Goal: Information Seeking & Learning: Compare options

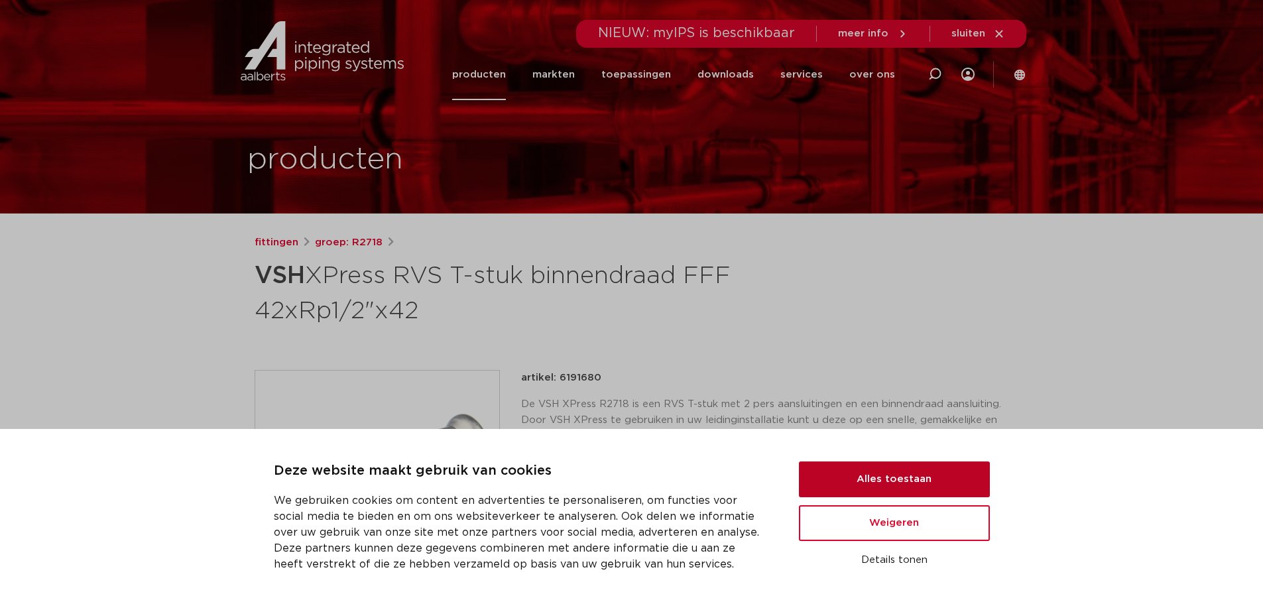
click at [867, 465] on button "Alles toestaan" at bounding box center [894, 480] width 191 height 36
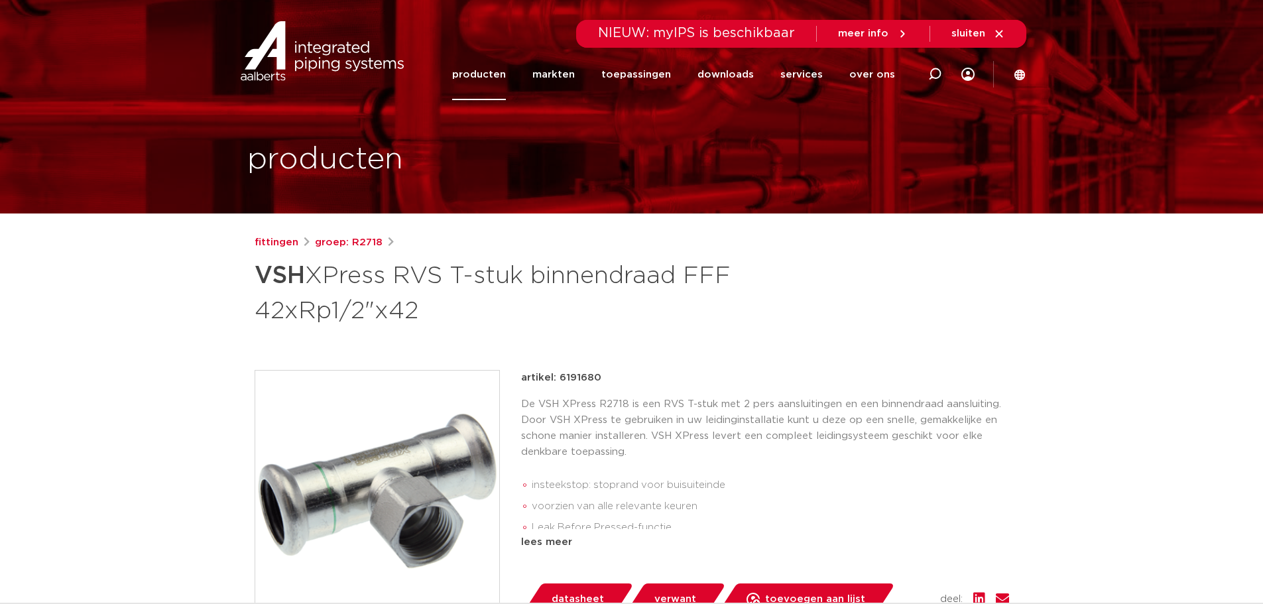
drag, startPoint x: 429, startPoint y: 310, endPoint x: 258, endPoint y: 282, distance: 173.5
click at [258, 282] on h1 "VSH XPress RVS T-stuk binnendraad FFF 42xRp1/2"x42" at bounding box center [504, 292] width 498 height 72
copy h1 "VSH XPress RVS T-stuk binnendraad FFF 42xRp1/2"x42"
click at [402, 405] on img at bounding box center [377, 493] width 244 height 244
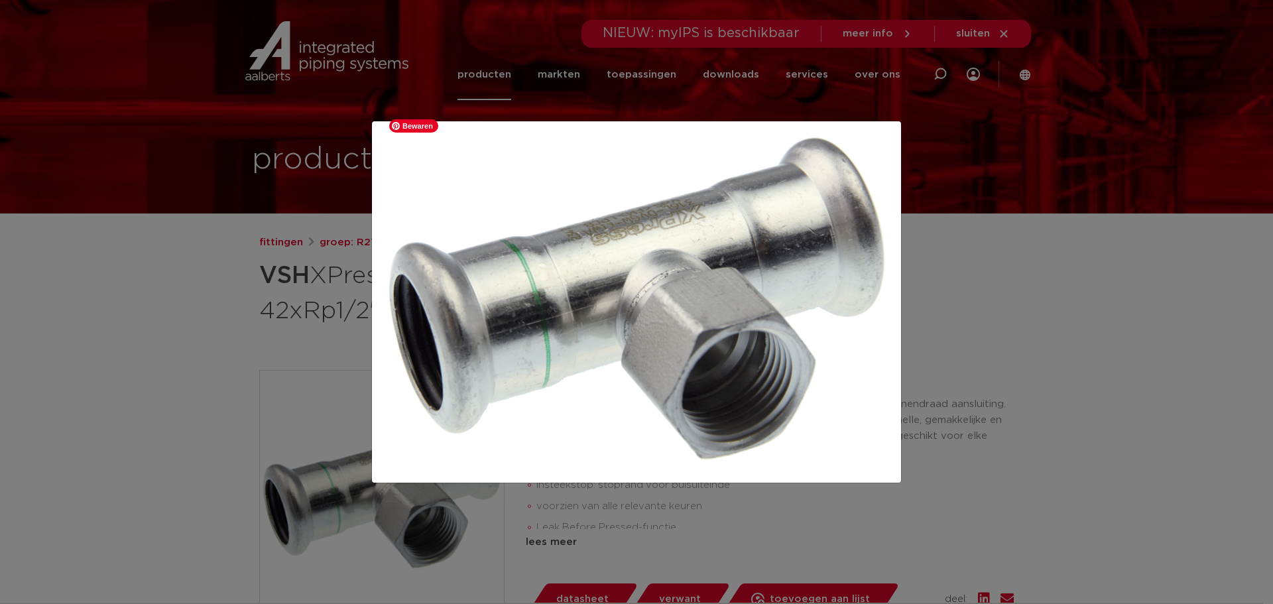
drag, startPoint x: 647, startPoint y: 450, endPoint x: 659, endPoint y: 452, distance: 12.0
click at [647, 450] on img at bounding box center [637, 302] width 508 height 340
click at [940, 382] on div at bounding box center [636, 302] width 1273 height 604
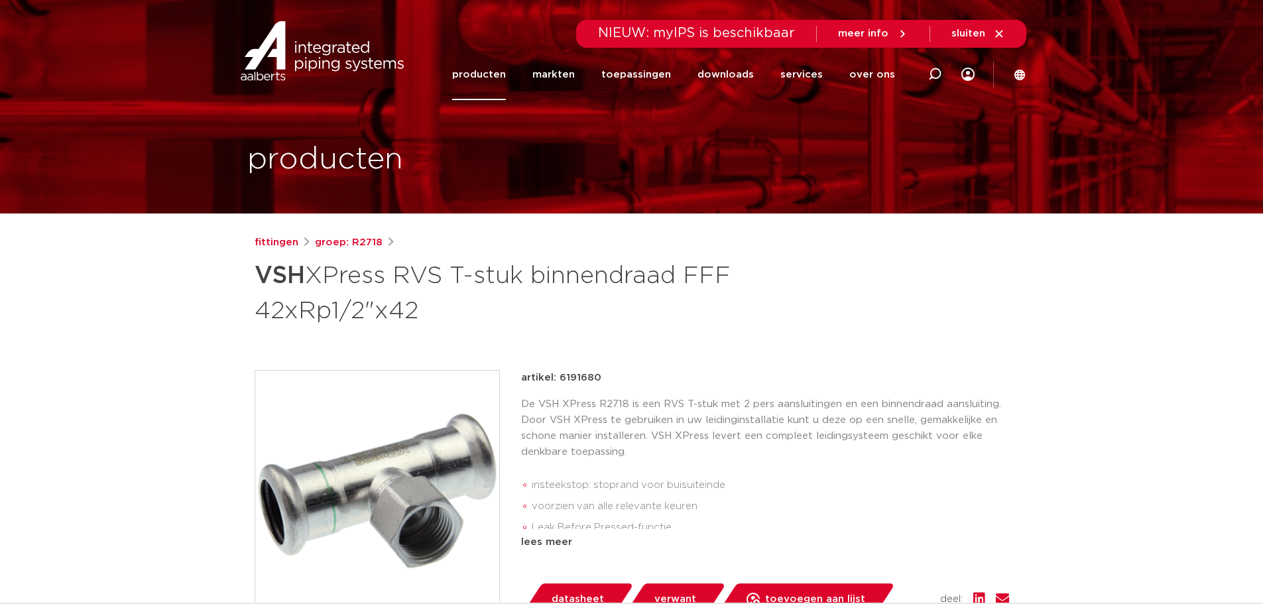
click at [630, 458] on p "De VSH XPress R2718 is een RVS T-stuk met 2 pers aansluitingen en een binnendra…" at bounding box center [765, 429] width 488 height 64
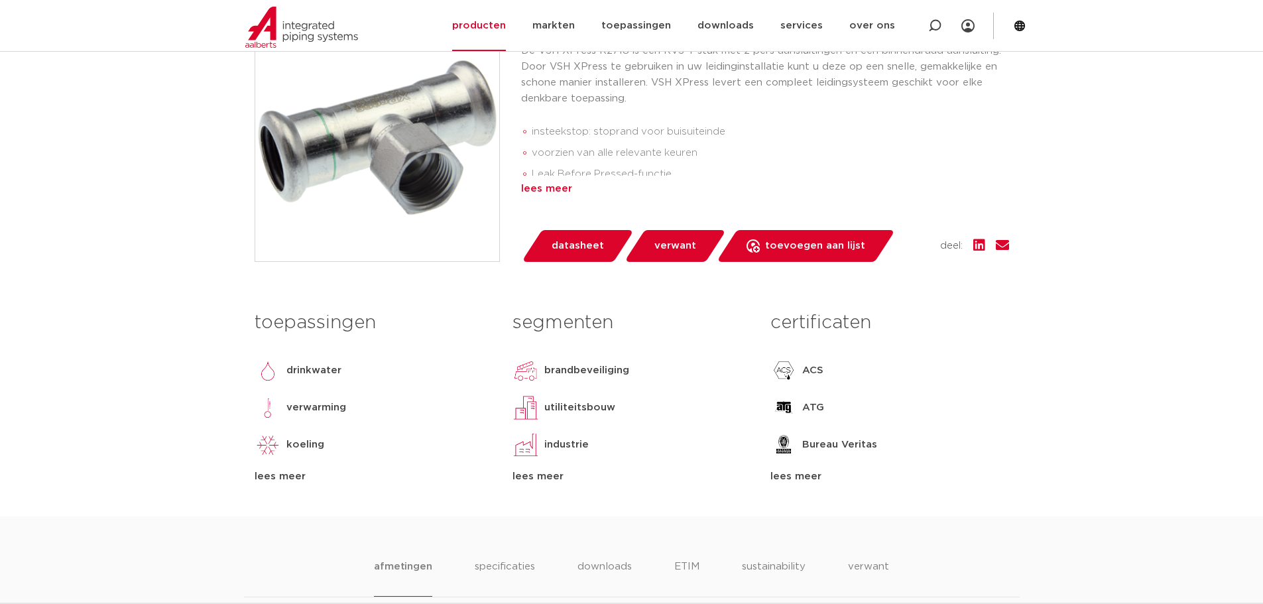
click at [546, 191] on div "lees meer" at bounding box center [765, 189] width 488 height 16
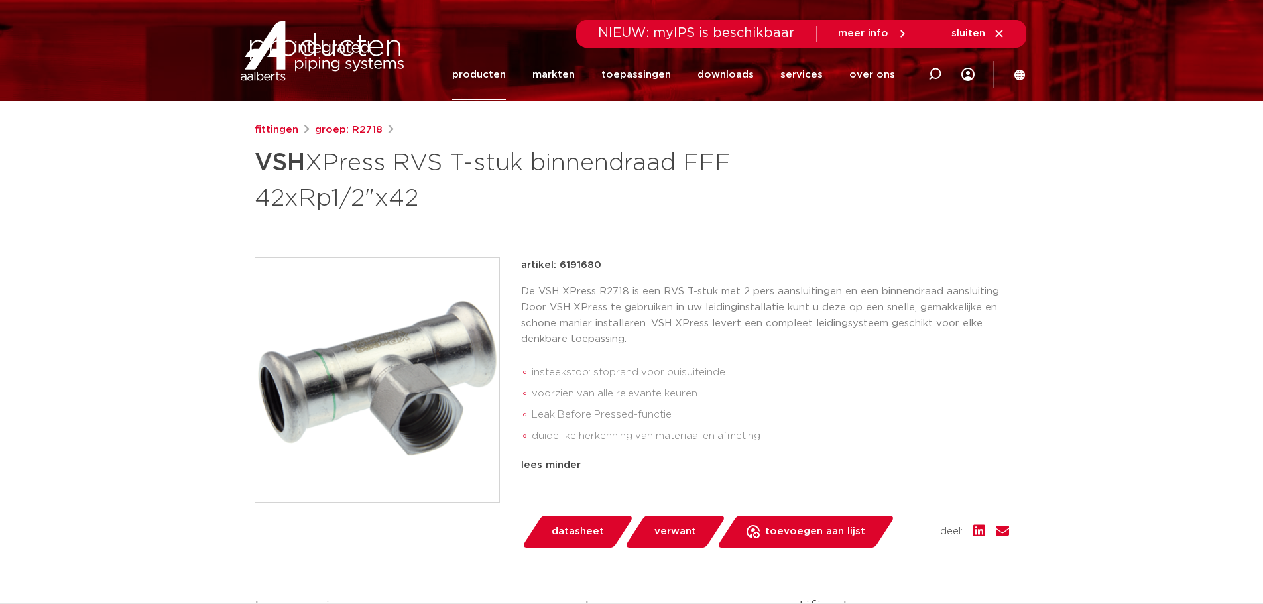
scroll to position [142, 0]
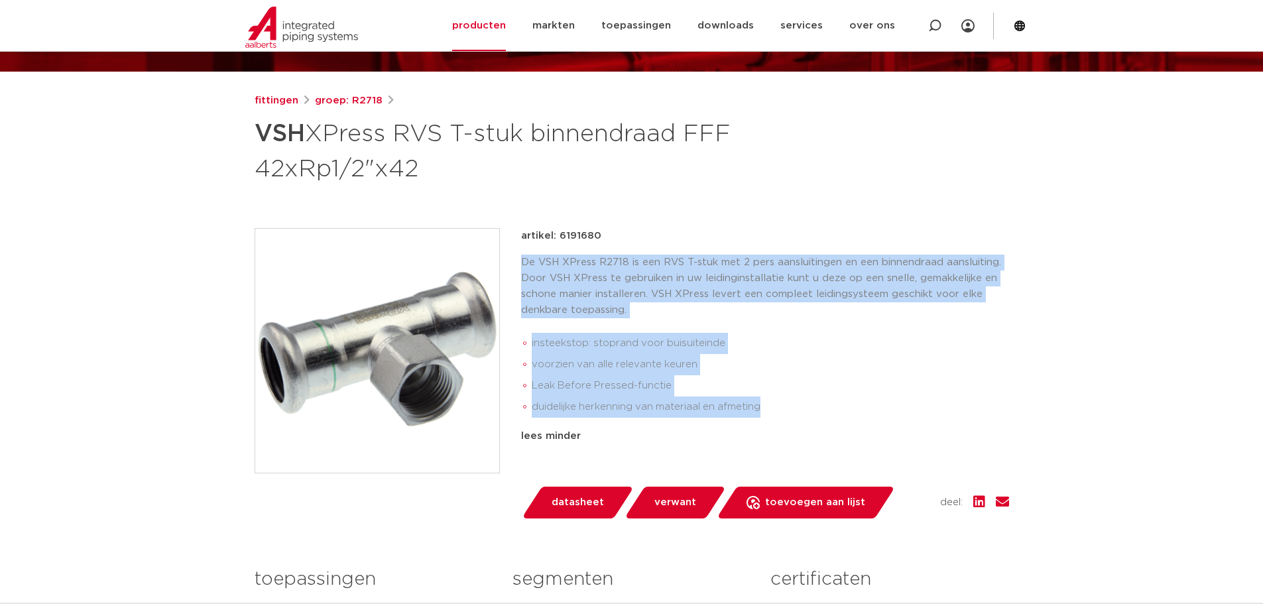
drag, startPoint x: 773, startPoint y: 408, endPoint x: 513, endPoint y: 269, distance: 294.9
click at [513, 269] on div "artikel: 6191680 De VSH XPress R2718 is een RVS T-stuk met 2 pers aansluitingen…" at bounding box center [632, 373] width 755 height 290
copy div "De VSH XPress R2718 is een RVS T-stuk met 2 pers aansluitingen en een binnendra…"
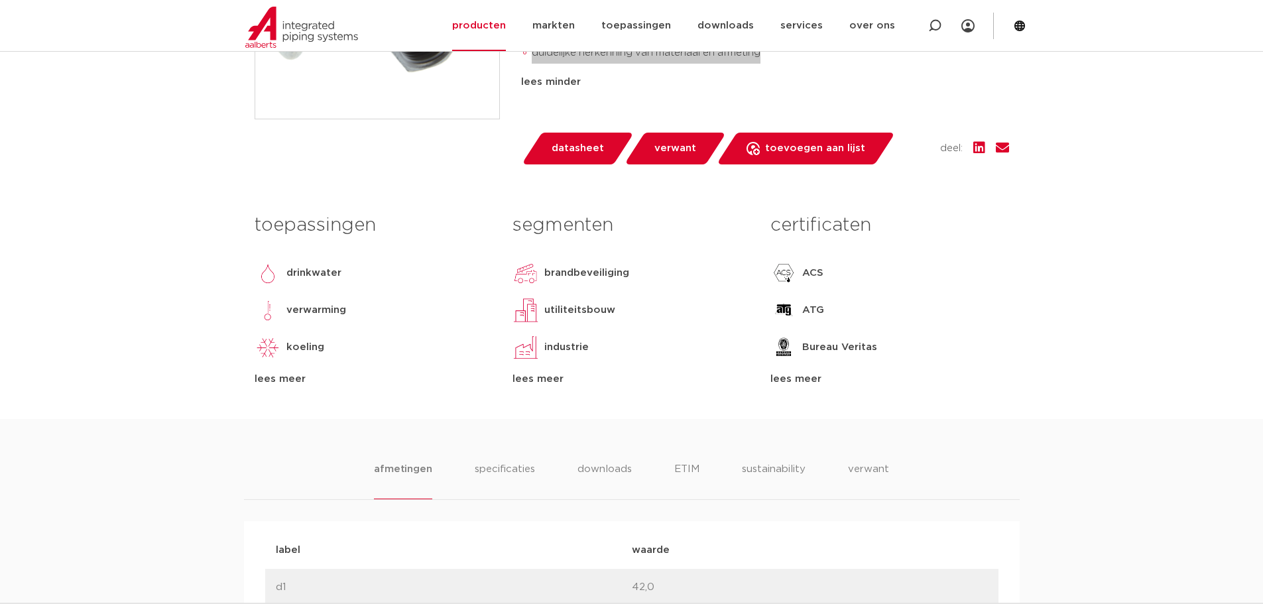
scroll to position [850, 0]
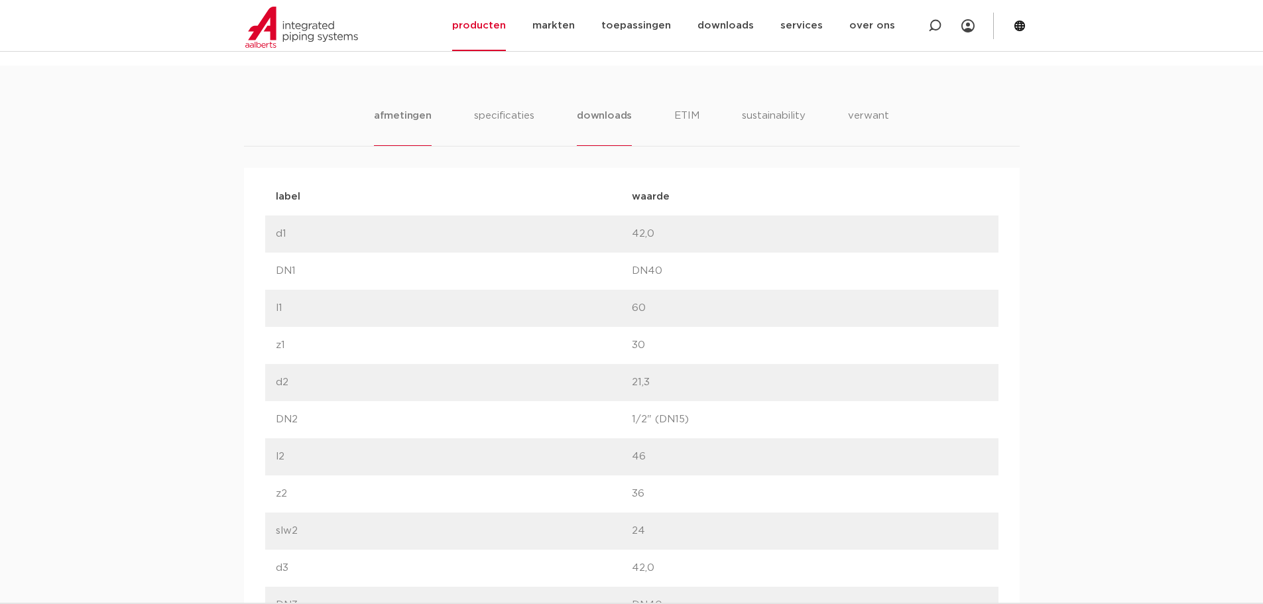
click at [614, 108] on li "downloads" at bounding box center [604, 127] width 55 height 38
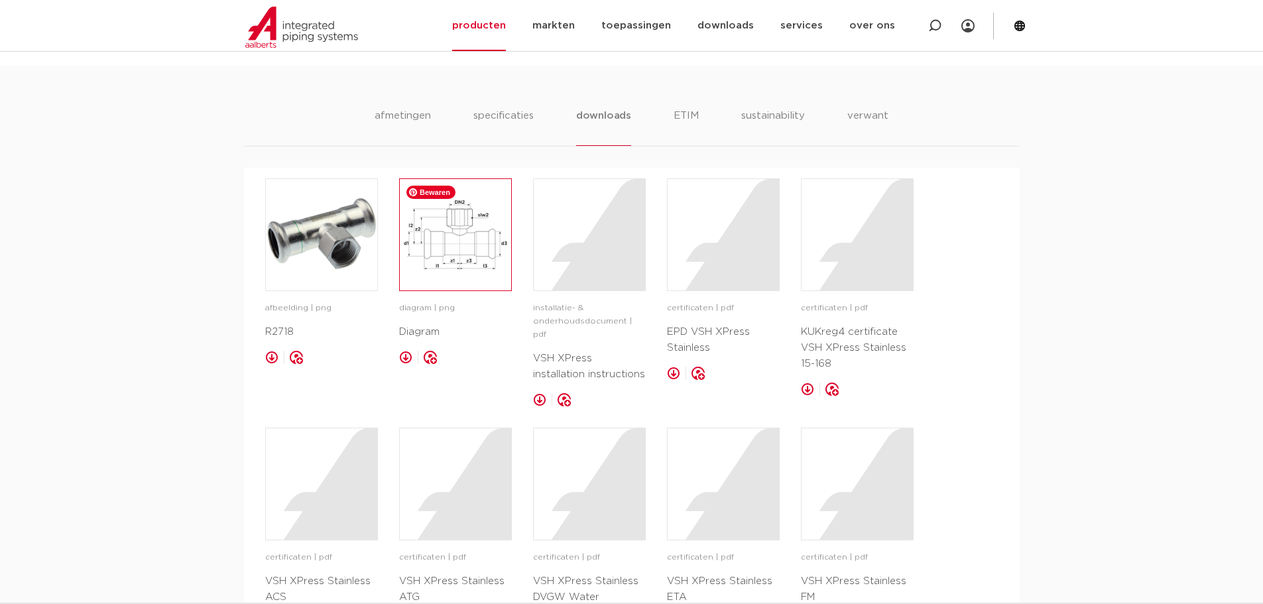
click at [475, 238] on img at bounding box center [455, 234] width 111 height 111
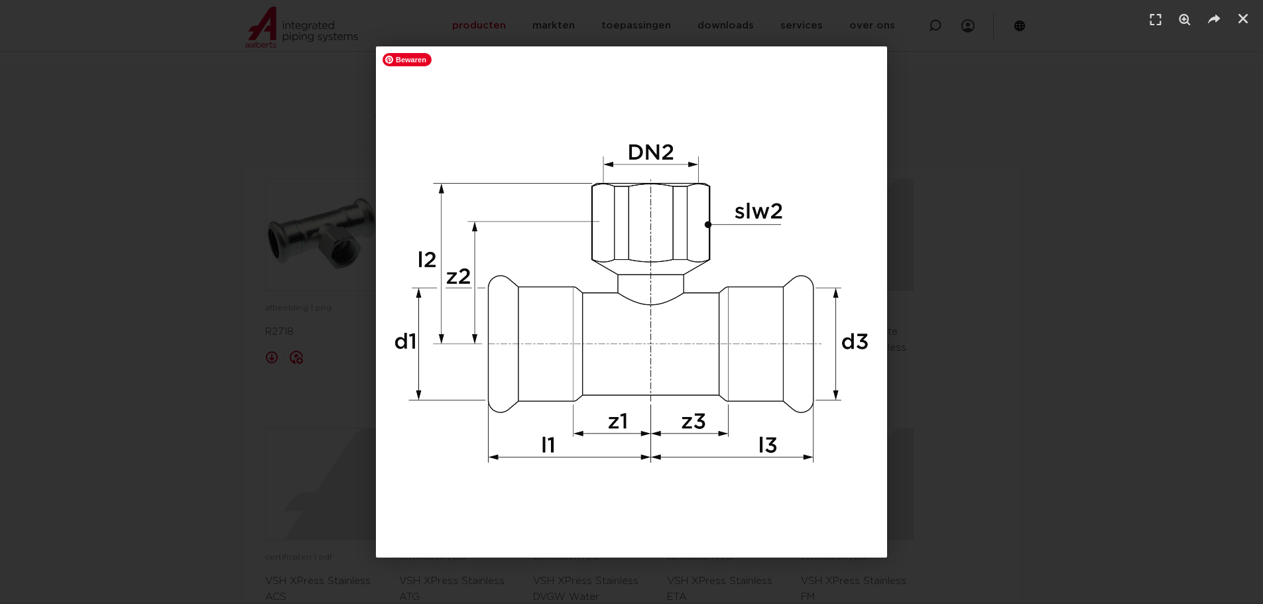
click at [764, 97] on img "1 / 1" at bounding box center [631, 301] width 511 height 511
click at [785, 101] on img "1 / 1" at bounding box center [631, 301] width 511 height 511
click at [1033, 112] on div "1 / 1" at bounding box center [631, 301] width 1171 height 511
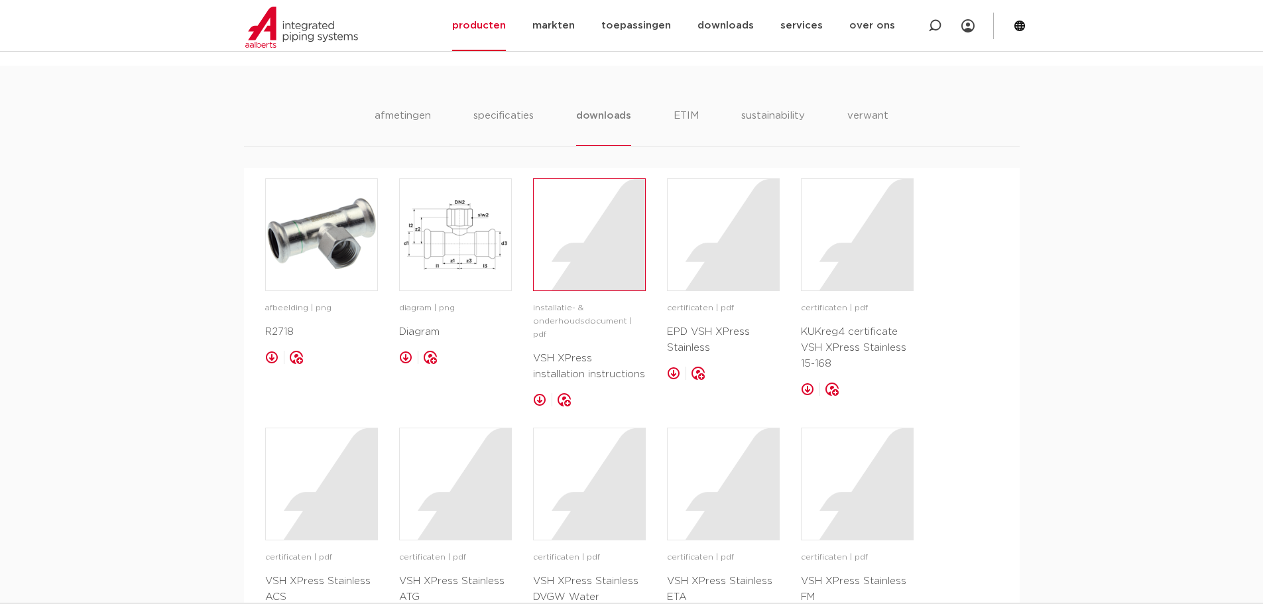
click at [590, 279] on div at bounding box center [589, 234] width 111 height 111
click at [873, 119] on li "verwant" at bounding box center [868, 127] width 41 height 38
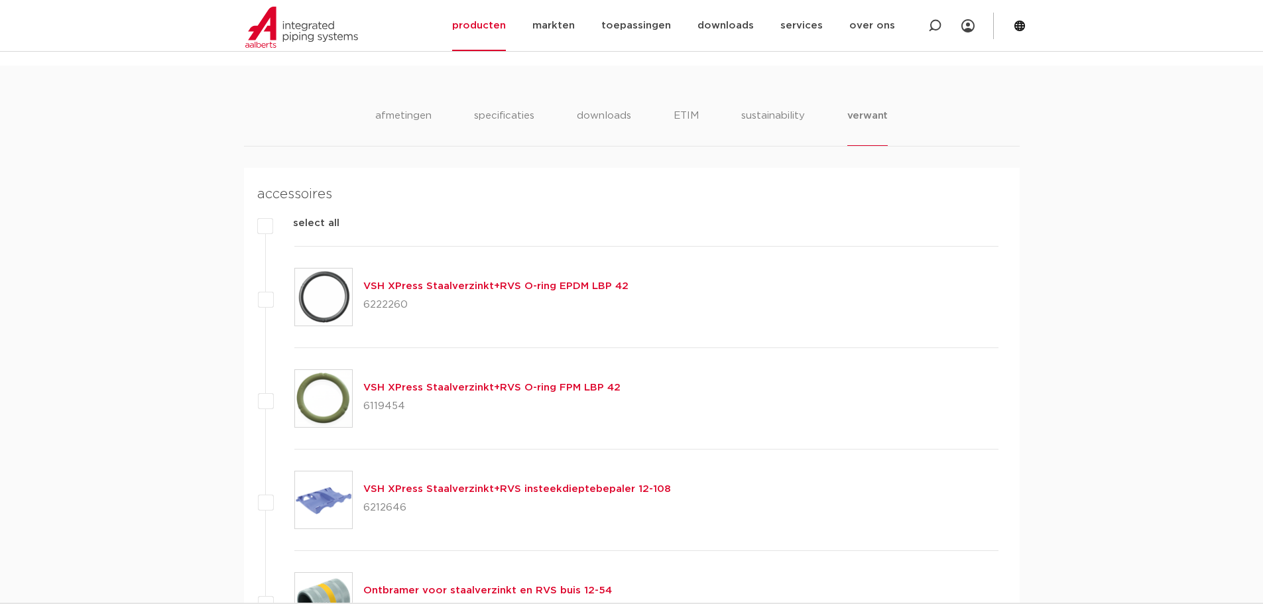
copy p "6222260"
drag, startPoint x: 416, startPoint y: 308, endPoint x: 365, endPoint y: 307, distance: 50.4
click at [365, 307] on p "6222260" at bounding box center [495, 304] width 265 height 21
click at [389, 407] on p "6119454" at bounding box center [491, 406] width 257 height 21
click at [389, 406] on p "6119454" at bounding box center [491, 406] width 257 height 21
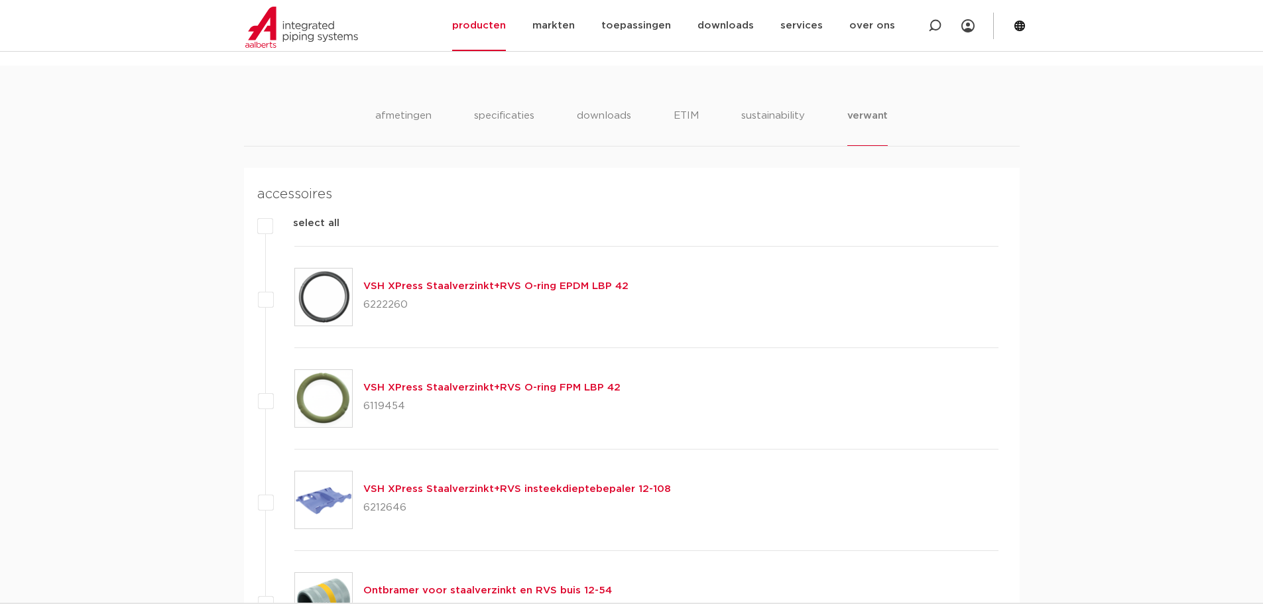
copy p "6119454"
click at [375, 506] on p "6212646" at bounding box center [517, 507] width 308 height 21
copy p "6212646"
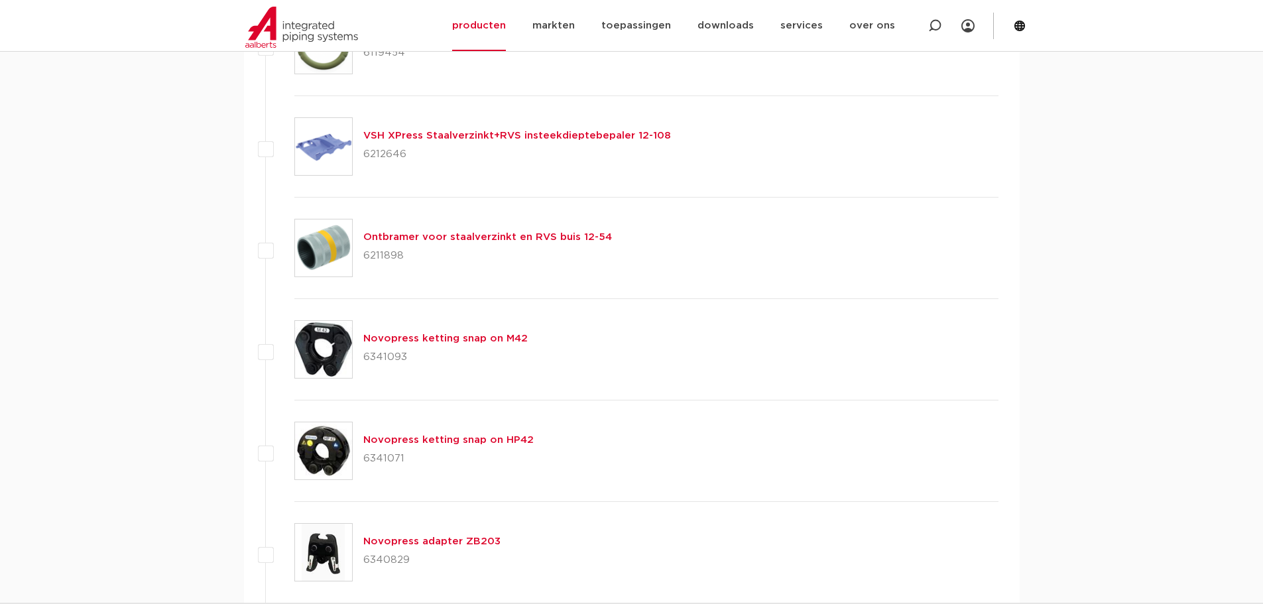
click at [382, 253] on p "6211898" at bounding box center [487, 255] width 249 height 21
copy p "6211898"
click at [384, 358] on p "6341093" at bounding box center [445, 357] width 164 height 21
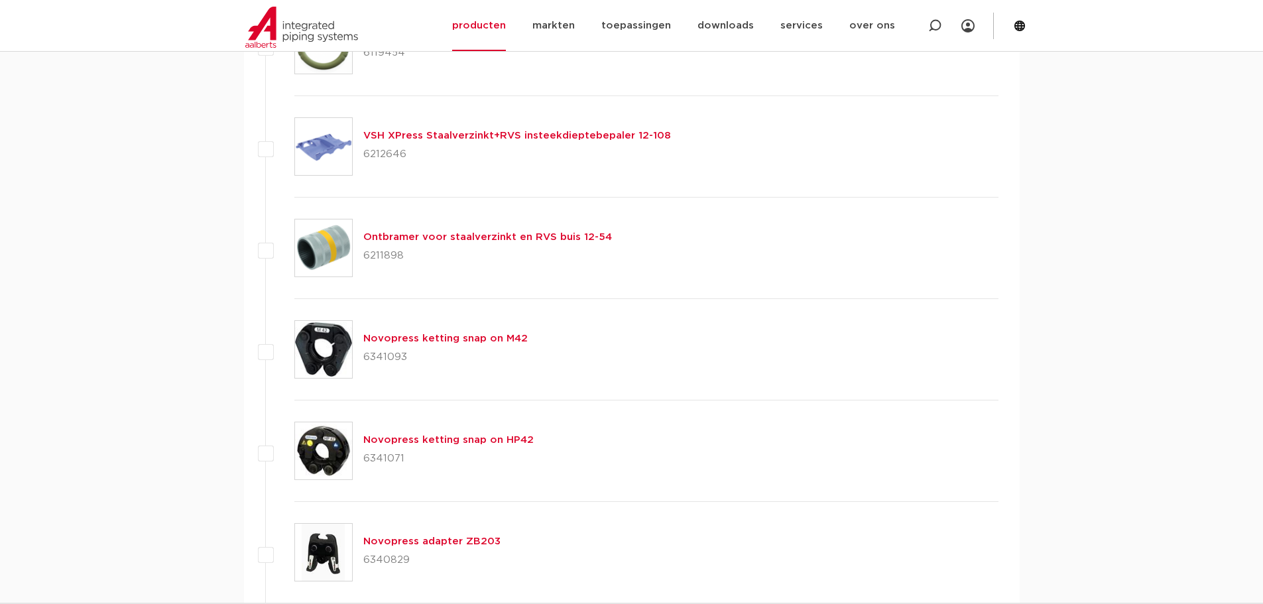
copy p "6341093"
click at [380, 459] on p "6341071" at bounding box center [448, 458] width 170 height 21
click at [381, 459] on p "6341071" at bounding box center [448, 458] width 170 height 21
copy p "6341071"
click at [390, 559] on p "6340829" at bounding box center [431, 560] width 137 height 21
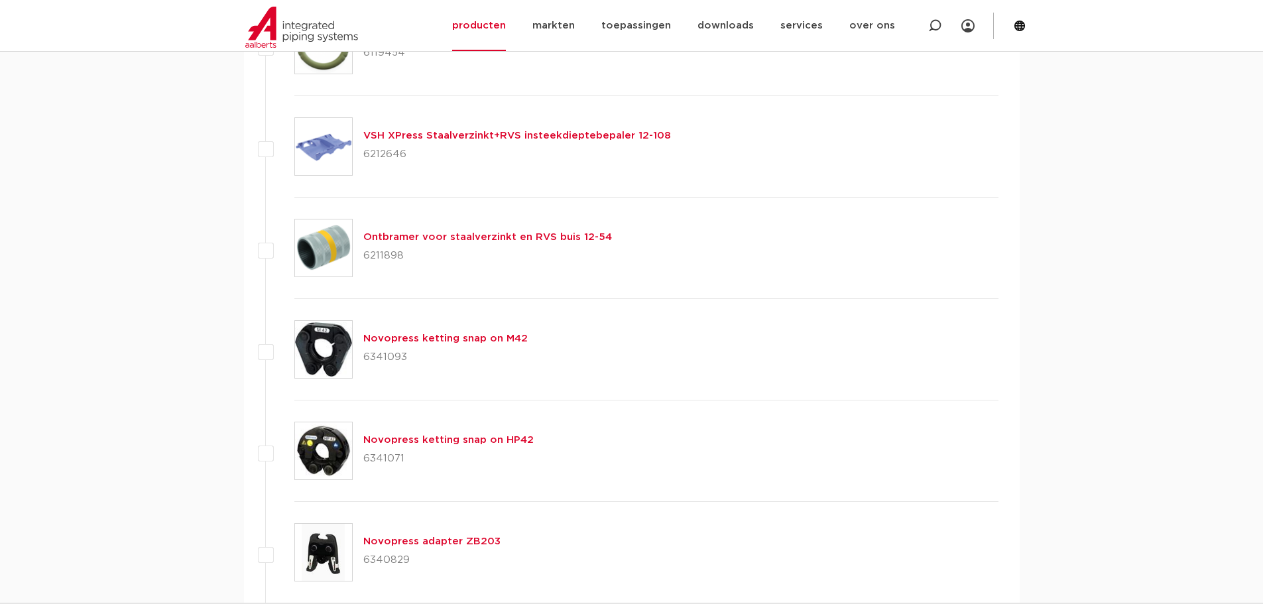
click at [390, 559] on p "6340829" at bounding box center [431, 560] width 137 height 21
copy p "6340829"
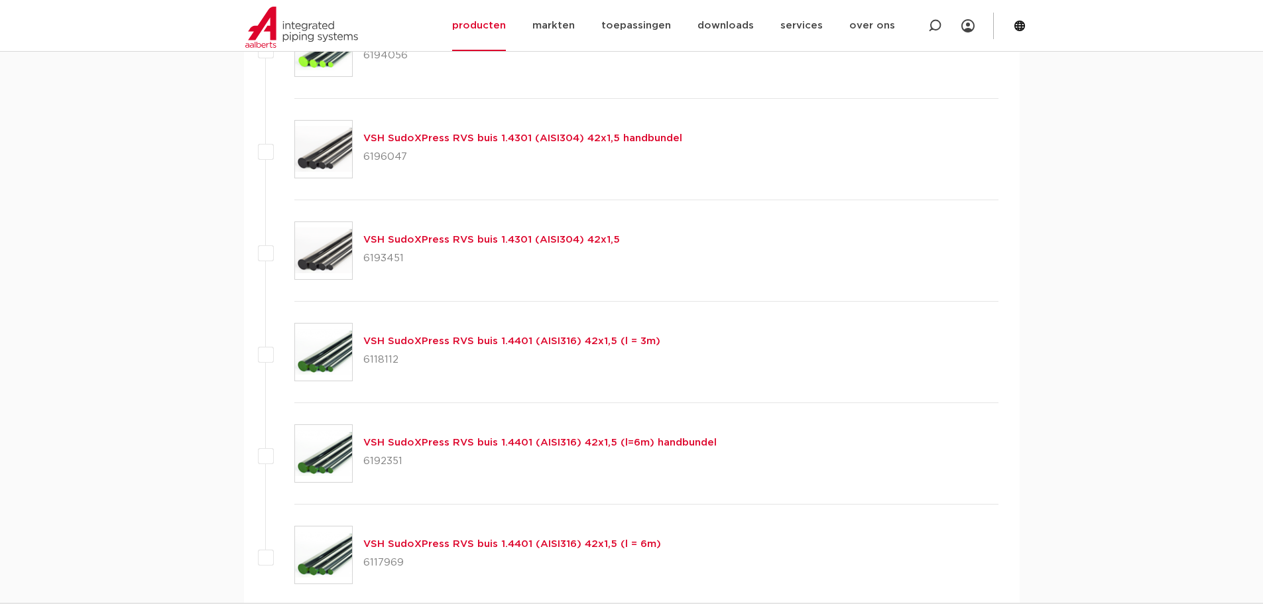
scroll to position [2264, 0]
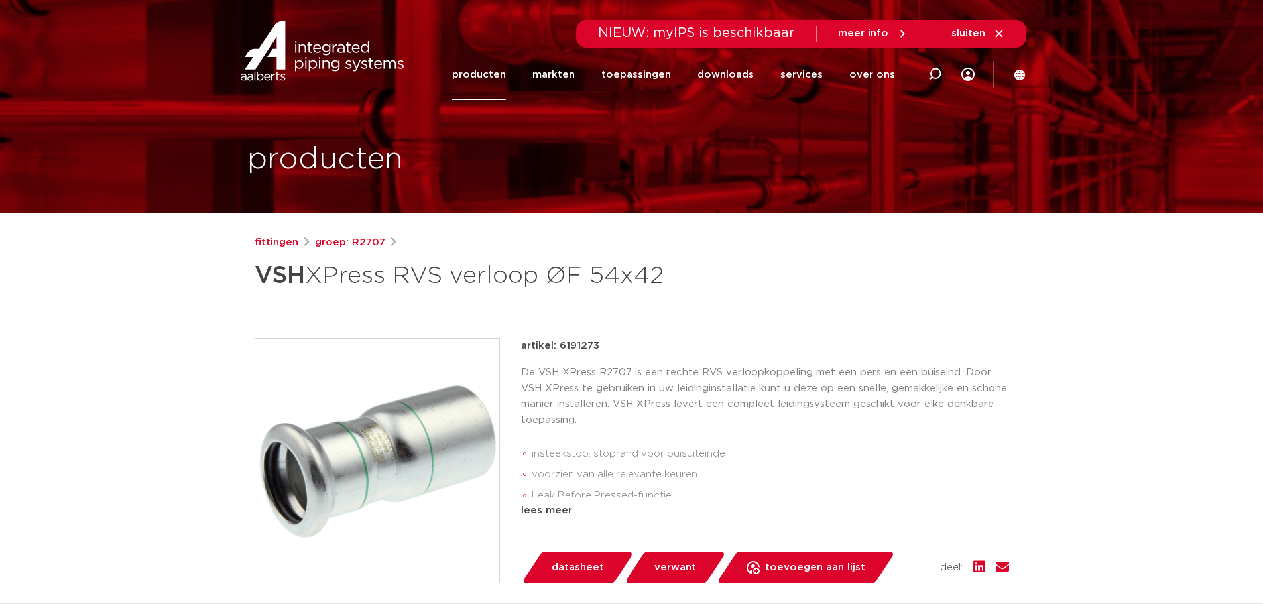
drag, startPoint x: 673, startPoint y: 281, endPoint x: 249, endPoint y: 271, distance: 423.9
click at [249, 271] on div "fittingen groep: R2707 VSH XPress RVS verloop ØF 54x42" at bounding box center [632, 537] width 776 height 604
copy h1 "VSH XPress RVS verloop ØF 54x42"
click at [555, 509] on div "lees meer" at bounding box center [765, 511] width 488 height 16
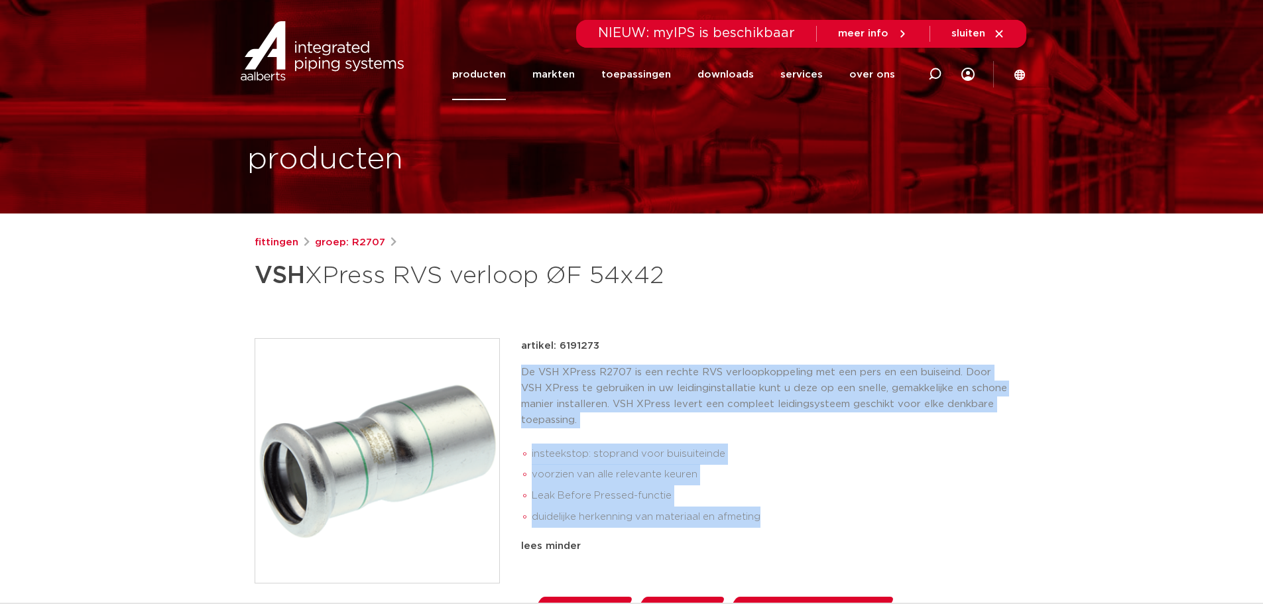
drag, startPoint x: 757, startPoint y: 515, endPoint x: 521, endPoint y: 375, distance: 275.4
click at [521, 375] on div "De VSH XPress R2707 is een rechte RVS verloopkoppeling met een pers en een buis…" at bounding box center [765, 449] width 488 height 168
copy div "De VSH XPress R2707 is een rechte RVS verloopkoppeling met een pers en een buis…"
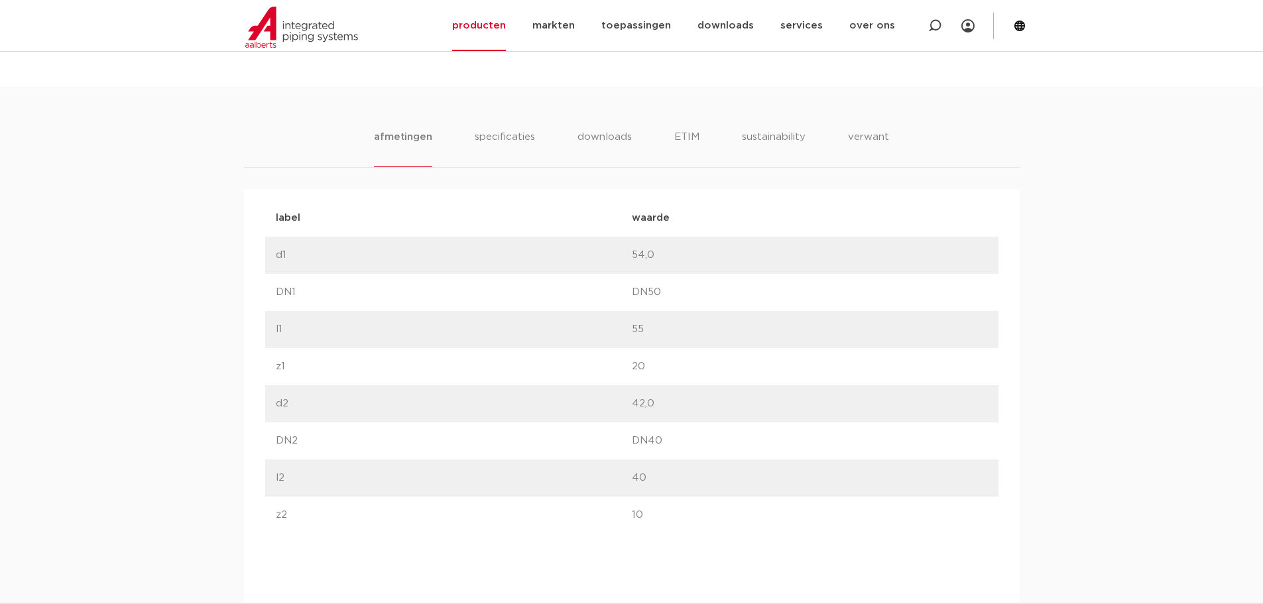
scroll to position [589, 0]
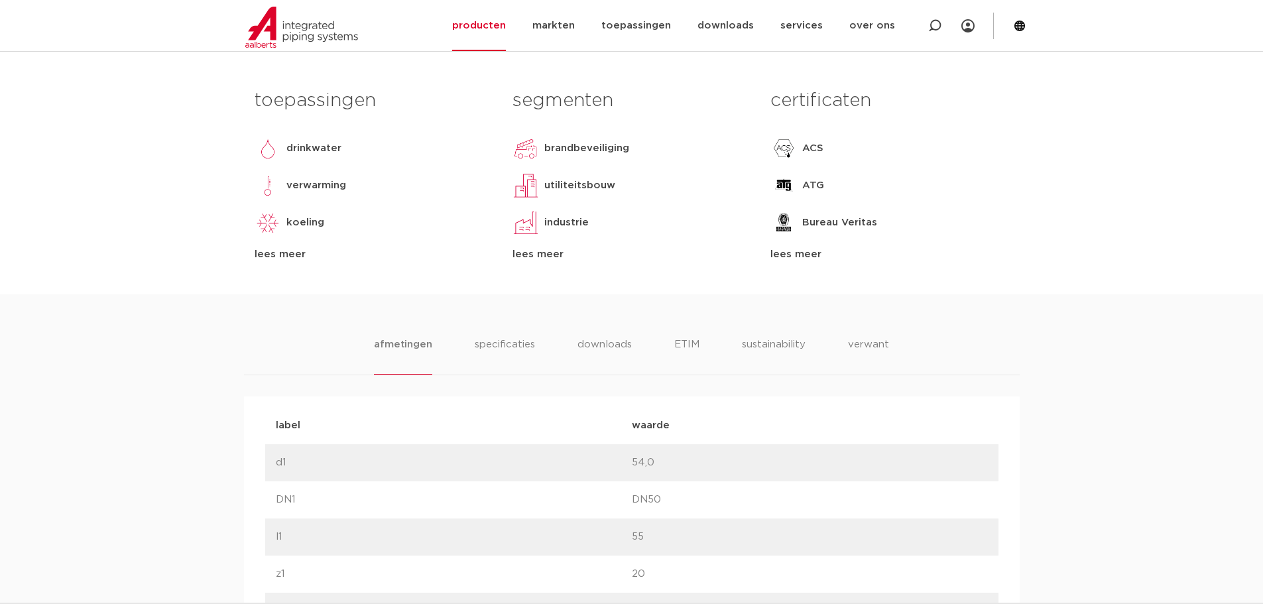
click at [840, 353] on ul "afmetingen specificaties downloads ETIM sustainability verwant" at bounding box center [631, 356] width 515 height 38
click at [862, 348] on li "verwant" at bounding box center [868, 356] width 41 height 38
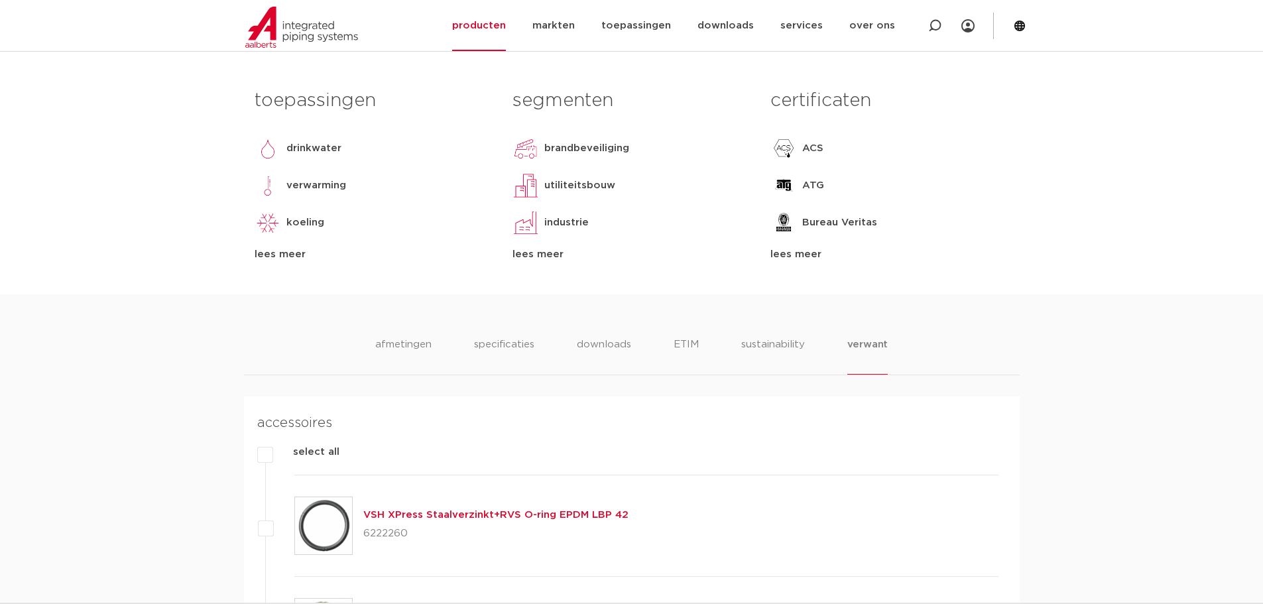
scroll to position [942, 0]
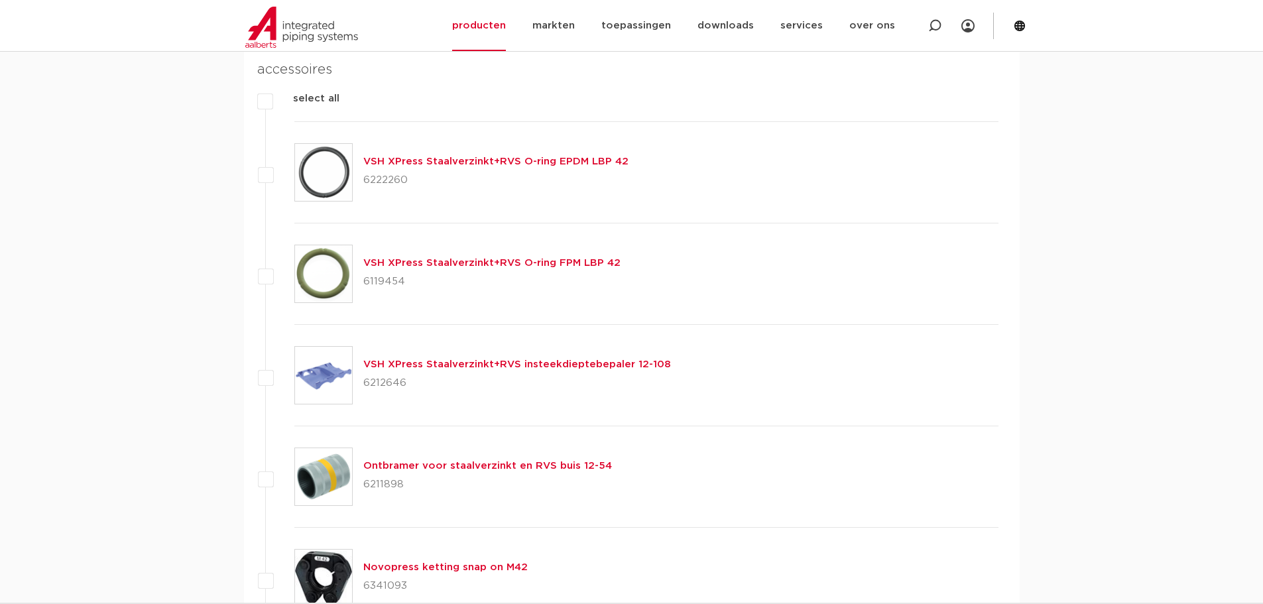
click at [377, 180] on p "6222260" at bounding box center [495, 180] width 265 height 21
copy p "6222260"
click at [394, 279] on p "6119454" at bounding box center [491, 281] width 257 height 21
click at [393, 279] on p "6119454" at bounding box center [491, 281] width 257 height 21
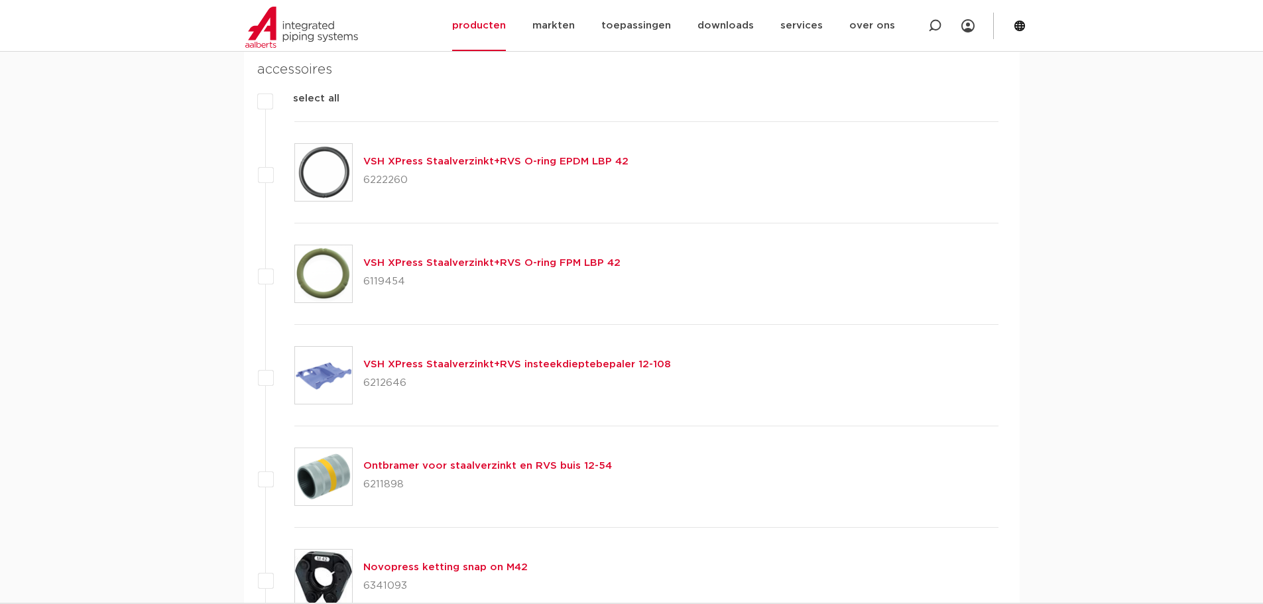
copy p "6119454"
click at [397, 385] on p "6212646" at bounding box center [517, 383] width 308 height 21
copy p "6212646"
click at [385, 481] on p "6211898" at bounding box center [487, 484] width 249 height 21
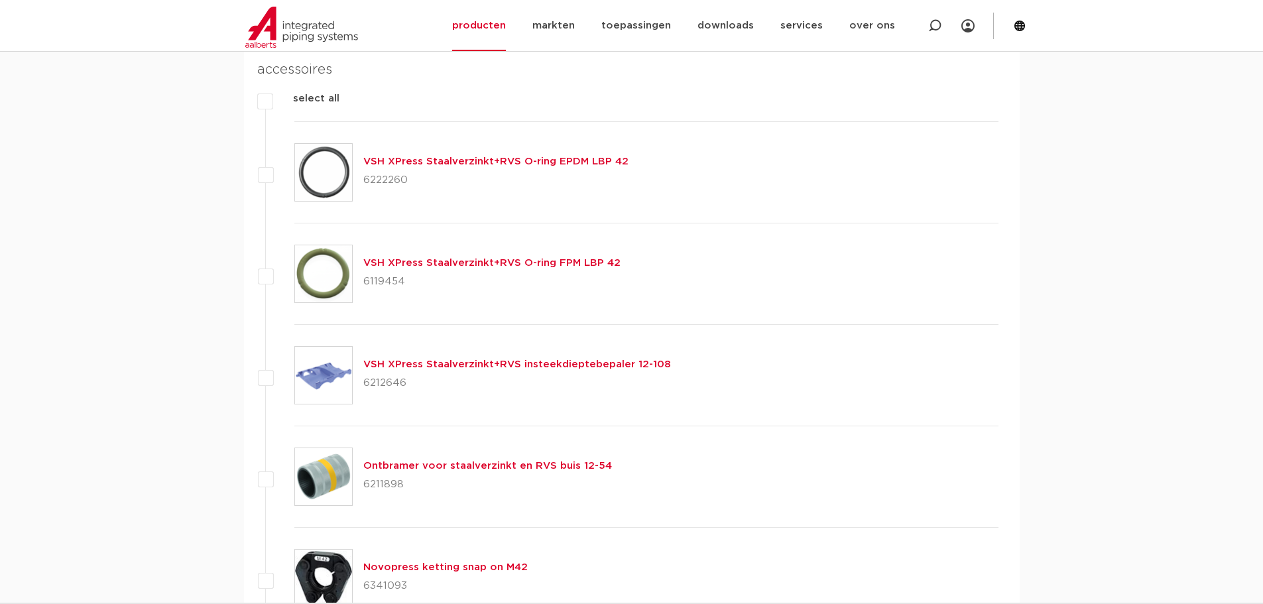
click at [385, 480] on p "6211898" at bounding box center [487, 484] width 249 height 21
click at [387, 485] on p "6211898" at bounding box center [487, 484] width 249 height 21
copy p "6211898"
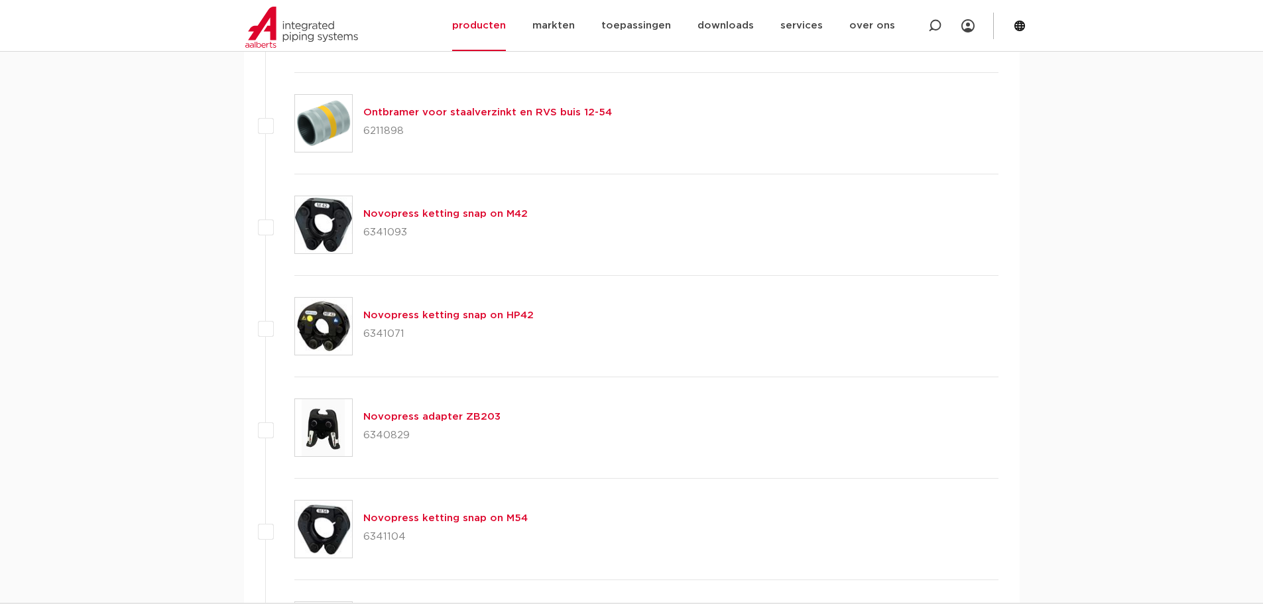
click at [388, 236] on p "6341093" at bounding box center [445, 232] width 164 height 21
copy p "6341093"
click at [374, 336] on p "6341071" at bounding box center [448, 334] width 170 height 21
click at [375, 336] on p "6341071" at bounding box center [448, 334] width 170 height 21
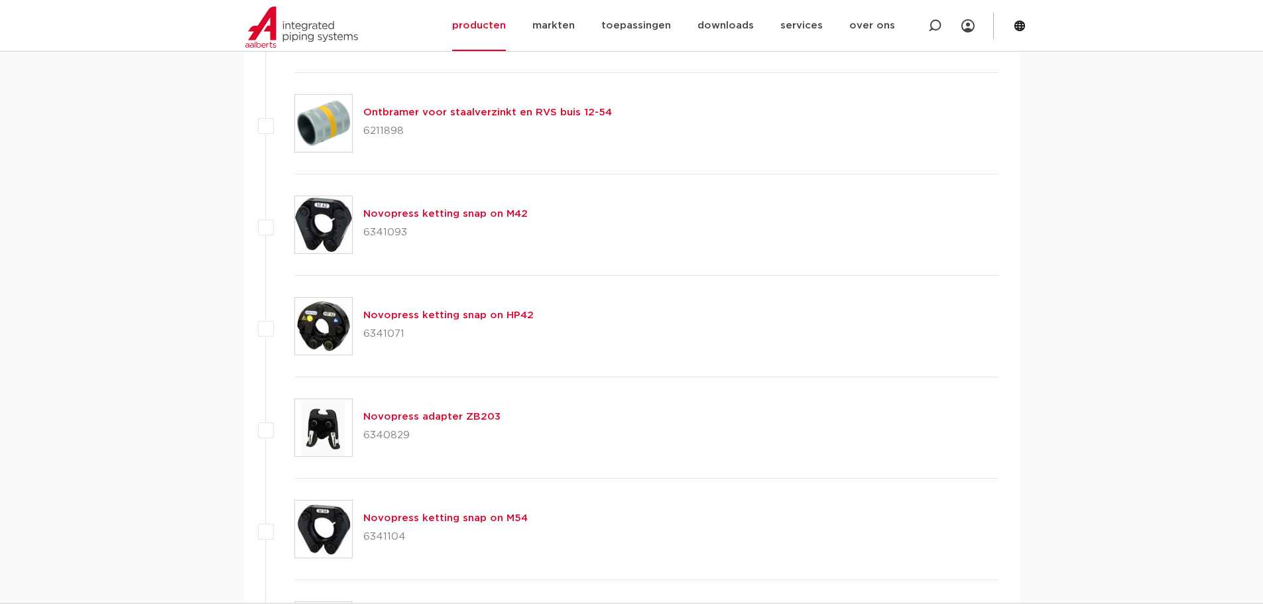
copy p "6341071"
click at [393, 435] on p "6340829" at bounding box center [431, 435] width 137 height 21
copy p "6340829"
click at [378, 534] on p "6341104" at bounding box center [445, 537] width 164 height 21
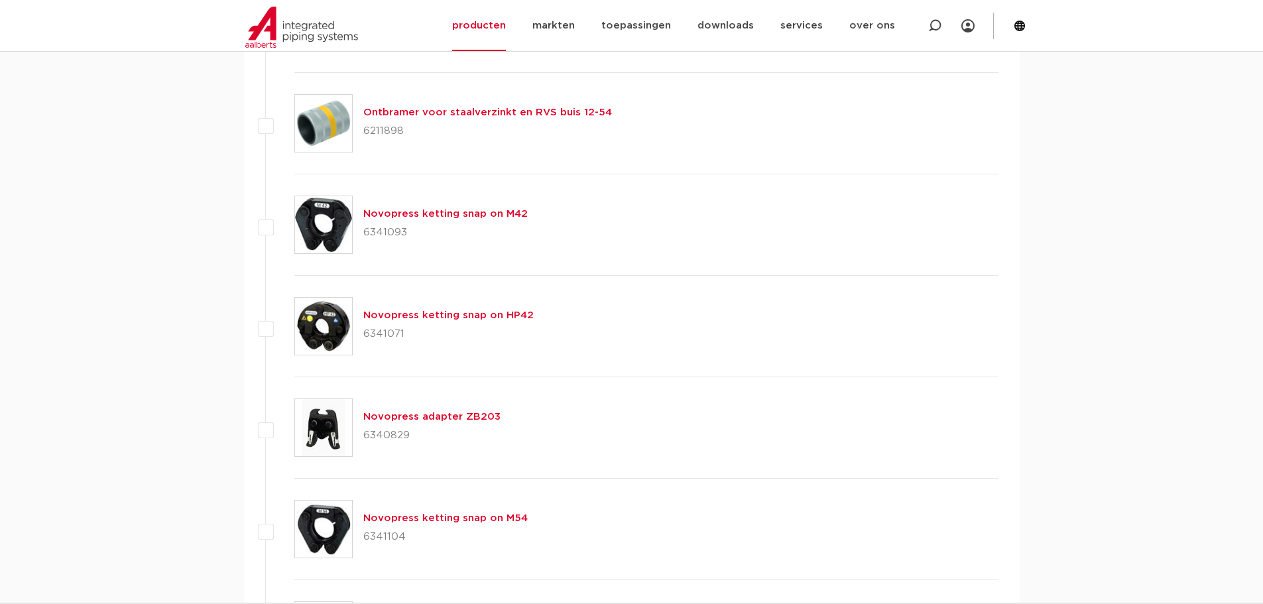
click at [377, 534] on p "6341104" at bounding box center [445, 537] width 164 height 21
copy p "6341104"
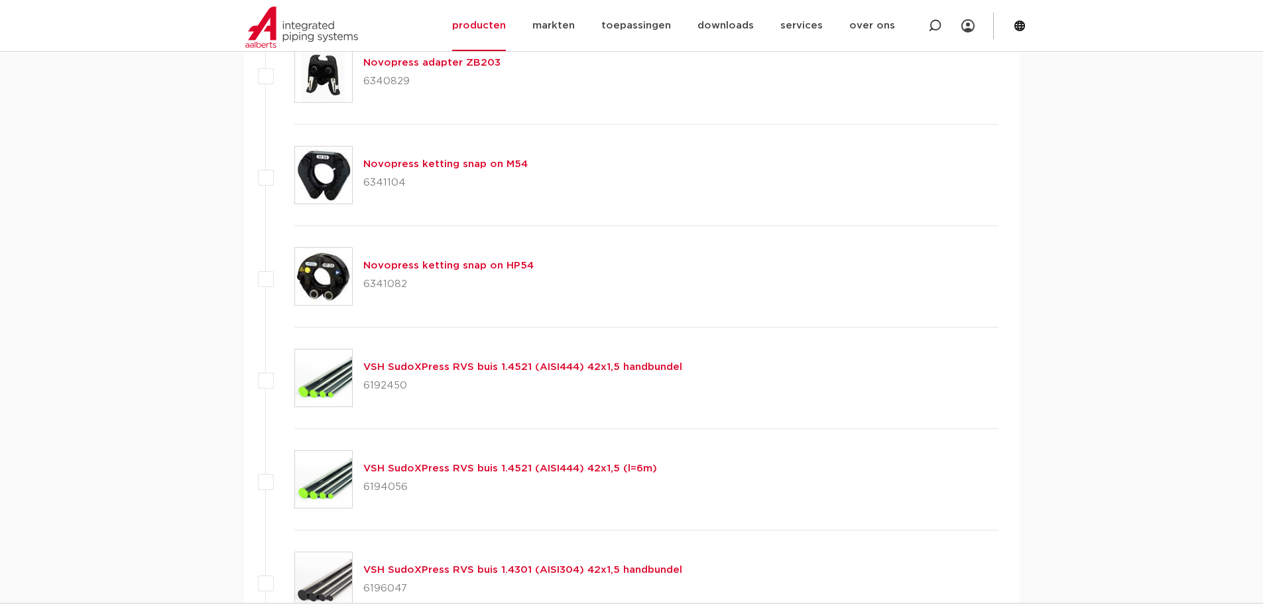
click at [385, 286] on p "6341082" at bounding box center [448, 284] width 170 height 21
drag, startPoint x: 73, startPoint y: 158, endPoint x: 71, endPoint y: 45, distance: 112.8
click at [74, 154] on div "afmetingen specificaties downloads ETIM sustainability verwant afmetingen speci…" at bounding box center [631, 244] width 1263 height 2022
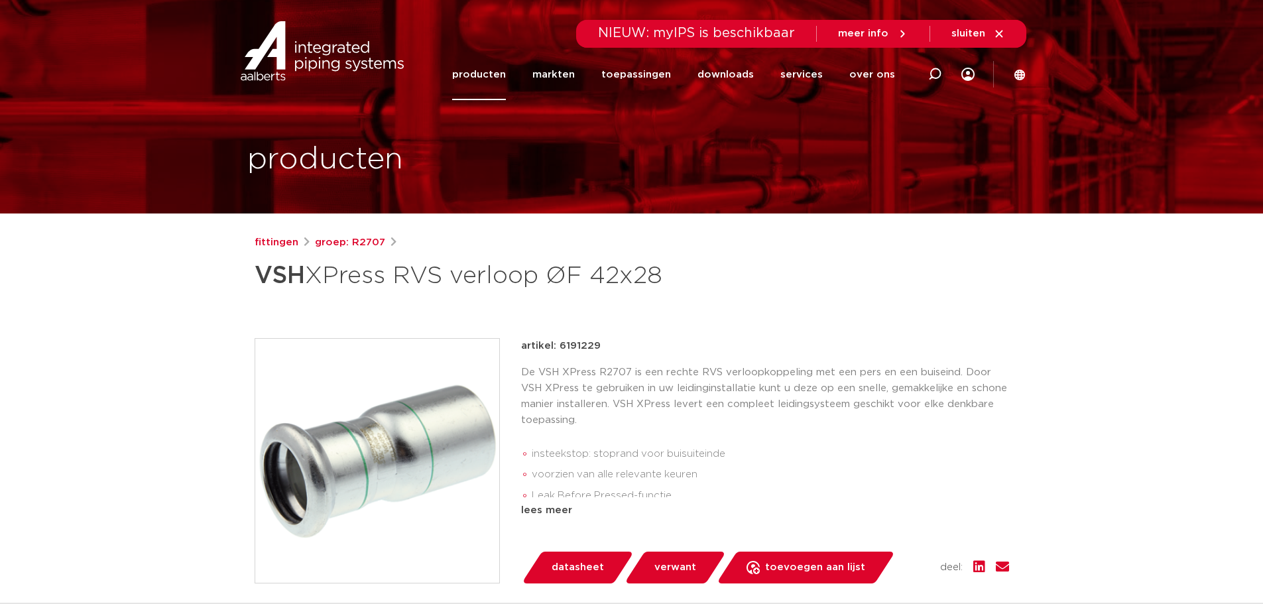
click at [542, 507] on div "lees meer" at bounding box center [765, 511] width 488 height 16
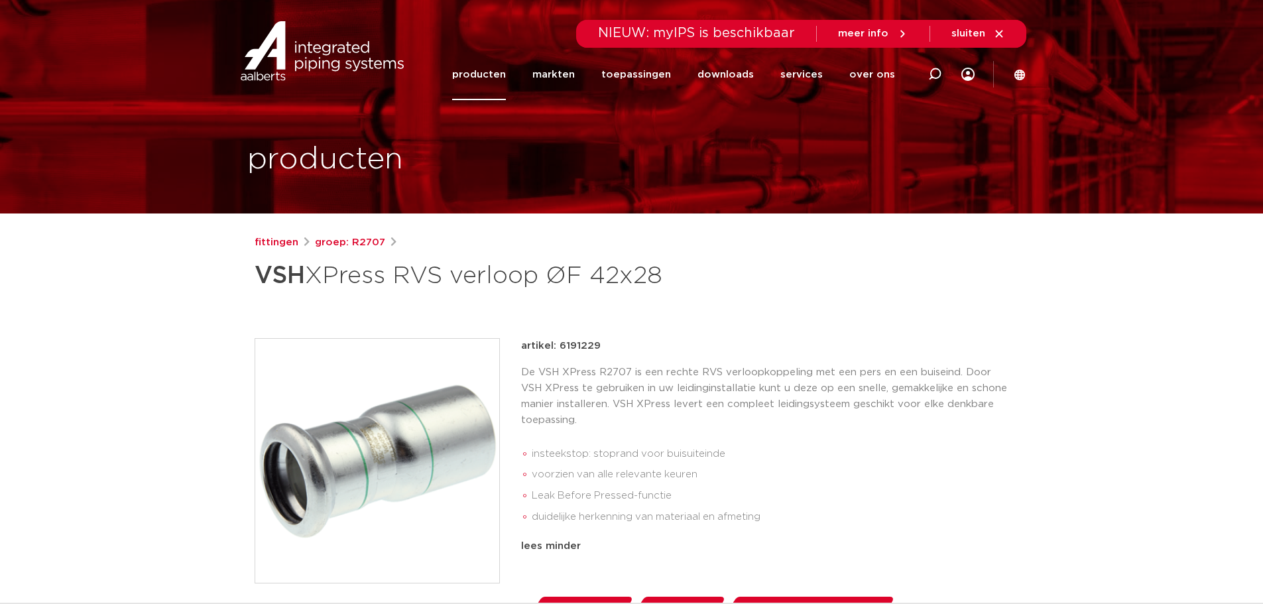
drag, startPoint x: 603, startPoint y: 277, endPoint x: 259, endPoint y: 271, distance: 344.2
click at [259, 271] on h1 "VSH XPress RVS verloop ØF 42x28" at bounding box center [504, 276] width 498 height 40
copy h1 "VSH XPress RVS verloop ØF 42x28"
click at [538, 542] on div "lees minder" at bounding box center [765, 547] width 488 height 16
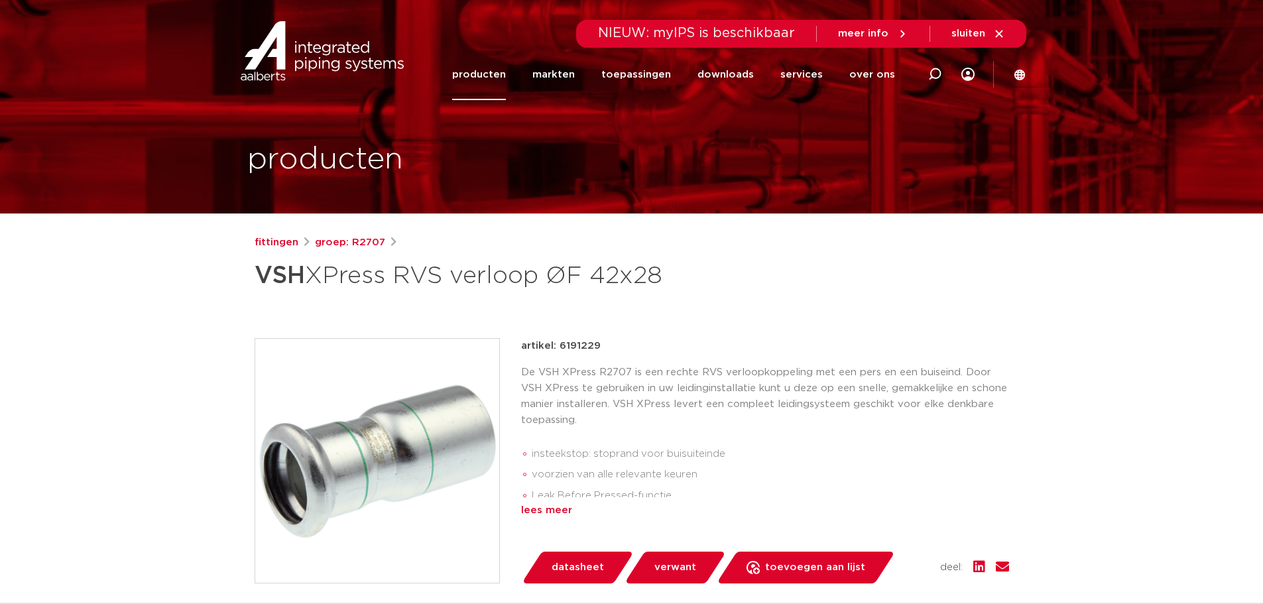
click at [550, 509] on div "lees meer" at bounding box center [765, 511] width 488 height 16
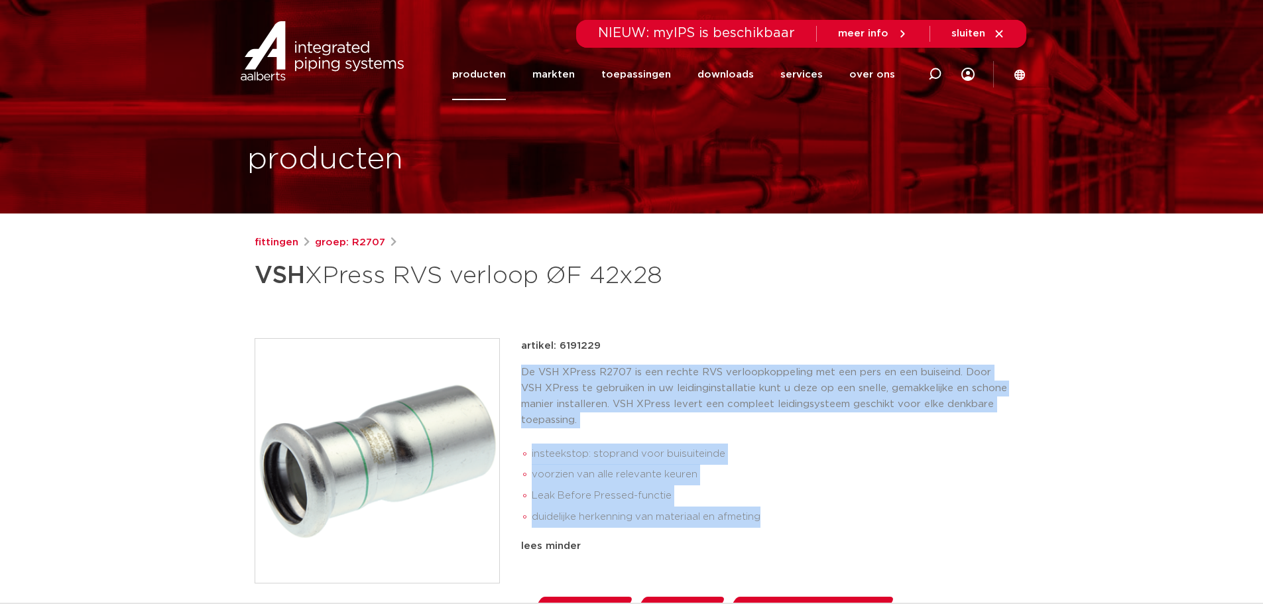
drag, startPoint x: 775, startPoint y: 521, endPoint x: 522, endPoint y: 373, distance: 293.0
click at [522, 373] on div "De VSH XPress R2707 is een rechte RVS verloopkoppeling met een pers en een buis…" at bounding box center [765, 449] width 488 height 168
copy div "De VSH XPress R2707 is een rechte RVS verloopkoppeling met een pers en een buis…"
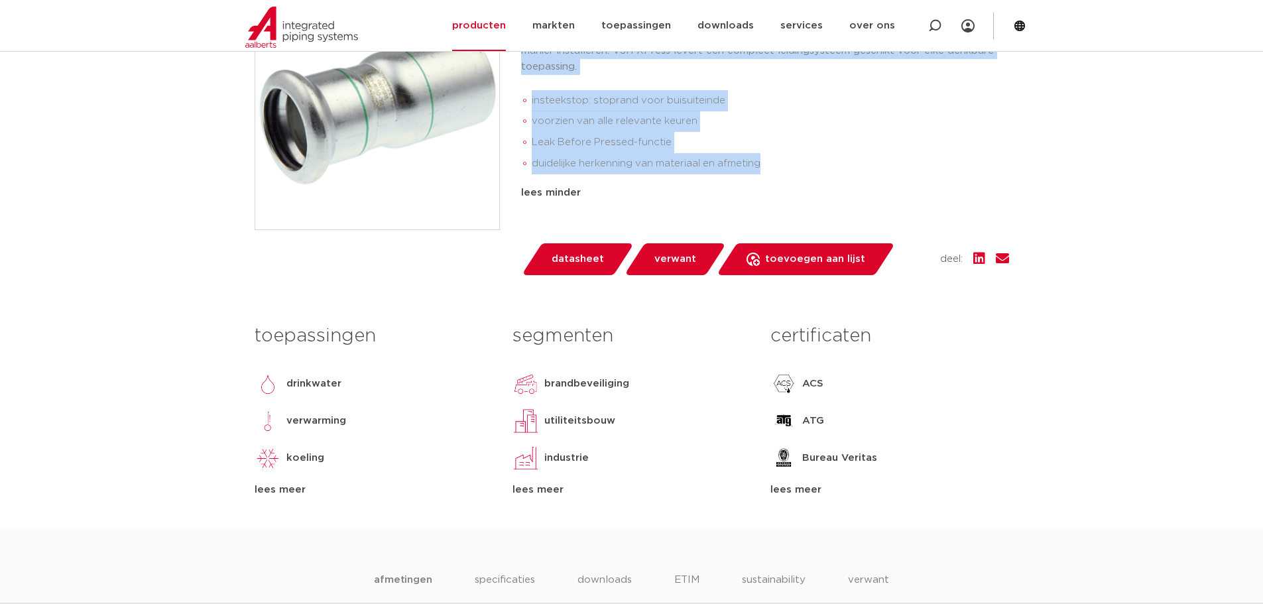
scroll to position [708, 0]
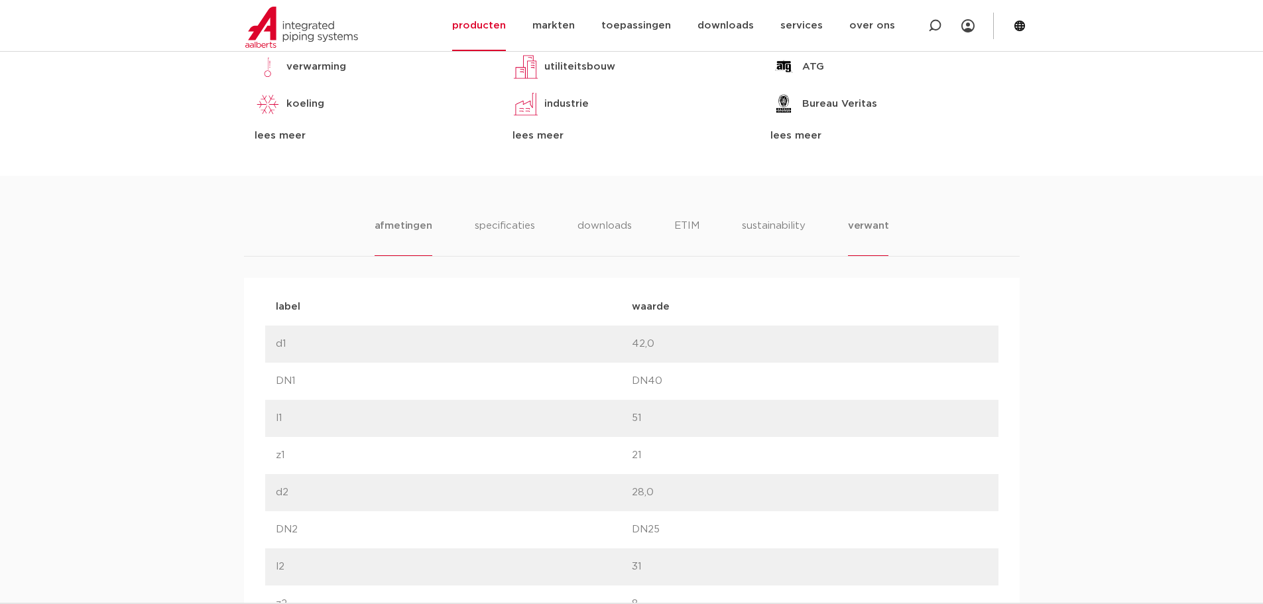
click at [865, 227] on li "verwant" at bounding box center [868, 237] width 41 height 38
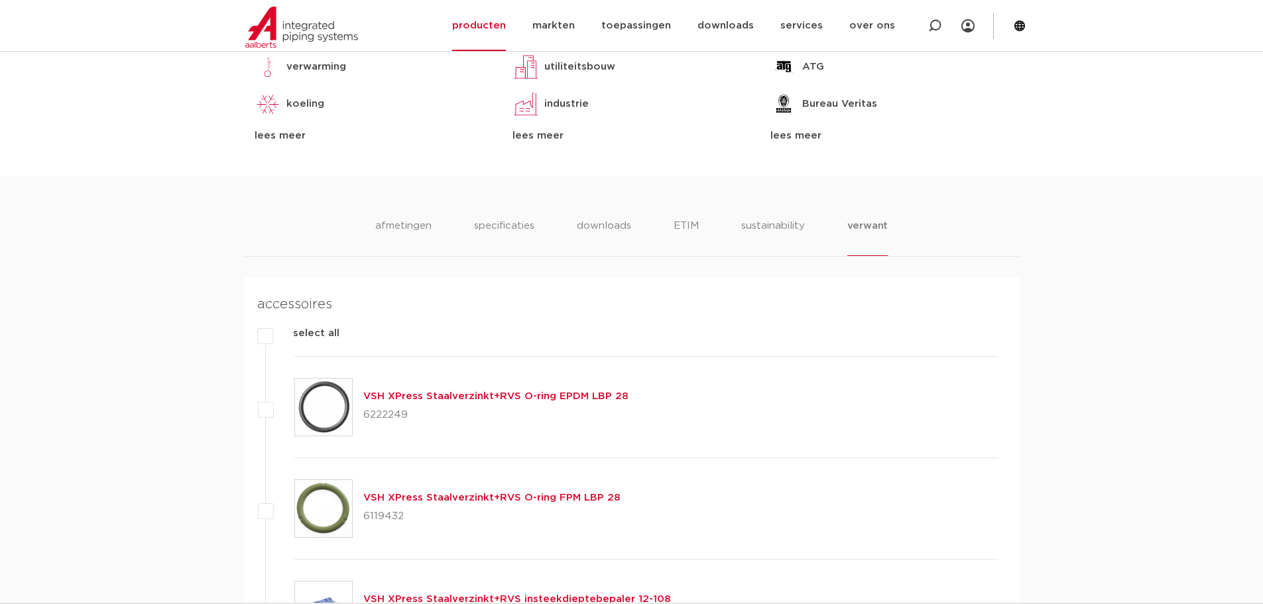
click at [391, 413] on p "6222249" at bounding box center [495, 415] width 265 height 21
click at [389, 413] on p "6222249" at bounding box center [495, 415] width 265 height 21
copy p "6222249"
click at [388, 521] on p "6119432" at bounding box center [491, 516] width 257 height 21
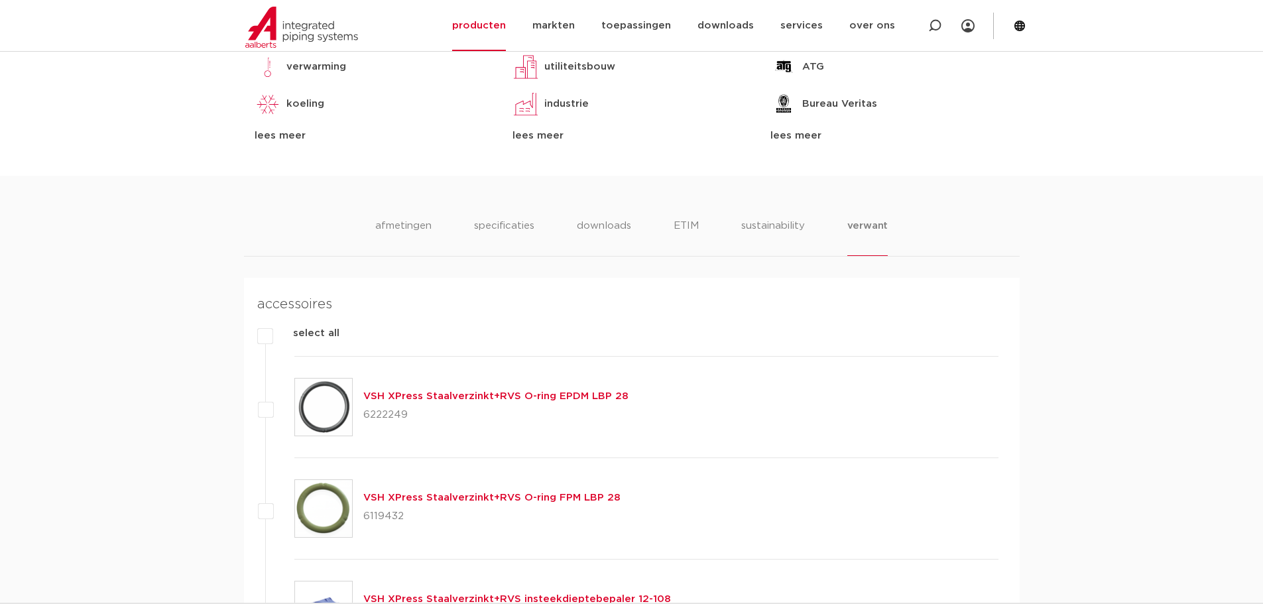
copy p "6119432"
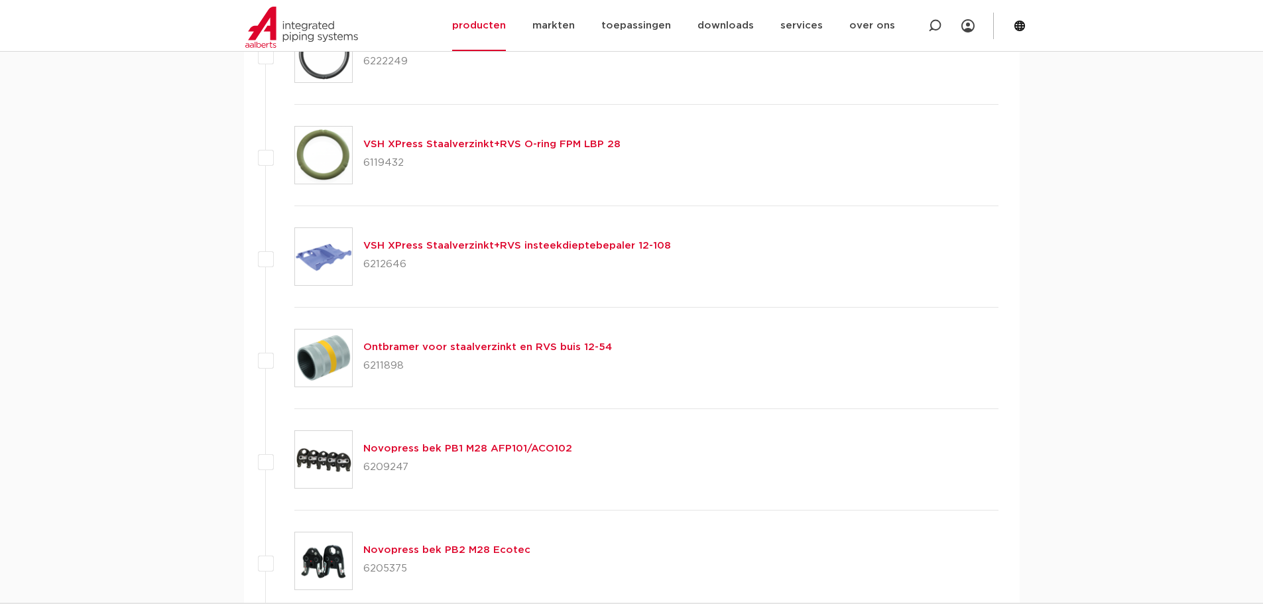
click at [387, 261] on p "6212646" at bounding box center [517, 264] width 308 height 21
copy p "6212646"
click at [391, 468] on p "6209247" at bounding box center [467, 467] width 209 height 21
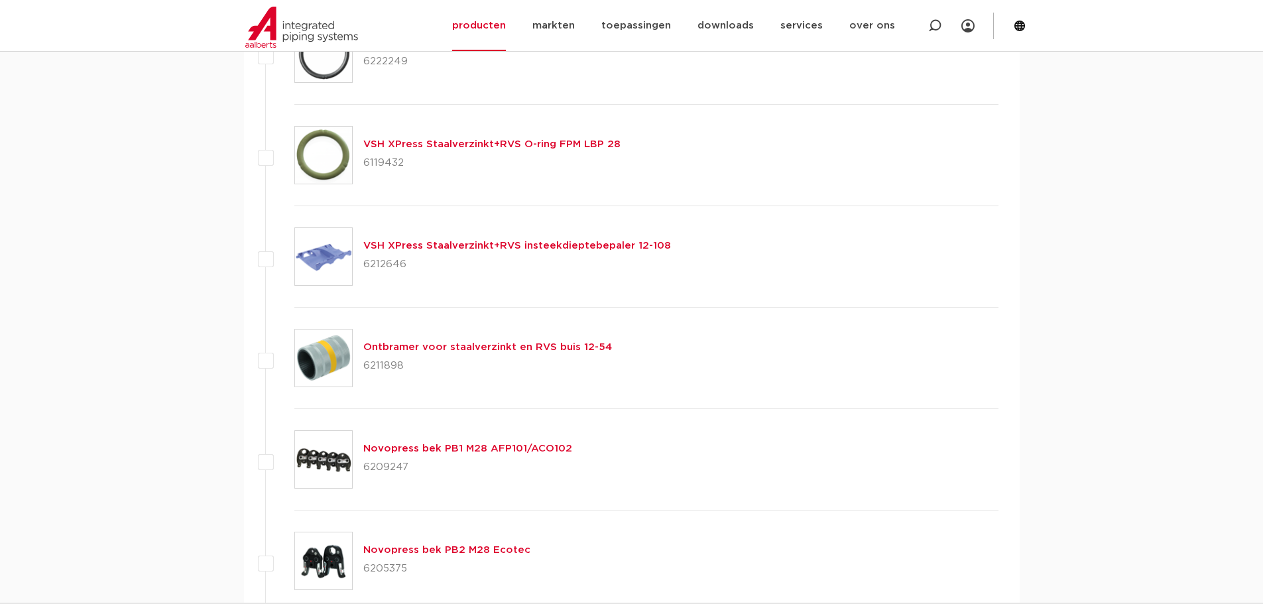
copy p "6209247"
click at [396, 571] on p "6205375" at bounding box center [446, 568] width 167 height 21
copy p "6205375"
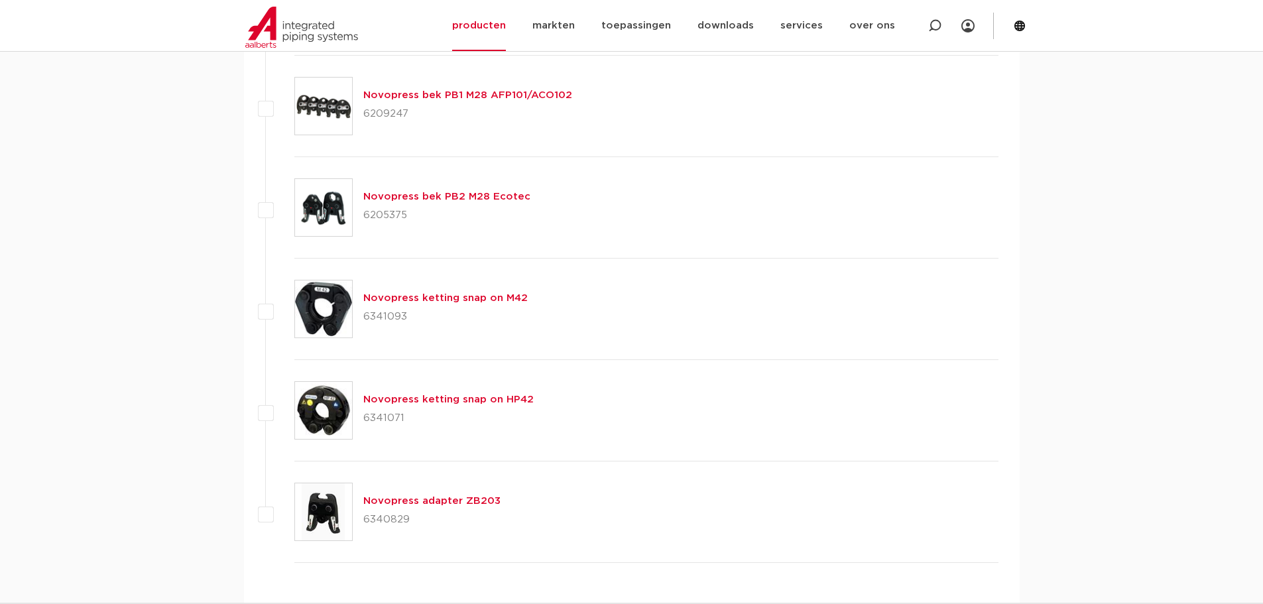
click at [380, 323] on p "6341093" at bounding box center [445, 316] width 164 height 21
click at [380, 322] on p "6341093" at bounding box center [445, 316] width 164 height 21
copy p "6341093"
click at [379, 416] on p "6341071" at bounding box center [448, 418] width 170 height 21
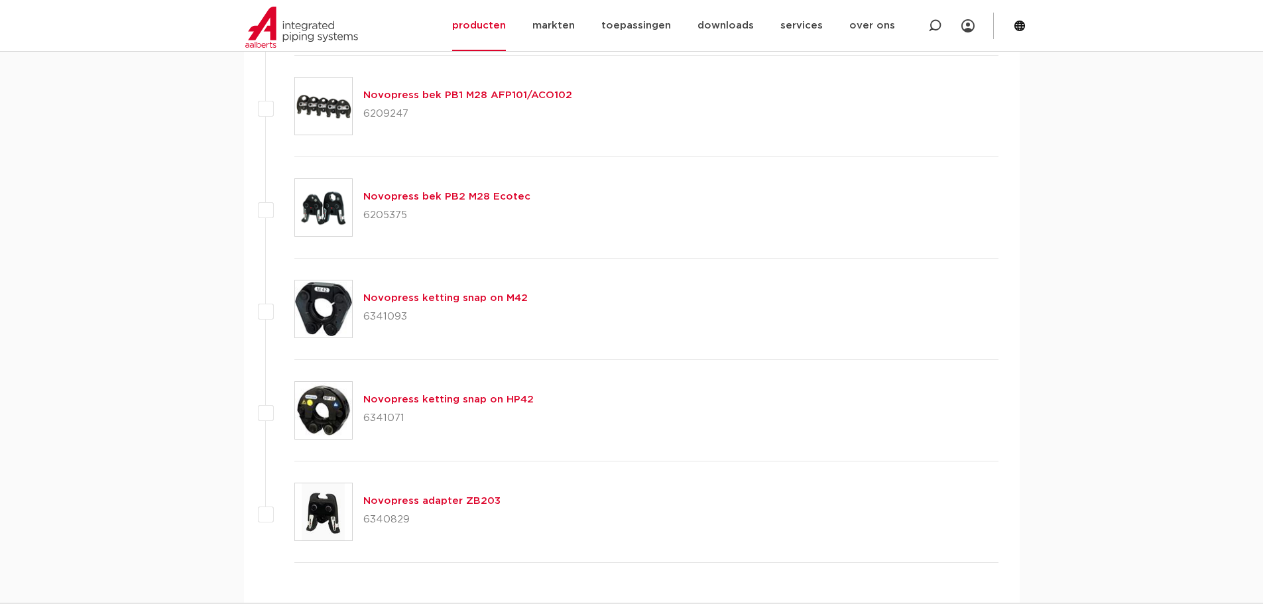
copy p "6341071"
click at [375, 514] on p "6340829" at bounding box center [431, 519] width 137 height 21
copy p "6340829"
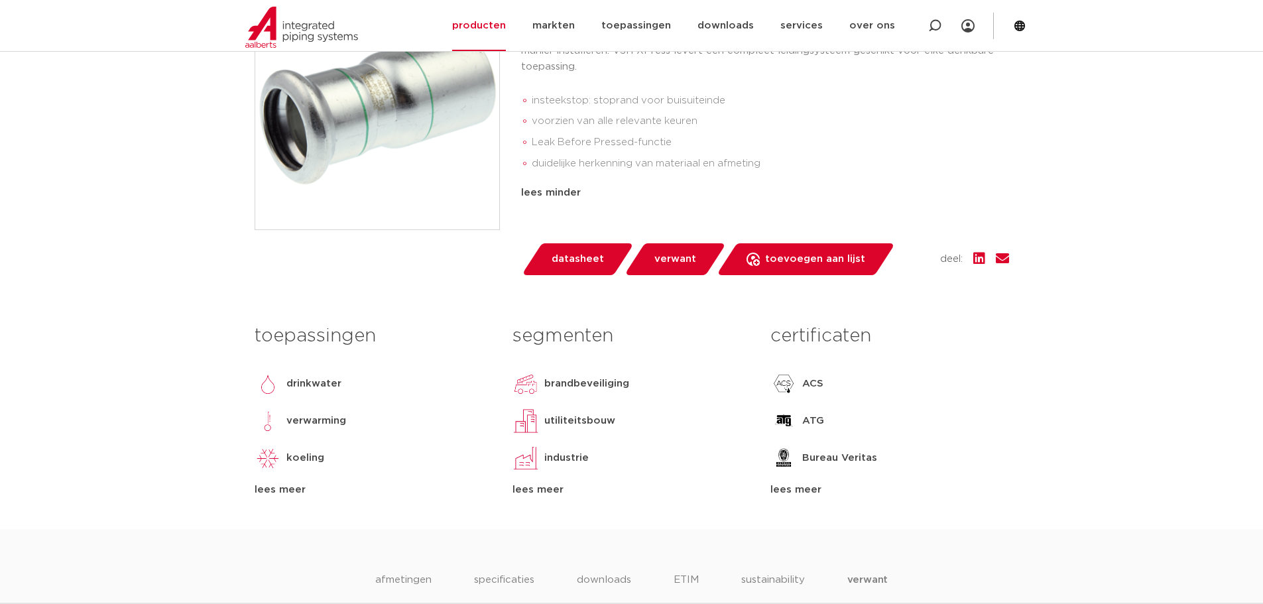
scroll to position [708, 0]
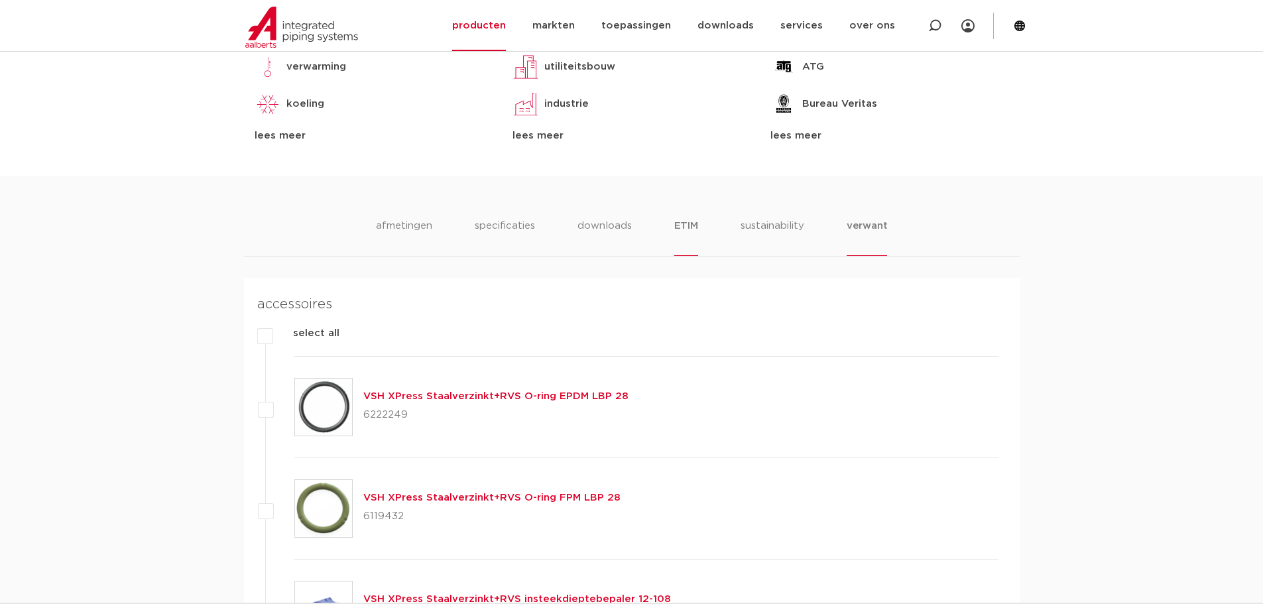
click at [686, 223] on li "ETIM" at bounding box center [686, 237] width 24 height 38
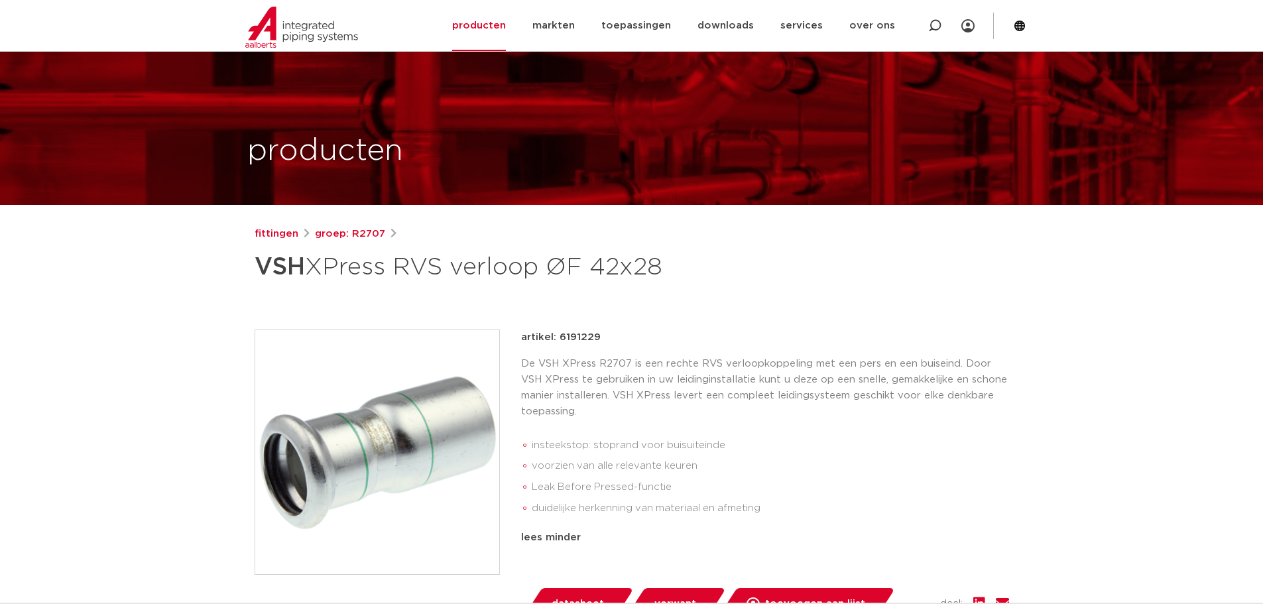
scroll to position [0, 0]
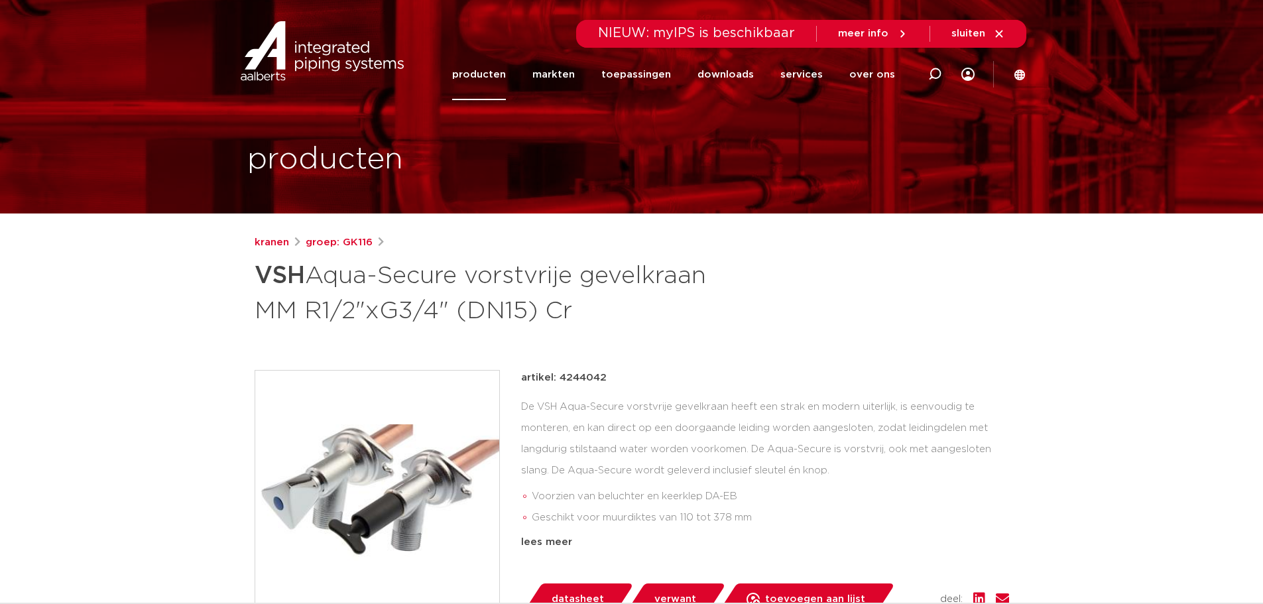
click at [594, 359] on p "artikel: 4244042" at bounding box center [564, 378] width 86 height 16
copy p "4244042"
click at [546, 359] on div "lees meer" at bounding box center [765, 543] width 488 height 16
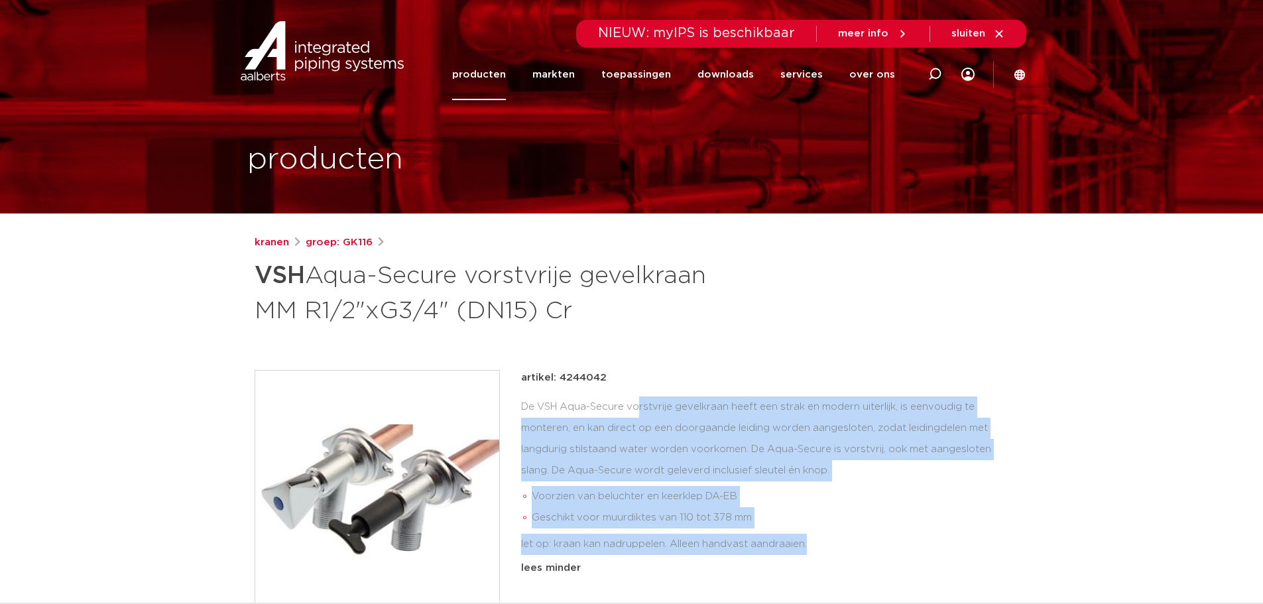
drag, startPoint x: 811, startPoint y: 546, endPoint x: 515, endPoint y: 406, distance: 327.5
click at [515, 359] on div "artikel: 4244042 De VSH Aqua-Secure vorstvrije gevelkraan heeft een strak en mo…" at bounding box center [632, 510] width 755 height 281
copy div "De VSH Aqua-Secure vorstvrije gevelkraan heeft een strak en modern uiterlijk, i…"
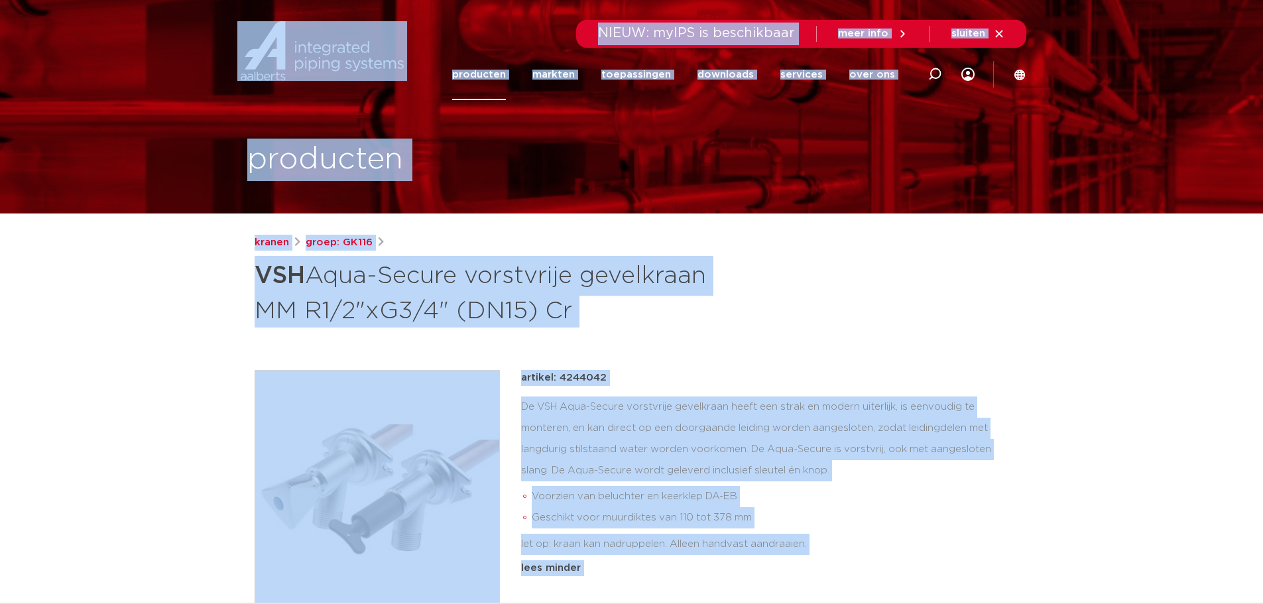
click at [477, 335] on div "kranen groep: GK116 VSH Aqua-Secure vorstvrije gevelkraan MM R1/2"xG3/4" (DN15)…" at bounding box center [632, 543] width 776 height 617
click at [605, 310] on h1 "VSH Aqua-Secure vorstvrije gevelkraan MM R1/2"xG3/4" (DN15) Cr" at bounding box center [504, 292] width 498 height 72
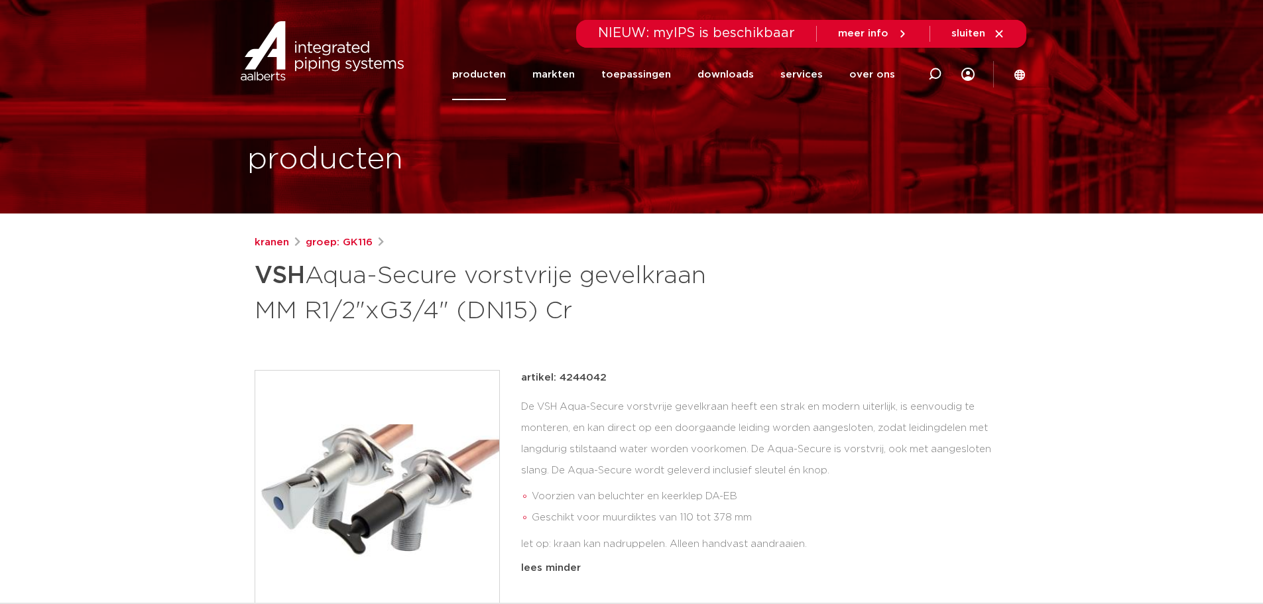
drag, startPoint x: 591, startPoint y: 310, endPoint x: 356, endPoint y: 300, distance: 235.0
click at [356, 300] on h1 "VSH Aqua-Secure vorstvrije gevelkraan MM R1/2"xG3/4" (DN15) Cr" at bounding box center [504, 292] width 498 height 72
click at [630, 359] on li "Geschikt voor muurdiktes van 110 tot 378 mm" at bounding box center [770, 517] width 477 height 21
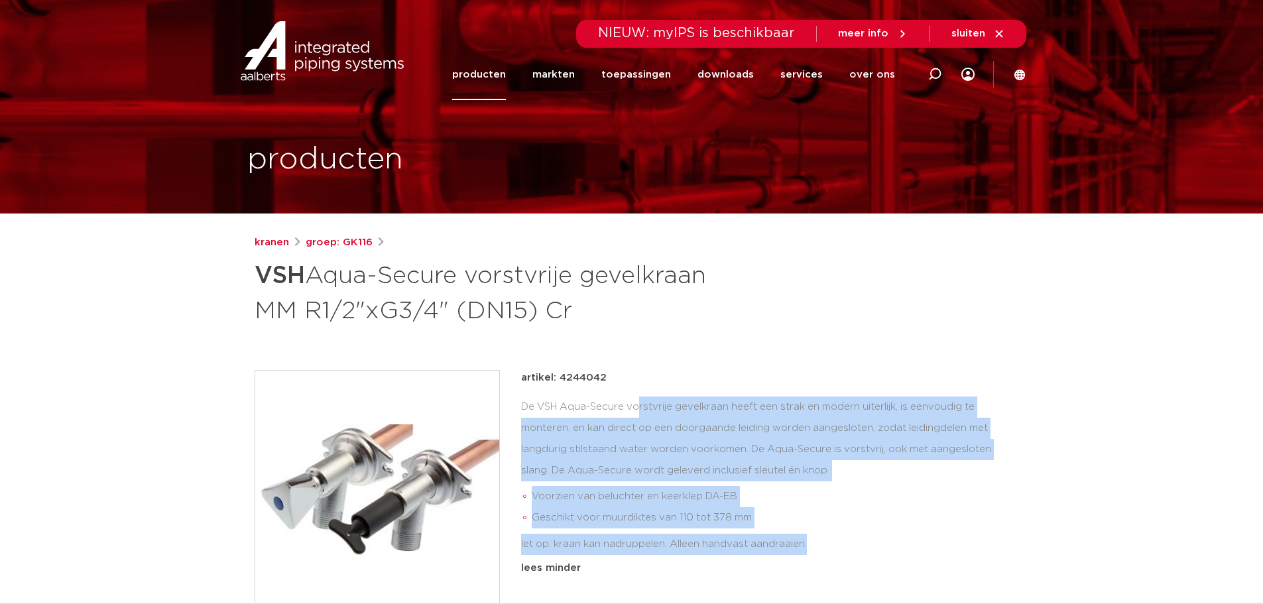
drag, startPoint x: 810, startPoint y: 546, endPoint x: 519, endPoint y: 414, distance: 320.5
click at [519, 359] on div "artikel: 4244042 De VSH Aqua-Secure vorstvrije gevelkraan heeft een strak en mo…" at bounding box center [632, 510] width 755 height 281
copy div "De VSH Aqua-Secure vorstvrije gevelkraan heeft een strak en modern uiterlijk, i…"
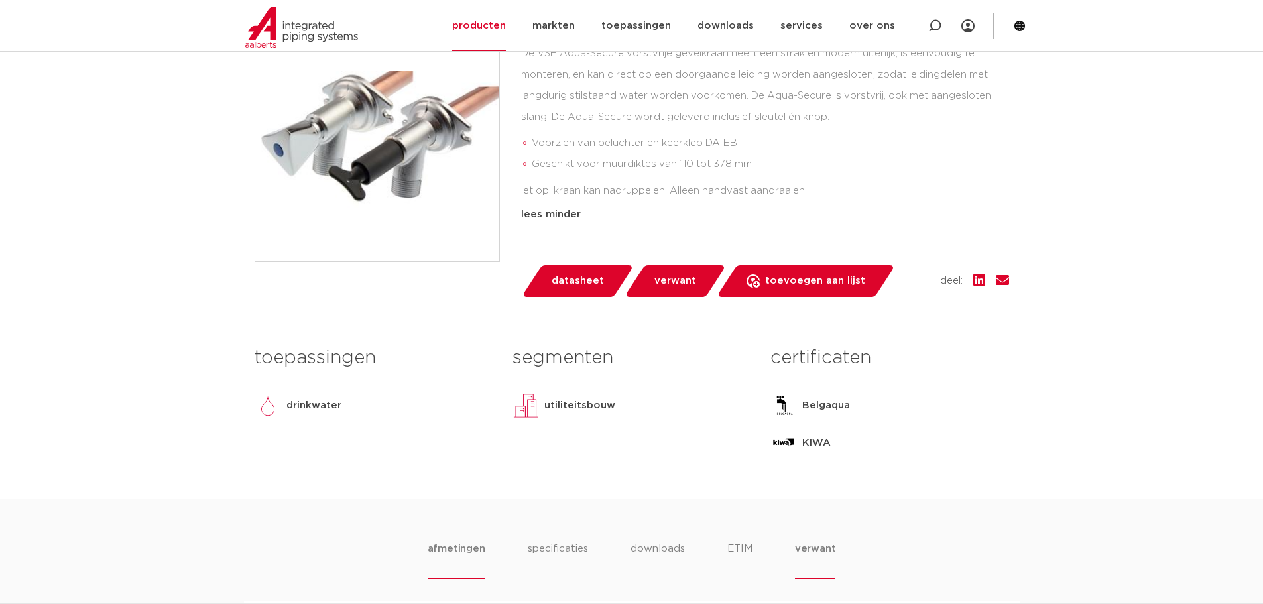
click at [804, 359] on li "verwant" at bounding box center [815, 560] width 41 height 38
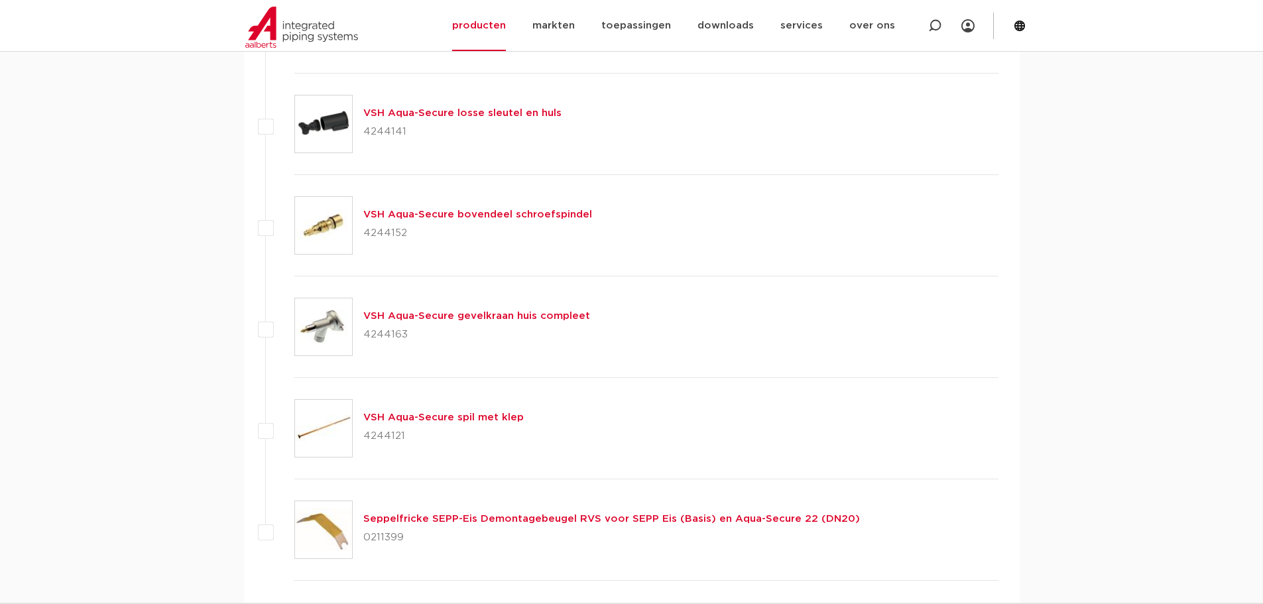
scroll to position [708, 0]
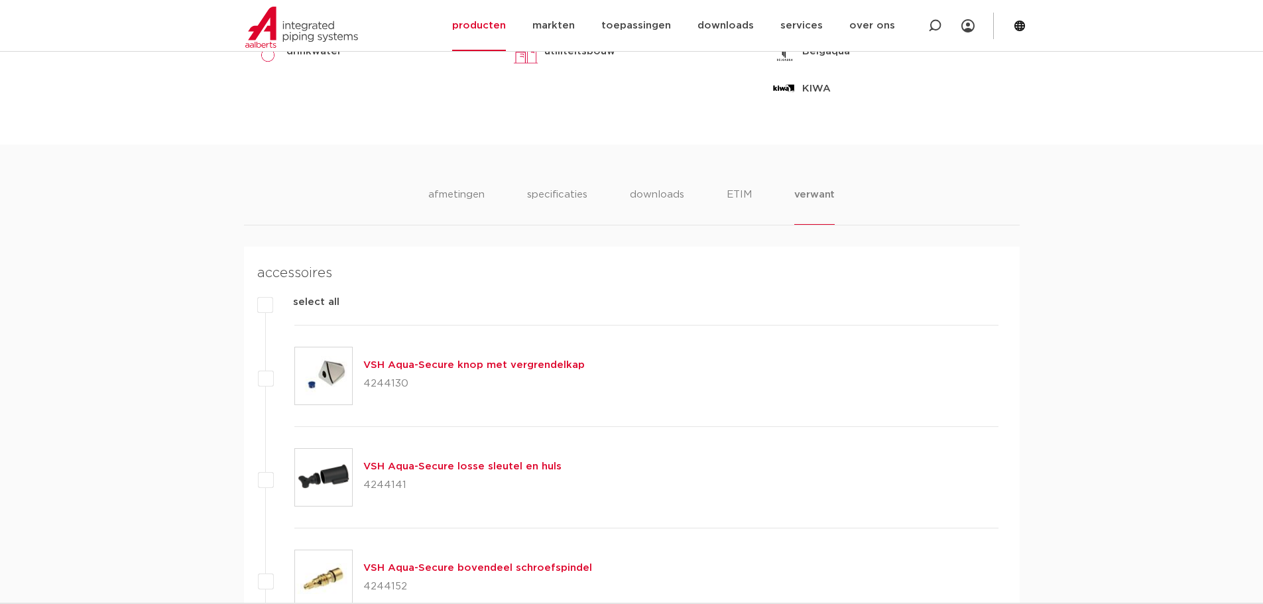
click at [380, 359] on p "4244130" at bounding box center [474, 383] width 222 height 21
copy p "4244130"
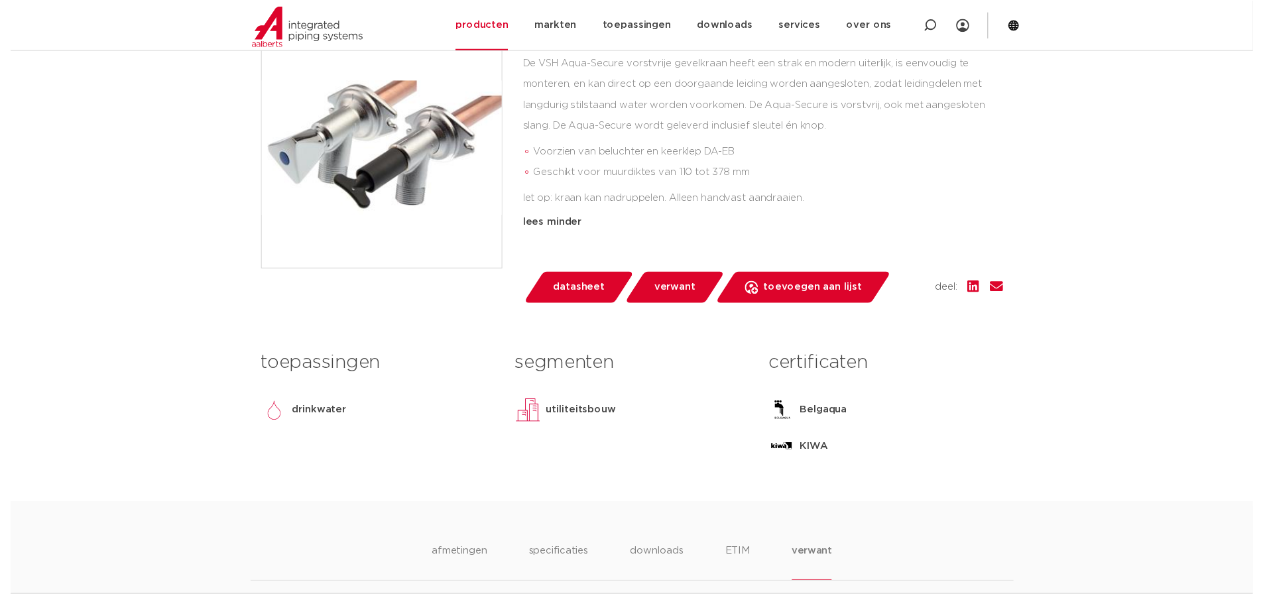
scroll to position [353, 0]
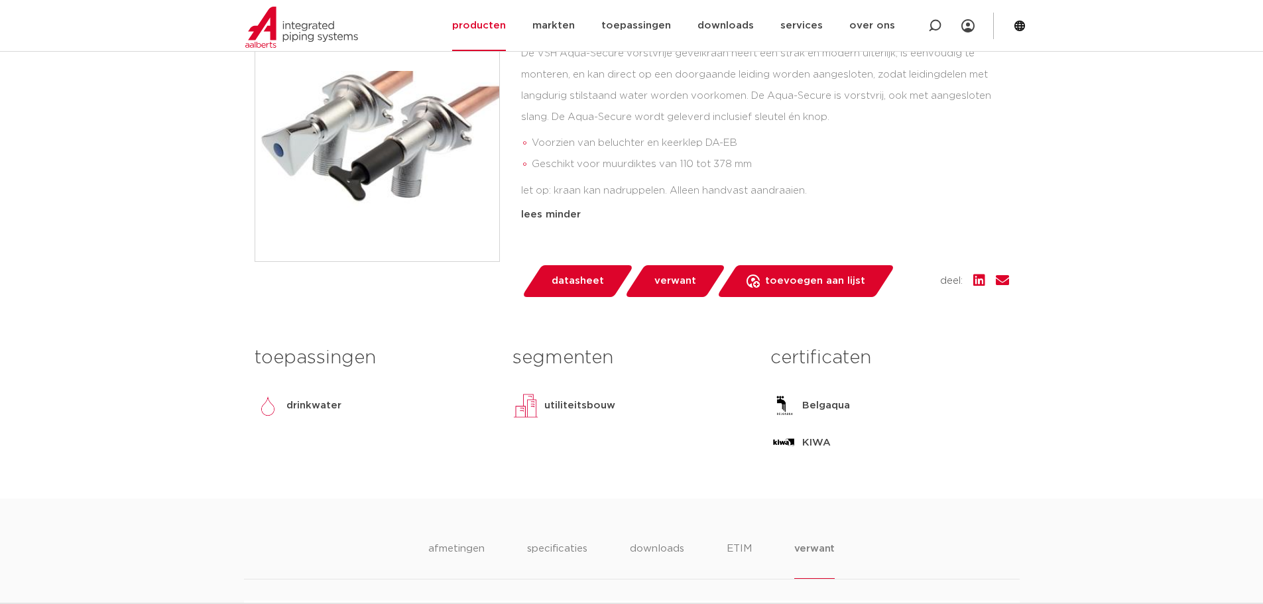
click at [578, 282] on span "datasheet" at bounding box center [578, 281] width 52 height 21
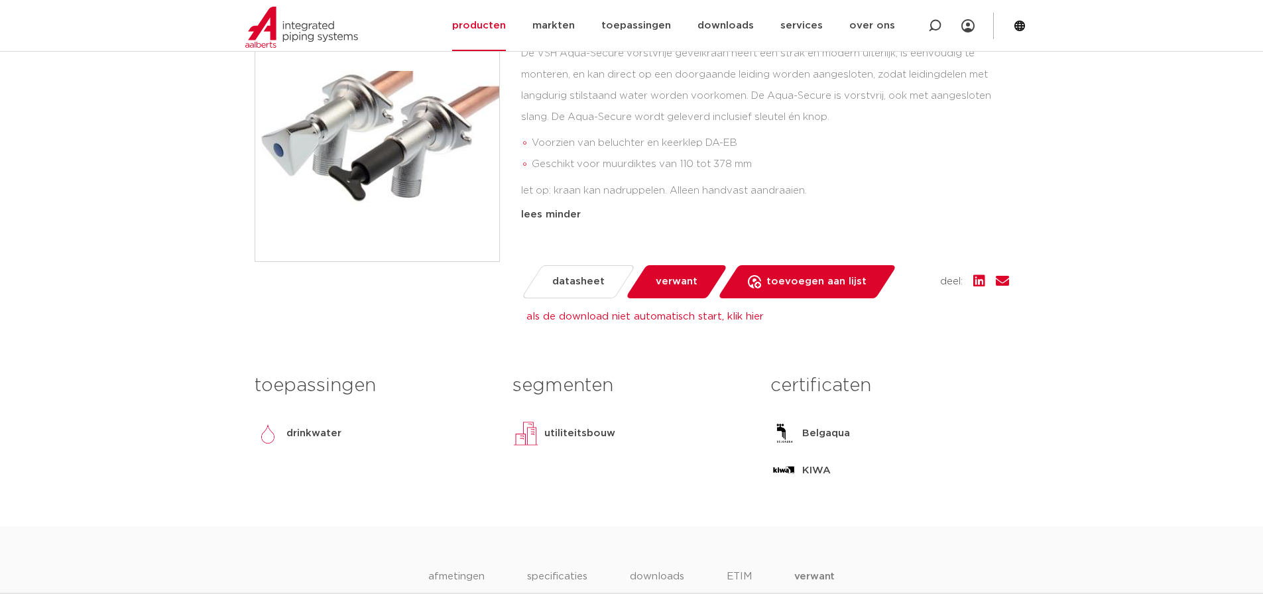
scroll to position [708, 0]
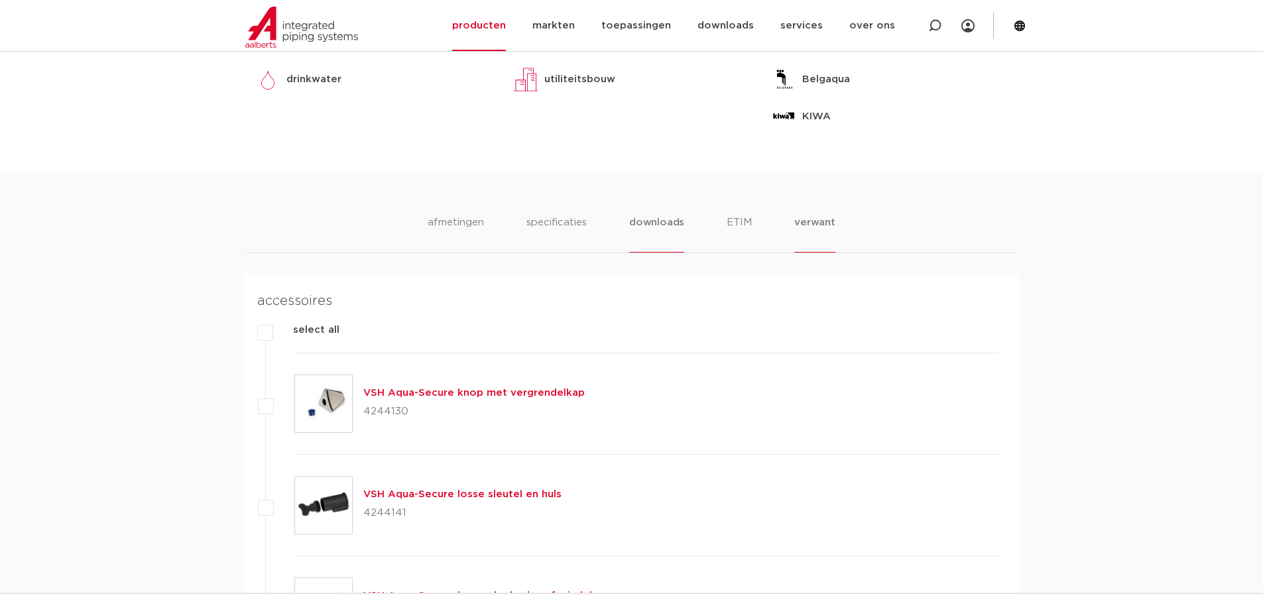
click at [655, 226] on li "downloads" at bounding box center [656, 234] width 55 height 38
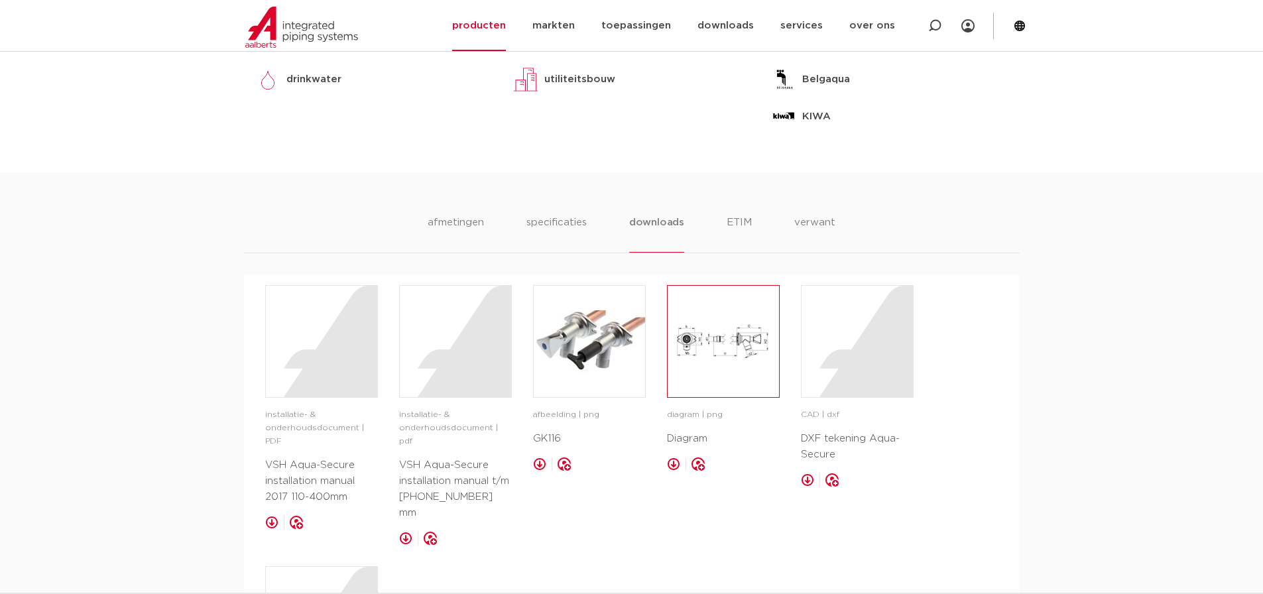
click at [718, 350] on img at bounding box center [723, 341] width 111 height 111
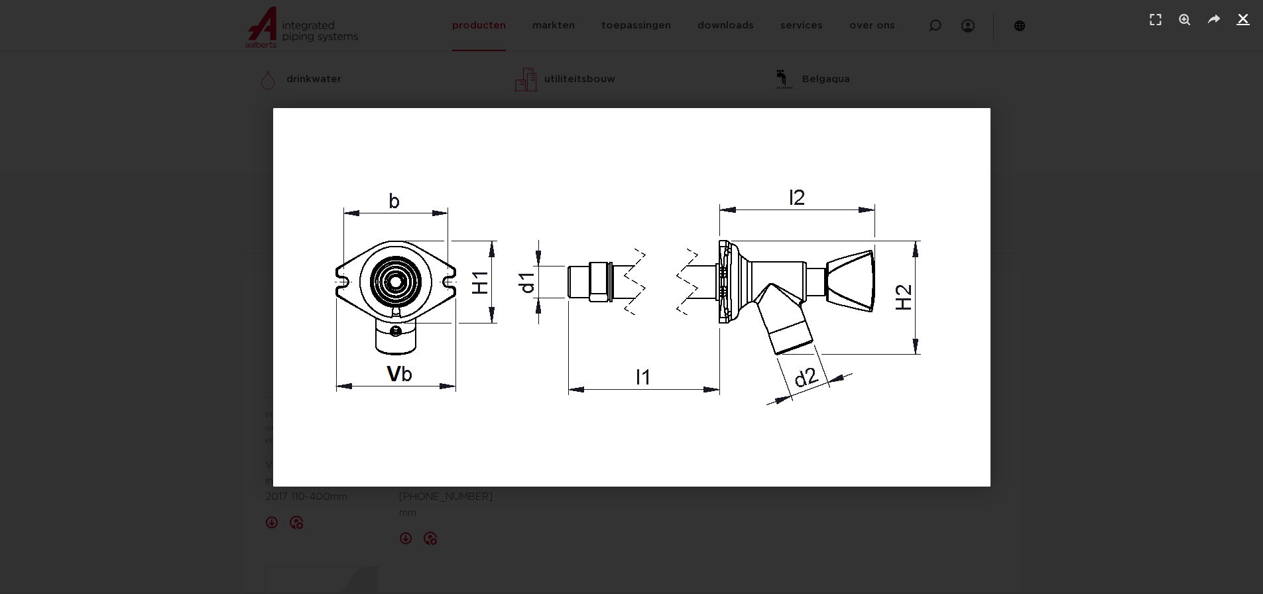
click at [826, 14] on icon "Sluiten (Esc)" at bounding box center [1243, 18] width 13 height 13
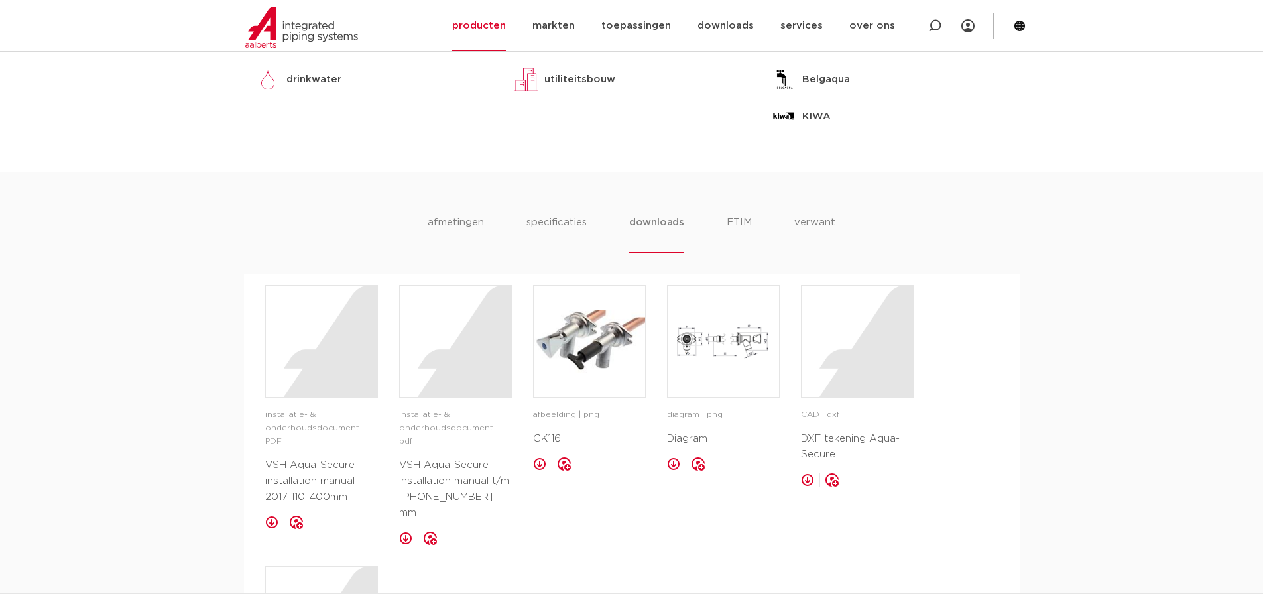
click at [442, 359] on p "installatie- & onderhoudsdocument | pdf" at bounding box center [455, 429] width 113 height 40
click at [406, 359] on link at bounding box center [405, 538] width 13 height 13
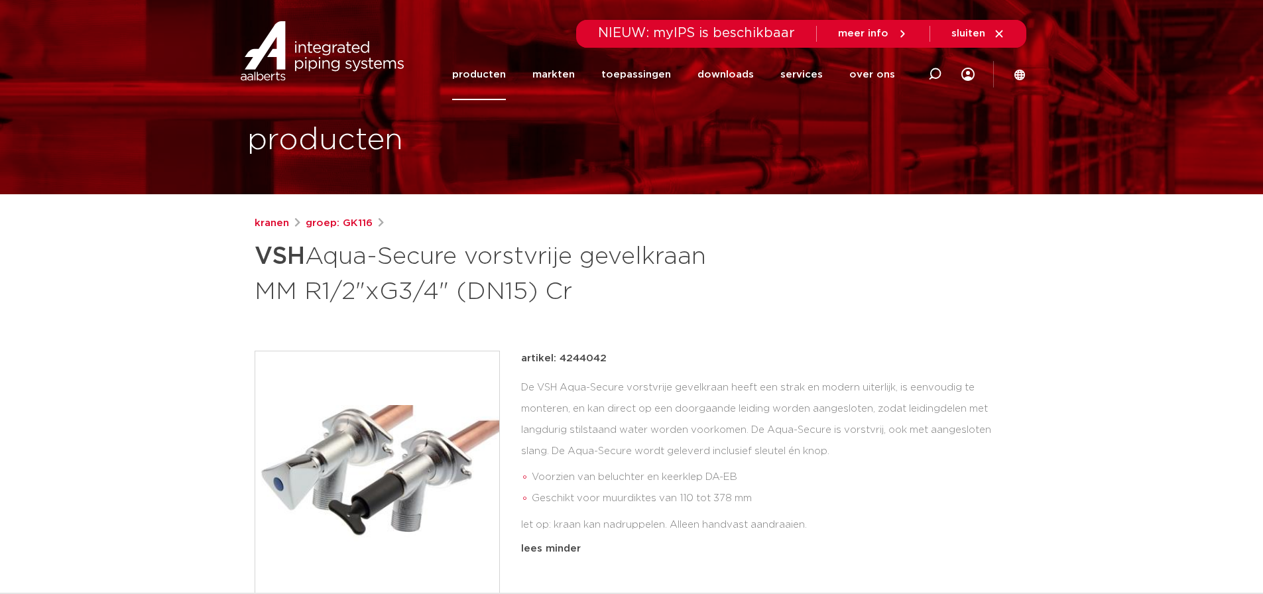
scroll to position [0, 0]
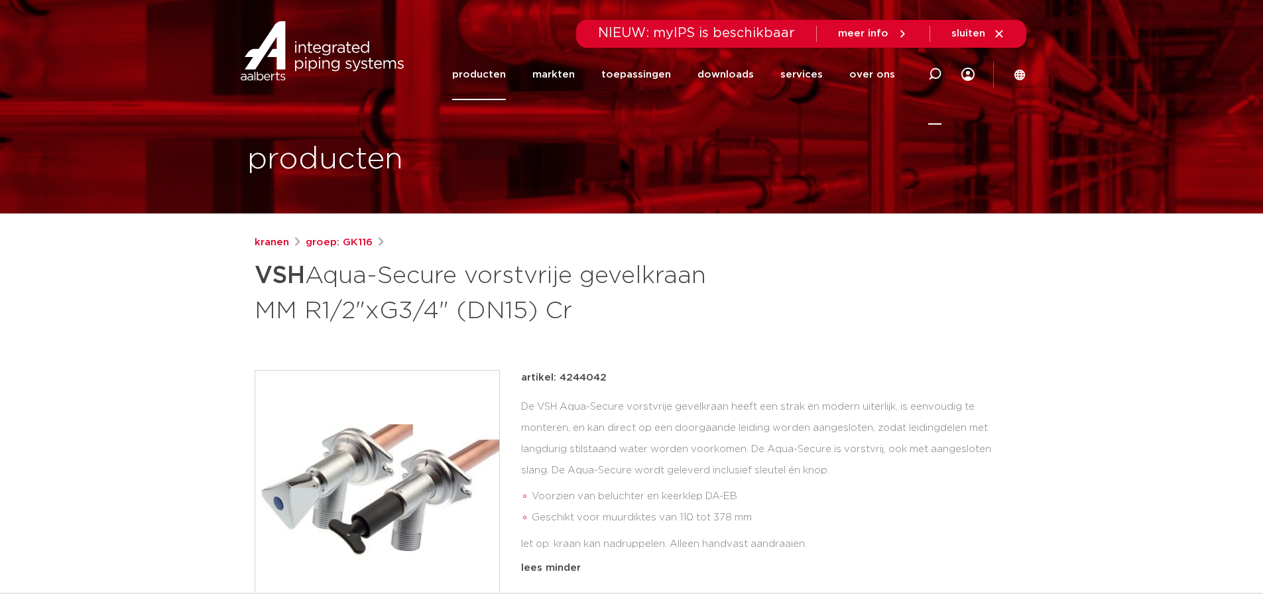
click at [826, 79] on icon at bounding box center [934, 74] width 13 height 13
paste input "4244121"
type input "4244121"
click button "Zoeken" at bounding box center [0, 0] width 0 height 0
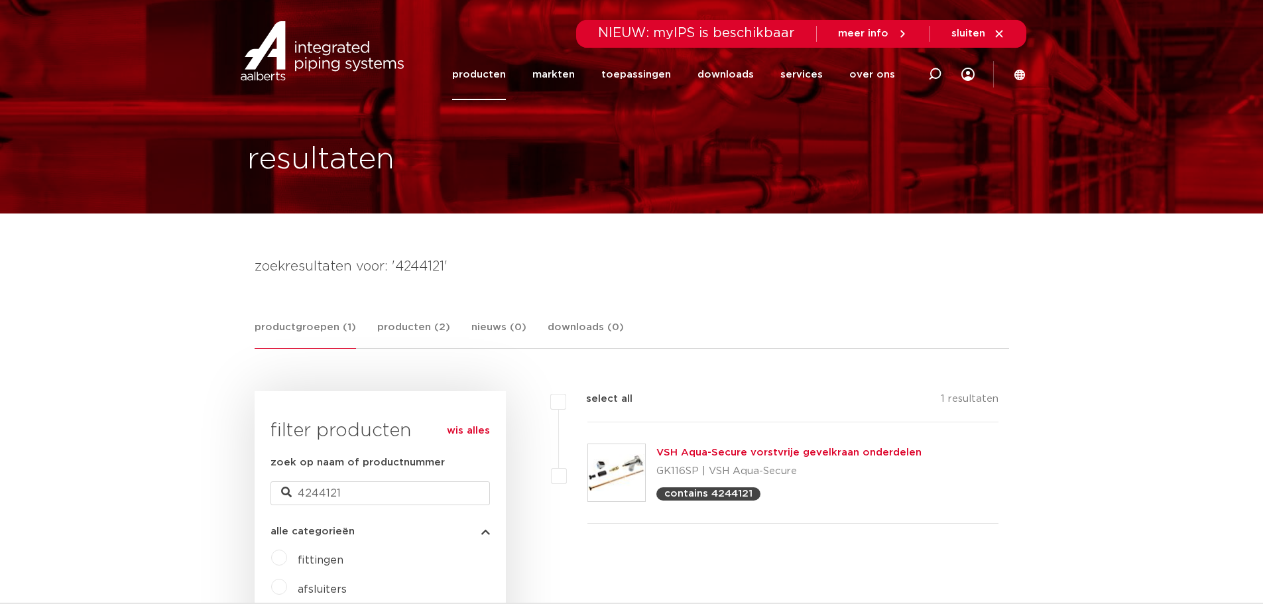
click at [839, 452] on link "VSH Aqua-Secure vorstvrije gevelkraan onderdelen" at bounding box center [789, 453] width 265 height 10
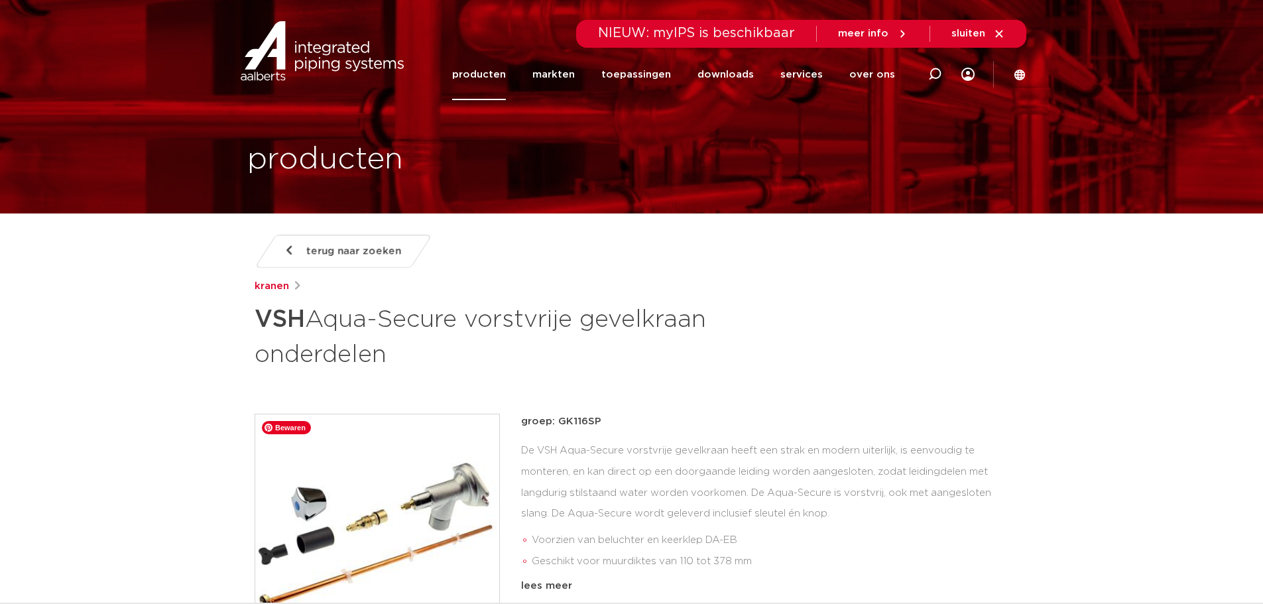
scroll to position [353, 0]
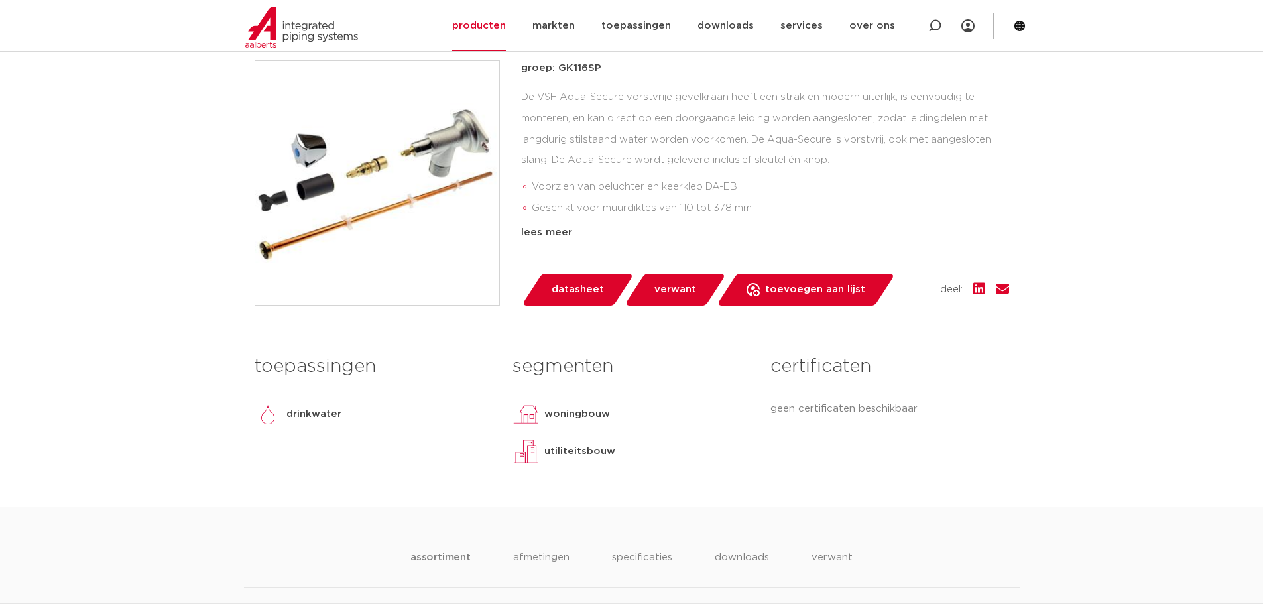
click at [675, 293] on span "verwant" at bounding box center [676, 289] width 42 height 21
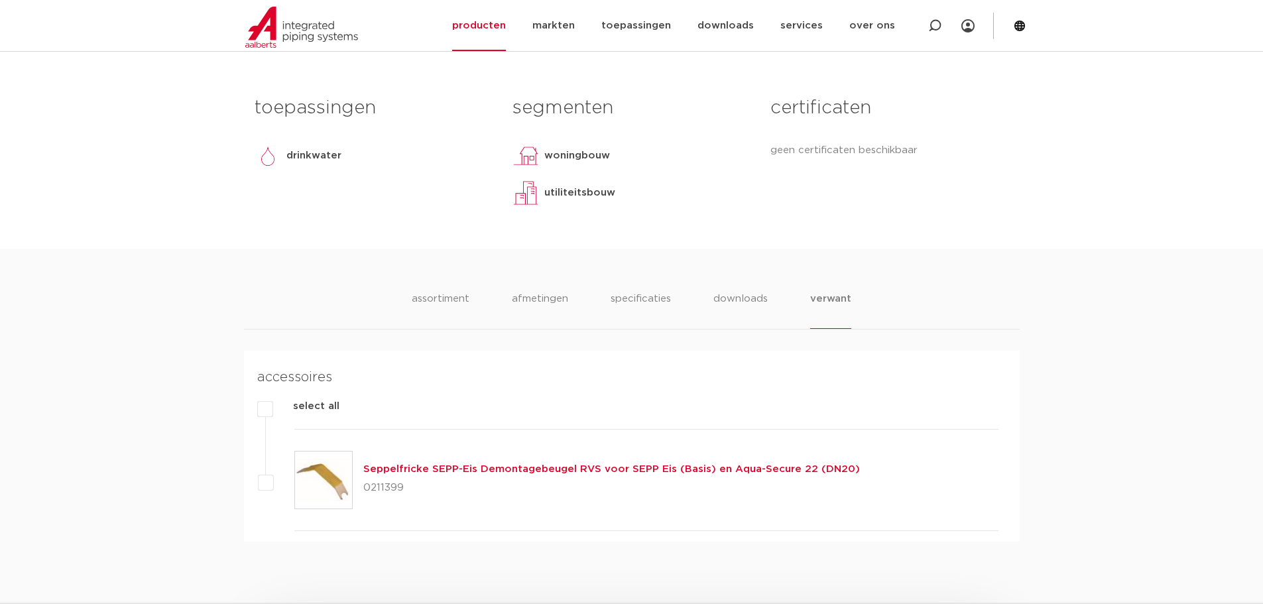
scroll to position [861, 0]
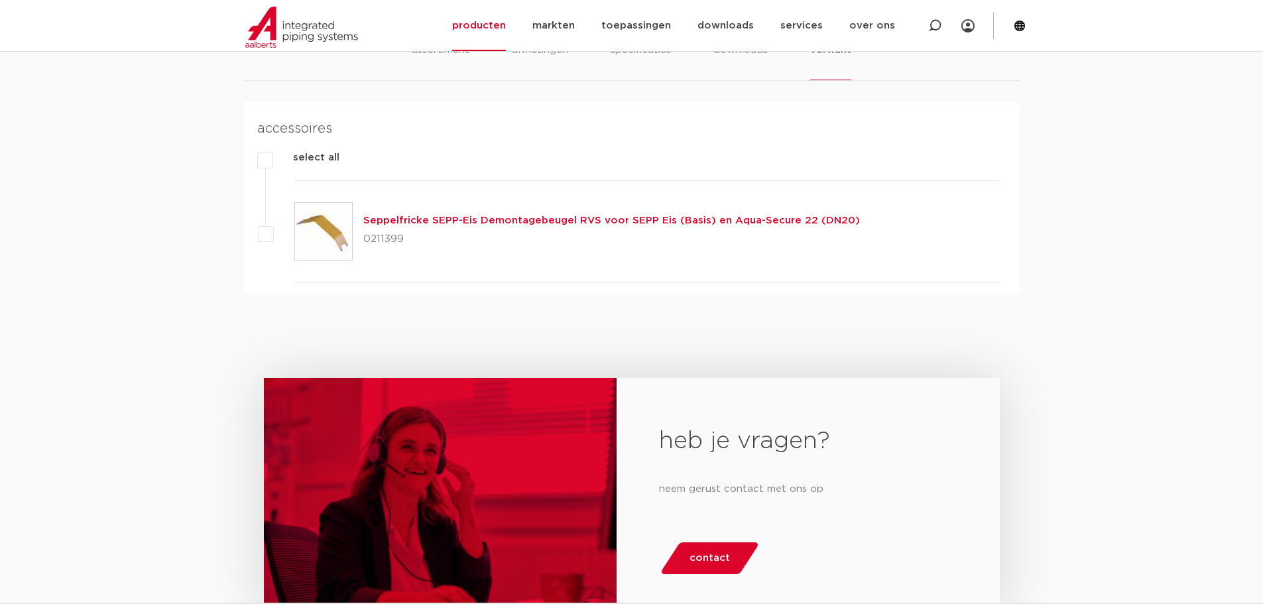
click at [385, 241] on p "0211399" at bounding box center [611, 239] width 497 height 21
copy p "0211399"
click at [940, 31] on icon at bounding box center [934, 25] width 13 height 13
click at [610, 25] on input "Zoeken" at bounding box center [737, 24] width 417 height 27
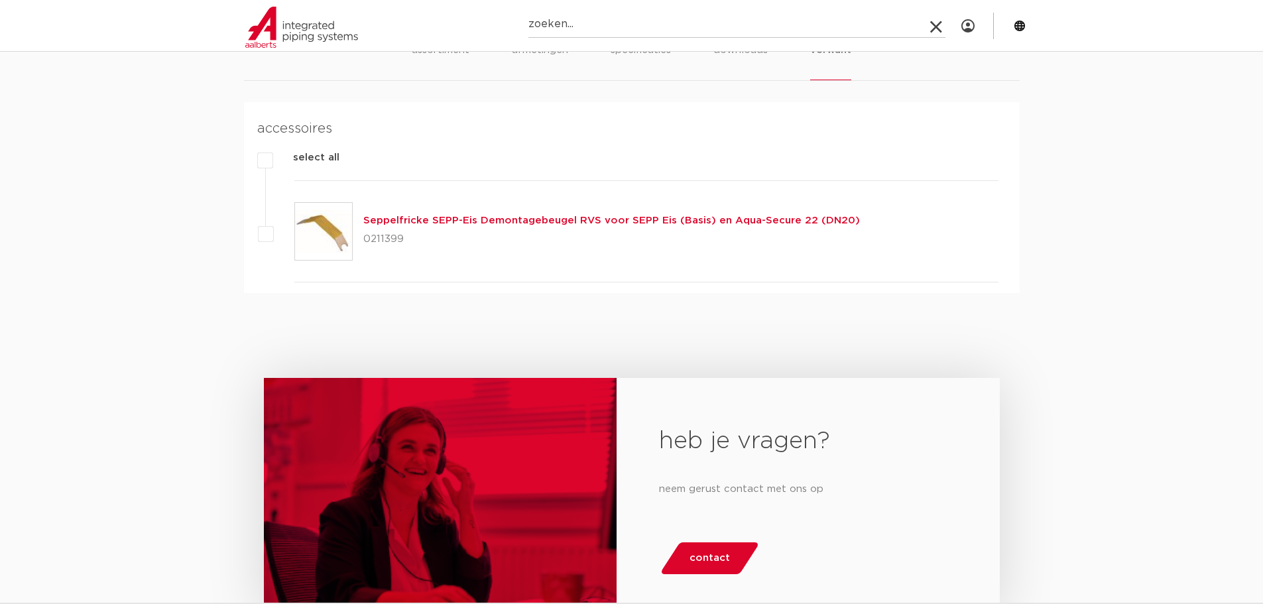
paste input "6342534"
type input "6342534"
click button "Zoeken" at bounding box center [0, 0] width 0 height 0
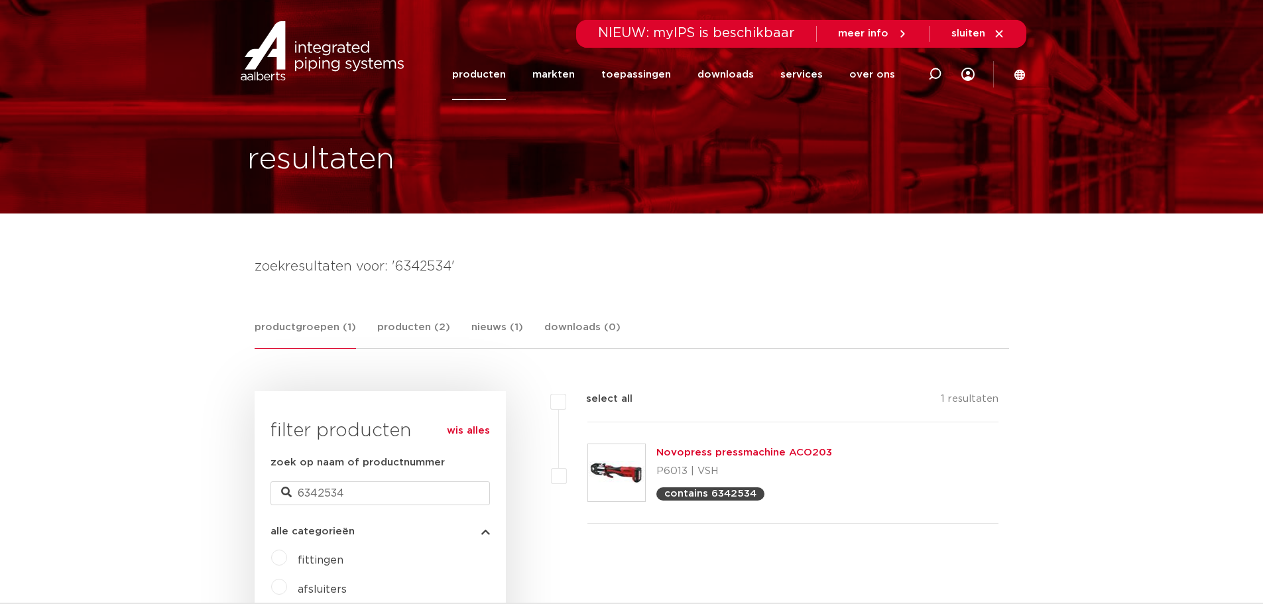
click at [674, 452] on link "Novopress pressmachine ACO203" at bounding box center [745, 453] width 176 height 10
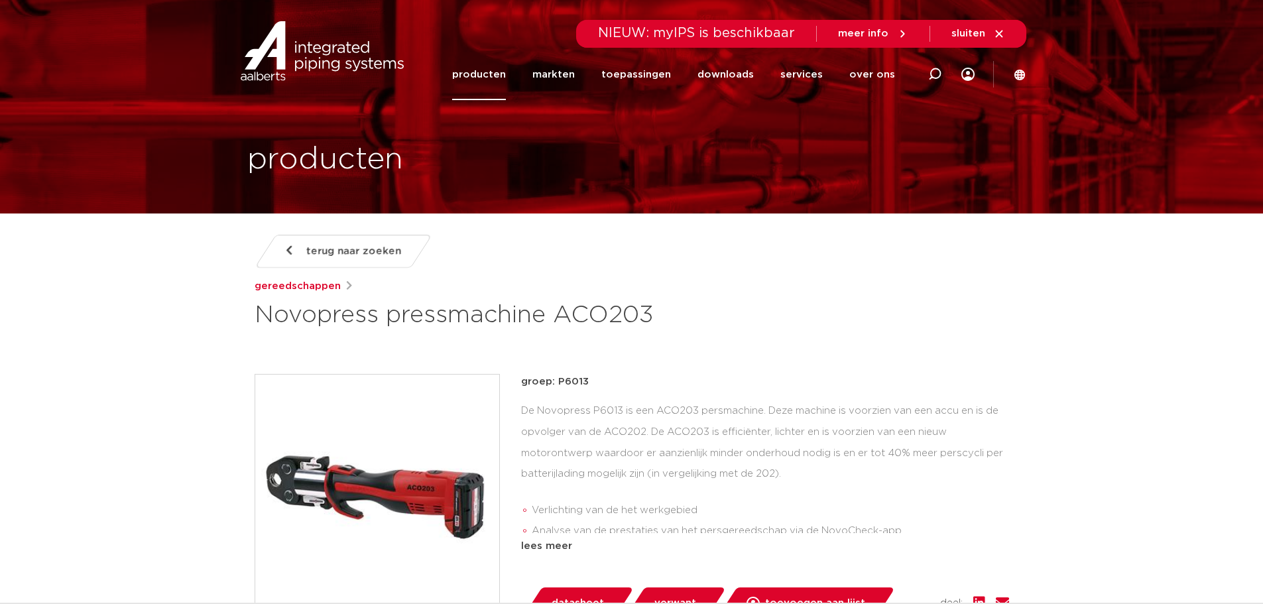
click at [550, 548] on div "lees meer" at bounding box center [765, 547] width 488 height 16
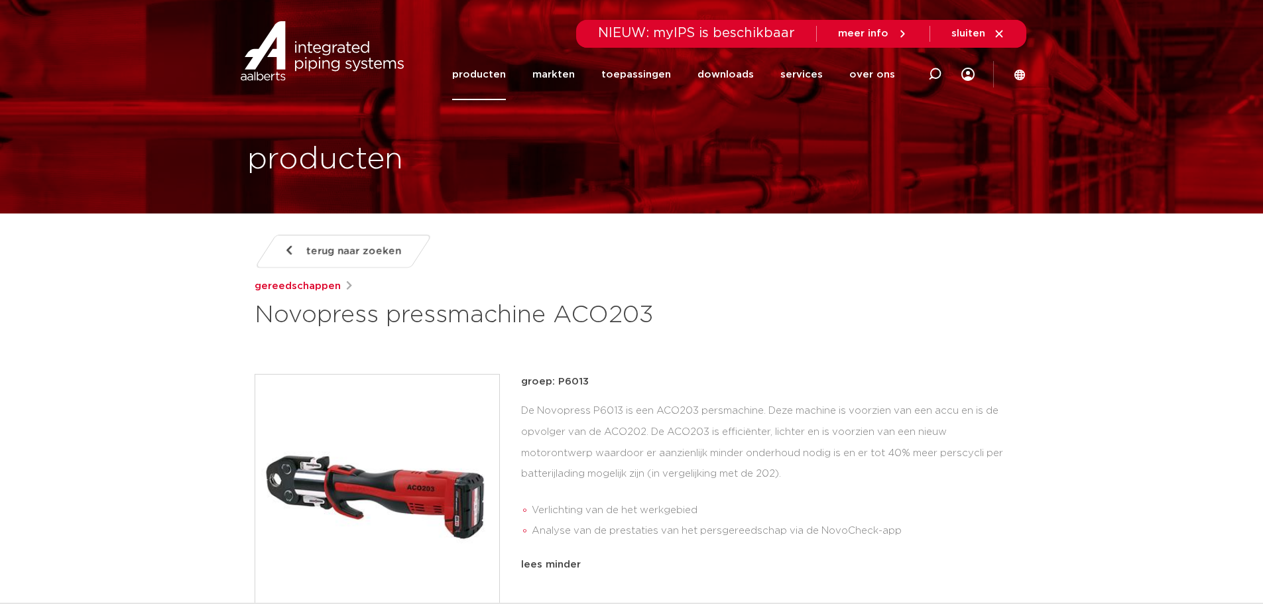
scroll to position [353, 0]
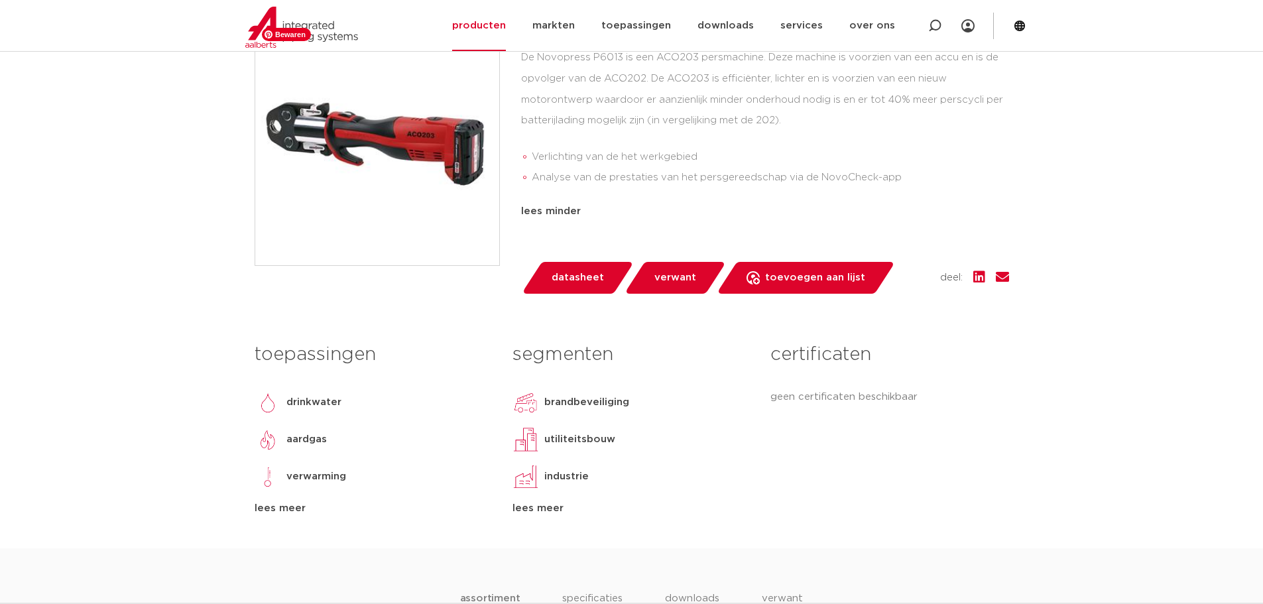
click at [389, 164] on img at bounding box center [377, 143] width 244 height 244
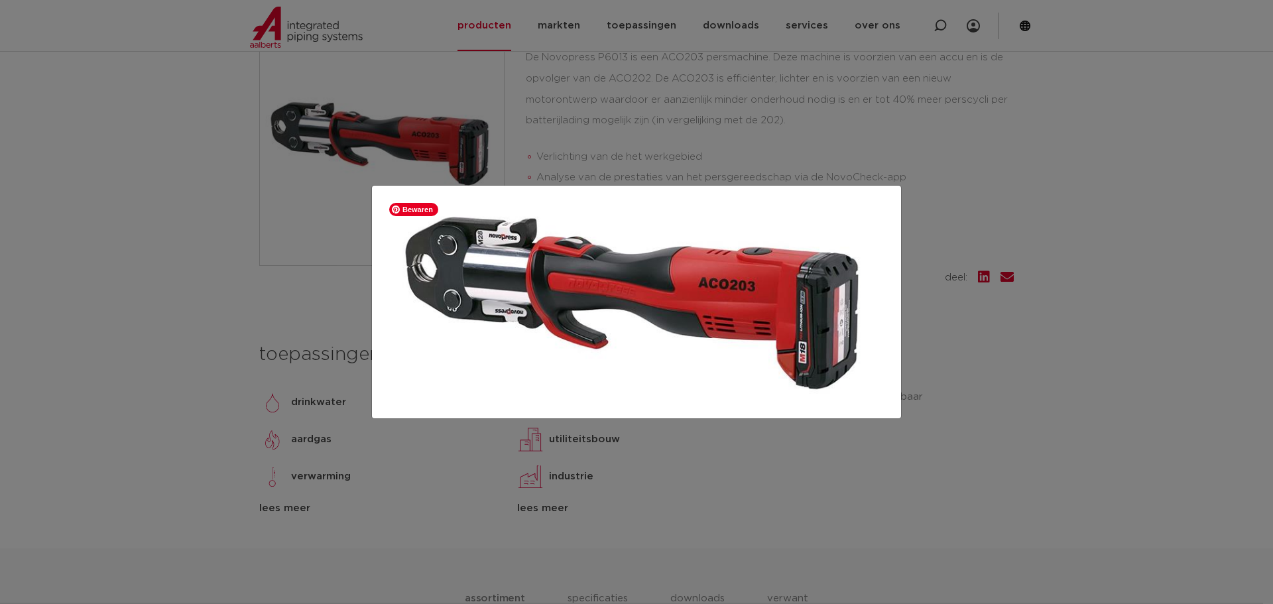
click at [797, 230] on img at bounding box center [637, 302] width 508 height 212
click at [710, 408] on img at bounding box center [637, 302] width 508 height 212
click at [998, 367] on div at bounding box center [636, 302] width 1273 height 604
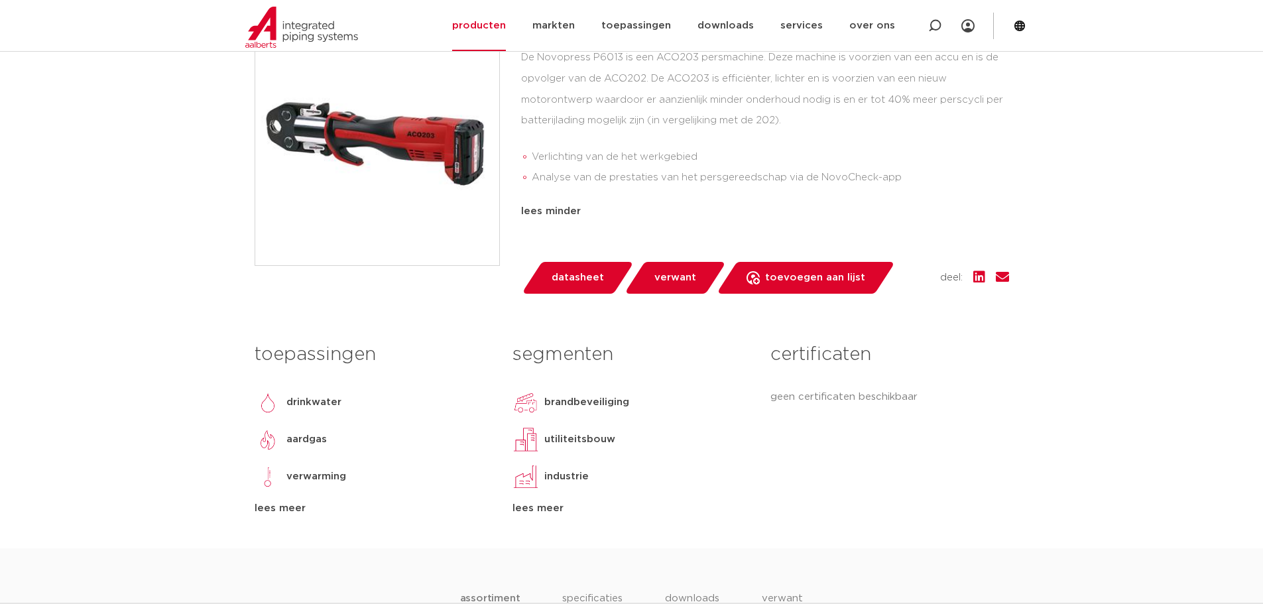
scroll to position [0, 0]
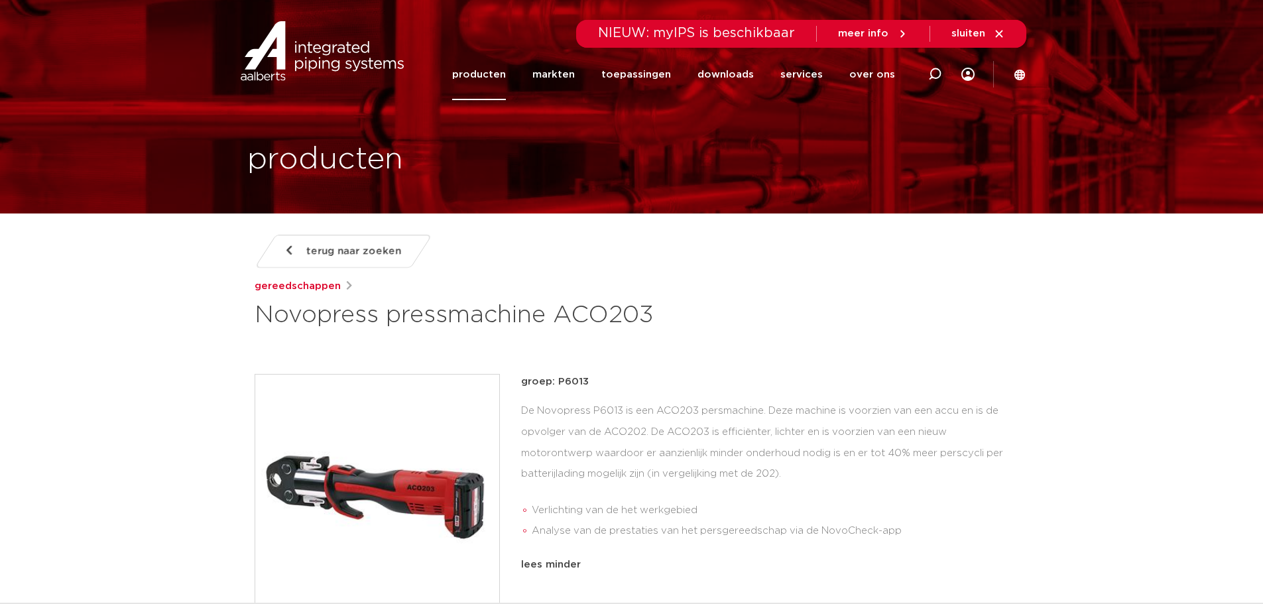
drag, startPoint x: 660, startPoint y: 319, endPoint x: 258, endPoint y: 312, distance: 402.0
click at [258, 312] on h1 "Novopress pressmachine ACO203" at bounding box center [504, 316] width 498 height 32
copy h1 "Novopress pressmachine ACO203"
click at [743, 484] on div "De Novopress P6013 is een ACO203 persmachine. Deze machine is voorzien van een …" at bounding box center [765, 474] width 488 height 147
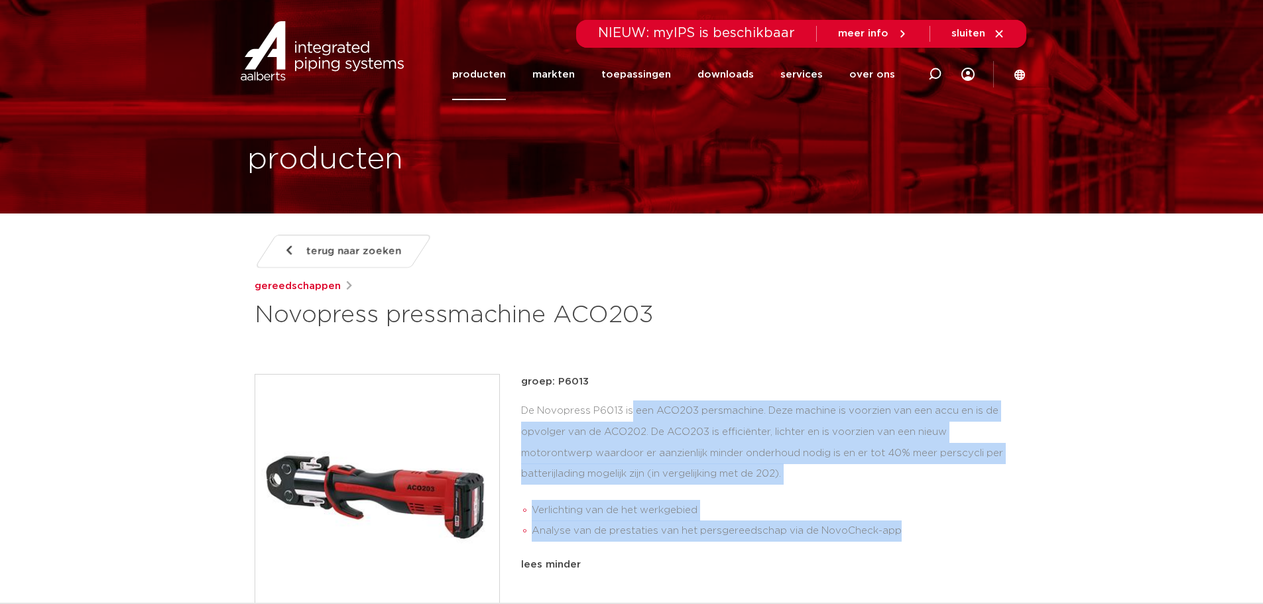
drag, startPoint x: 899, startPoint y: 532, endPoint x: 519, endPoint y: 414, distance: 397.3
click at [519, 414] on div "groep: P6013 De Novopress P6013 is een ACO203 persmachine. Deze machine is voor…" at bounding box center [632, 510] width 755 height 273
copy div "De Novopress P6013 is een ACO203 persmachine. Deze machine is voorzien van een …"
drag, startPoint x: 661, startPoint y: 317, endPoint x: 249, endPoint y: 310, distance: 412.6
click at [249, 310] on div "terug naar zoeken gereedschappen Novopress pressmachine ACO203 groep: P6013 Ver…" at bounding box center [632, 568] width 776 height 667
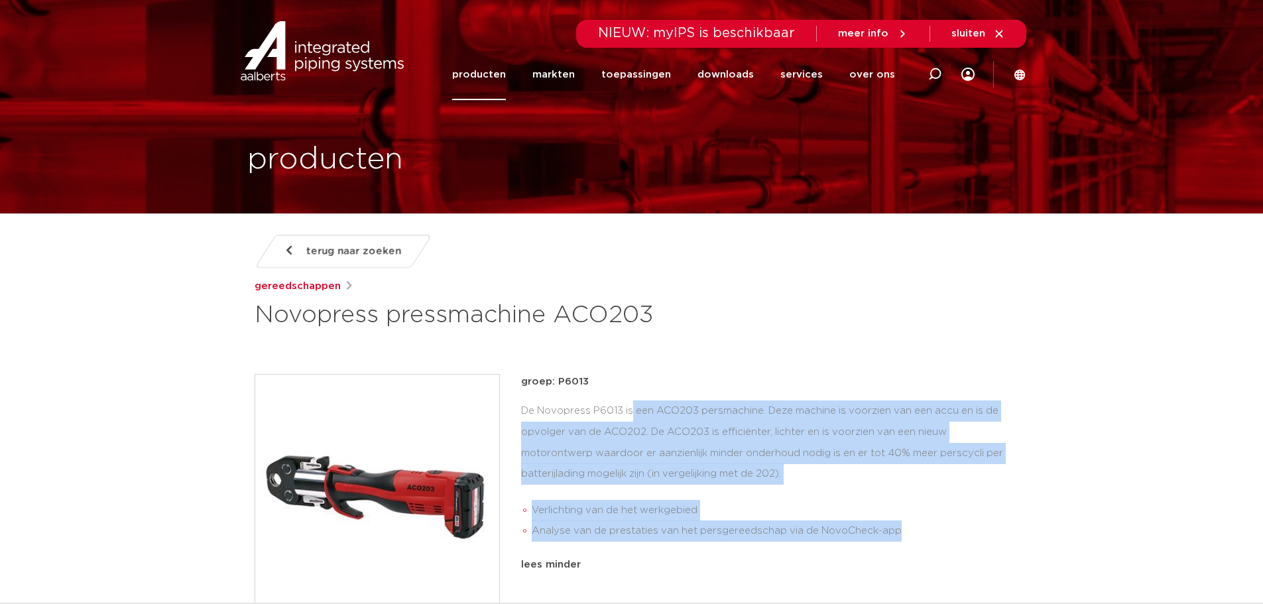
copy h1 "Novopress pressmachine ACO203"
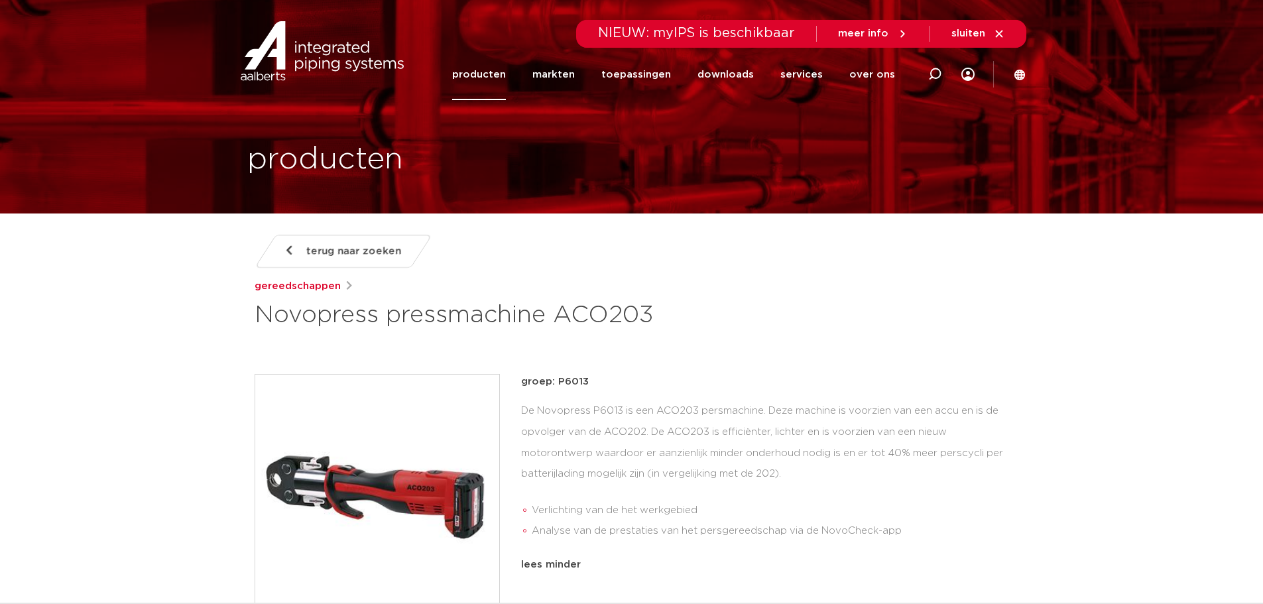
click at [540, 405] on div "De Novopress P6013 is een ACO203 persmachine. Deze machine is voorzien van een …" at bounding box center [765, 474] width 488 height 147
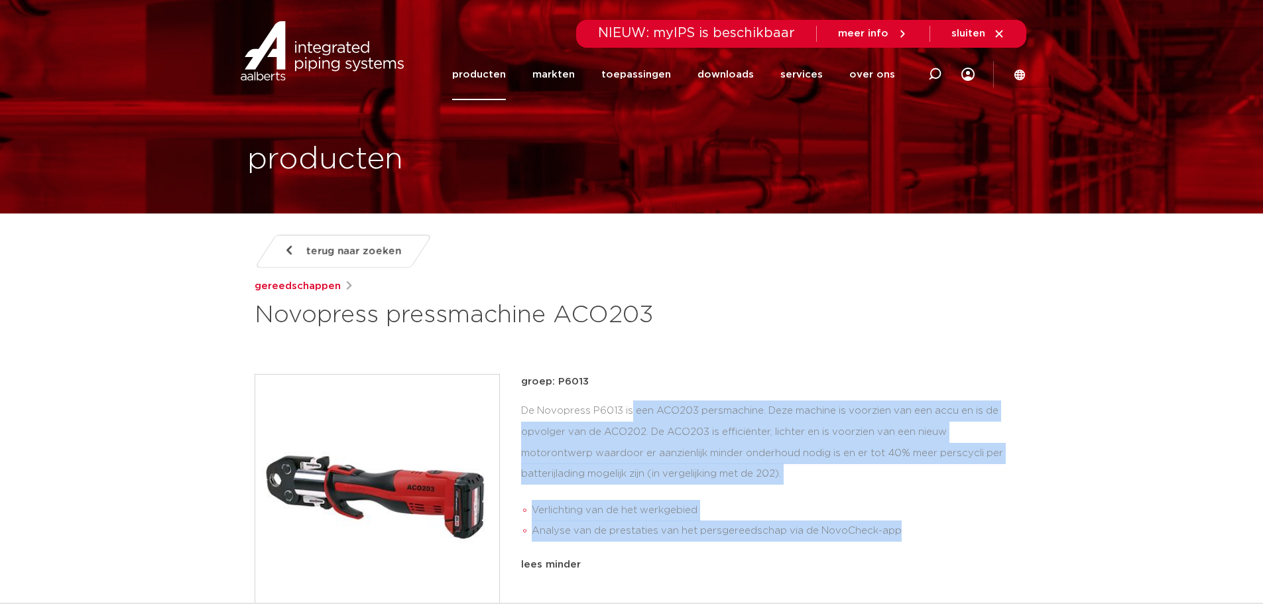
drag, startPoint x: 913, startPoint y: 175, endPoint x: 520, endPoint y: 404, distance: 454.4
click at [520, 404] on div "groep: P6013 De Novopress P6013 is een ACO203 persmachine. Deze machine is voor…" at bounding box center [632, 510] width 755 height 273
copy div "De Novopress P6013 is een ACO203 persmachine. Deze machine is voorzien van een …"
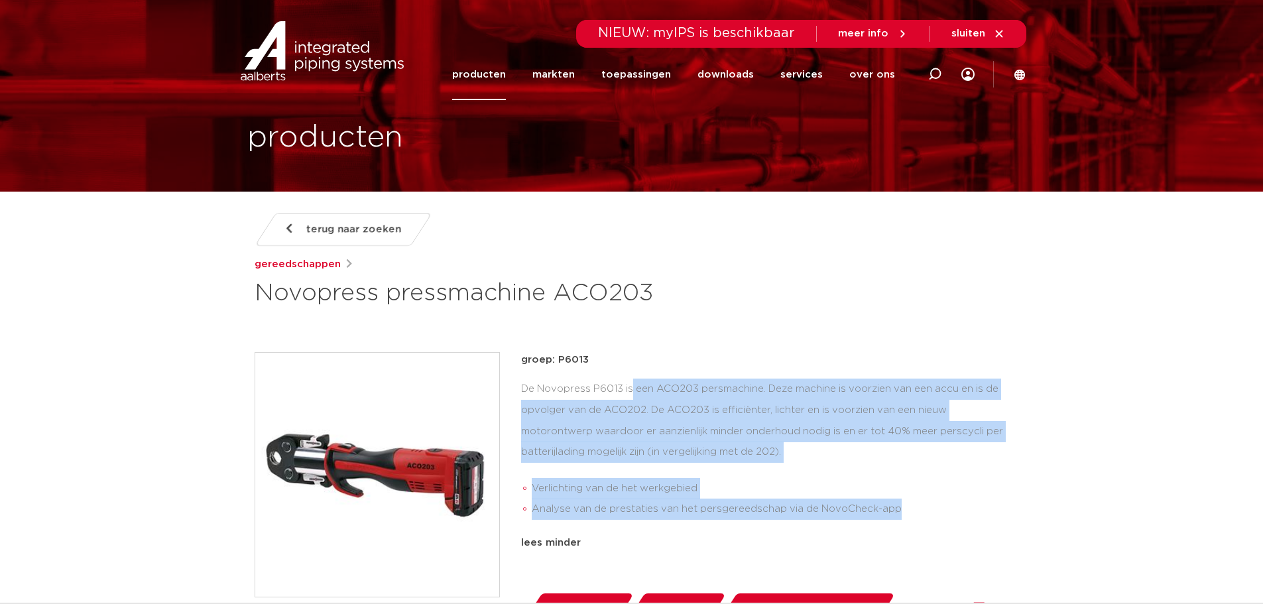
scroll to position [353, 0]
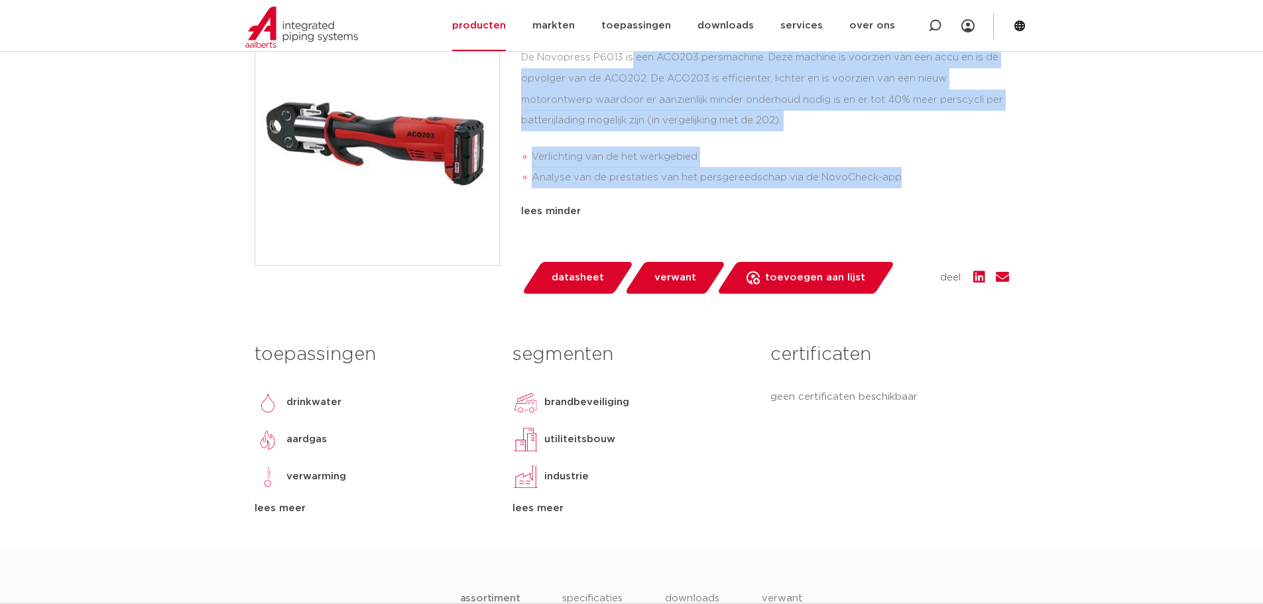
click at [686, 274] on span "verwant" at bounding box center [676, 277] width 42 height 21
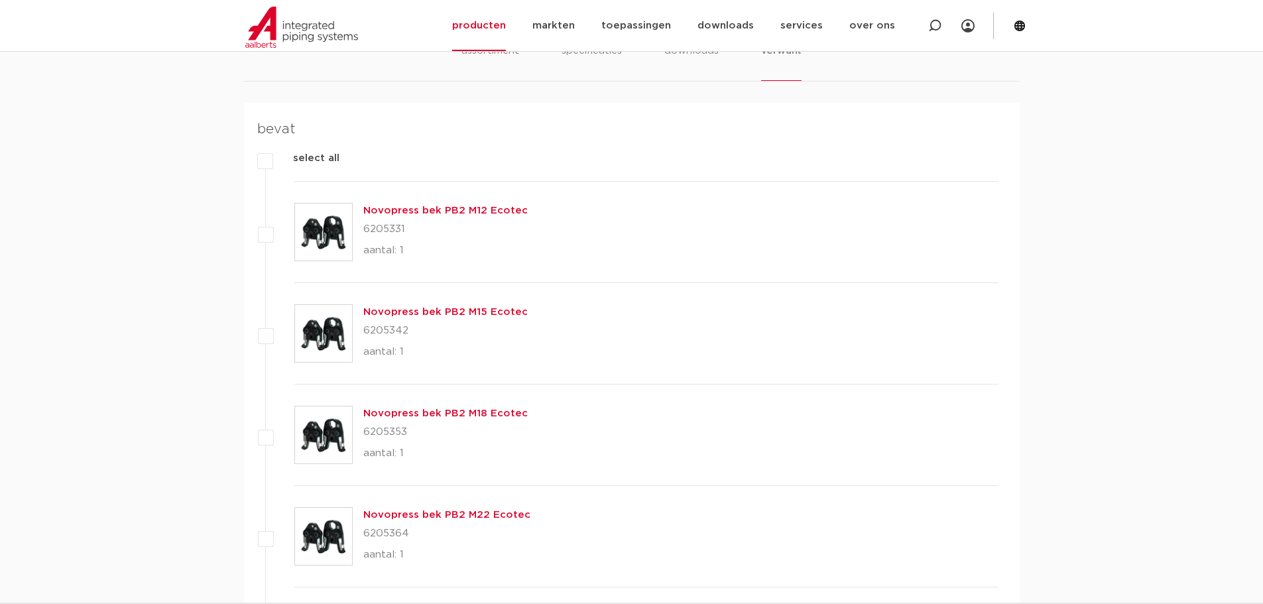
scroll to position [902, 0]
click at [380, 230] on p "6205331" at bounding box center [445, 228] width 164 height 21
copy p "6205331"
click at [393, 332] on p "6205342" at bounding box center [445, 330] width 164 height 21
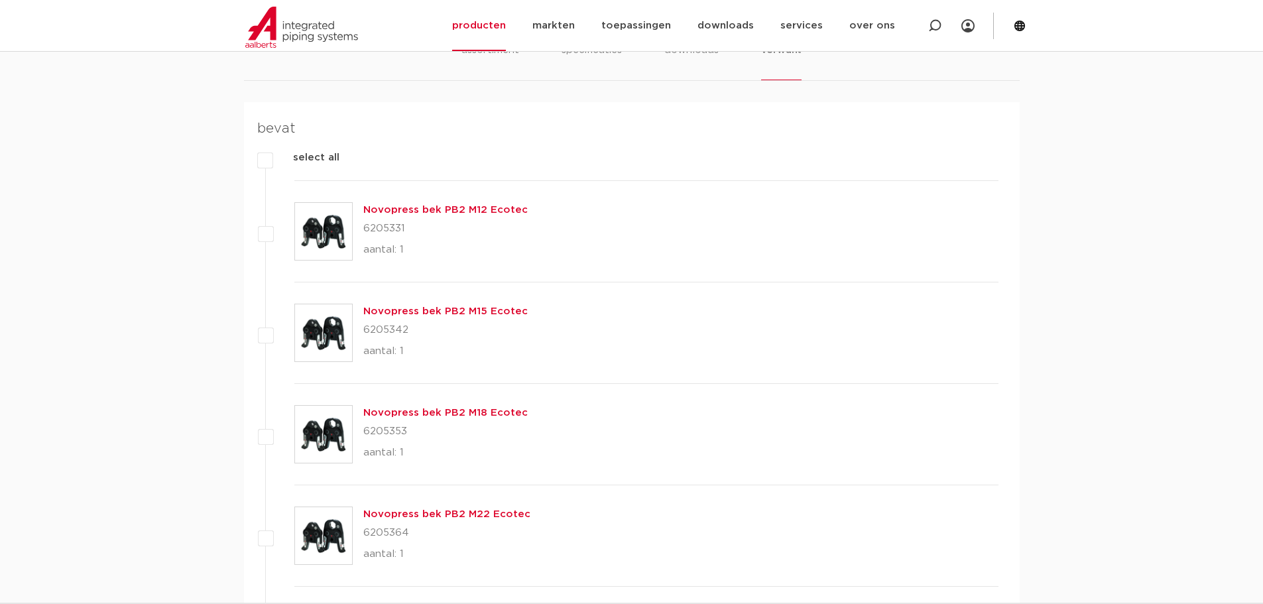
click at [393, 332] on p "6205342" at bounding box center [445, 330] width 164 height 21
copy p "6205342"
click at [393, 429] on p "6205353" at bounding box center [445, 431] width 164 height 21
click at [394, 428] on p "6205353" at bounding box center [445, 431] width 164 height 21
copy p "6205353"
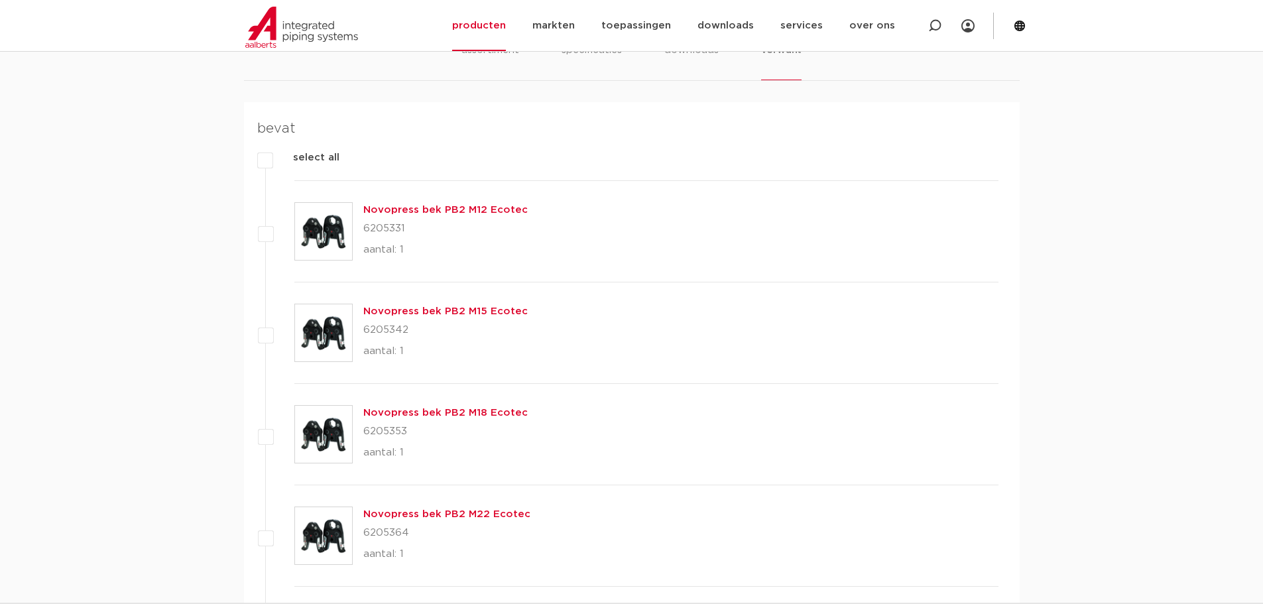
scroll to position [1255, 0]
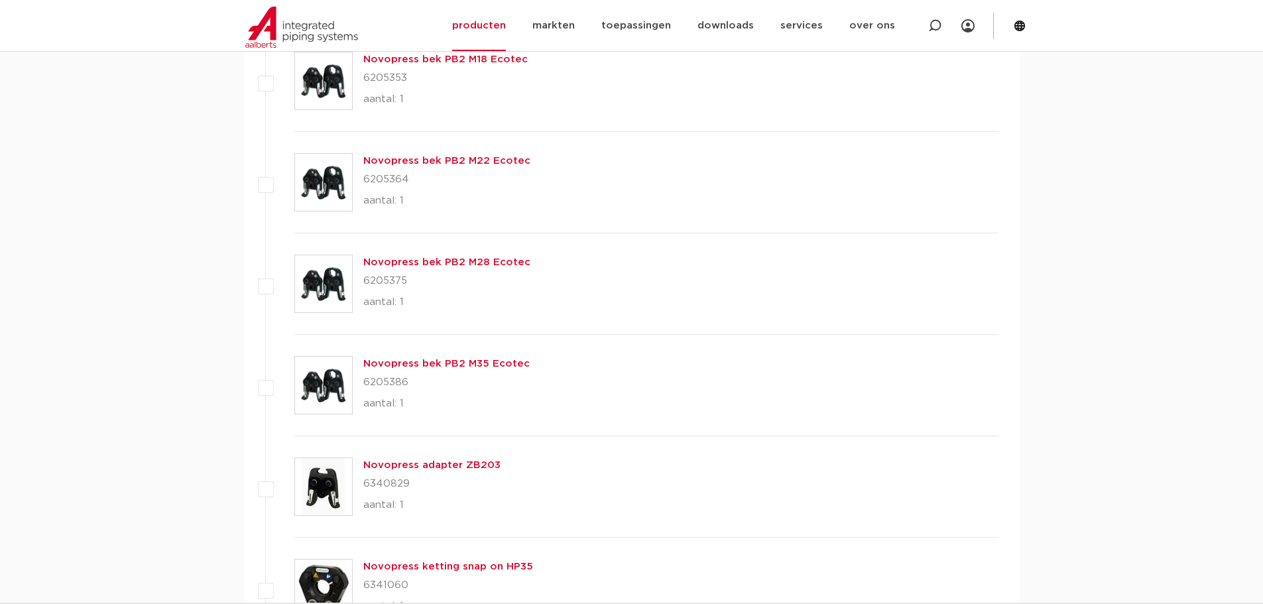
click at [384, 182] on p "6205364" at bounding box center [446, 179] width 167 height 21
copy p "6205364"
click at [375, 279] on p "6205375" at bounding box center [446, 281] width 167 height 21
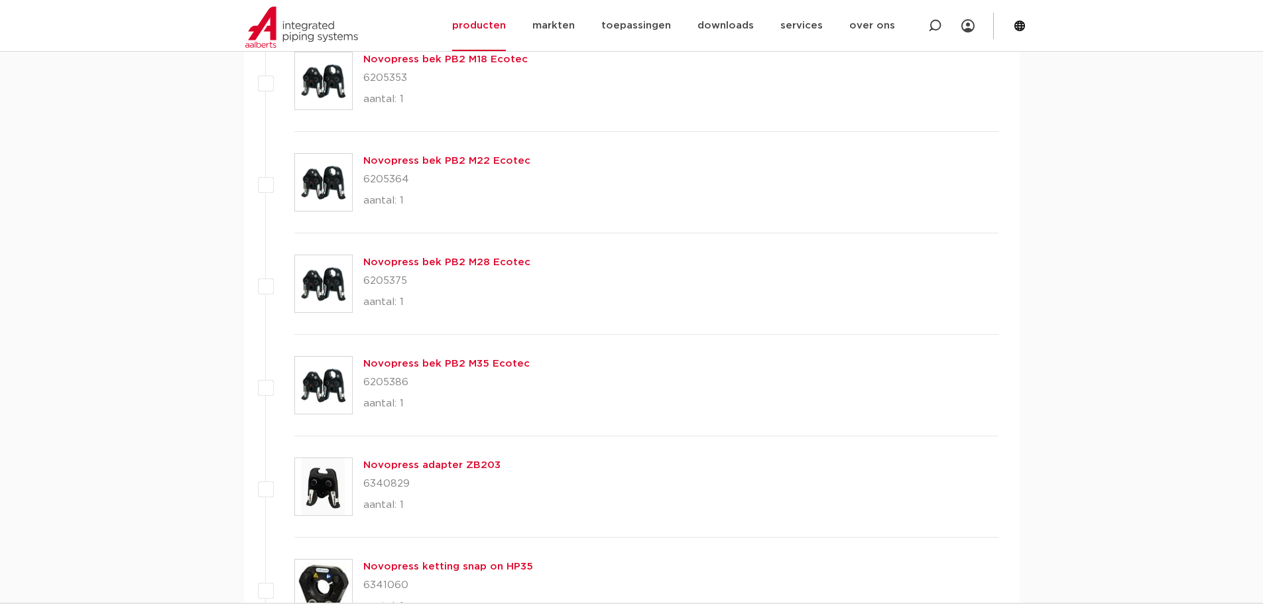
click at [375, 279] on p "6205375" at bounding box center [446, 281] width 167 height 21
copy div "6205375"
click at [381, 376] on p "6205386" at bounding box center [446, 382] width 166 height 21
copy p "6205386"
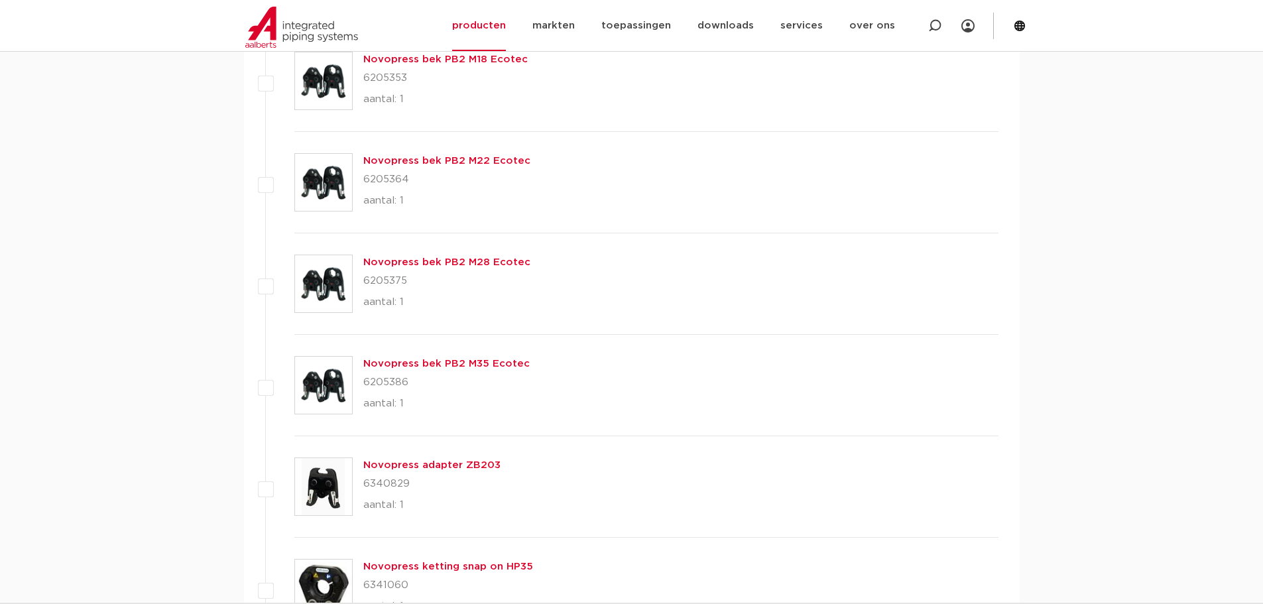
click at [379, 480] on p "6340829" at bounding box center [431, 484] width 137 height 21
click at [377, 584] on p "6341060" at bounding box center [448, 585] width 170 height 21
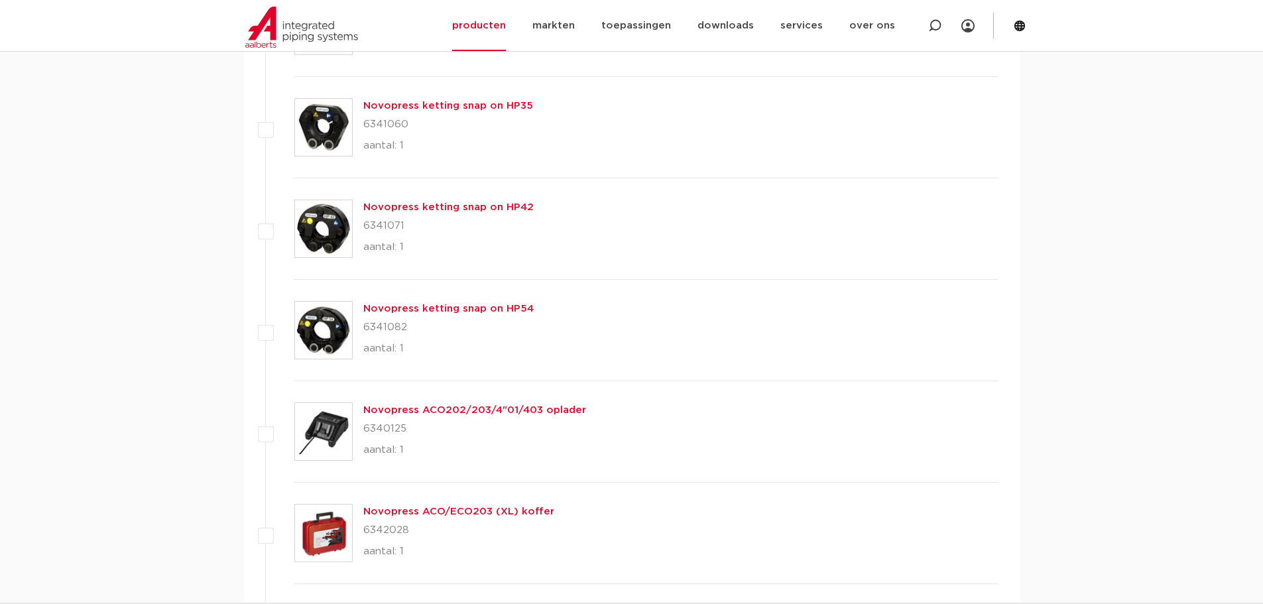
scroll to position [1751, 0]
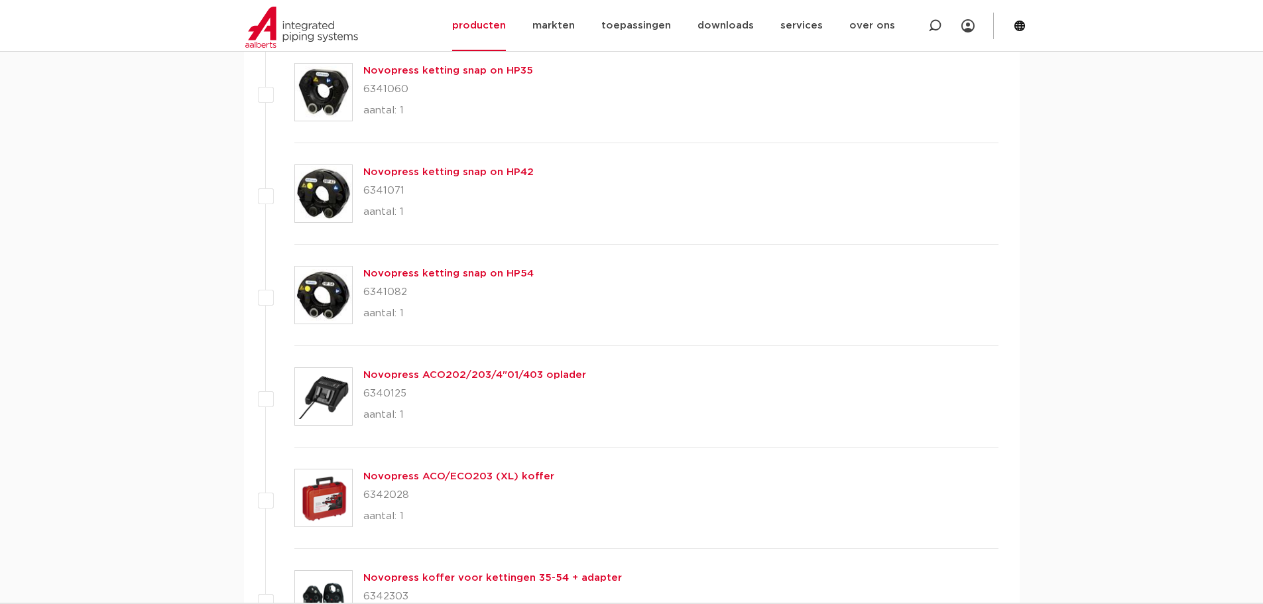
click at [387, 190] on p "6341071" at bounding box center [448, 190] width 170 height 21
click at [373, 291] on p "6341082" at bounding box center [448, 292] width 170 height 21
click at [379, 291] on p "6341082" at bounding box center [448, 292] width 170 height 21
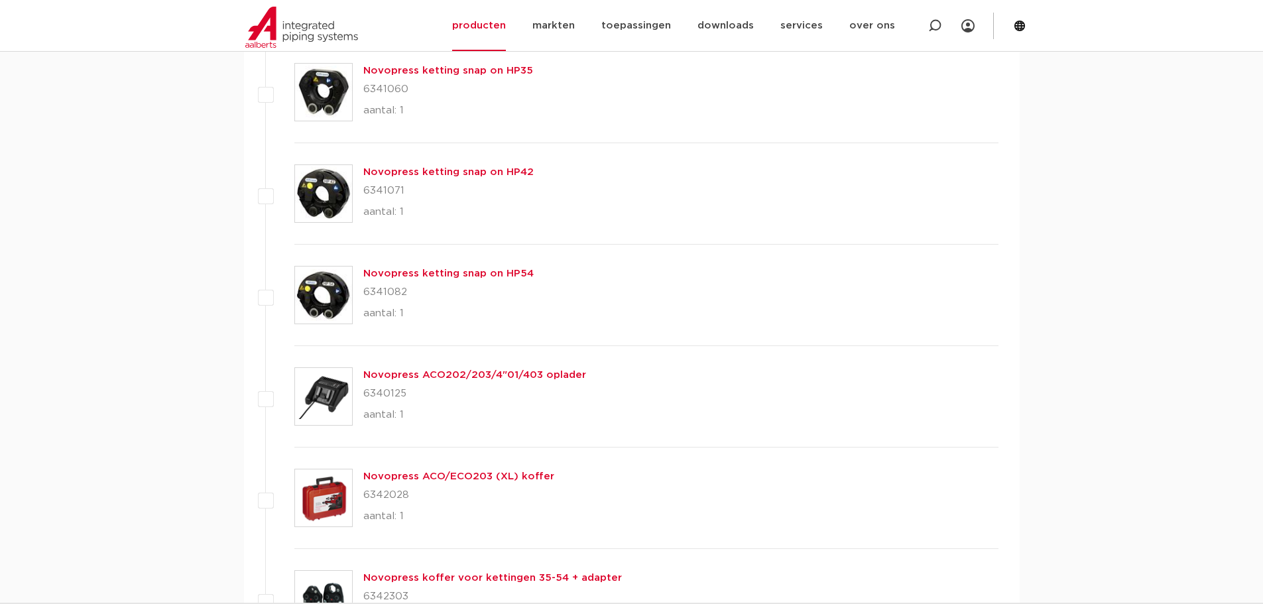
click at [388, 393] on p "6340125" at bounding box center [474, 393] width 223 height 21
click at [385, 491] on p "6342028" at bounding box center [458, 495] width 191 height 21
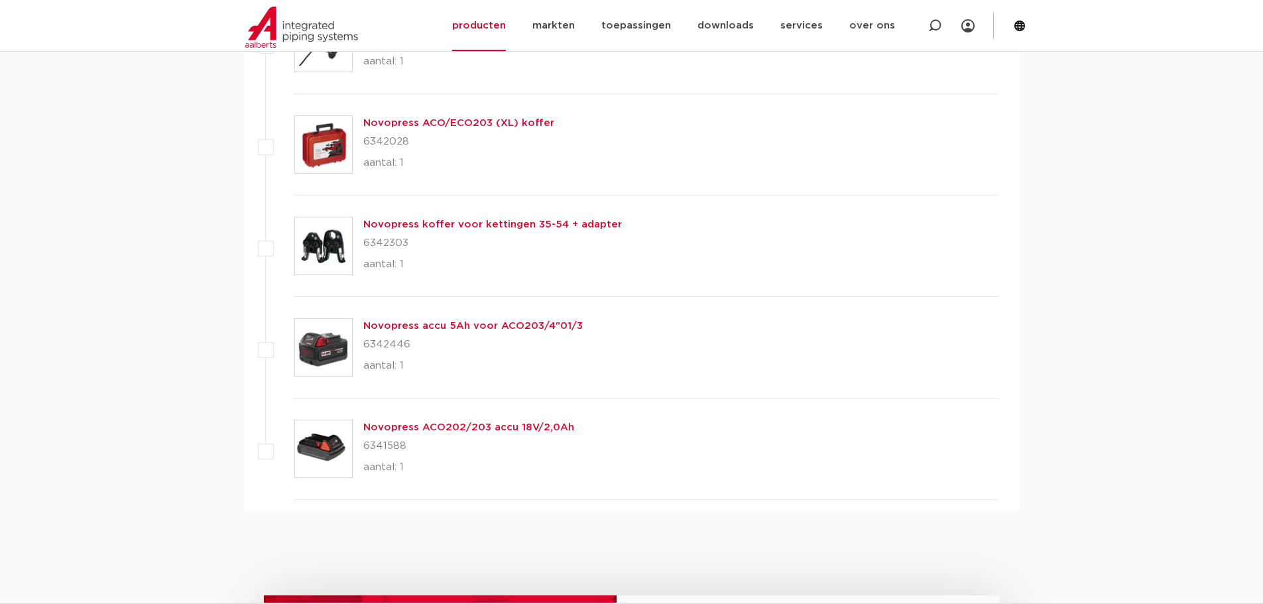
click at [393, 239] on p "6342303" at bounding box center [492, 243] width 259 height 21
click at [383, 344] on p "6342446" at bounding box center [473, 344] width 220 height 21
click at [381, 446] on p "6341588" at bounding box center [468, 446] width 211 height 21
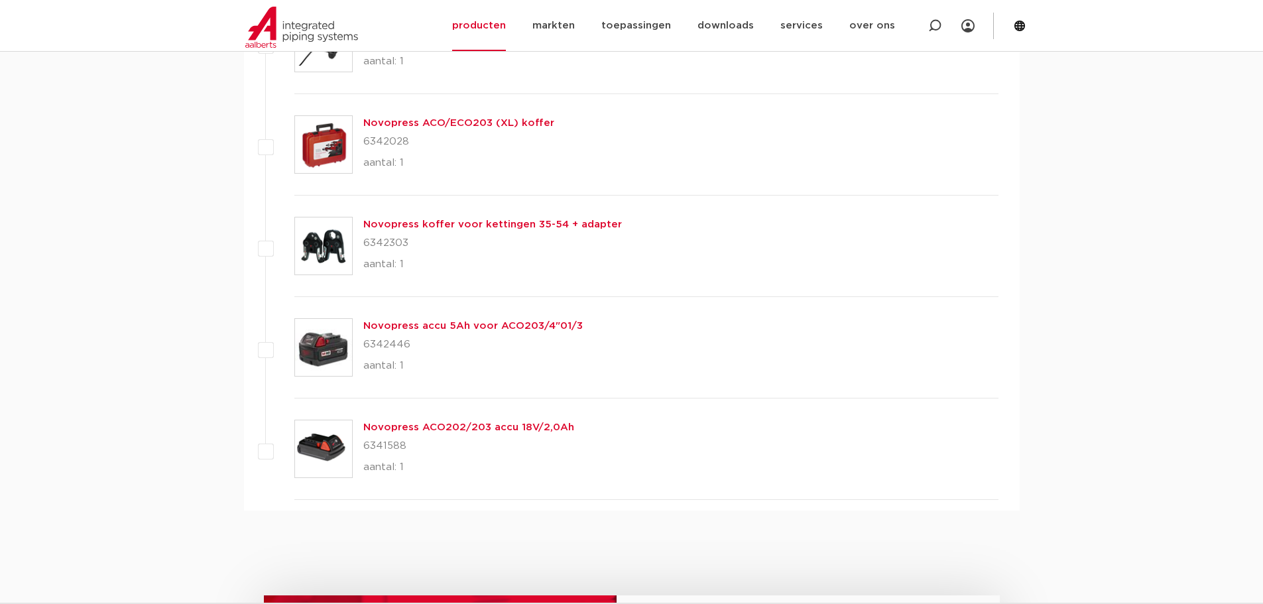
click at [381, 446] on p "6341588" at bounding box center [468, 446] width 211 height 21
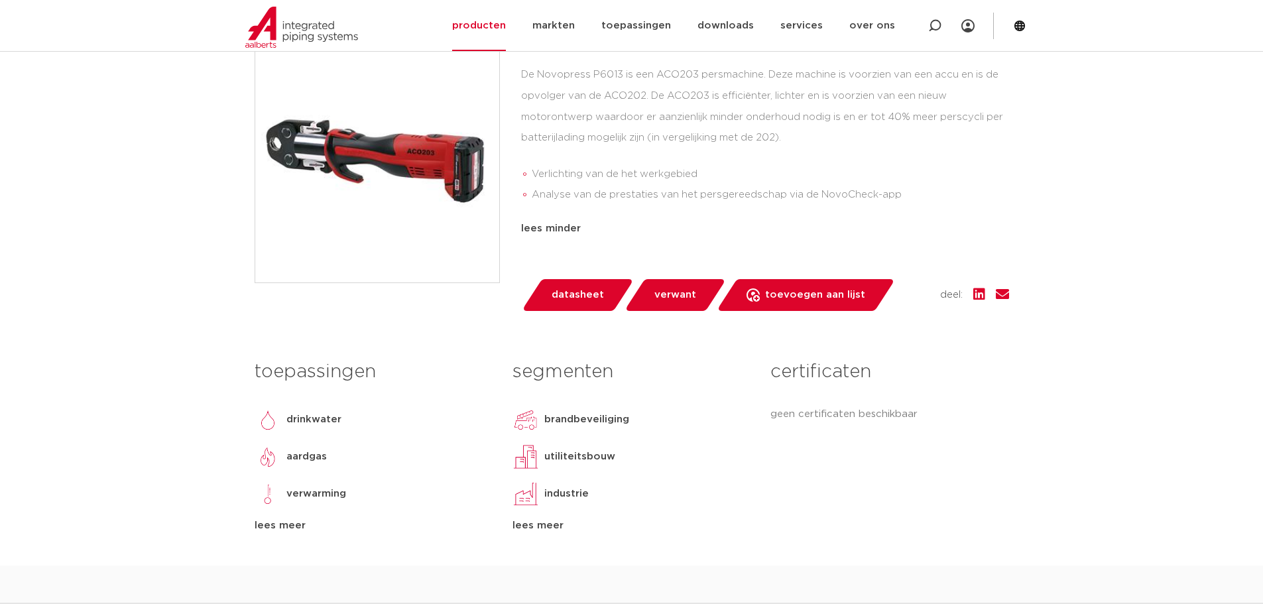
scroll to position [690, 0]
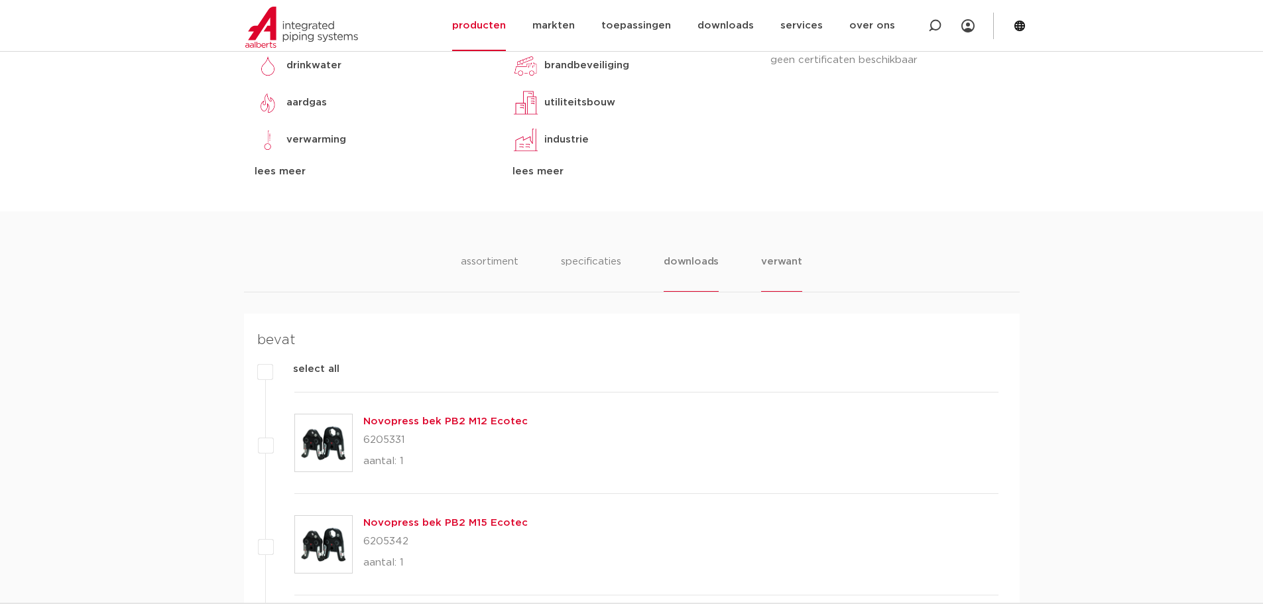
click at [668, 265] on li "downloads" at bounding box center [691, 273] width 55 height 38
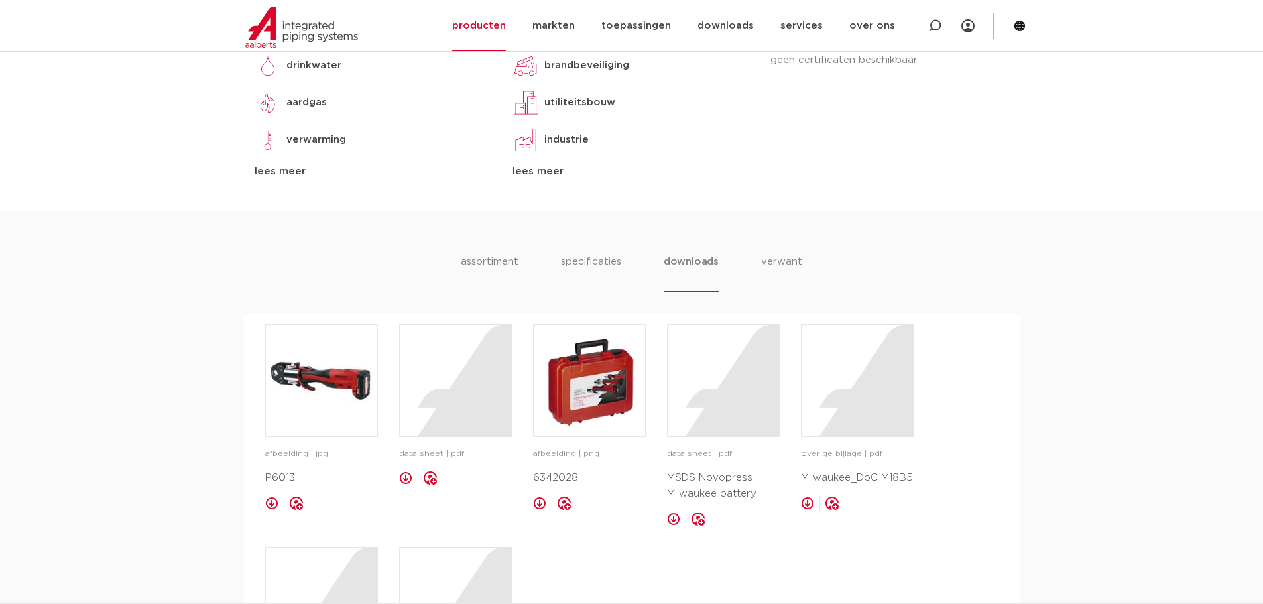
click at [543, 499] on link at bounding box center [539, 503] width 13 height 13
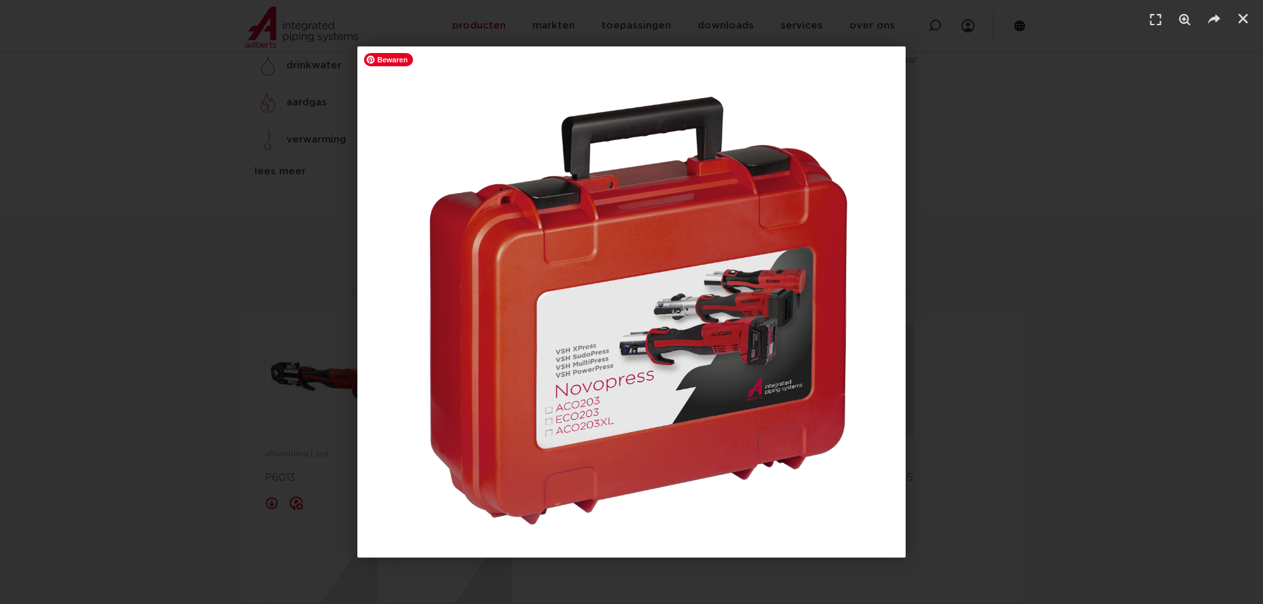
click at [873, 257] on img "1 / 1" at bounding box center [631, 301] width 548 height 511
click at [1247, 16] on icon "Sluiten (Esc)" at bounding box center [1243, 18] width 13 height 13
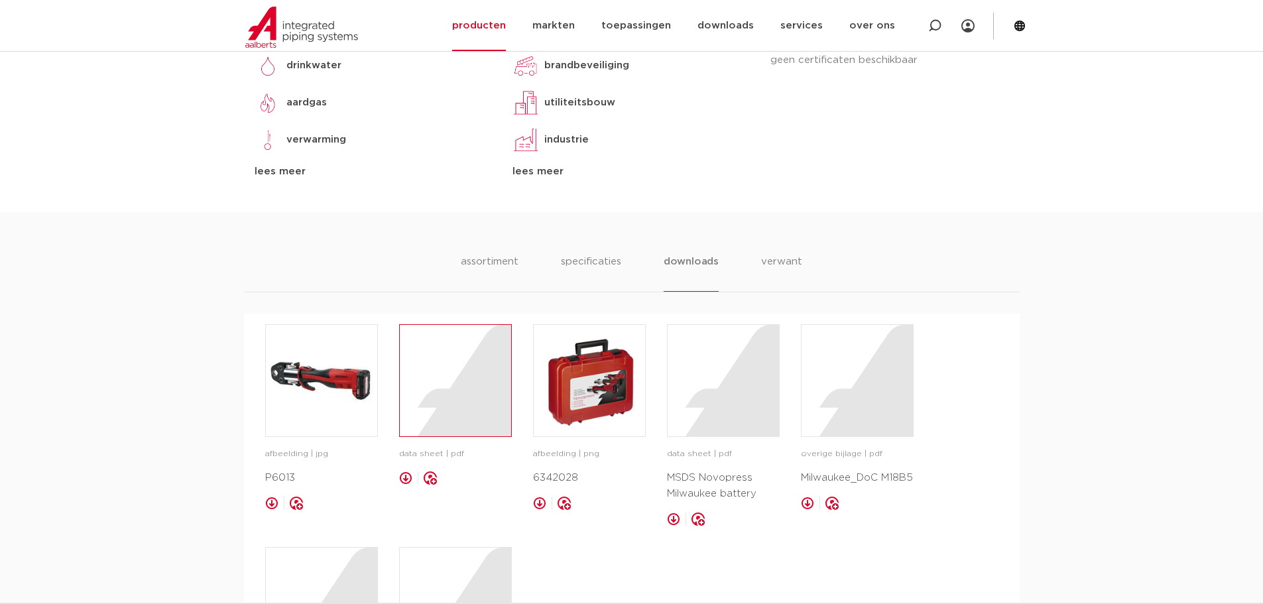
click at [450, 396] on div at bounding box center [455, 380] width 111 height 111
click at [491, 264] on li "assortiment" at bounding box center [490, 273] width 60 height 38
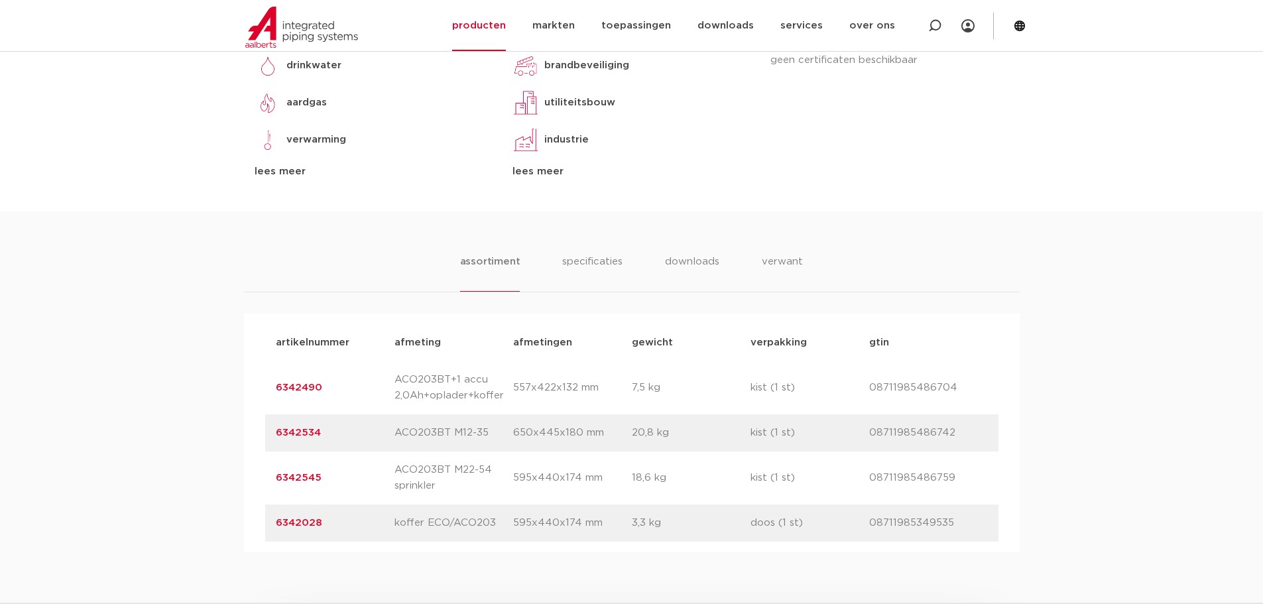
drag, startPoint x: 332, startPoint y: 434, endPoint x: 266, endPoint y: 399, distance: 74.5
click at [271, 430] on div "artikelnummer 6342534 afmeting ACO203BT M12-35 afmetingen 650x445x180 mm gewich…" at bounding box center [631, 432] width 733 height 37
click at [199, 127] on body "Zoeken NIEUW: myIPS is beschikbaar meer info sluiten producten markten toepassi…" at bounding box center [631, 342] width 1263 height 2064
click at [105, 130] on body "Zoeken NIEUW: myIPS is beschikbaar meer info sluiten producten markten toepassi…" at bounding box center [631, 342] width 1263 height 2064
drag, startPoint x: 85, startPoint y: 113, endPoint x: 111, endPoint y: 125, distance: 29.1
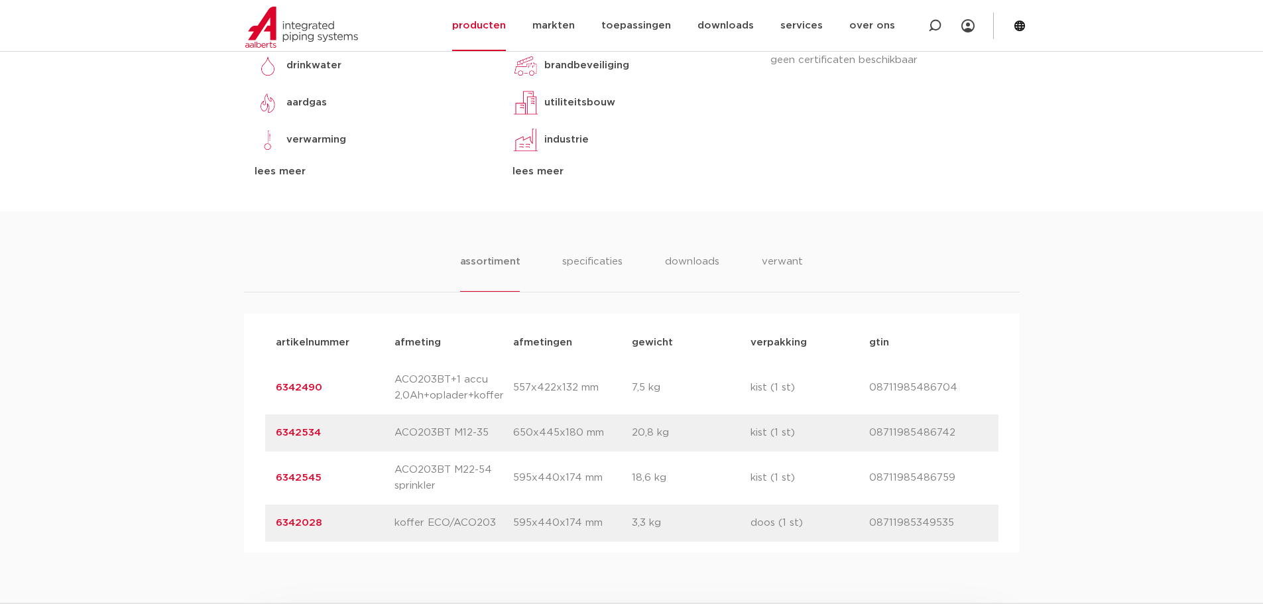
click at [85, 113] on body "Zoeken NIEUW: myIPS is beschikbaar meer info sluiten producten markten toepassi…" at bounding box center [631, 342] width 1263 height 2064
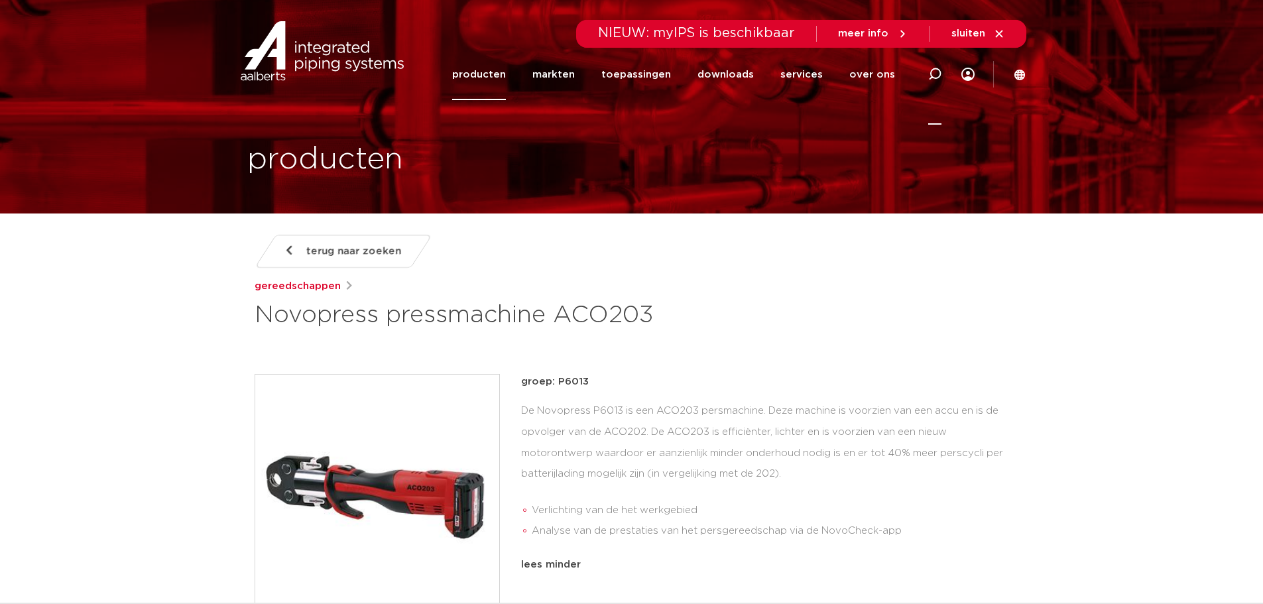
click at [934, 73] on icon at bounding box center [934, 74] width 13 height 13
click at [562, 70] on input "Zoeken" at bounding box center [735, 72] width 417 height 27
paste input "6360189"
type input "6360189"
click button "Zoeken" at bounding box center [0, 0] width 0 height 0
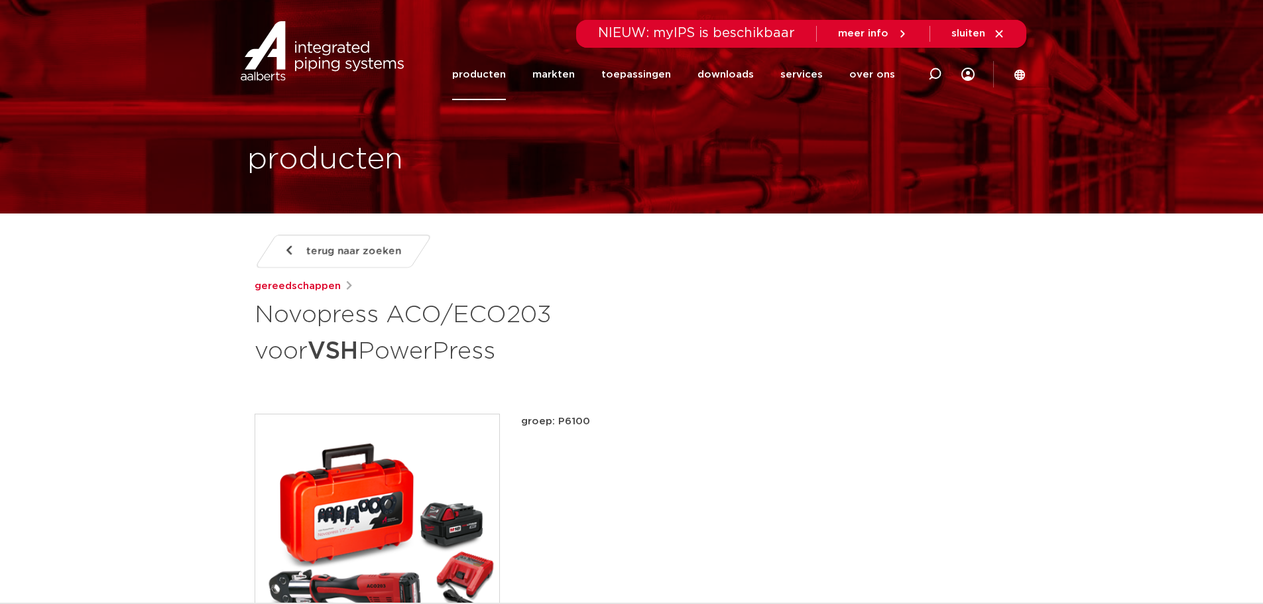
scroll to position [353, 0]
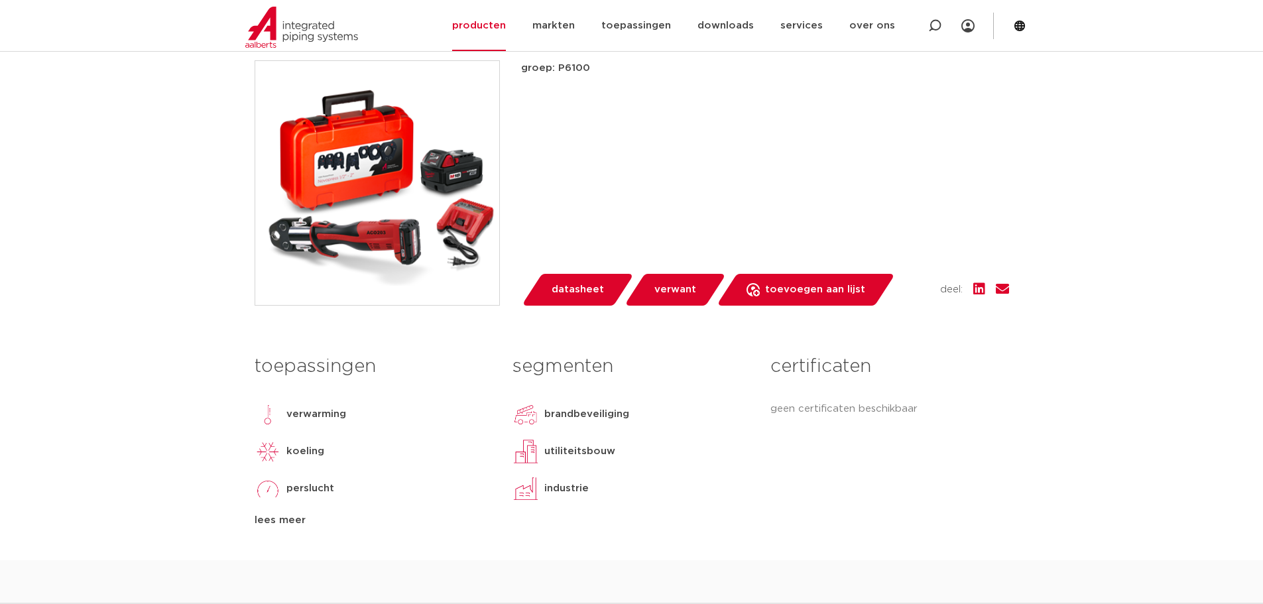
click at [669, 299] on span "verwant" at bounding box center [676, 289] width 42 height 21
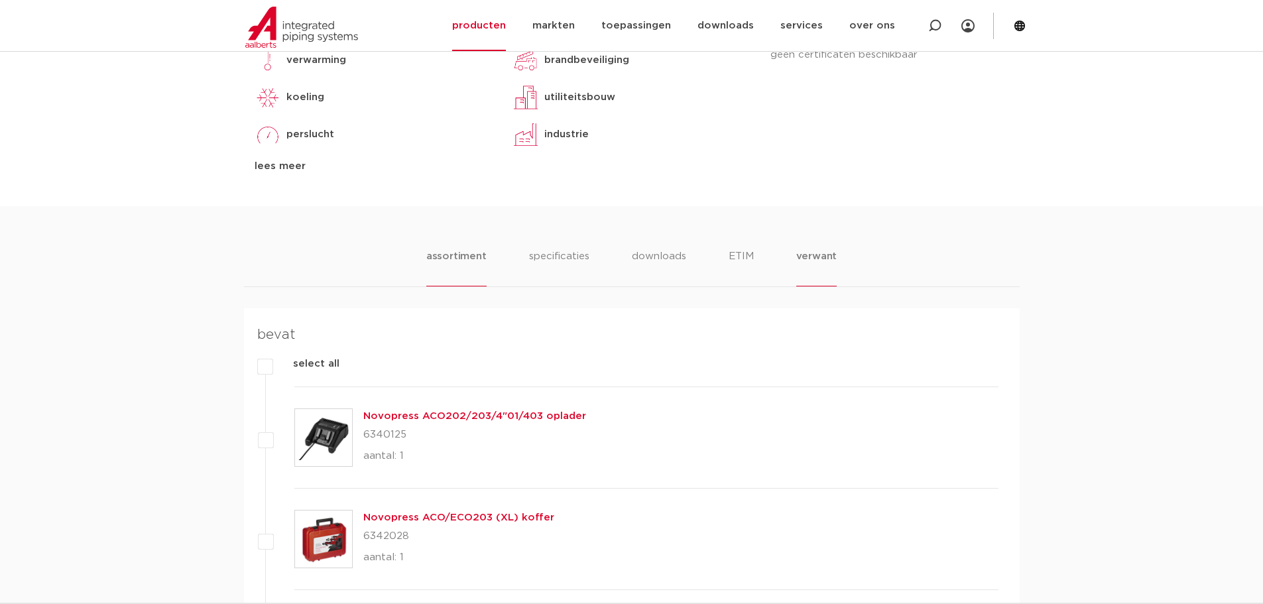
click at [440, 255] on li "assortiment" at bounding box center [456, 268] width 60 height 38
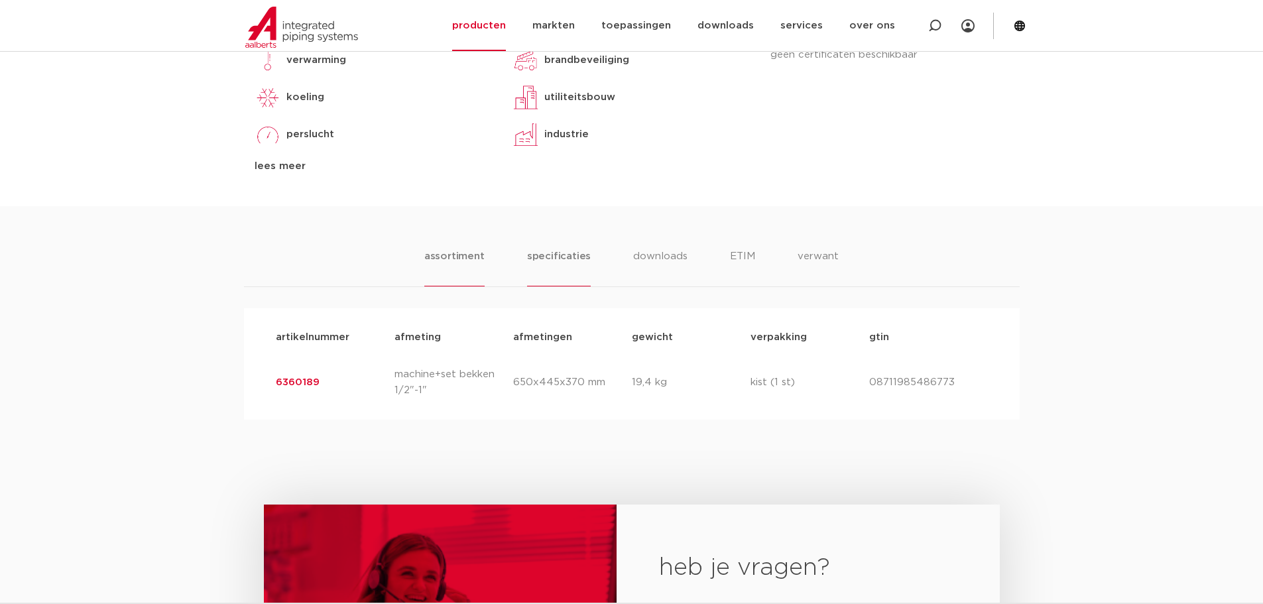
click at [537, 251] on li "specificaties" at bounding box center [559, 268] width 64 height 38
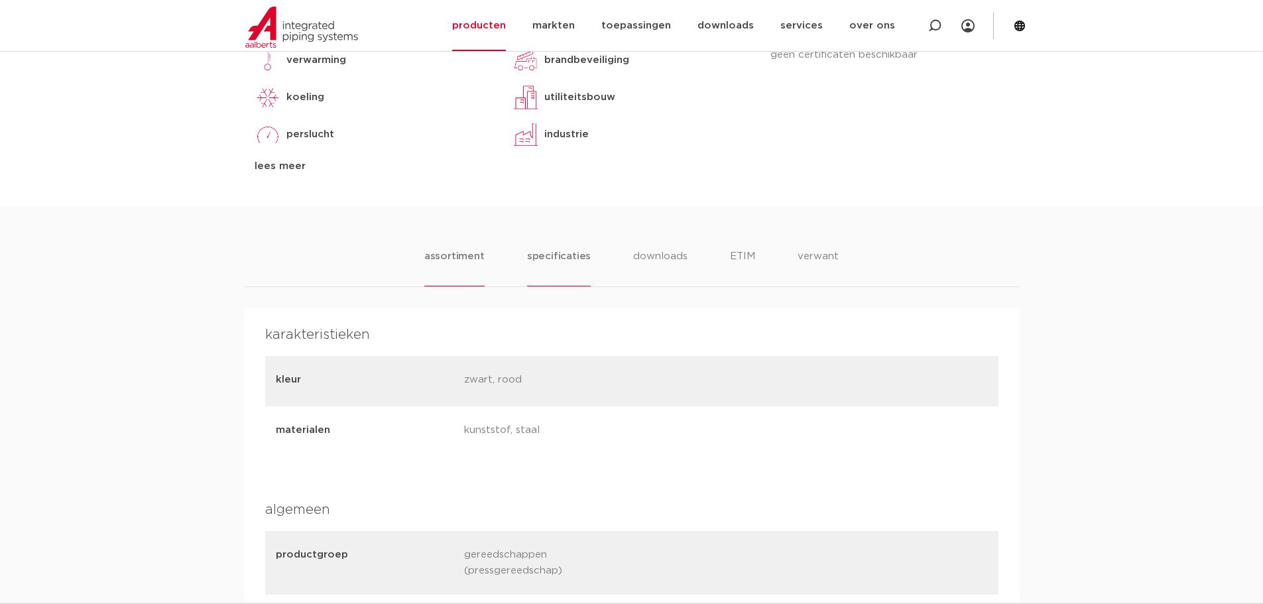
click at [458, 255] on li "assortiment" at bounding box center [454, 268] width 60 height 38
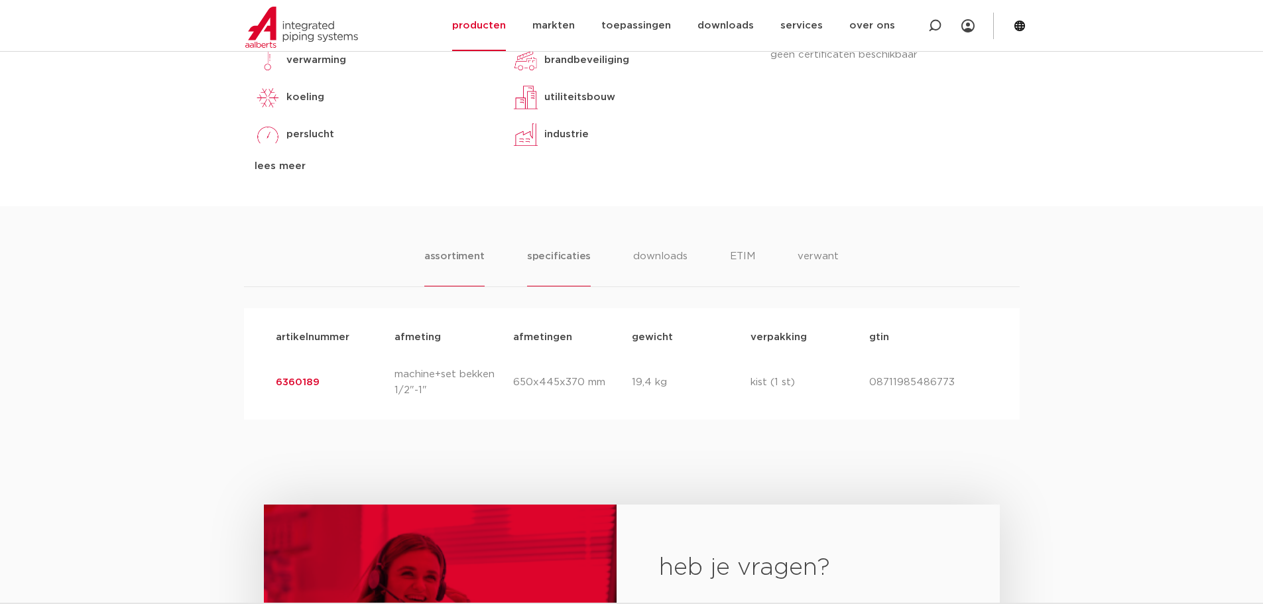
click at [552, 256] on li "specificaties" at bounding box center [559, 268] width 64 height 38
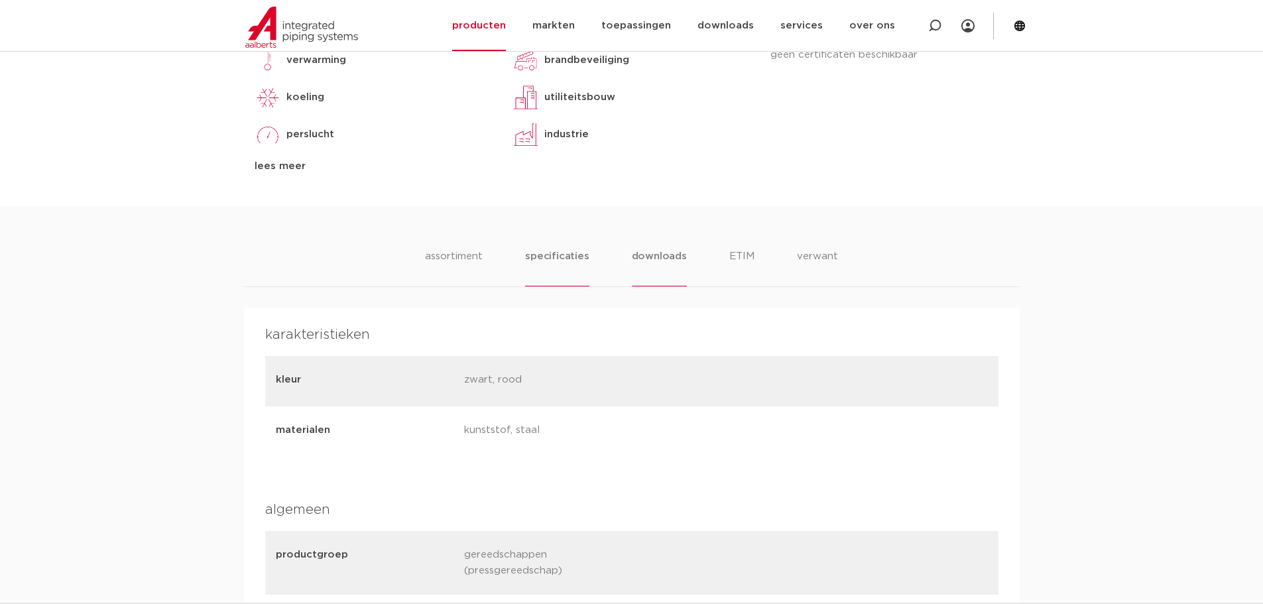
click at [640, 261] on li "downloads" at bounding box center [659, 268] width 55 height 38
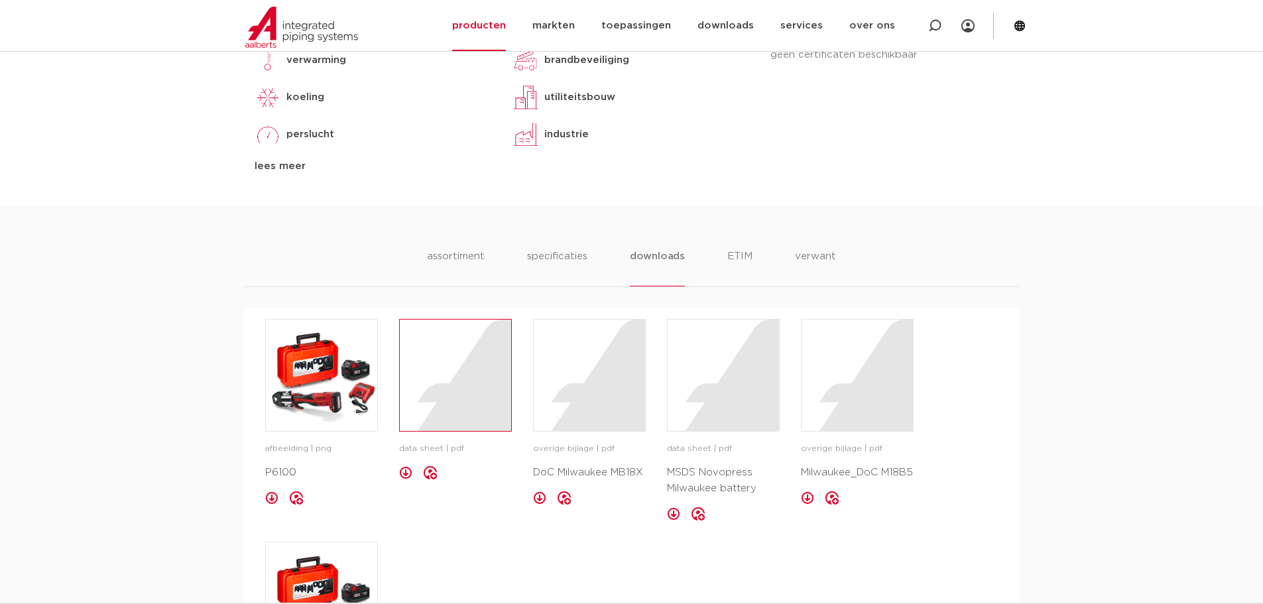
click at [444, 413] on div at bounding box center [455, 375] width 111 height 111
click at [818, 259] on li "verwant" at bounding box center [815, 268] width 41 height 38
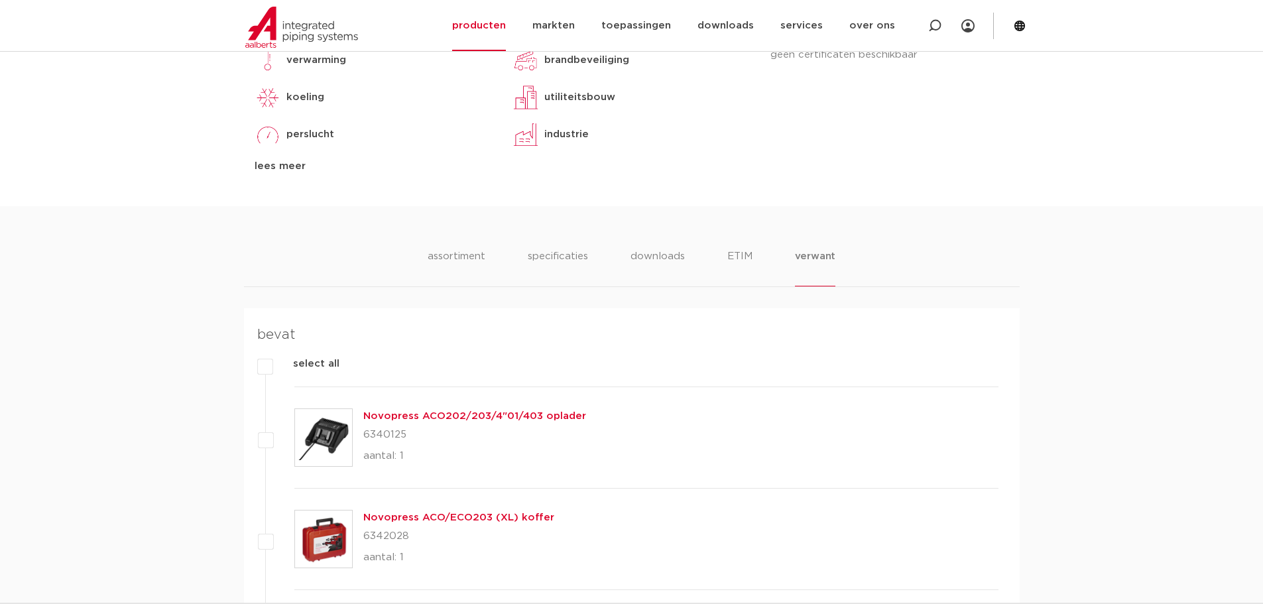
click at [388, 431] on p "6340125" at bounding box center [474, 434] width 223 height 21
copy p "6340125"
click at [400, 533] on p "6342028" at bounding box center [458, 536] width 191 height 21
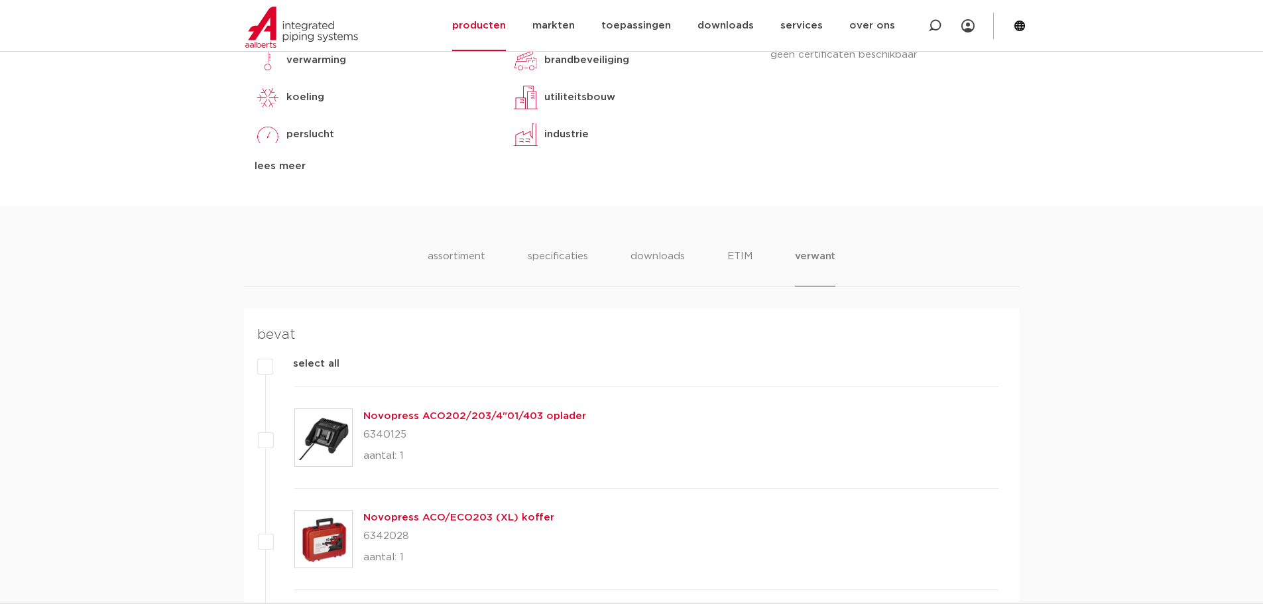
copy p "6342028"
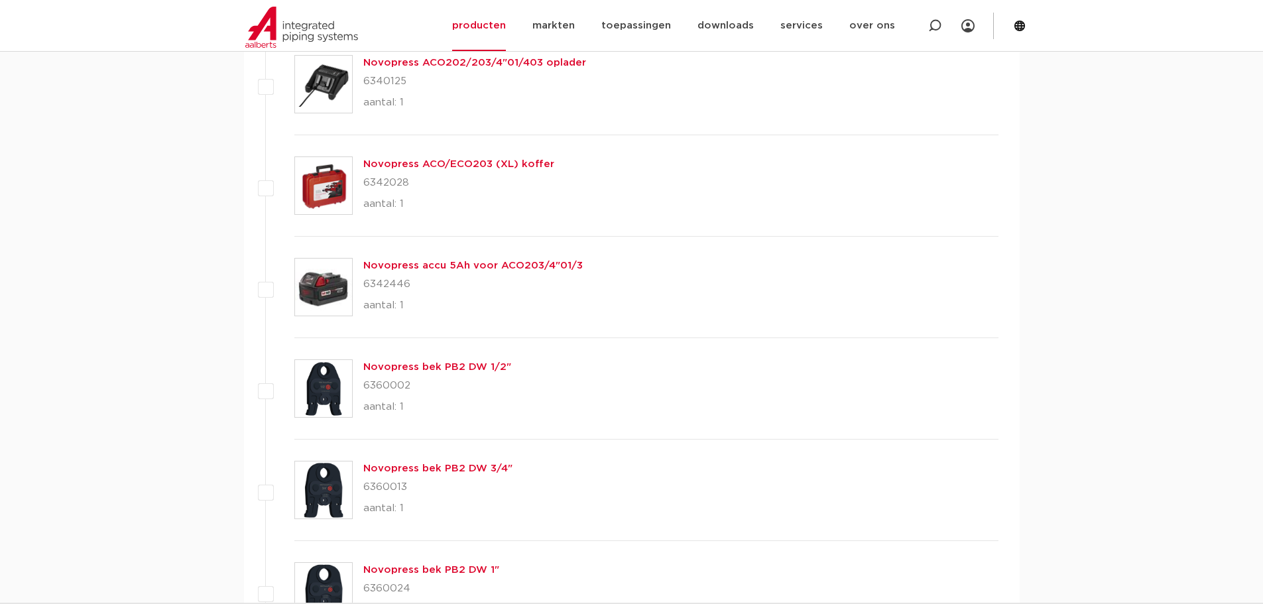
click at [387, 285] on p "6342446" at bounding box center [473, 284] width 220 height 21
copy p "6342446"
click at [388, 381] on p "6360002" at bounding box center [437, 385] width 148 height 21
click at [387, 381] on p "6360002" at bounding box center [437, 385] width 148 height 21
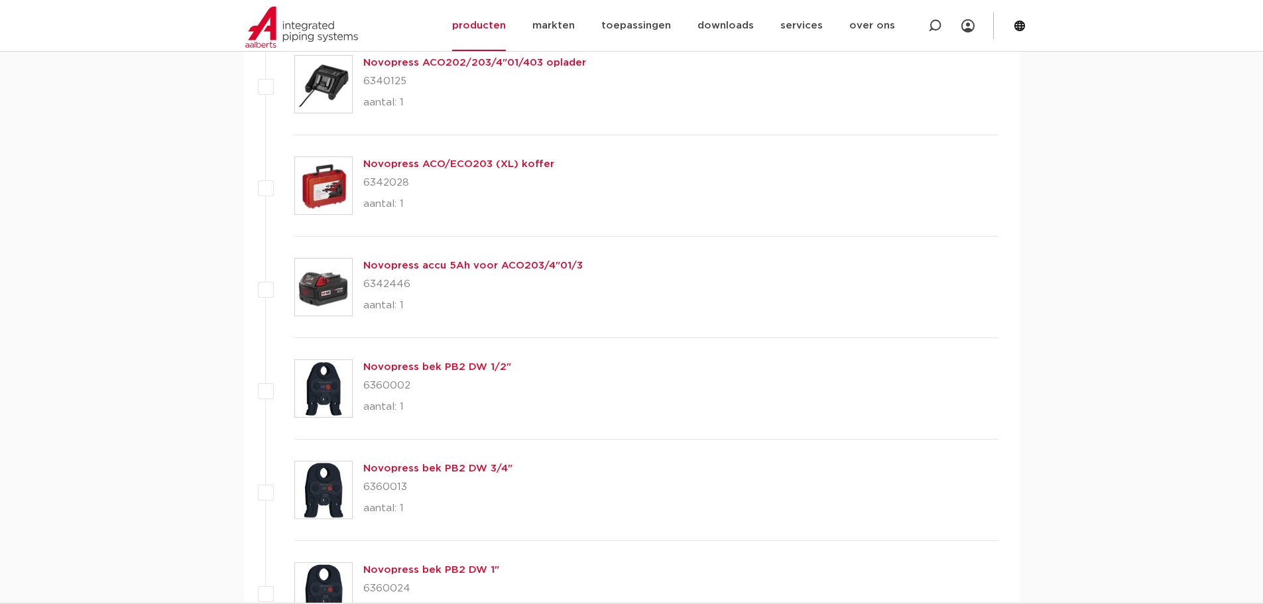
copy p "6360002"
click at [381, 488] on p "6360013" at bounding box center [437, 487] width 149 height 21
click at [382, 487] on p "6360013" at bounding box center [437, 487] width 149 height 21
copy p "6360013"
click at [386, 585] on p "6360024" at bounding box center [431, 588] width 136 height 21
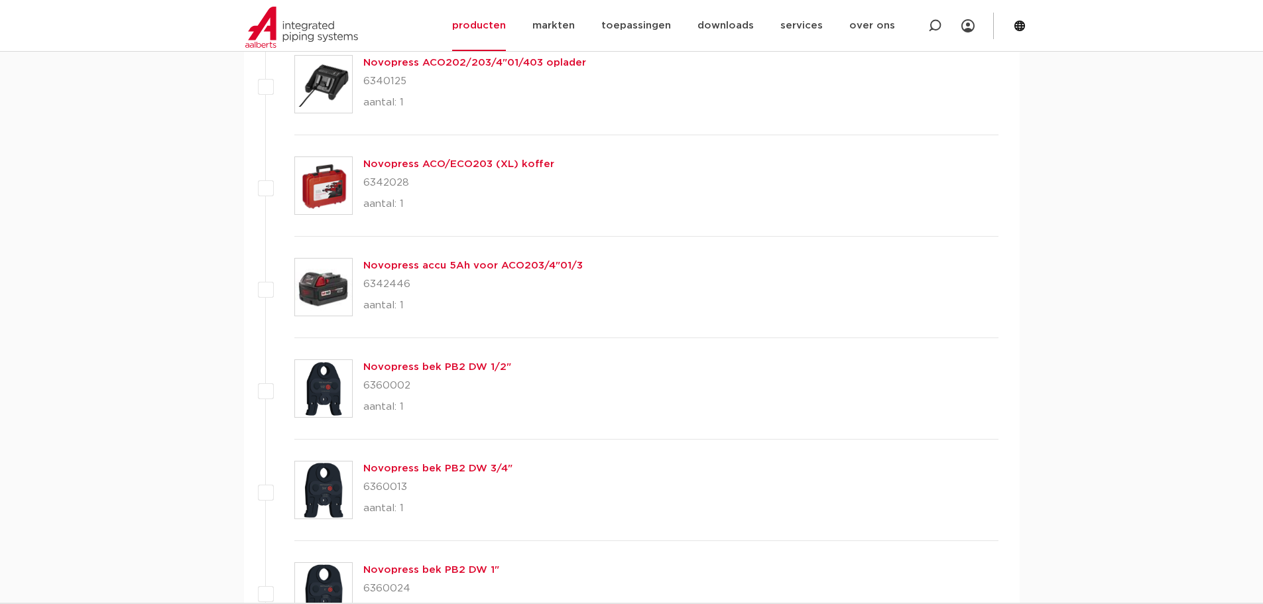
click at [386, 585] on p "6360024" at bounding box center [431, 588] width 136 height 21
copy p "6360024"
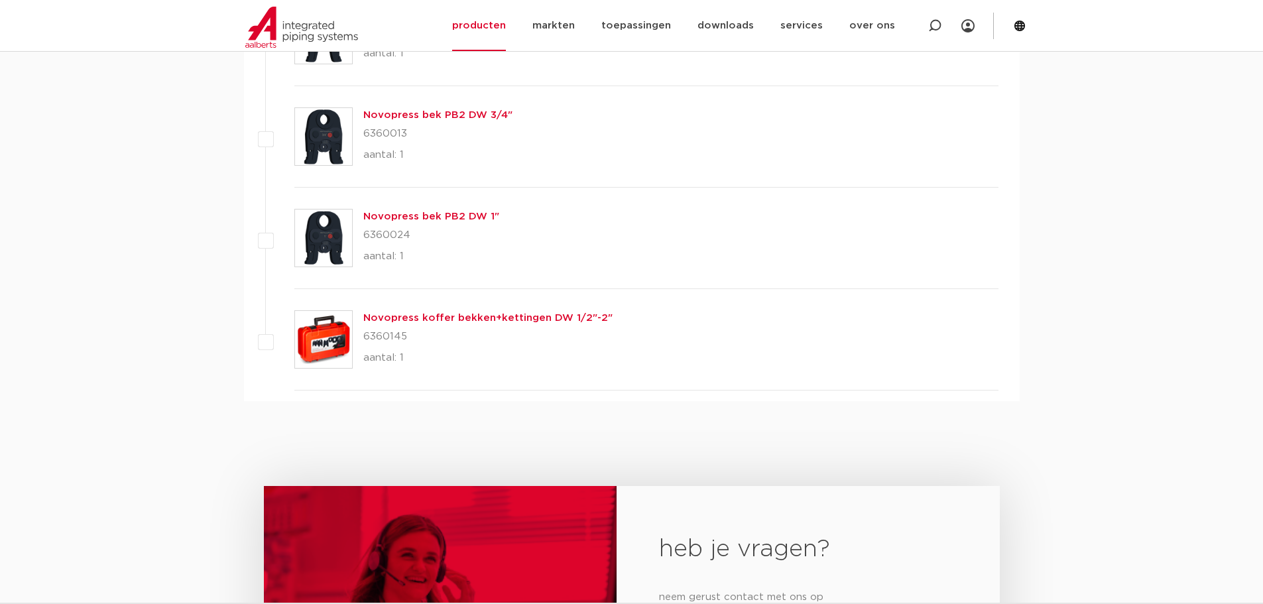
click at [393, 337] on p "6360145" at bounding box center [487, 336] width 249 height 21
copy p "6360145"
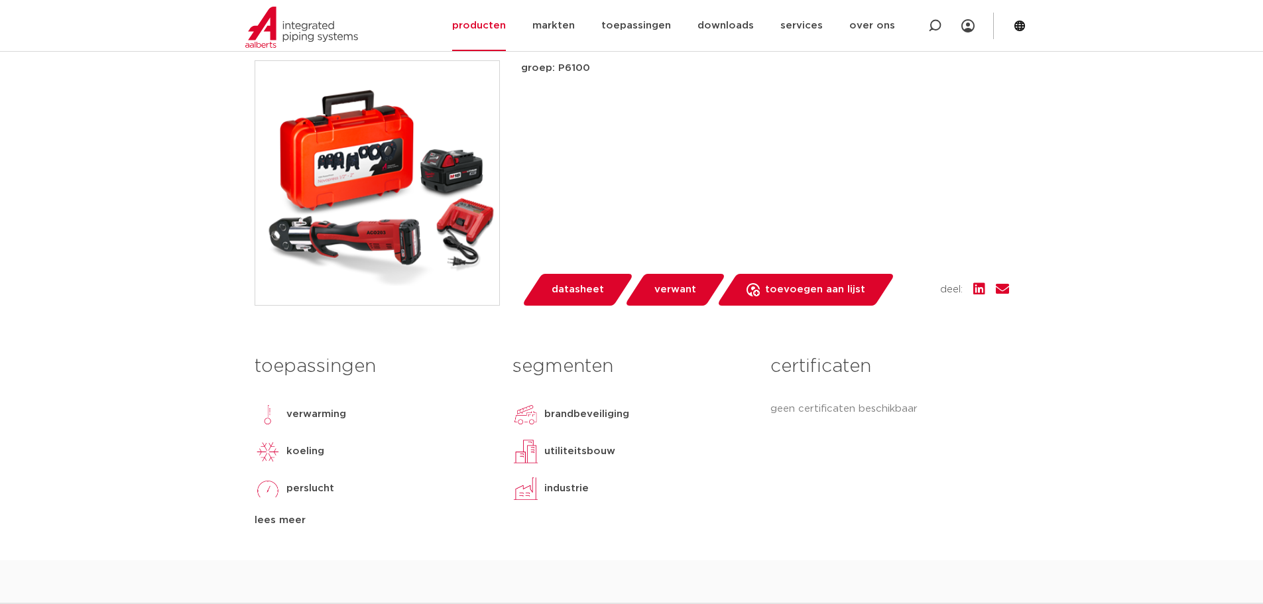
scroll to position [0, 0]
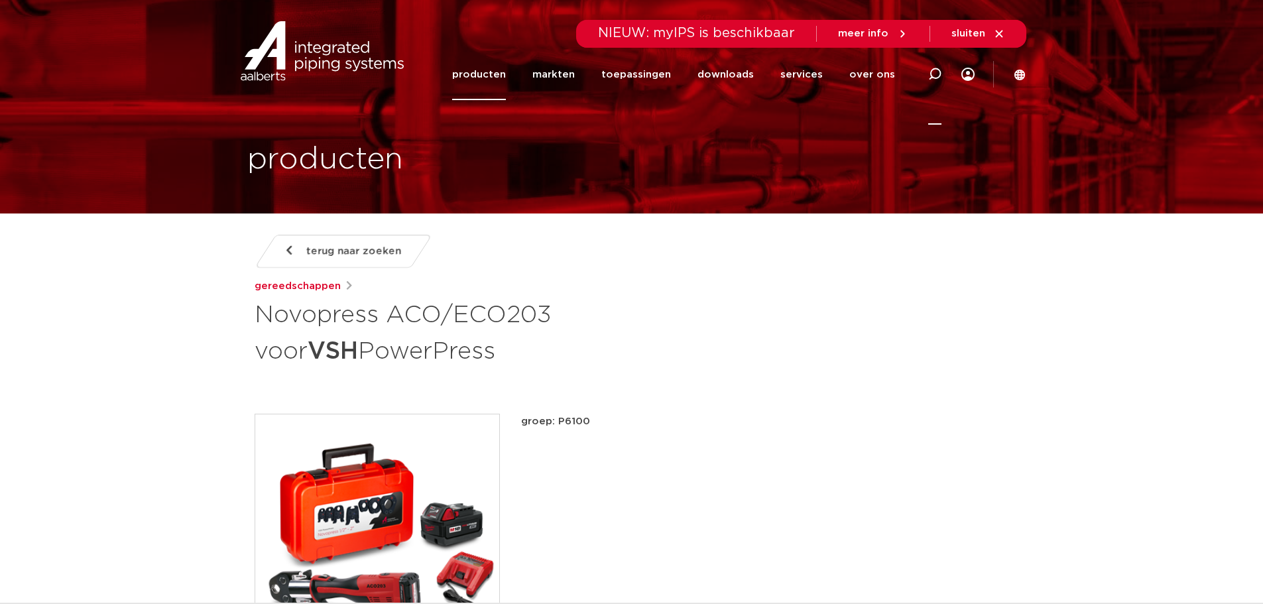
click at [934, 72] on icon at bounding box center [934, 74] width 13 height 13
click at [599, 78] on input "Zoeken" at bounding box center [735, 72] width 417 height 27
paste input "6342523"
type input "6342523"
click button "Zoeken" at bounding box center [0, 0] width 0 height 0
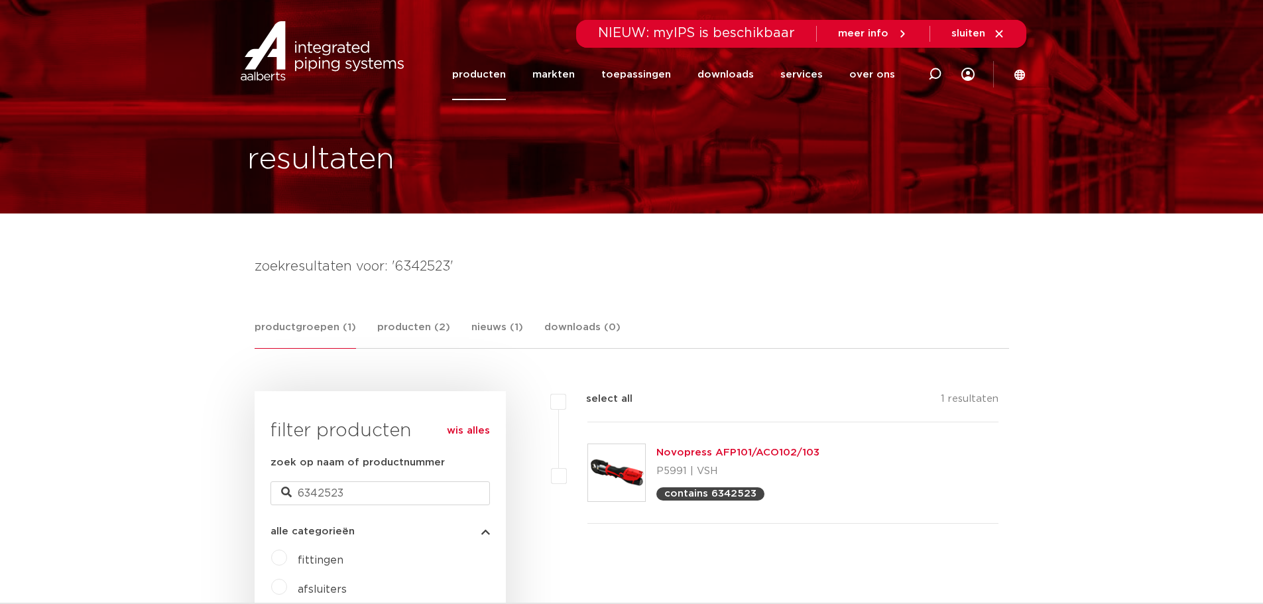
click at [690, 452] on link "Novopress AFP101/ACO102/103" at bounding box center [738, 453] width 163 height 10
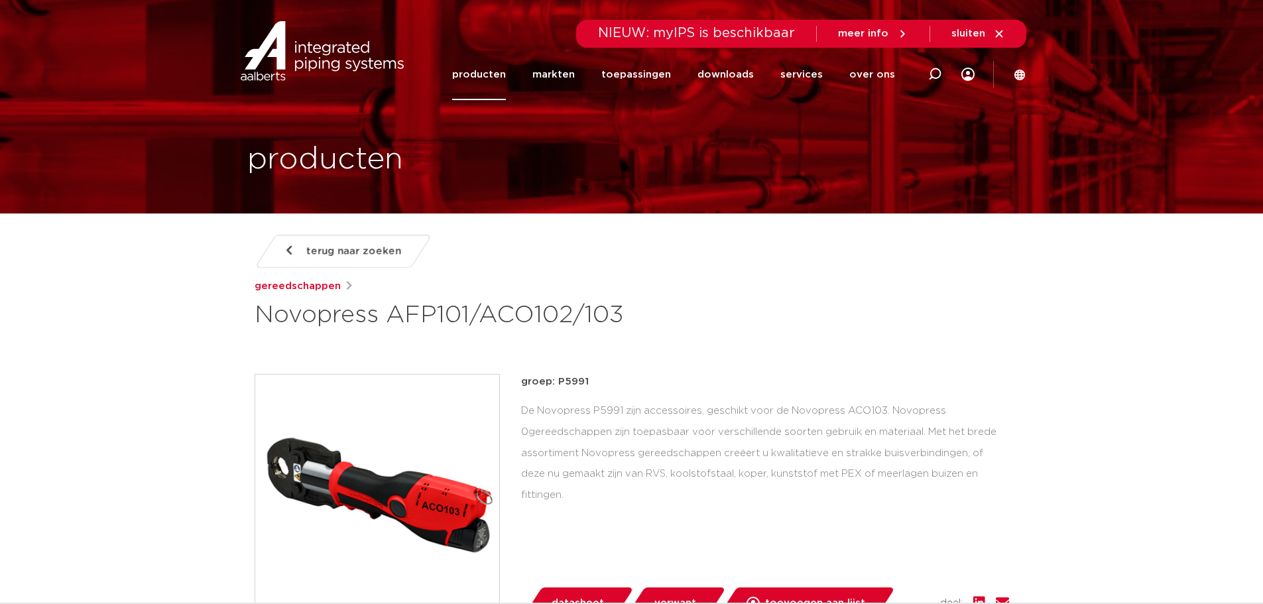
drag, startPoint x: 1011, startPoint y: 476, endPoint x: 518, endPoint y: 414, distance: 497.2
click at [518, 414] on div "terug naar zoeken gereedschappen Novopress AFP101/ACO102/103 groep: P5991 lees …" at bounding box center [632, 554] width 776 height 639
copy div "De Novopress P5991 zijn accessoires, geschikt voor de Novopress ACO103. Novopre…"
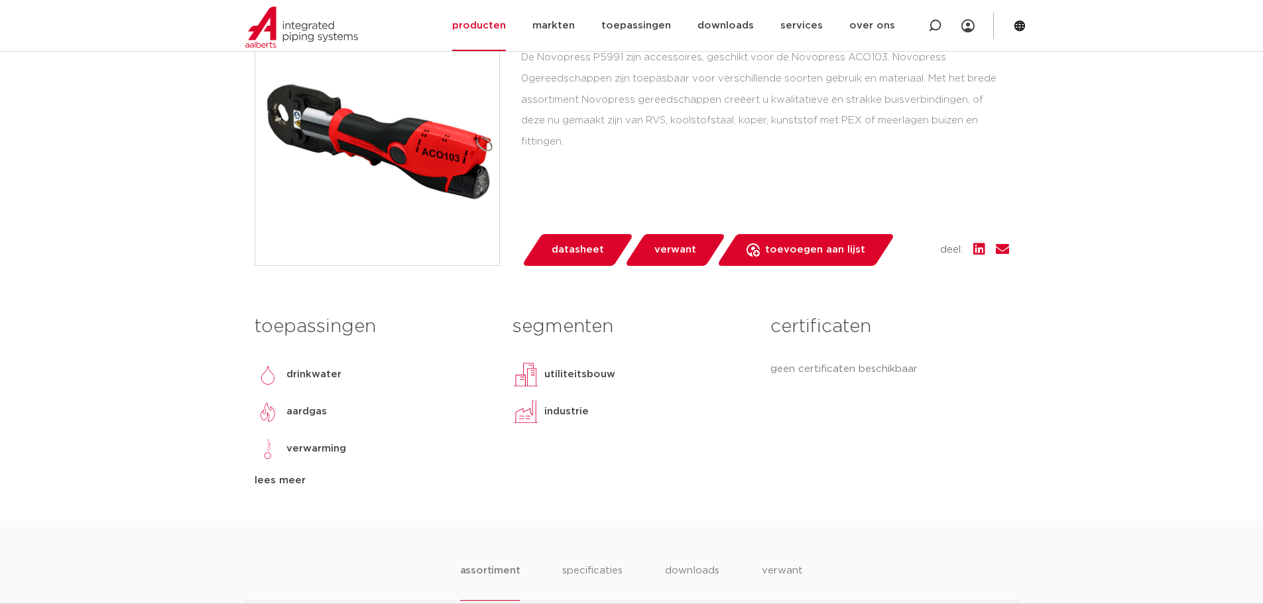
click at [664, 251] on span "verwant" at bounding box center [676, 249] width 42 height 21
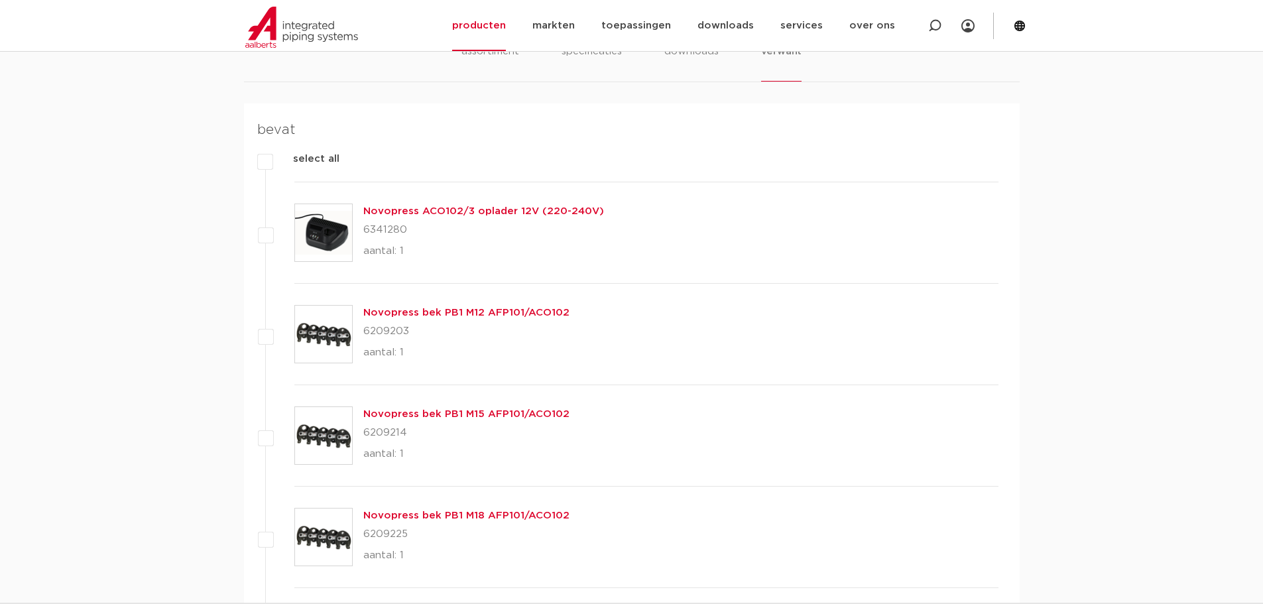
scroll to position [874, 0]
click at [377, 229] on p "6341280" at bounding box center [483, 228] width 241 height 21
copy p "6341280"
click at [388, 330] on p "6209203" at bounding box center [466, 330] width 206 height 21
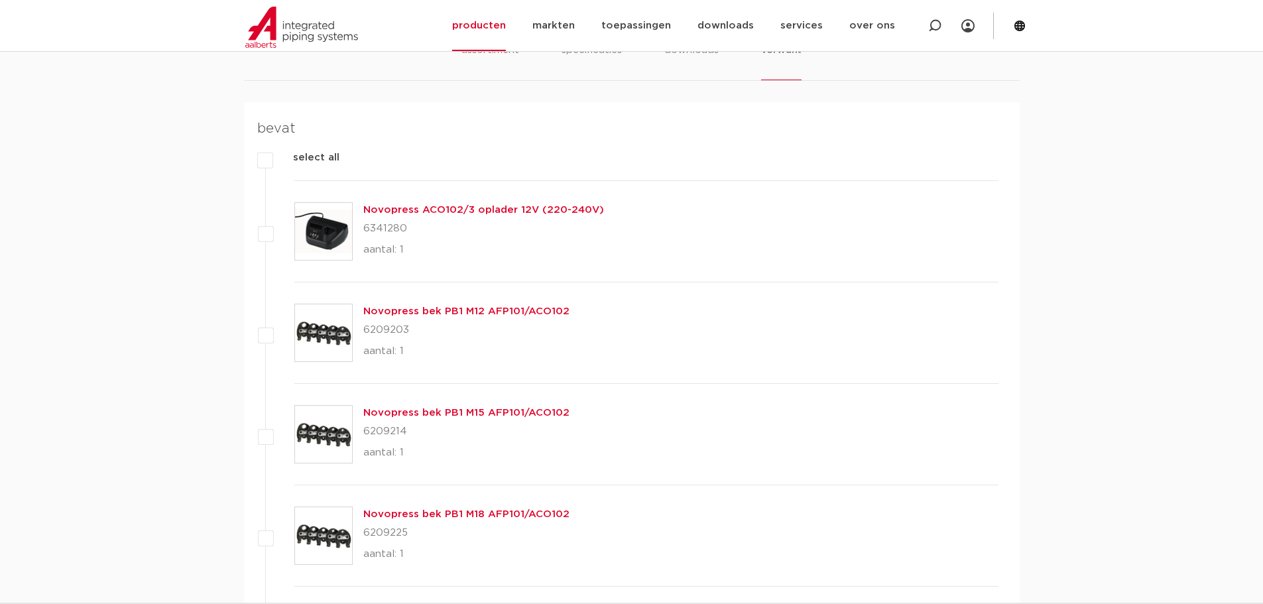
click at [388, 330] on p "6209203" at bounding box center [466, 330] width 206 height 21
copy p "6209203"
click at [373, 428] on p "6209214" at bounding box center [466, 431] width 206 height 21
drag, startPoint x: 373, startPoint y: 428, endPoint x: 366, endPoint y: 424, distance: 7.7
click at [373, 426] on p "6209214" at bounding box center [466, 431] width 206 height 21
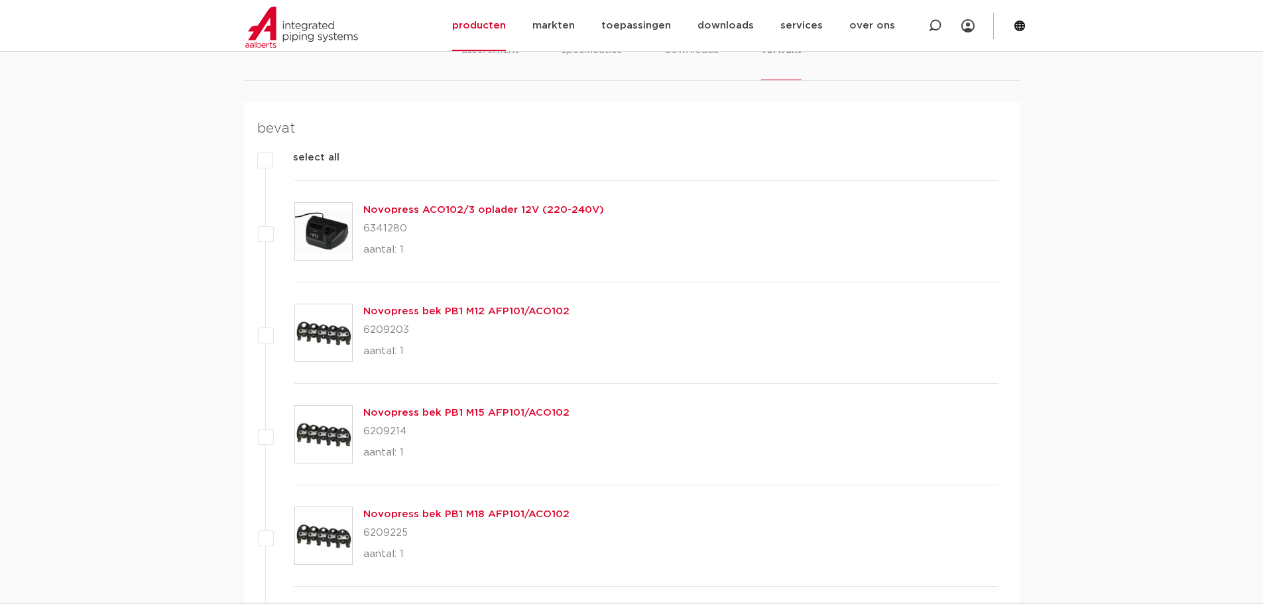
click at [390, 426] on p "6209214" at bounding box center [466, 431] width 206 height 21
click at [389, 426] on p "6209214" at bounding box center [466, 431] width 206 height 21
copy p "6209214"
click at [376, 527] on p "6209225" at bounding box center [466, 533] width 206 height 21
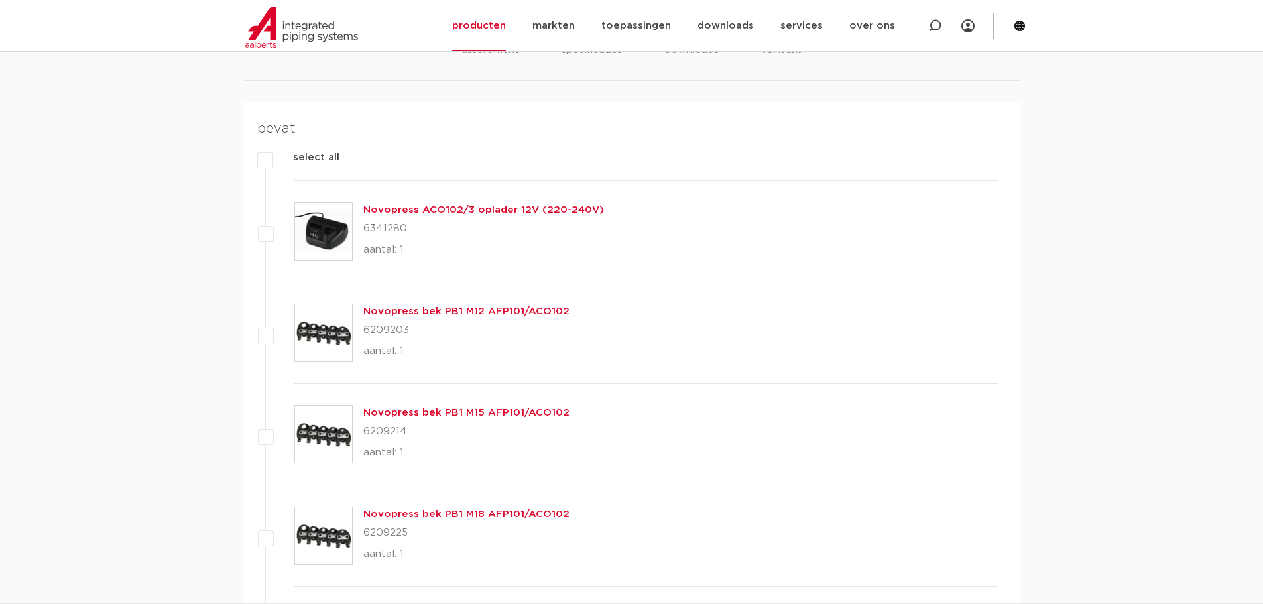
copy p "6209225"
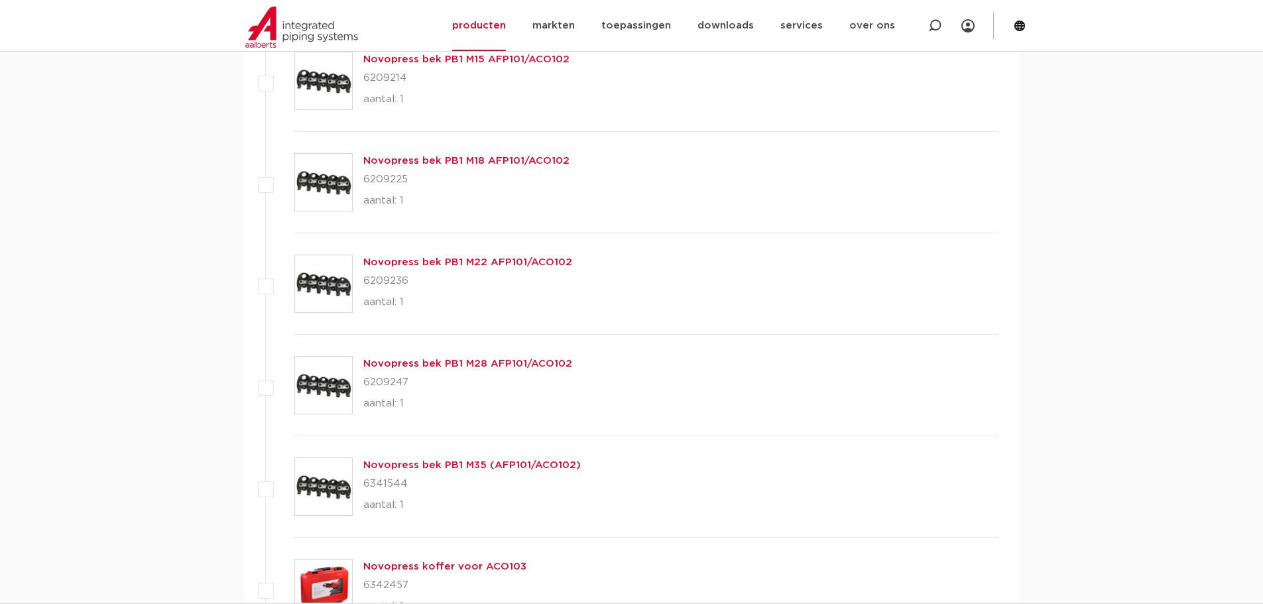
click at [395, 281] on p "6209236" at bounding box center [467, 281] width 209 height 21
copy p "6209236"
click at [374, 381] on p "6209247" at bounding box center [467, 382] width 209 height 21
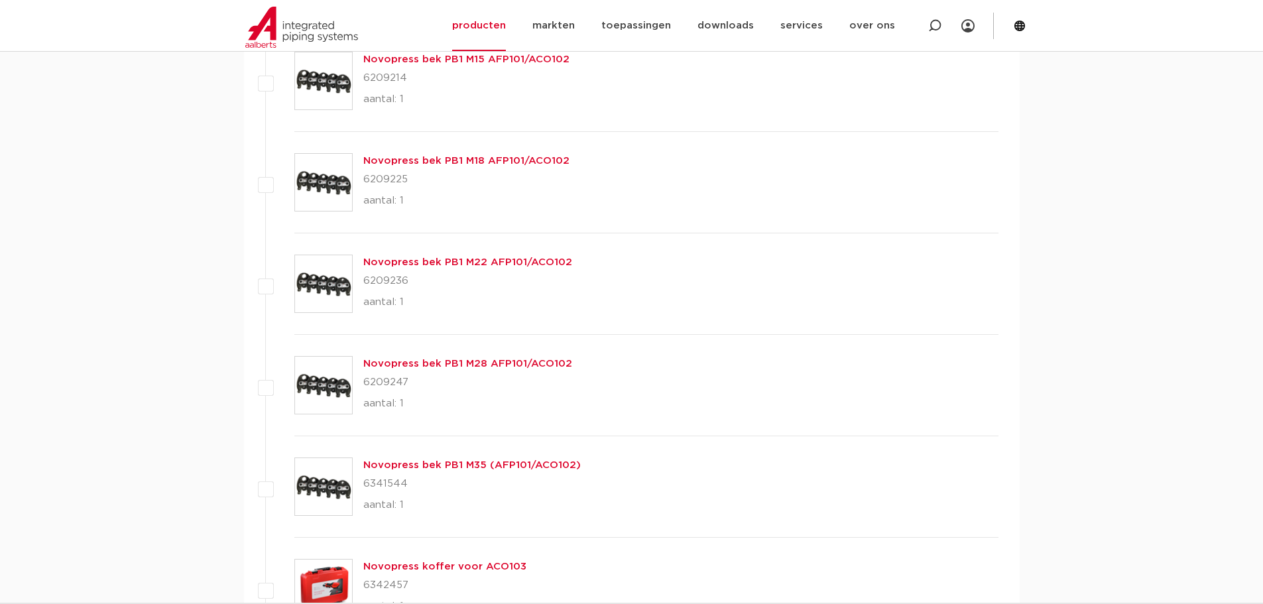
copy p "6209247"
click at [399, 484] on p "6341544" at bounding box center [472, 484] width 218 height 21
copy p "6341544"
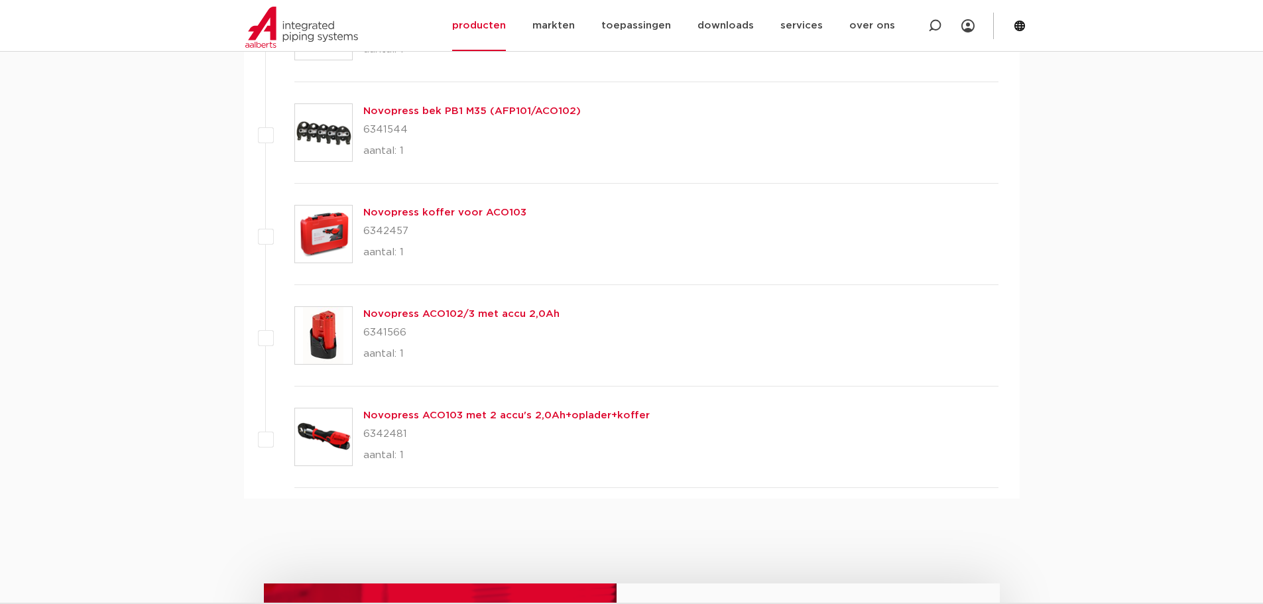
click at [391, 234] on p "6342457" at bounding box center [444, 231] width 163 height 21
copy p "6342457"
click at [393, 333] on p "6341566" at bounding box center [461, 332] width 196 height 21
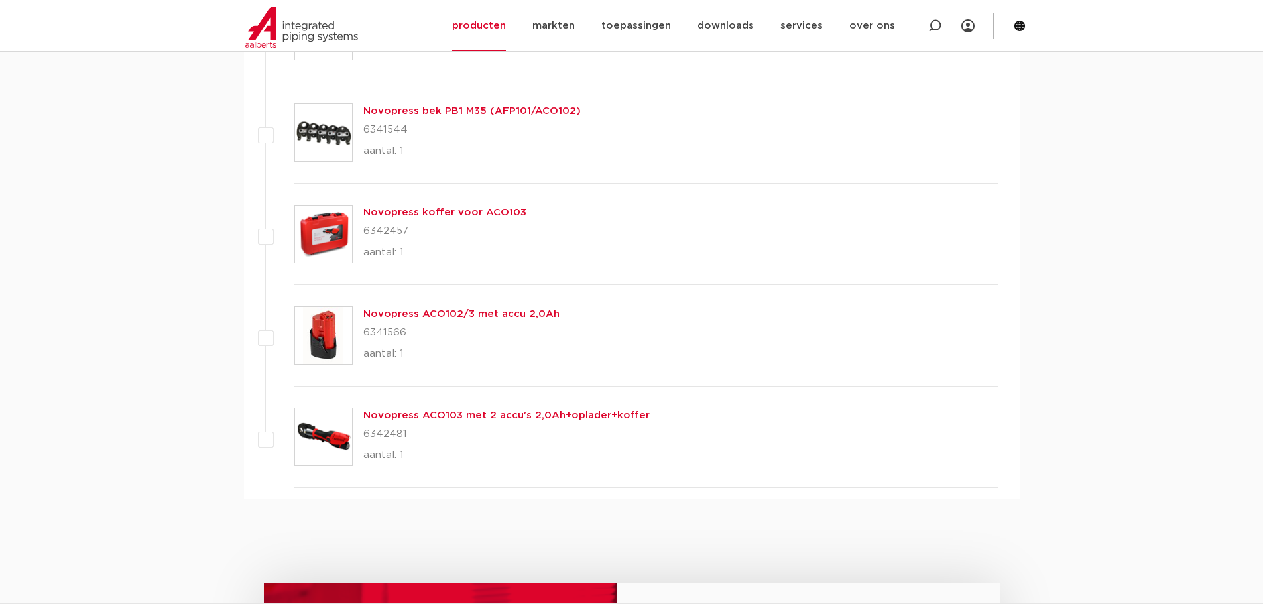
copy p "6341566"
click at [380, 435] on p "6342481" at bounding box center [506, 434] width 286 height 21
click at [392, 332] on p "6341566" at bounding box center [461, 332] width 196 height 21
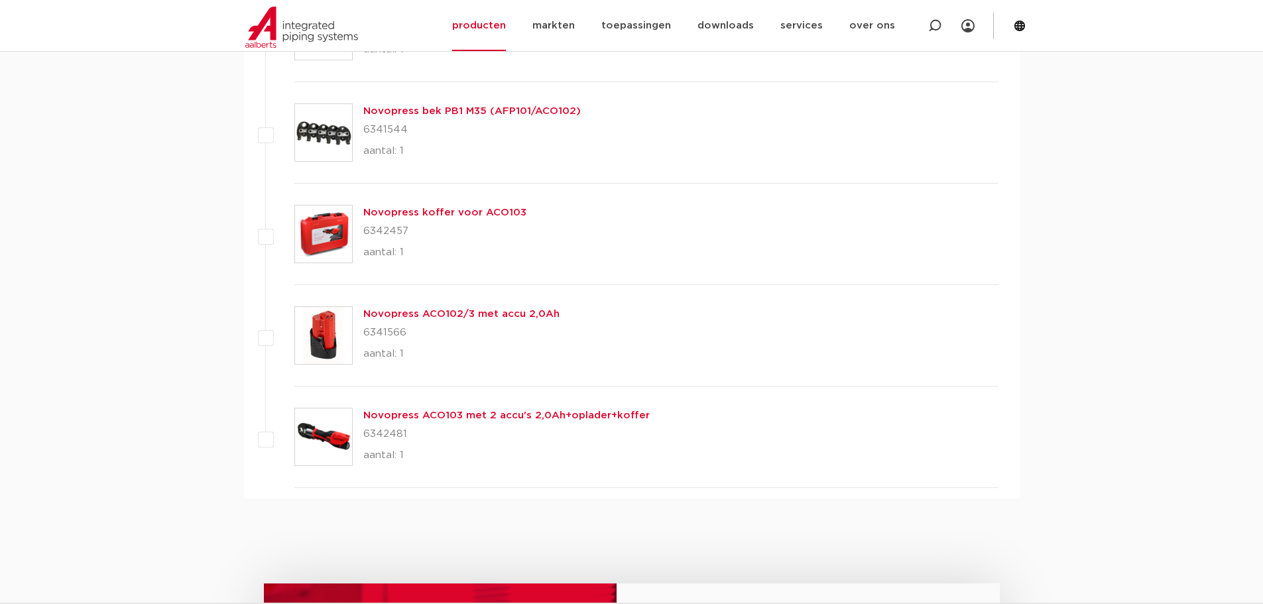
click at [396, 314] on link "Novopress ACO102/3 met accu 2,0Ah" at bounding box center [461, 314] width 196 height 10
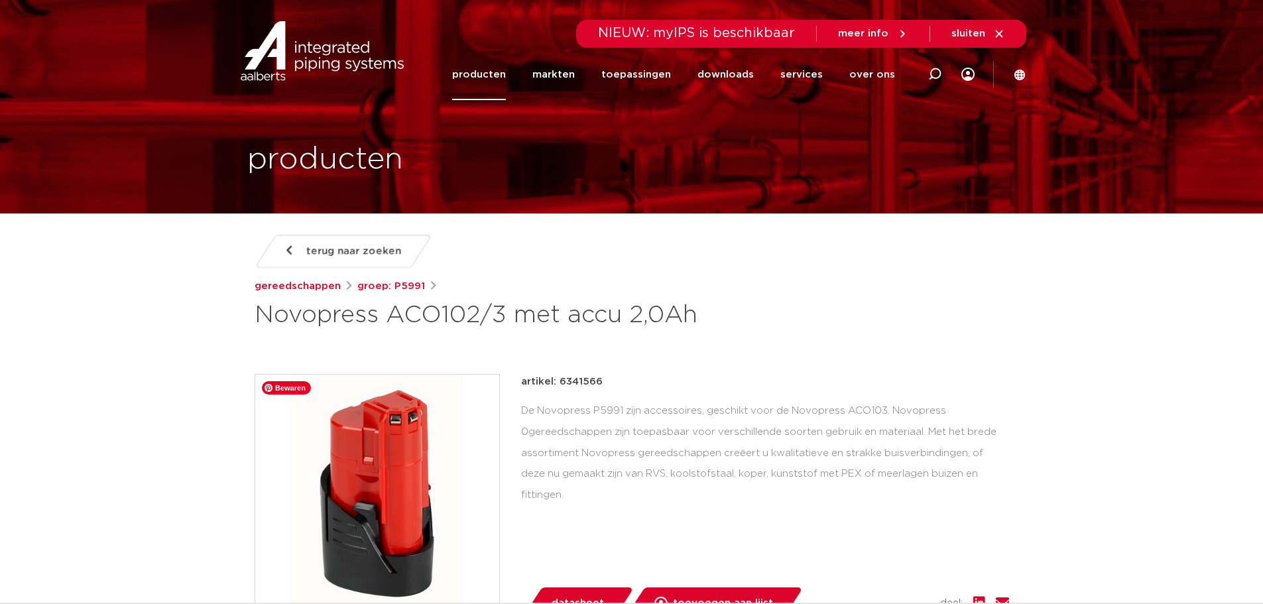
click at [413, 450] on img at bounding box center [377, 497] width 244 height 244
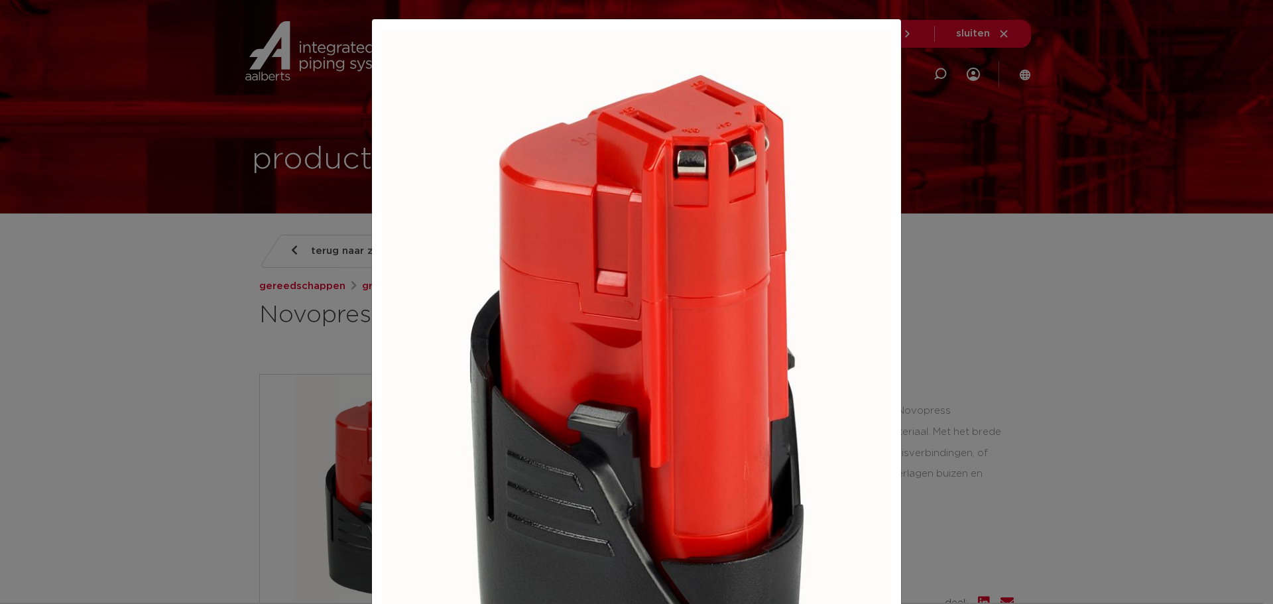
click at [960, 309] on div at bounding box center [636, 302] width 1273 height 604
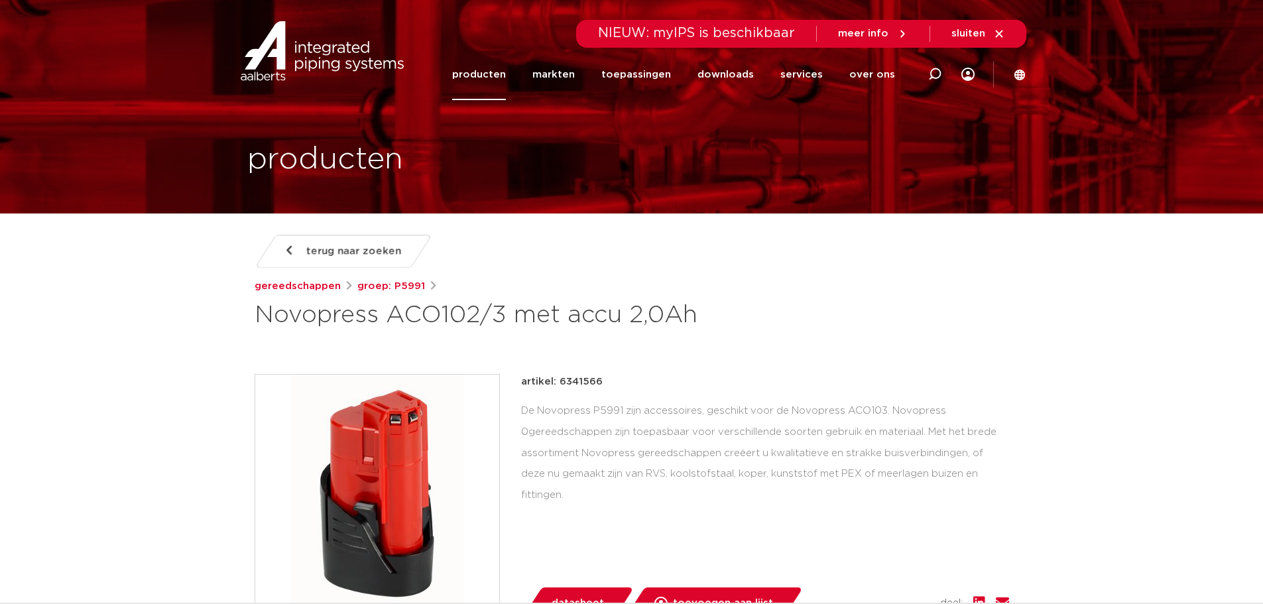
click at [751, 499] on div "artikel: 6341566 De Novopress P5991 zijn accessoires, geschikt voor de Novopres…" at bounding box center [765, 496] width 488 height 245
drag, startPoint x: 1006, startPoint y: 476, endPoint x: 516, endPoint y: 420, distance: 493.3
click at [516, 420] on div "artikel: 6341566 De Novopress P5991 zijn accessoires, geschikt voor de Novopres…" at bounding box center [632, 496] width 755 height 245
copy div "De Novopress P5991 zijn accessoires, geschikt voor de Novopress ACO103. Novopre…"
click at [930, 75] on icon at bounding box center [934, 74] width 13 height 13
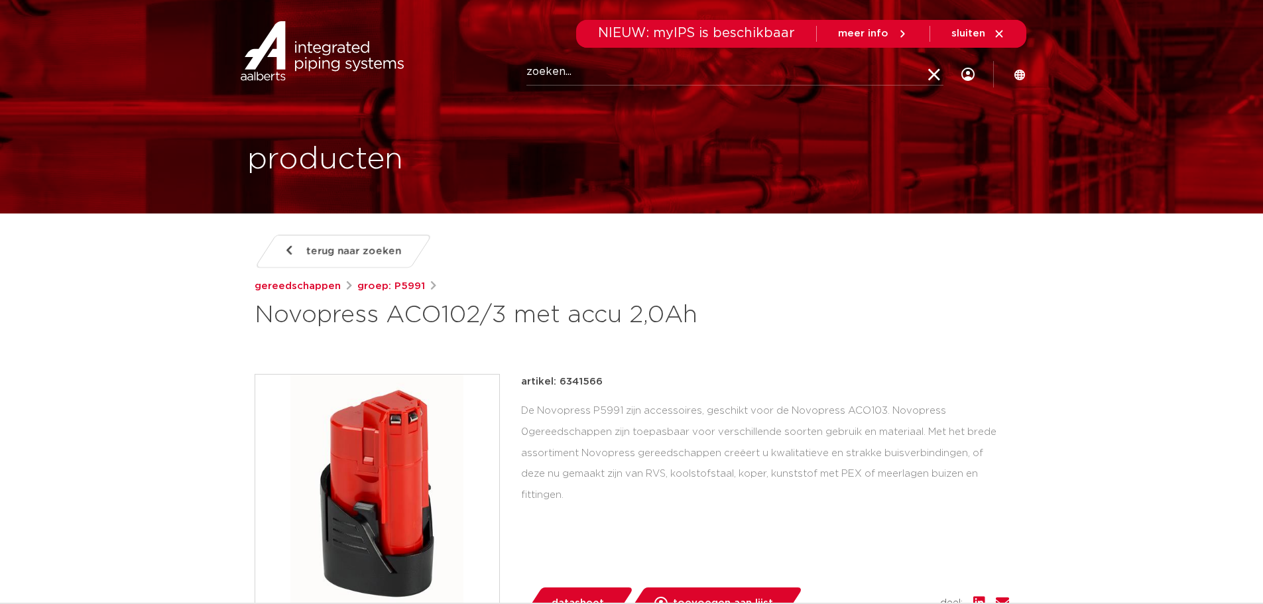
paste input "6360178"
type input "6360178"
click button "Zoeken" at bounding box center [0, 0] width 0 height 0
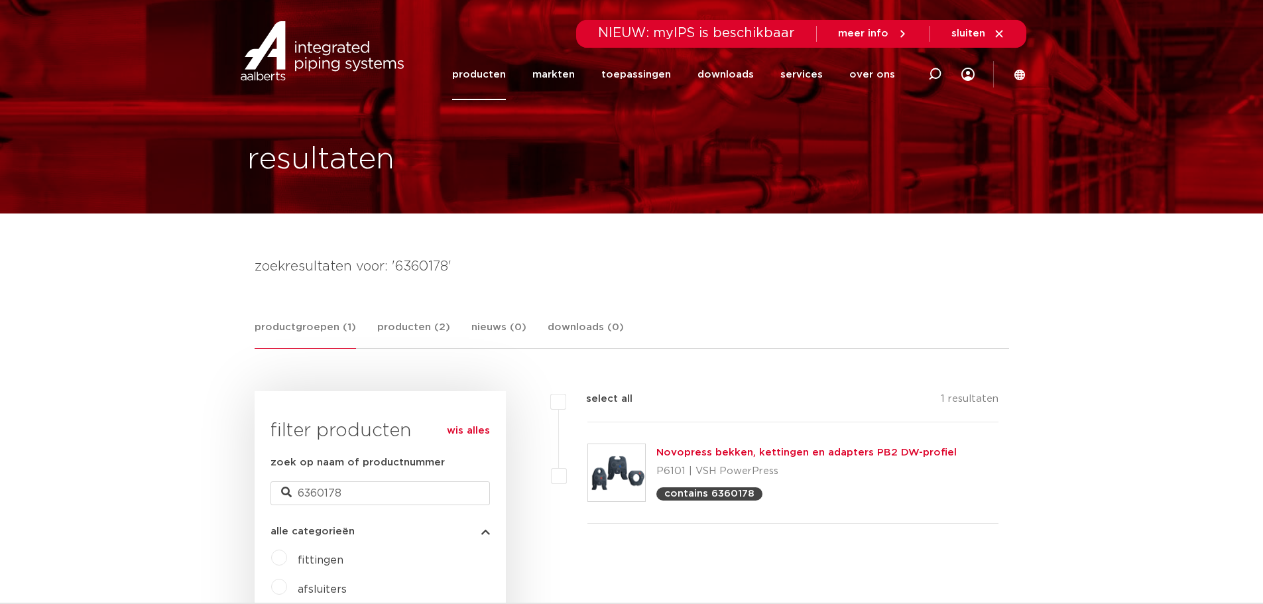
click at [731, 451] on link "Novopress bekken, kettingen en adapters PB2 DW-profiel" at bounding box center [807, 453] width 300 height 10
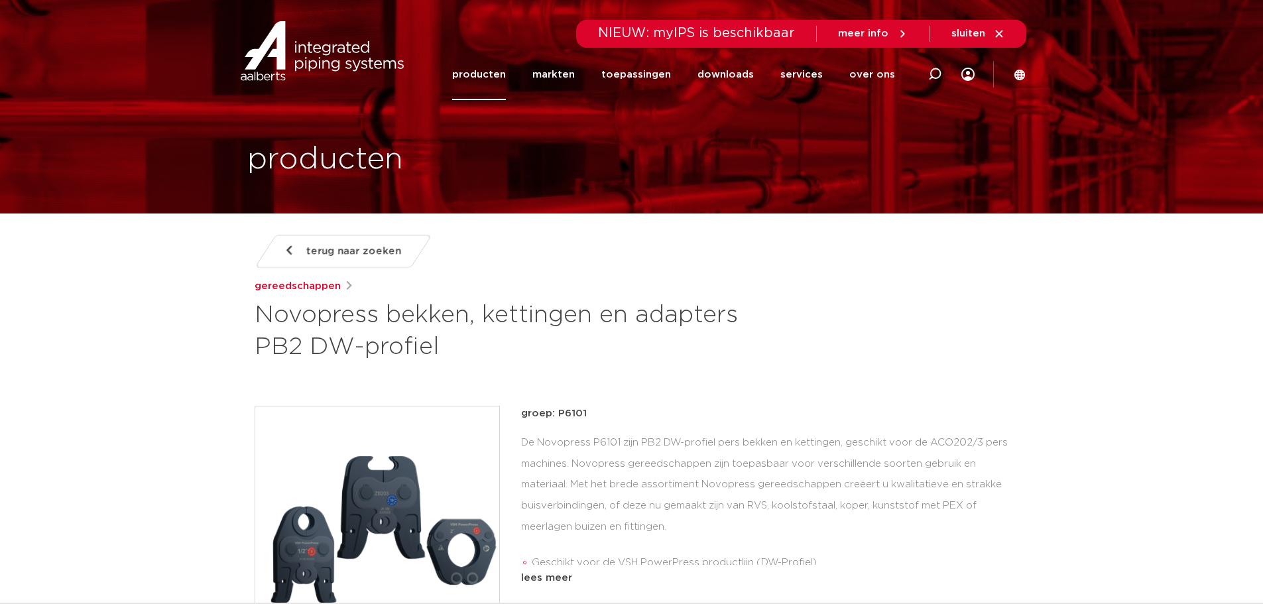
click at [588, 399] on div "terug naar zoeken gereedschappen Novopress bekken, kettingen en adapters PB2 DW…" at bounding box center [632, 570] width 776 height 671
click at [552, 577] on div "lees meer" at bounding box center [765, 578] width 488 height 16
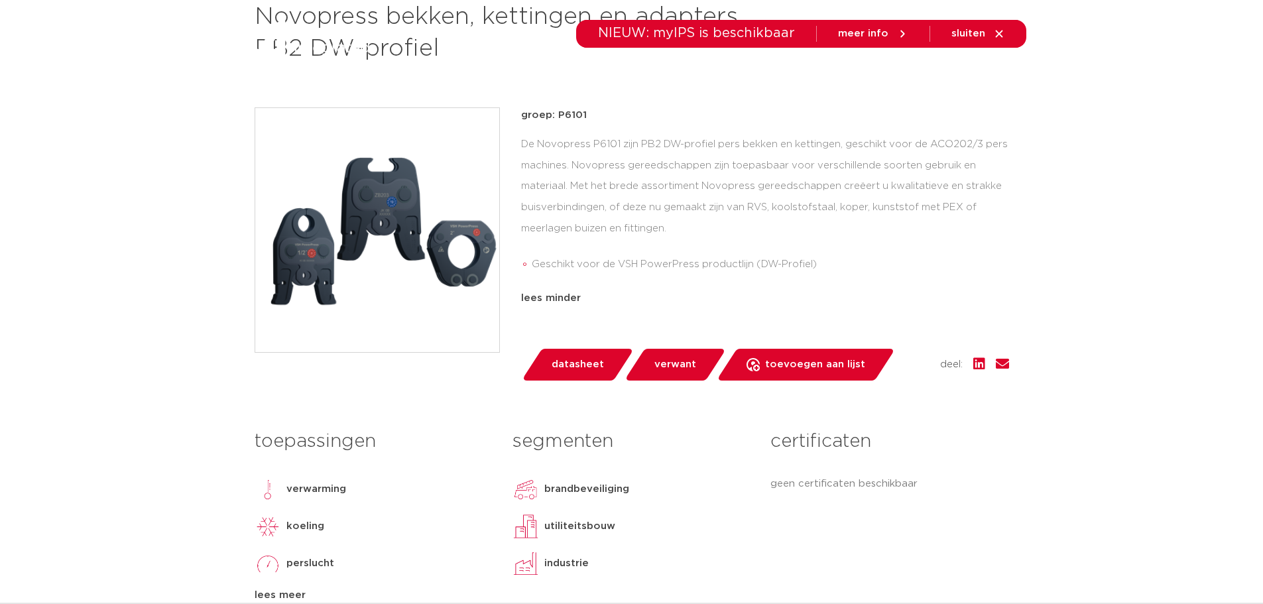
scroll to position [353, 0]
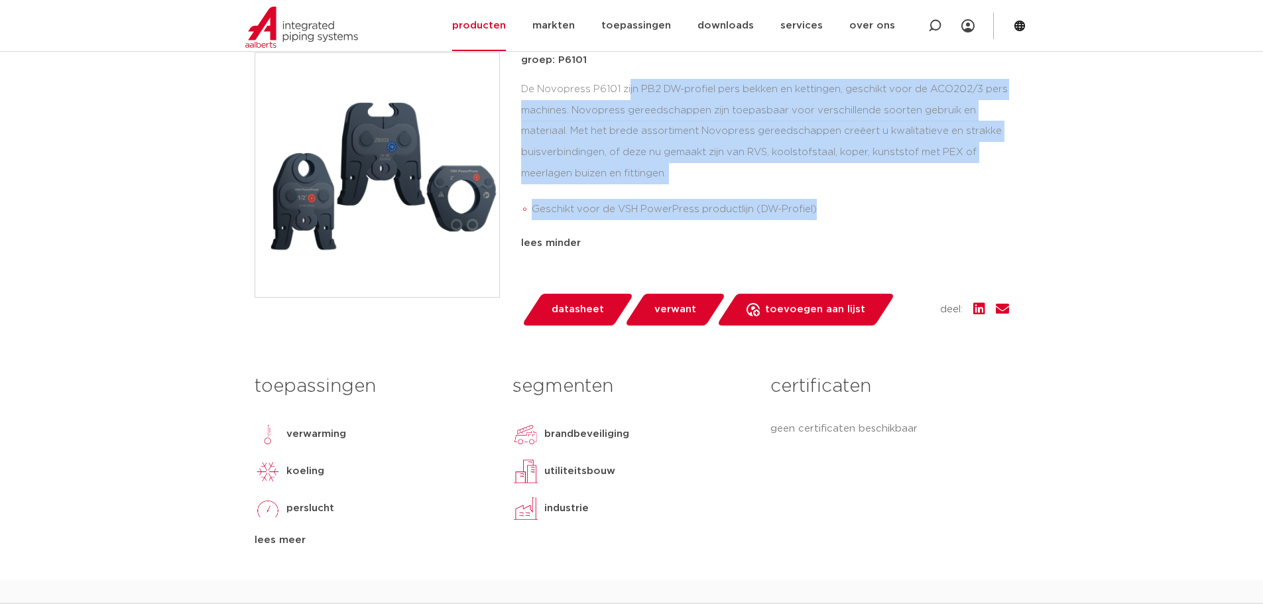
drag, startPoint x: 832, startPoint y: 208, endPoint x: 515, endPoint y: 94, distance: 336.7
click at [515, 94] on div "groep: P6101 De Novopress P6101 zijn PB2 DW-profiel pers bekken en kettingen, g…" at bounding box center [632, 188] width 755 height 273
copy div "De Novopress P6101 zijn PB2 DW-profiel pers bekken en kettingen, geschikt voor …"
click at [673, 302] on span "verwant" at bounding box center [676, 309] width 42 height 21
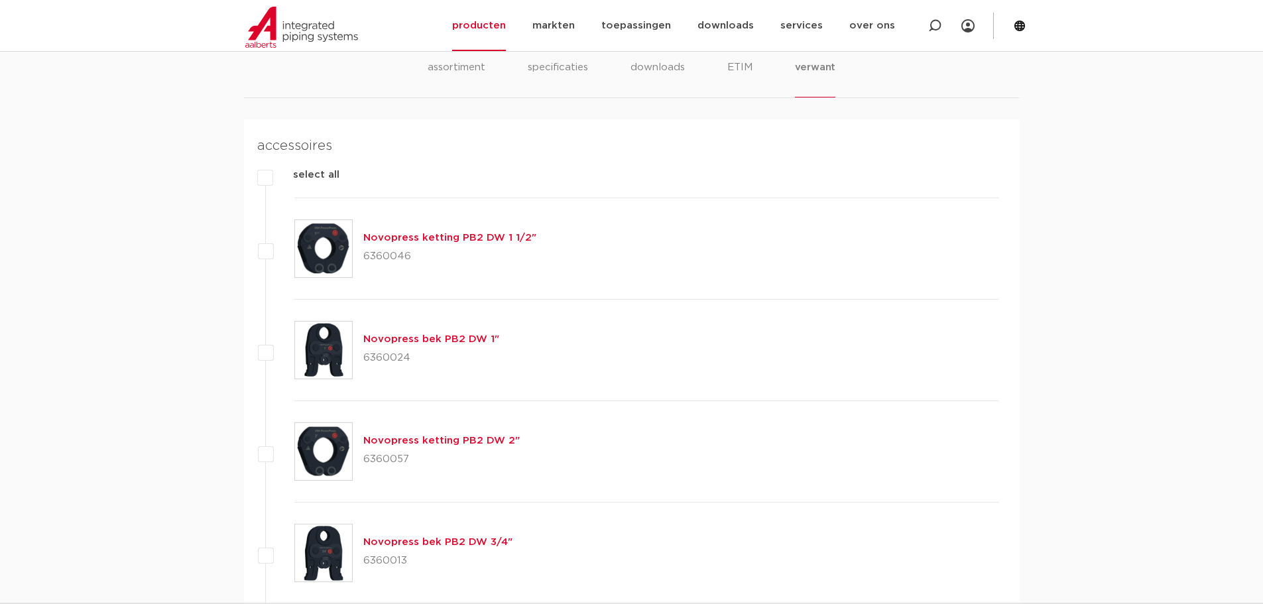
scroll to position [934, 0]
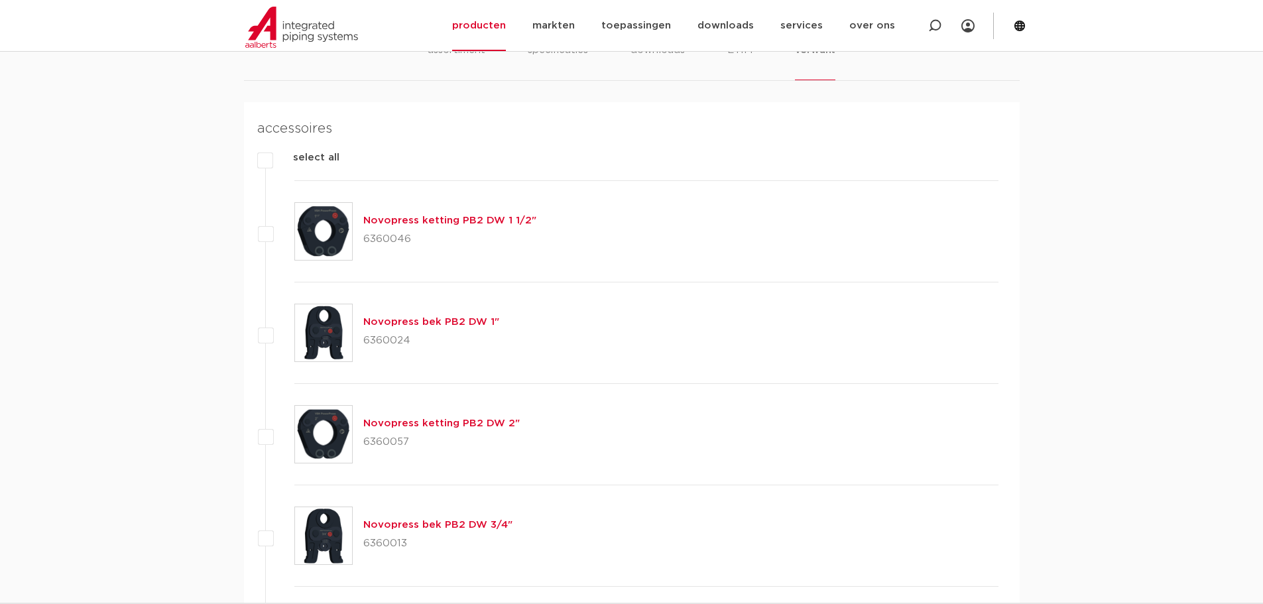
click at [383, 239] on p "6360046" at bounding box center [449, 239] width 173 height 21
copy p "6360046"
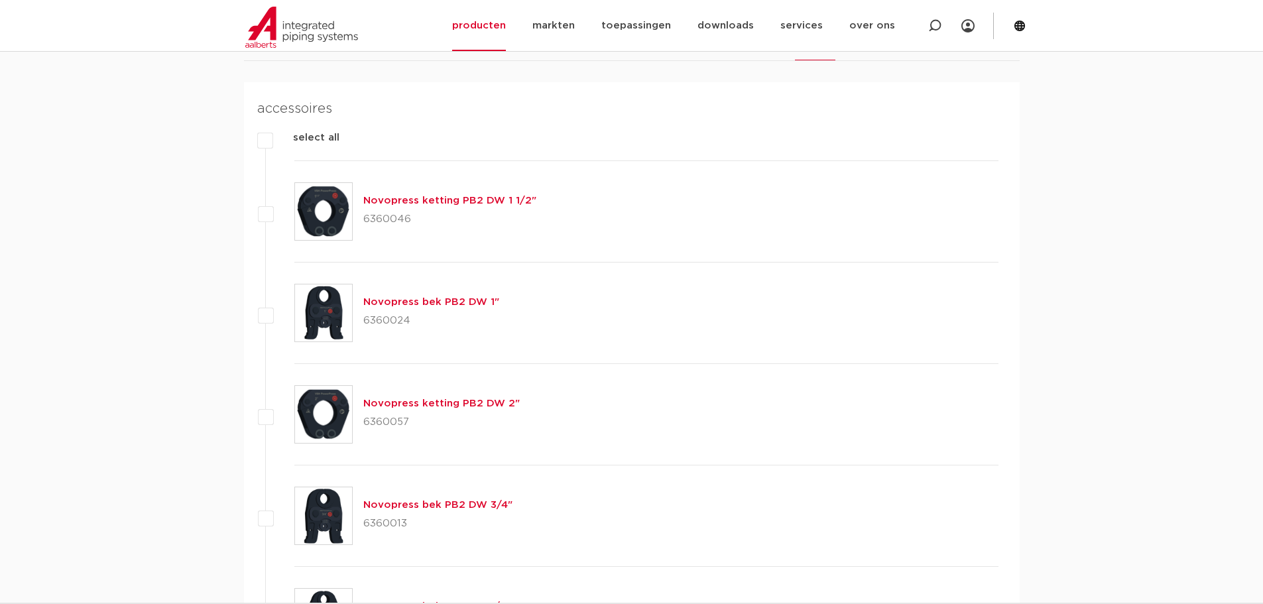
scroll to position [580, 0]
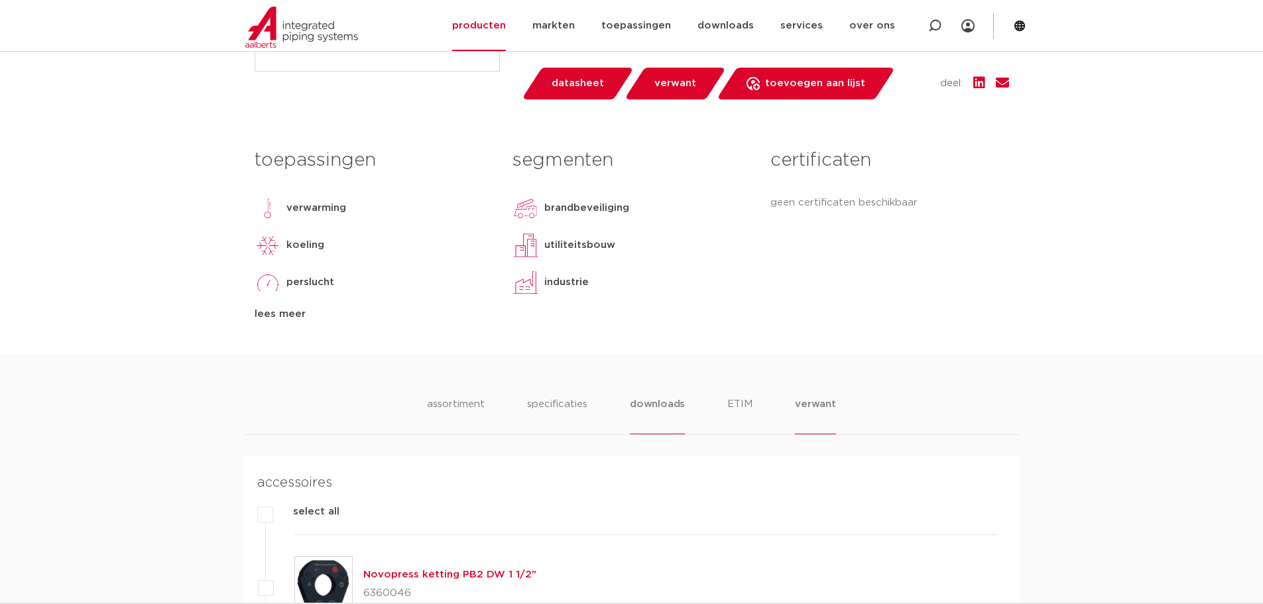
click at [670, 406] on li "downloads" at bounding box center [657, 416] width 55 height 38
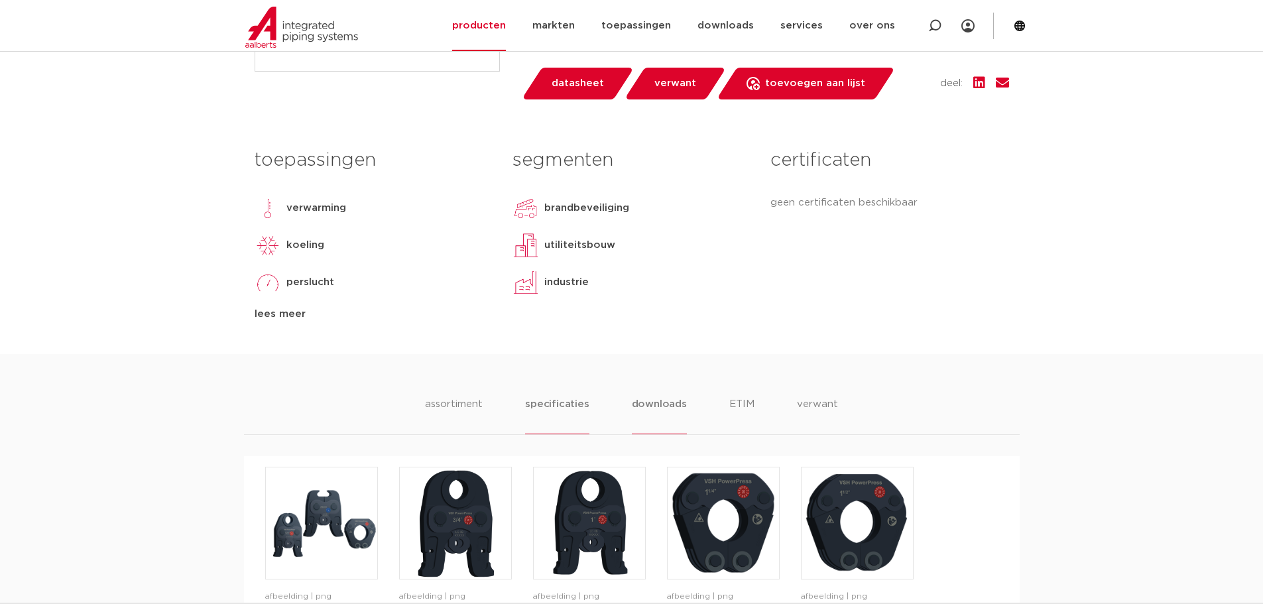
click at [567, 409] on li "specificaties" at bounding box center [557, 416] width 64 height 38
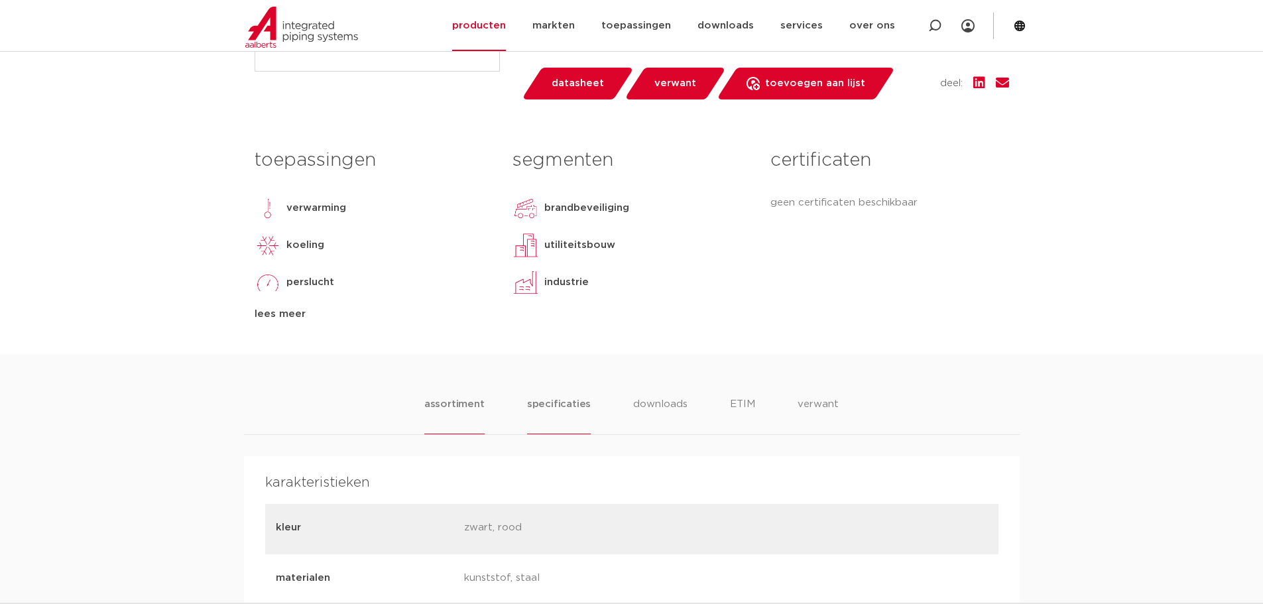
click at [458, 402] on li "assortiment" at bounding box center [454, 416] width 60 height 38
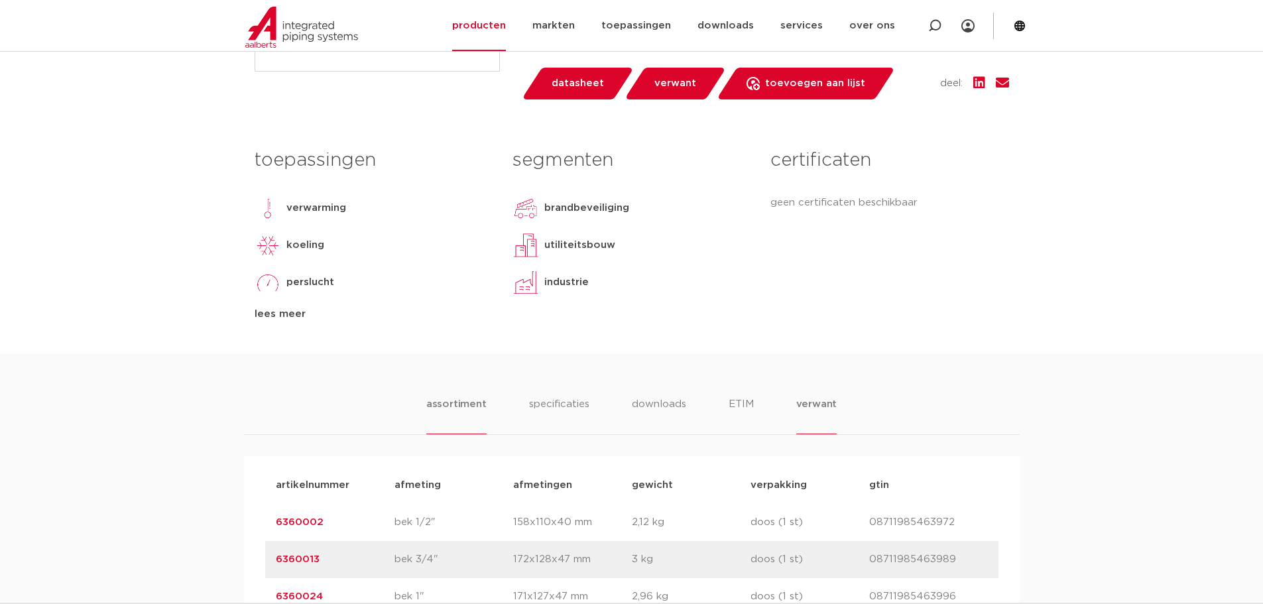
click at [811, 403] on li "verwant" at bounding box center [816, 416] width 41 height 38
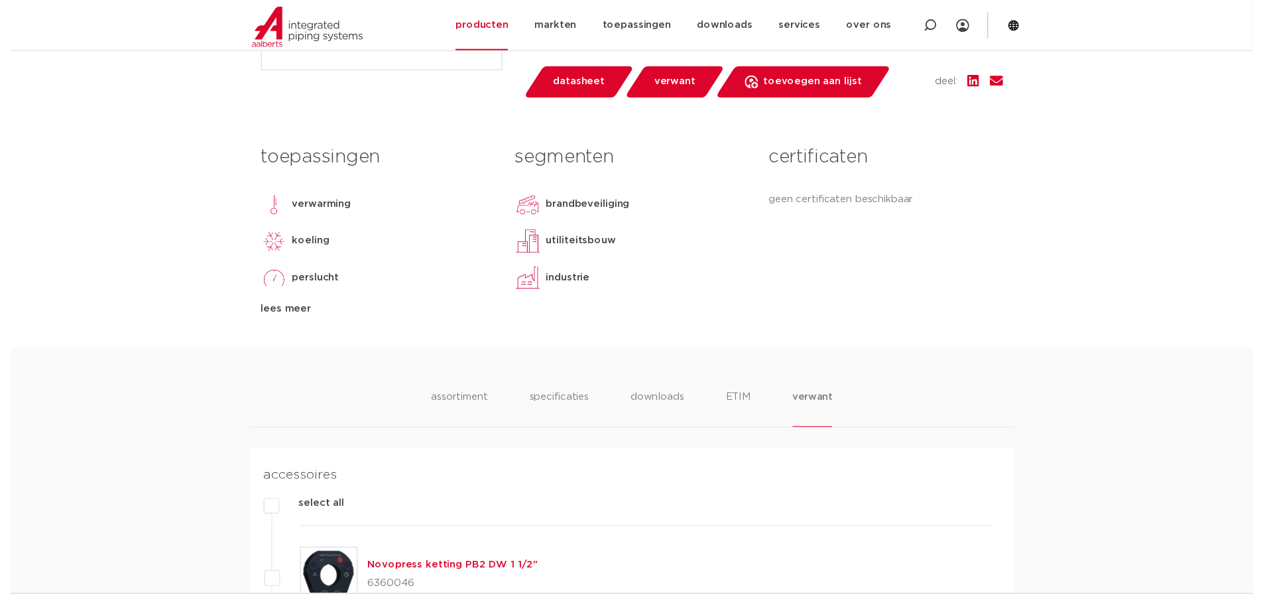
scroll to position [226, 0]
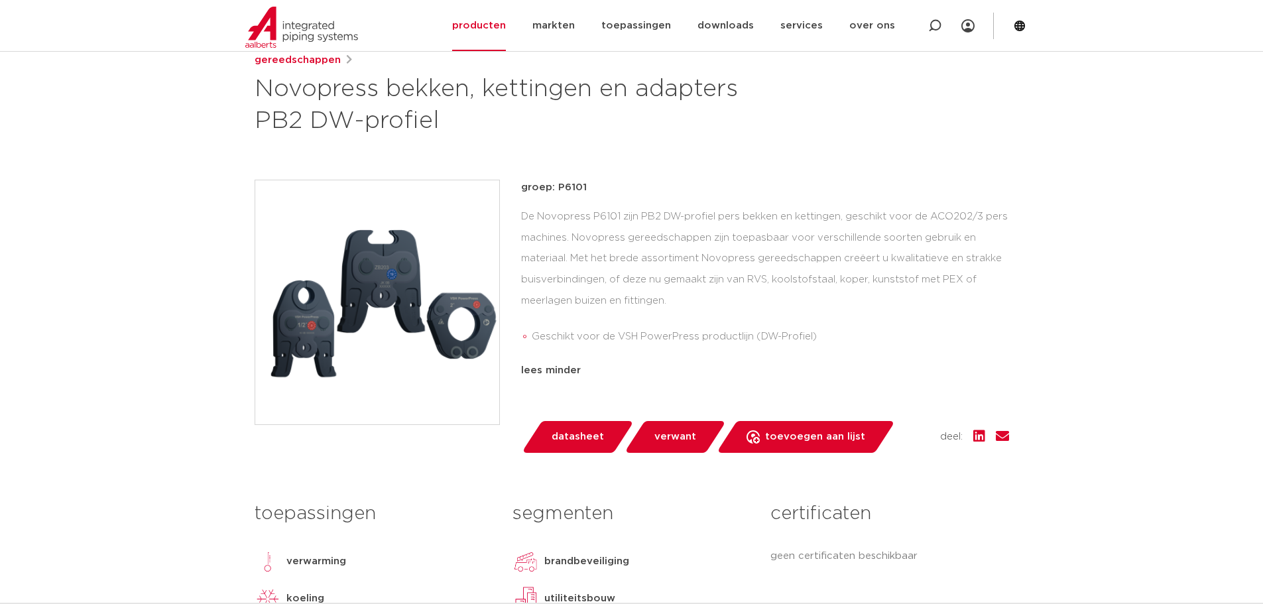
click at [592, 432] on span "datasheet" at bounding box center [578, 436] width 52 height 21
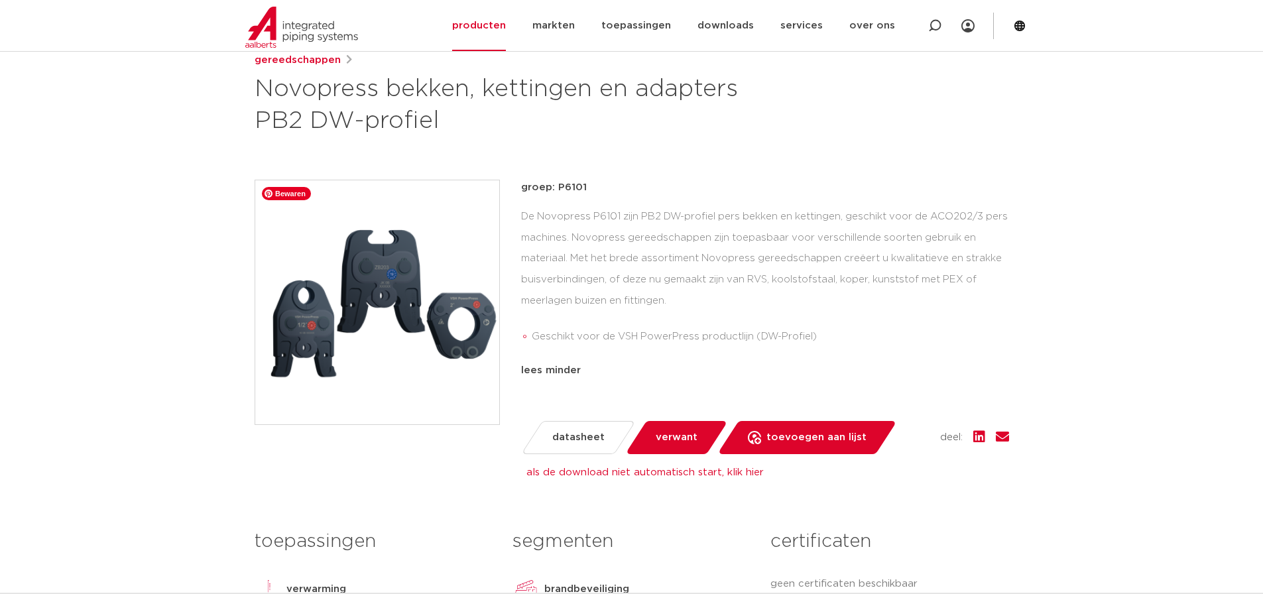
click at [413, 338] on img at bounding box center [377, 302] width 244 height 244
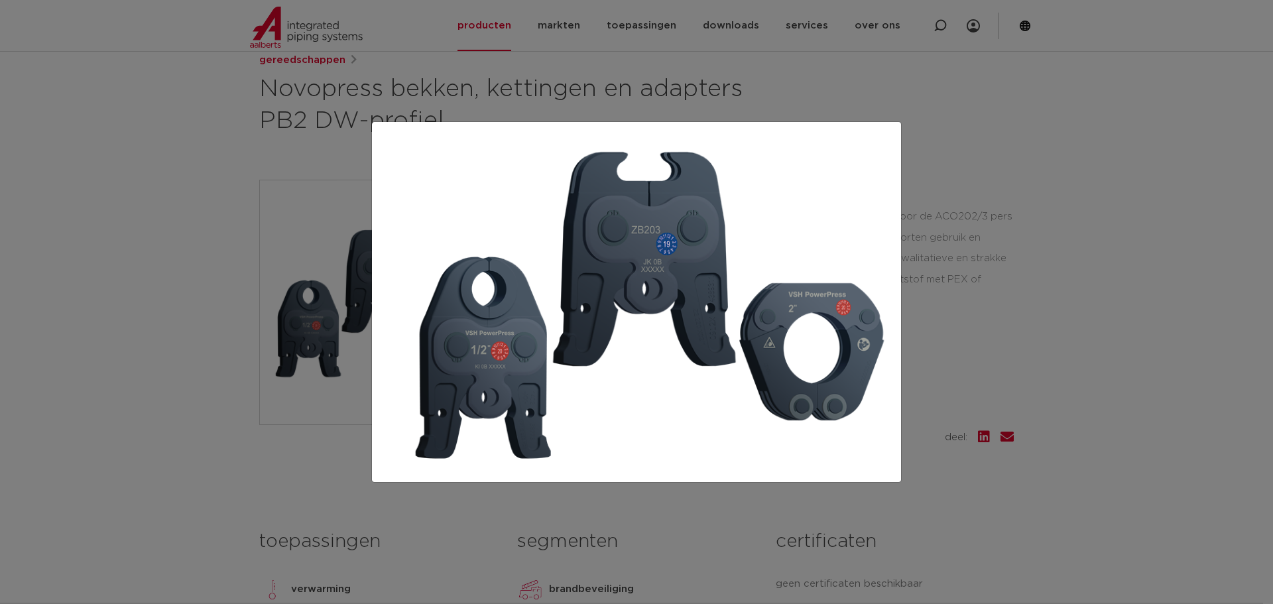
click at [931, 220] on div at bounding box center [636, 302] width 1273 height 604
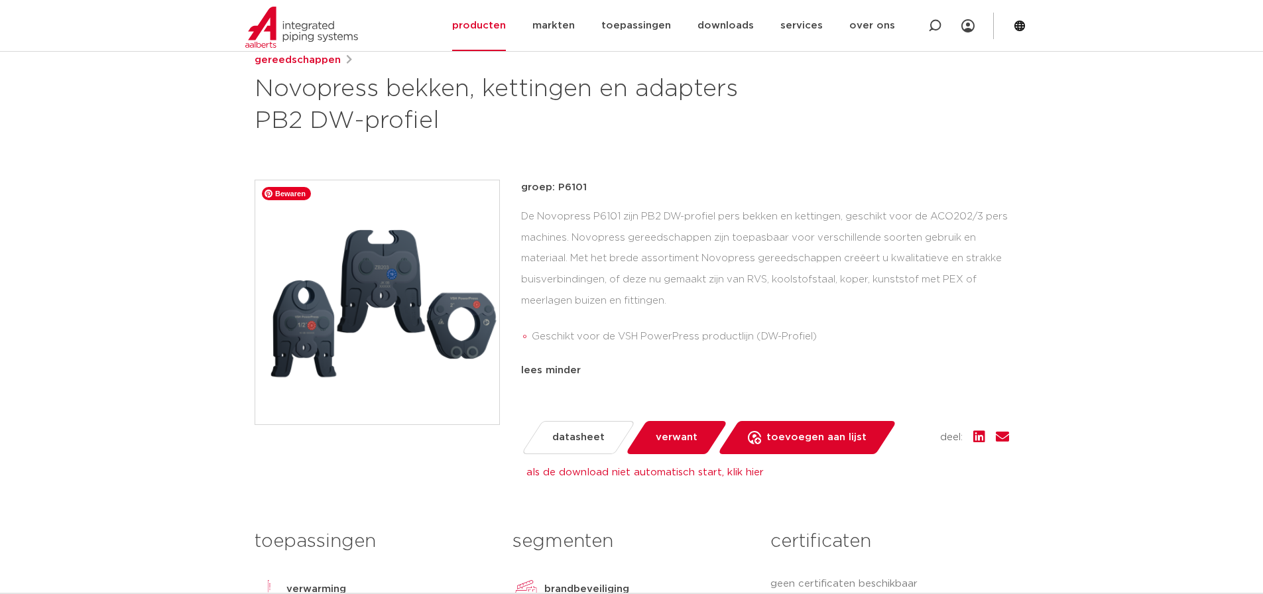
scroll to position [580, 0]
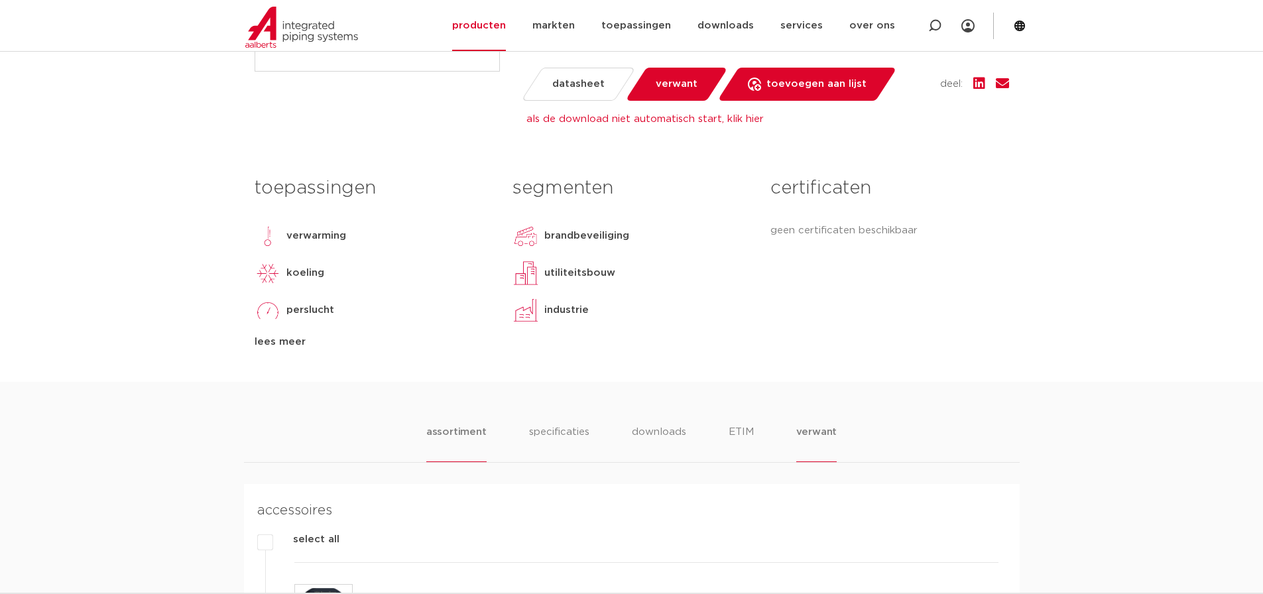
click at [442, 434] on li "assortiment" at bounding box center [456, 443] width 60 height 38
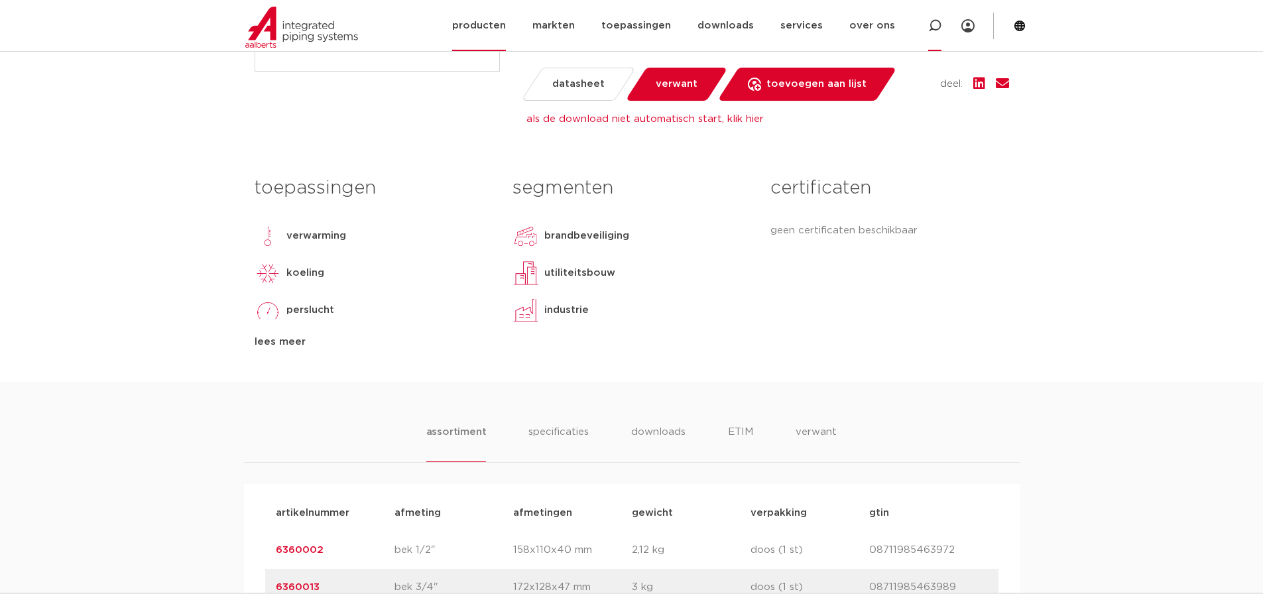
click at [933, 30] on icon at bounding box center [934, 25] width 13 height 13
paste input "6342556"
type input "6342556"
click button "Zoeken" at bounding box center [0, 0] width 0 height 0
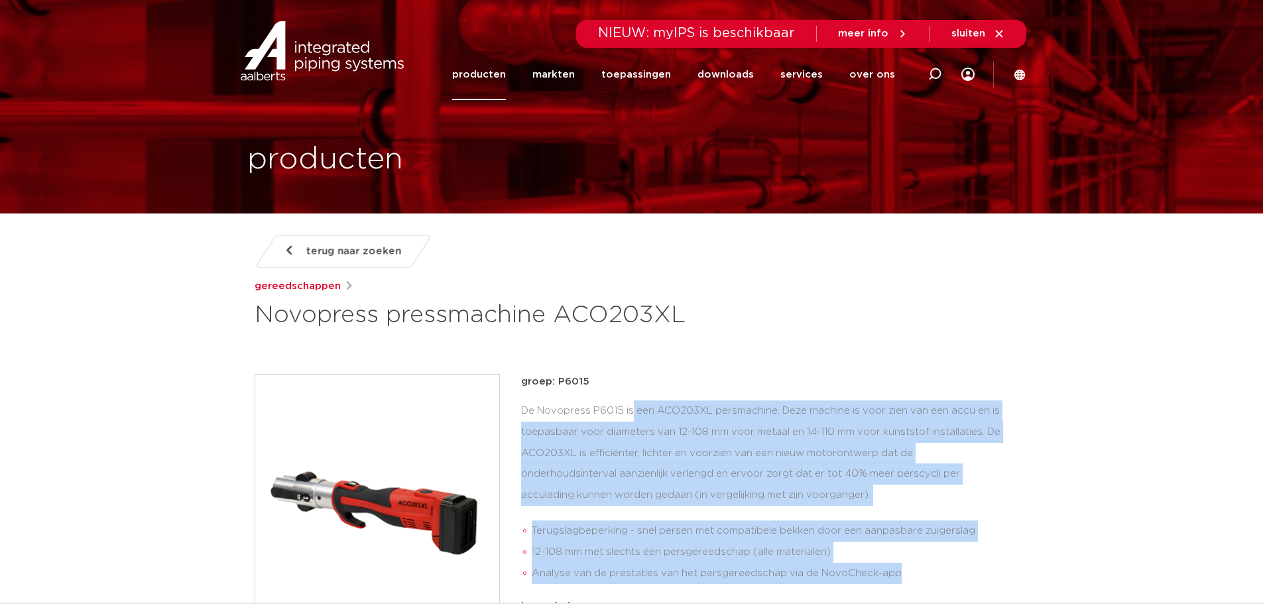
drag, startPoint x: 911, startPoint y: 222, endPoint x: 523, endPoint y: 408, distance: 430.4
click at [523, 408] on div "De Novopress P6015 is een ACO203XL persmachine. Deze machine is voor zien van e…" at bounding box center [765, 495] width 488 height 189
copy div "De Novopress P6015 is een ACO203XL persmachine. Deze machine is voor zien van e…"
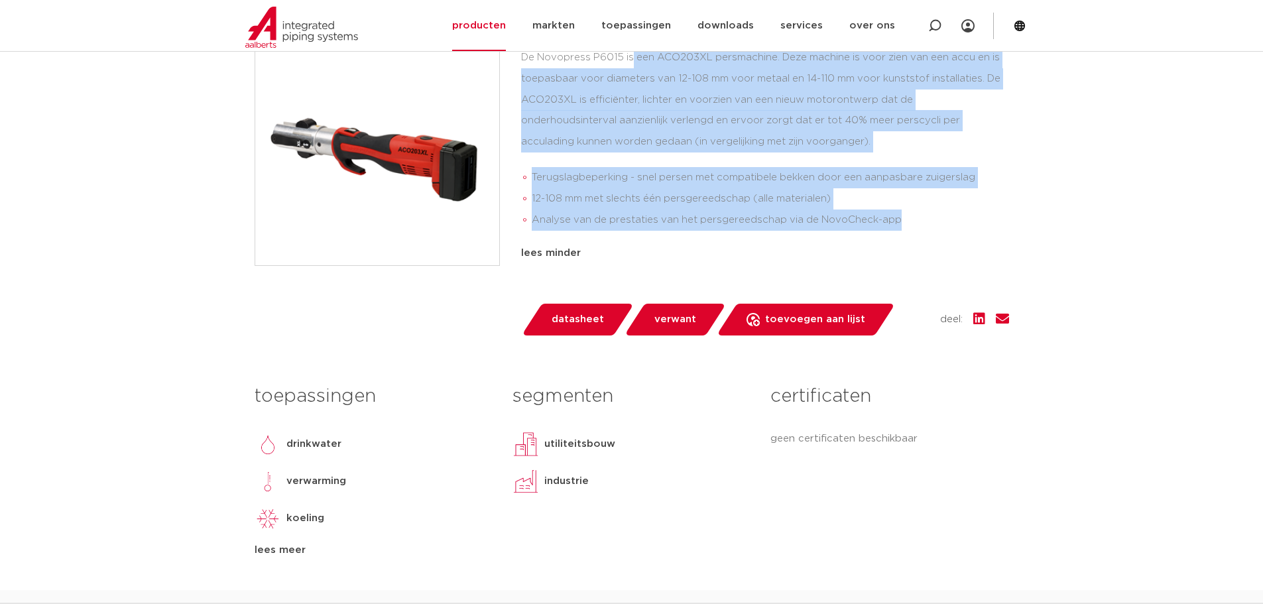
click at [667, 314] on span "verwant" at bounding box center [676, 319] width 42 height 21
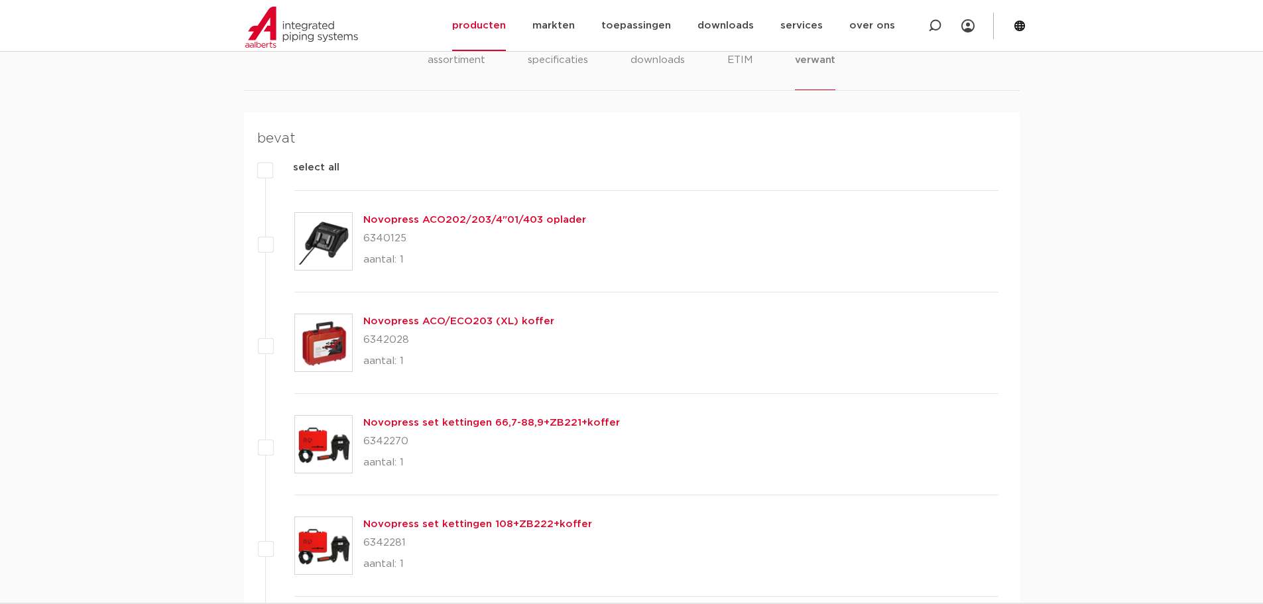
scroll to position [944, 0]
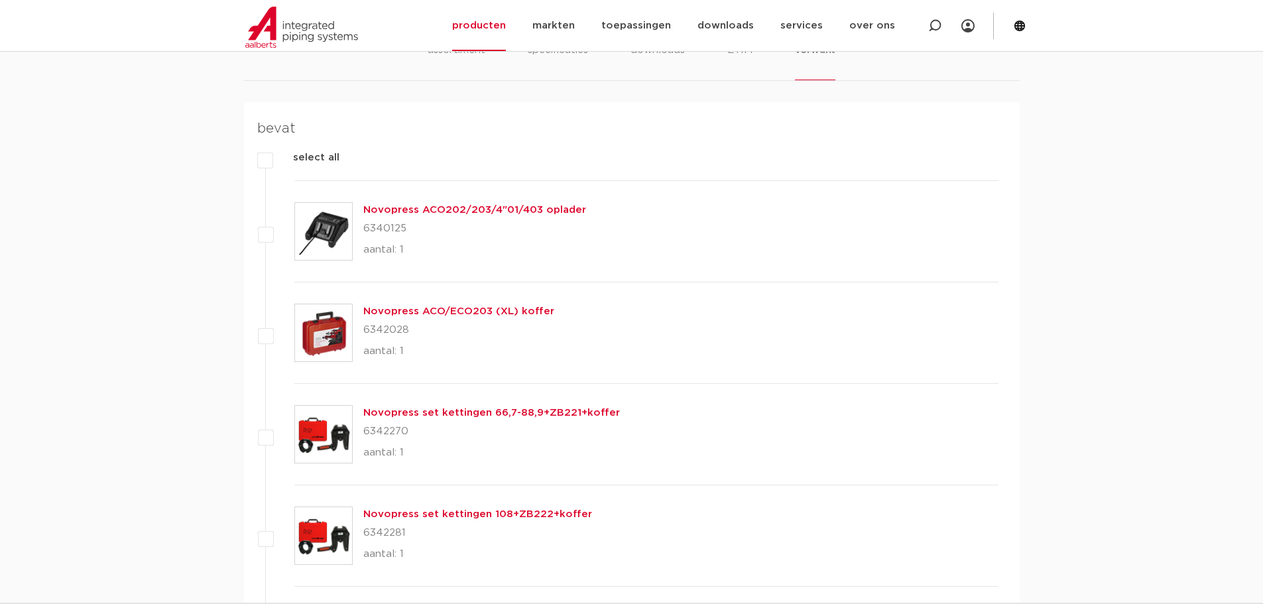
click at [385, 229] on p "6340125" at bounding box center [474, 228] width 223 height 21
click at [384, 229] on p "6340125" at bounding box center [474, 228] width 223 height 21
copy p "6340125"
click at [381, 328] on p "6342028" at bounding box center [458, 330] width 191 height 21
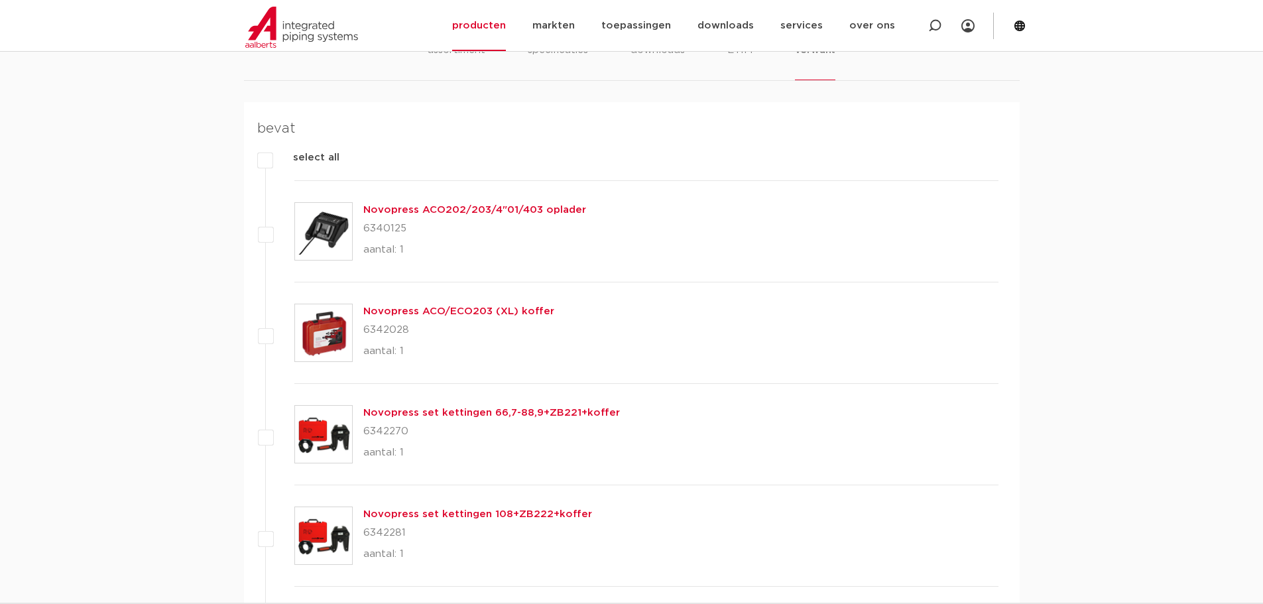
copy p "6342028"
click at [379, 430] on p "6342270" at bounding box center [491, 431] width 257 height 21
copy p "6342270"
click at [382, 535] on p "6342281" at bounding box center [477, 533] width 229 height 21
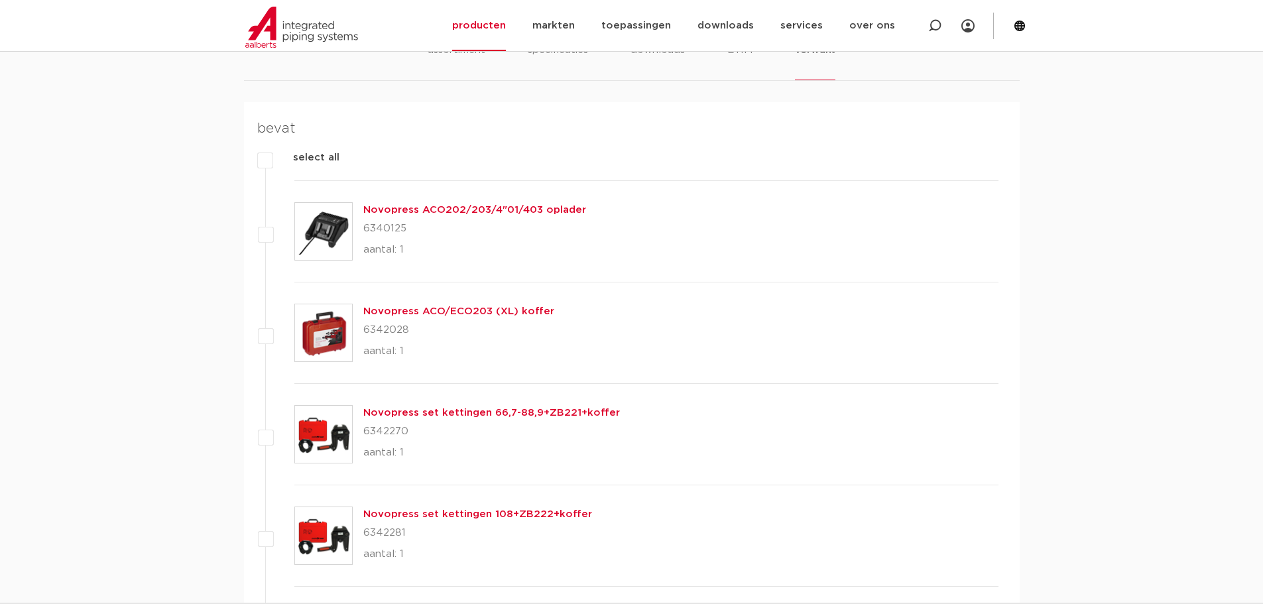
click at [383, 533] on p "6342281" at bounding box center [477, 533] width 229 height 21
copy p "6342281"
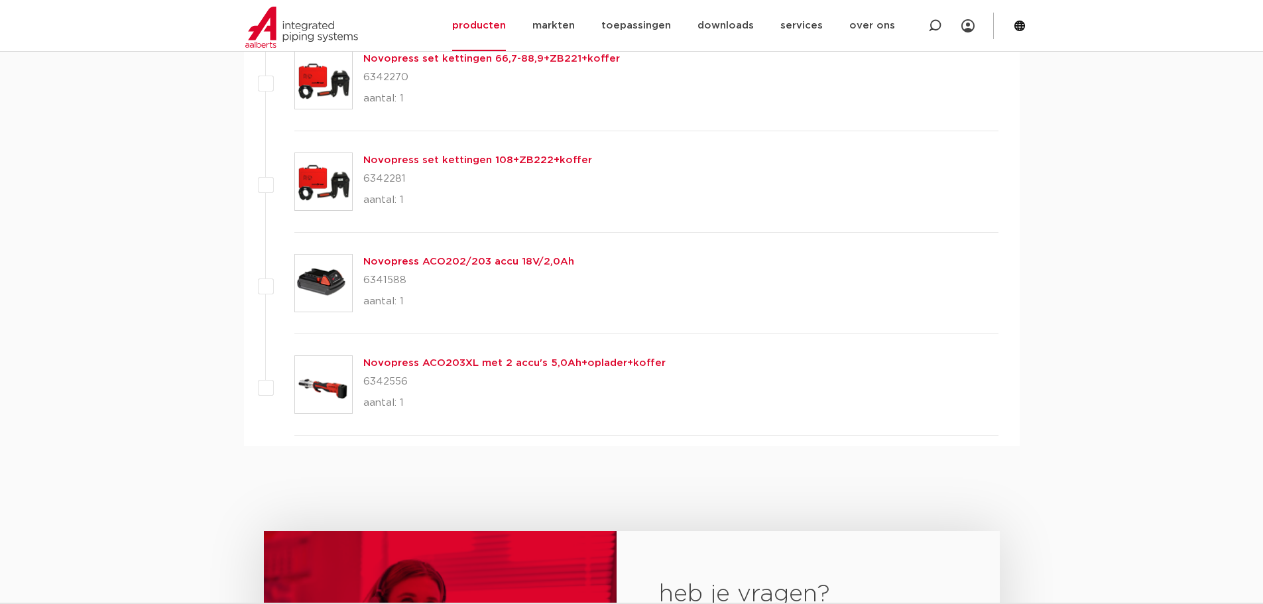
click at [387, 279] on p "6341588" at bounding box center [468, 280] width 211 height 21
copy p "6341588"
click at [387, 377] on p "6342556" at bounding box center [514, 381] width 302 height 21
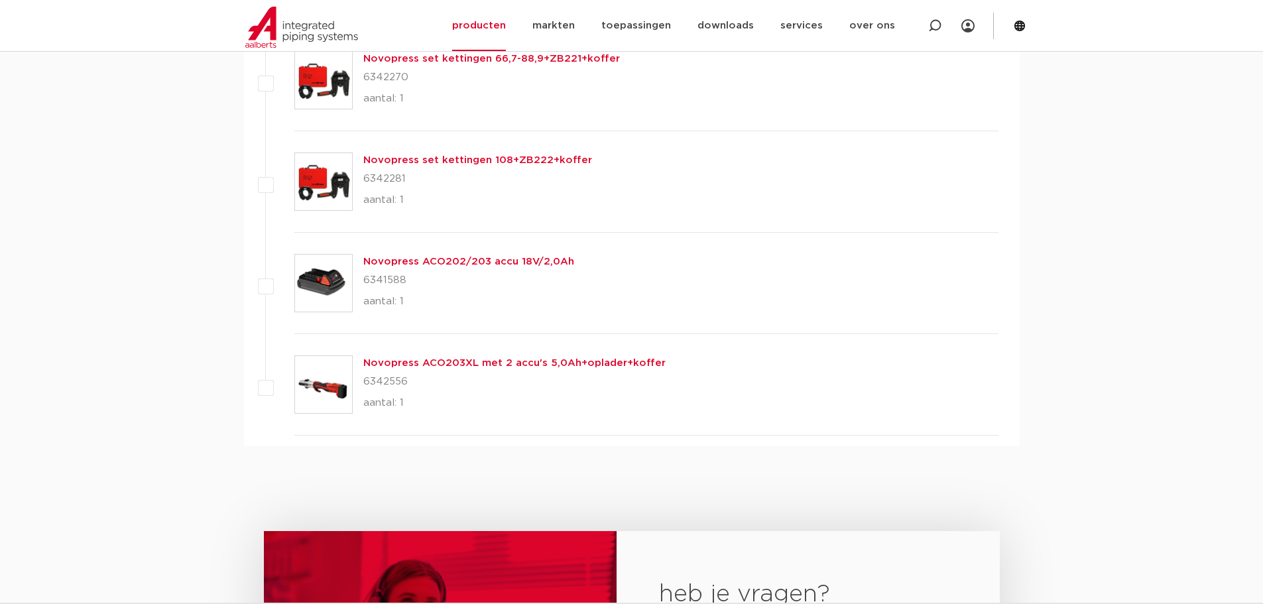
copy p "6342556"
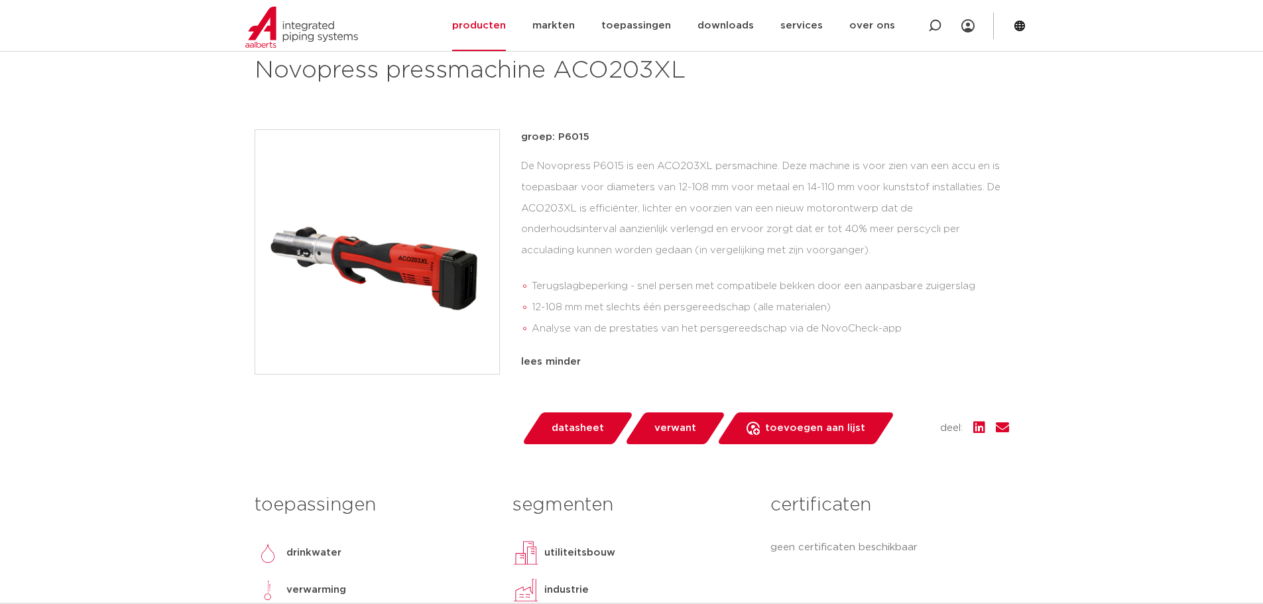
scroll to position [237, 0]
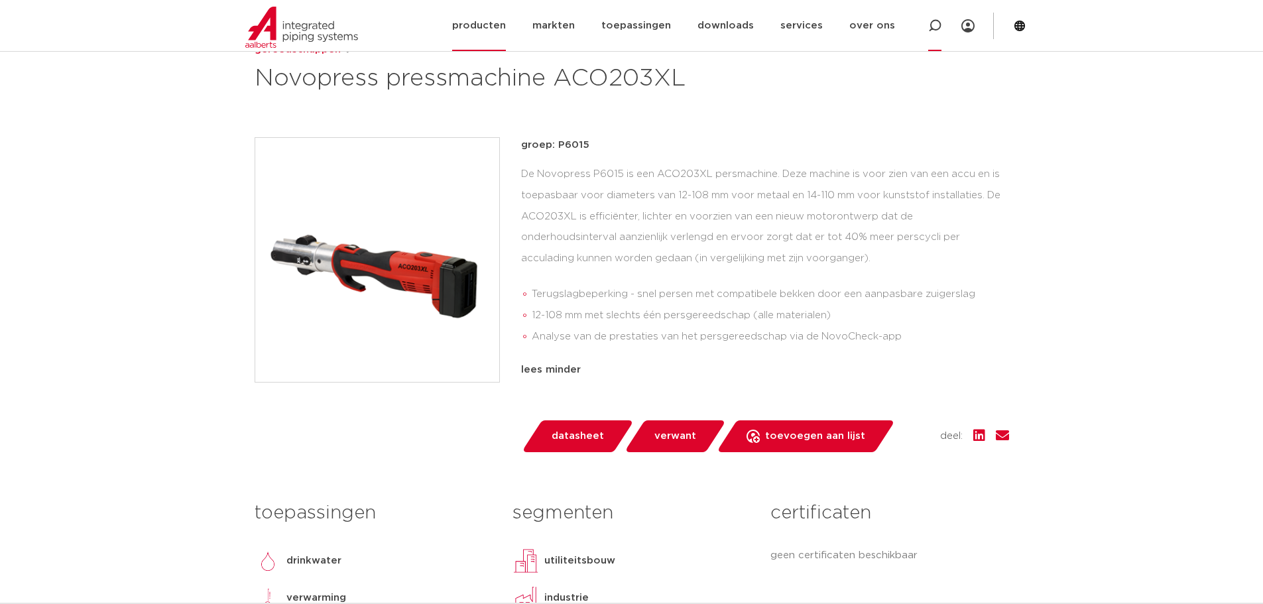
click at [931, 25] on icon at bounding box center [935, 26] width 16 height 16
click at [623, 31] on input "Zoeken" at bounding box center [737, 24] width 417 height 27
paste input "6360090"
type input "6360090"
click button "Zoeken" at bounding box center [0, 0] width 0 height 0
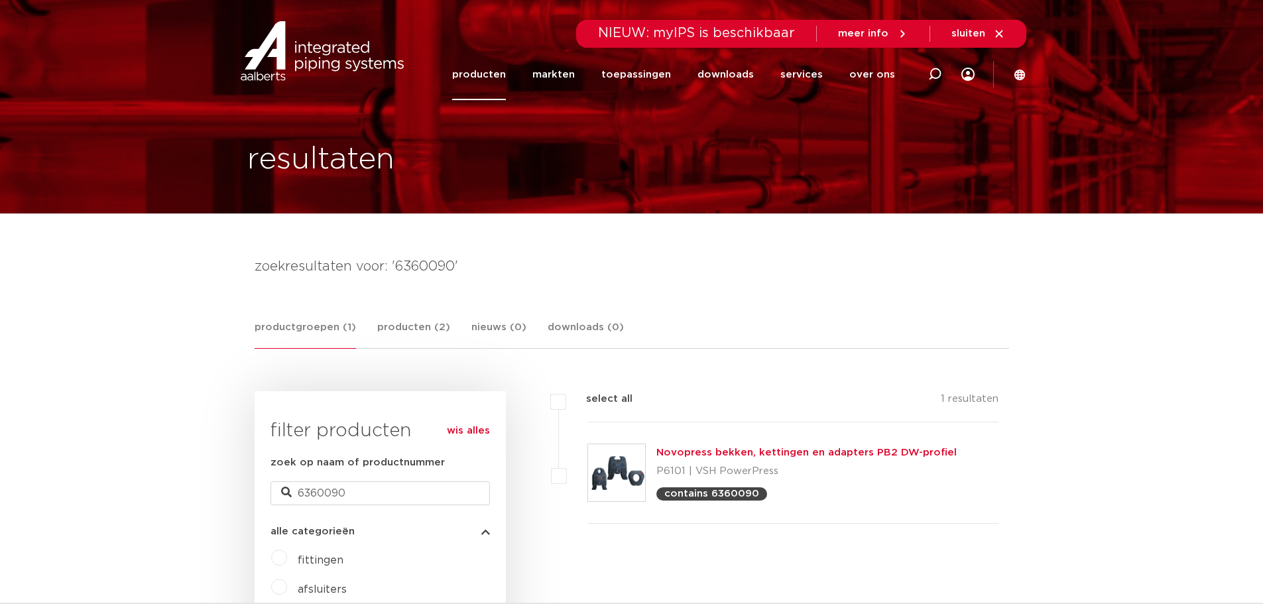
drag, startPoint x: 0, startPoint y: 0, endPoint x: 707, endPoint y: 454, distance: 840.0
click at [707, 454] on link "Novopress bekken, kettingen en adapters PB2 DW-profiel" at bounding box center [807, 453] width 300 height 10
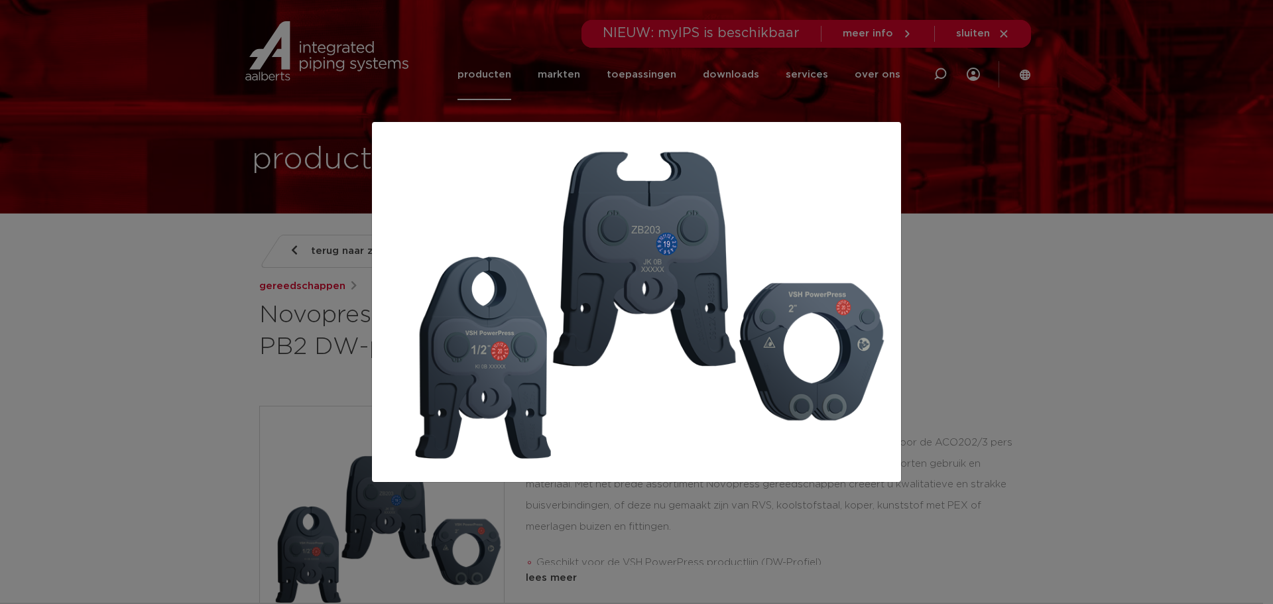
click at [842, 264] on img at bounding box center [637, 302] width 508 height 338
click at [946, 339] on div at bounding box center [636, 302] width 1273 height 604
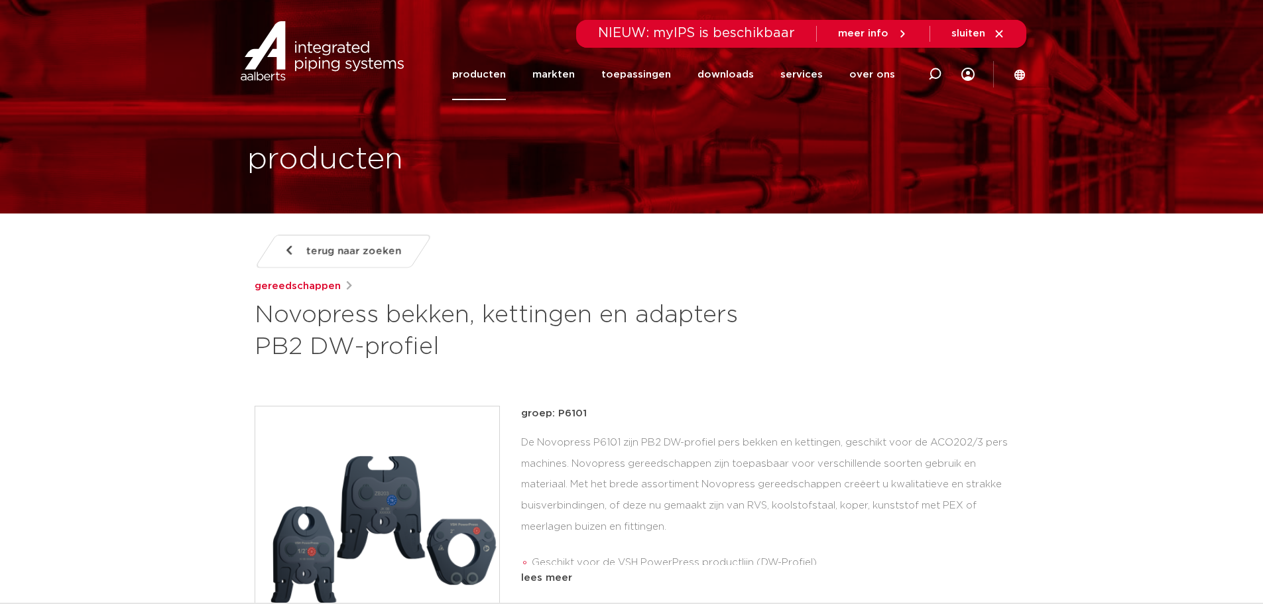
click at [659, 489] on div "De Novopress P6101 zijn PB2 DW-profiel pers bekken en kettingen, geschikt voor …" at bounding box center [765, 498] width 488 height 133
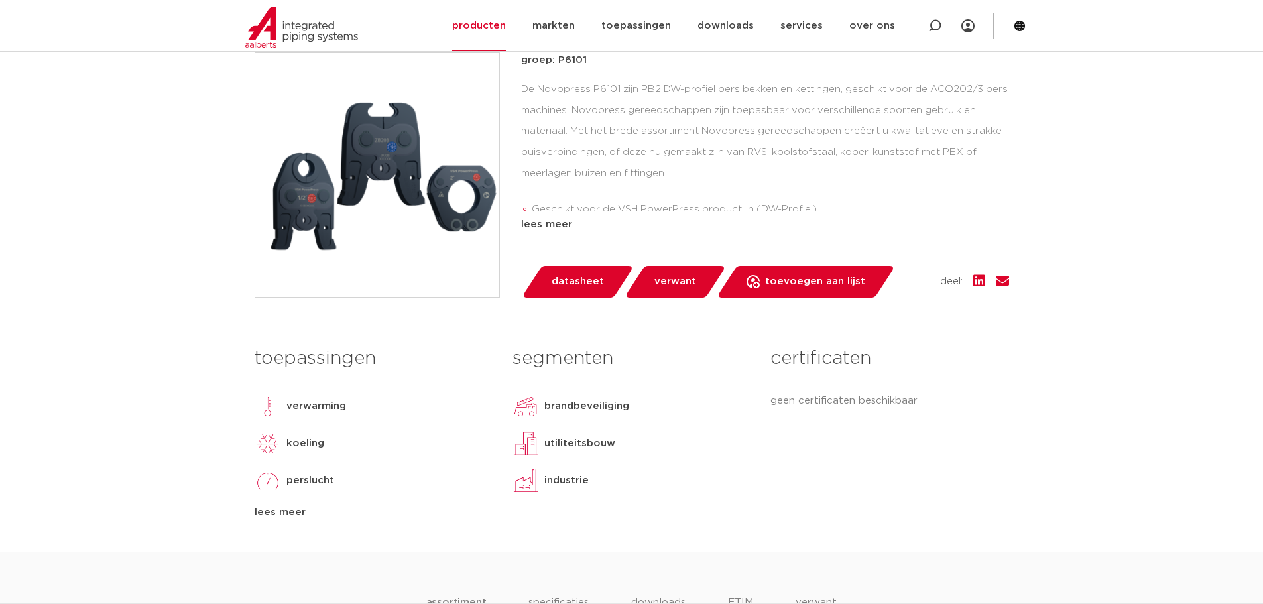
click at [563, 225] on div "lees meer" at bounding box center [765, 225] width 488 height 16
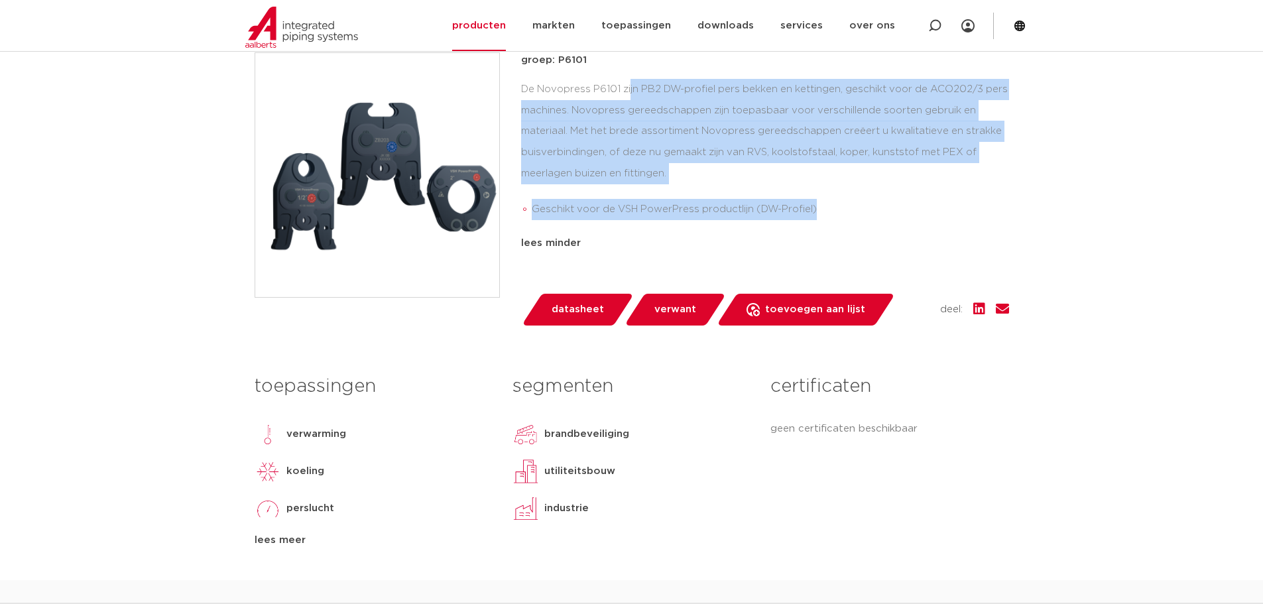
drag, startPoint x: 824, startPoint y: 212, endPoint x: 513, endPoint y: 91, distance: 333.6
click at [513, 91] on div "groep: P6101 De Novopress P6101 zijn PB2 DW-profiel pers bekken en kettingen, g…" at bounding box center [632, 188] width 755 height 273
copy div "De Novopress P6101 zijn PB2 DW-profiel pers bekken en kettingen, geschikt voor …"
click at [663, 311] on span "verwant" at bounding box center [676, 309] width 42 height 21
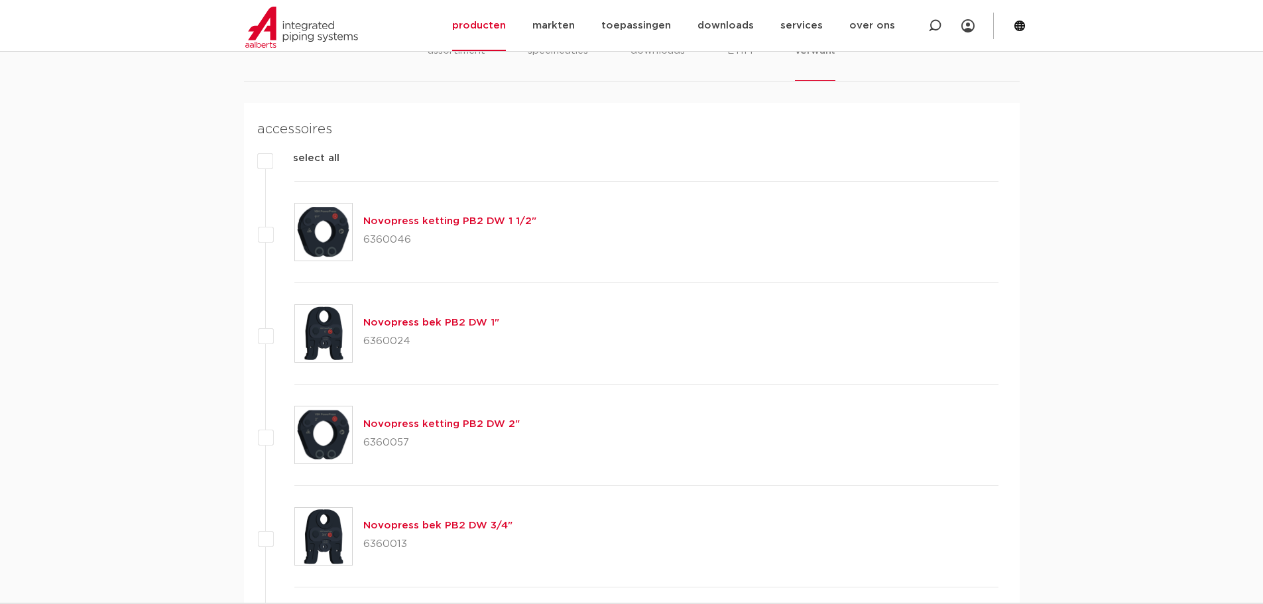
scroll to position [934, 0]
click at [381, 243] on p "6360046" at bounding box center [449, 239] width 173 height 21
click at [382, 243] on p "6360046" at bounding box center [449, 239] width 173 height 21
copy p "6360046"
click at [400, 342] on p "6360024" at bounding box center [431, 340] width 136 height 21
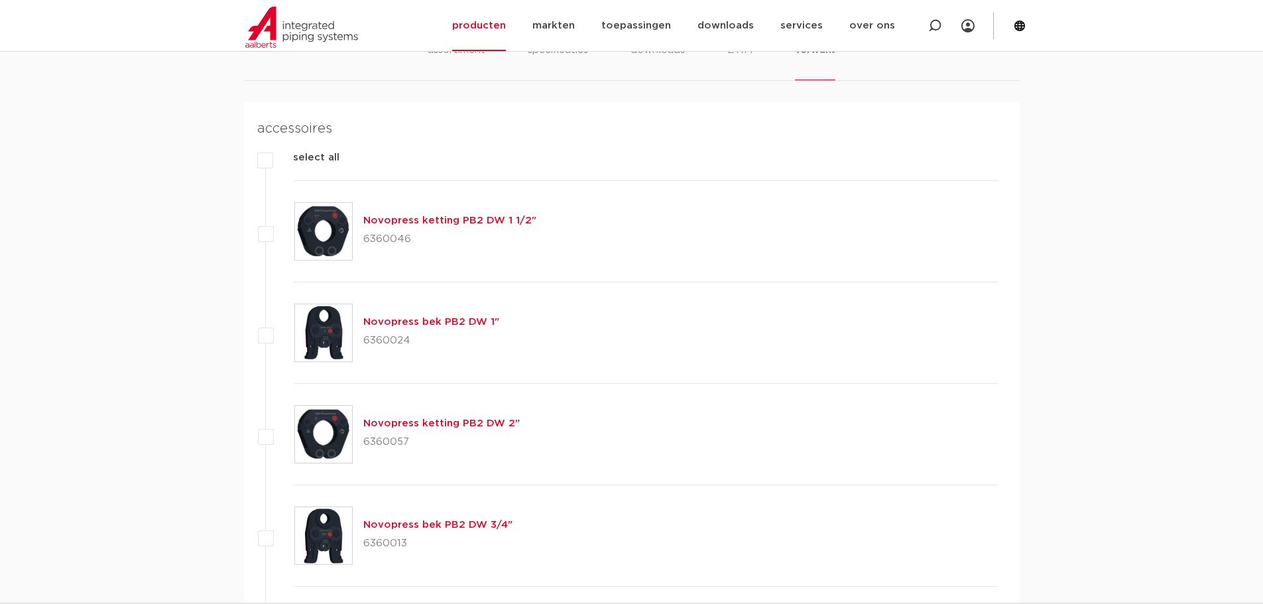
click at [399, 342] on p "6360024" at bounding box center [431, 340] width 136 height 21
copy p "6360024"
click at [383, 438] on p "6360057" at bounding box center [441, 442] width 157 height 21
copy p "6360057"
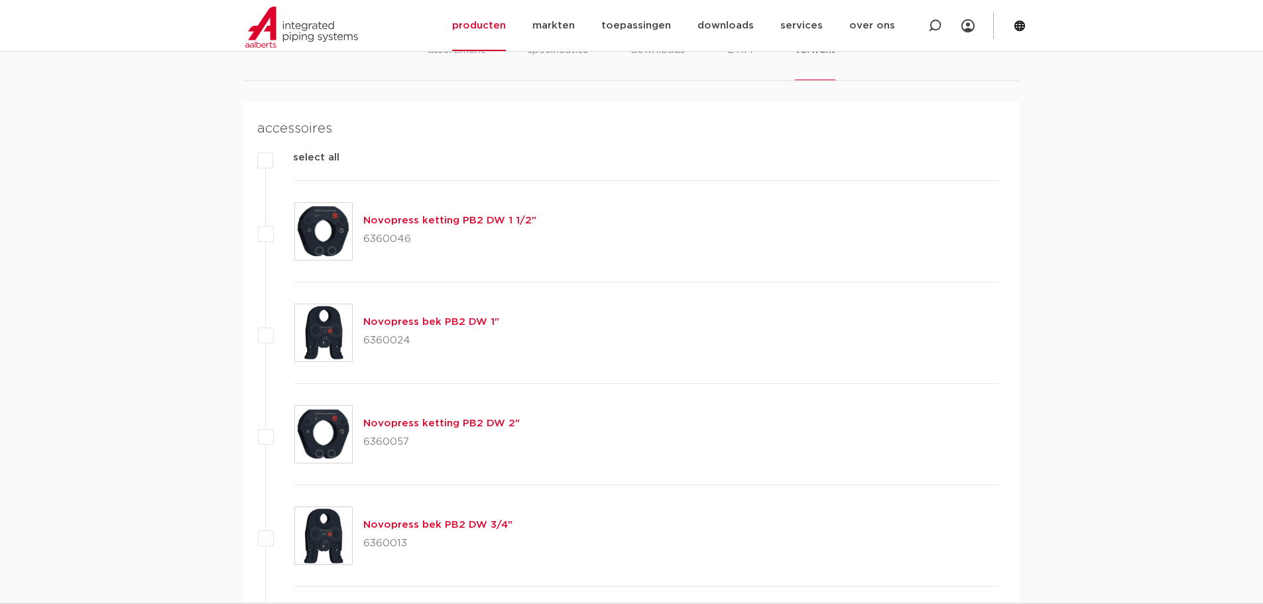
click at [383, 543] on p "6360013" at bounding box center [437, 543] width 149 height 21
click at [384, 542] on p "6360013" at bounding box center [437, 543] width 149 height 21
copy p "6360013"
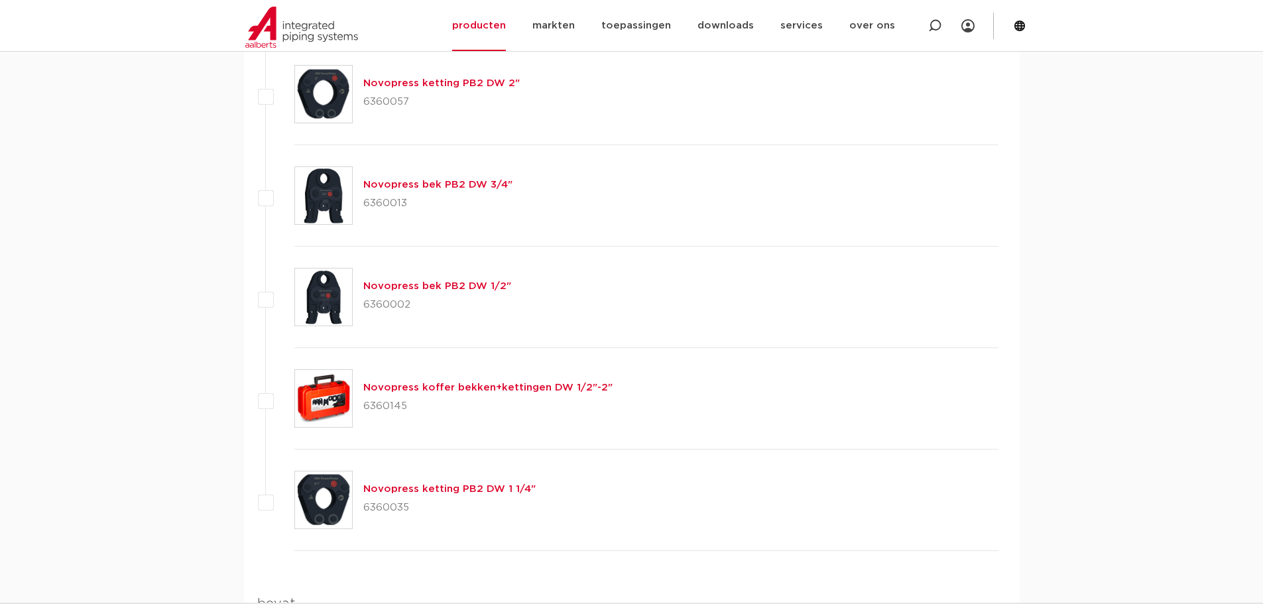
scroll to position [1287, 0]
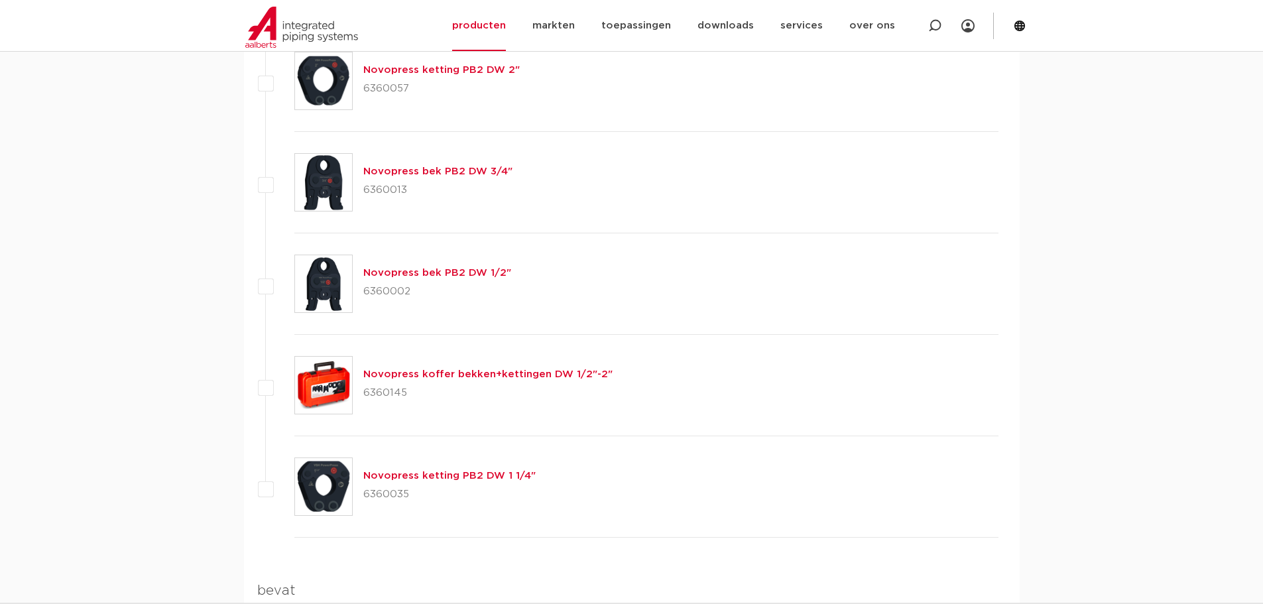
click at [391, 292] on p "6360002" at bounding box center [437, 291] width 148 height 21
copy p "6360002"
click at [389, 389] on p "6360145" at bounding box center [487, 393] width 249 height 21
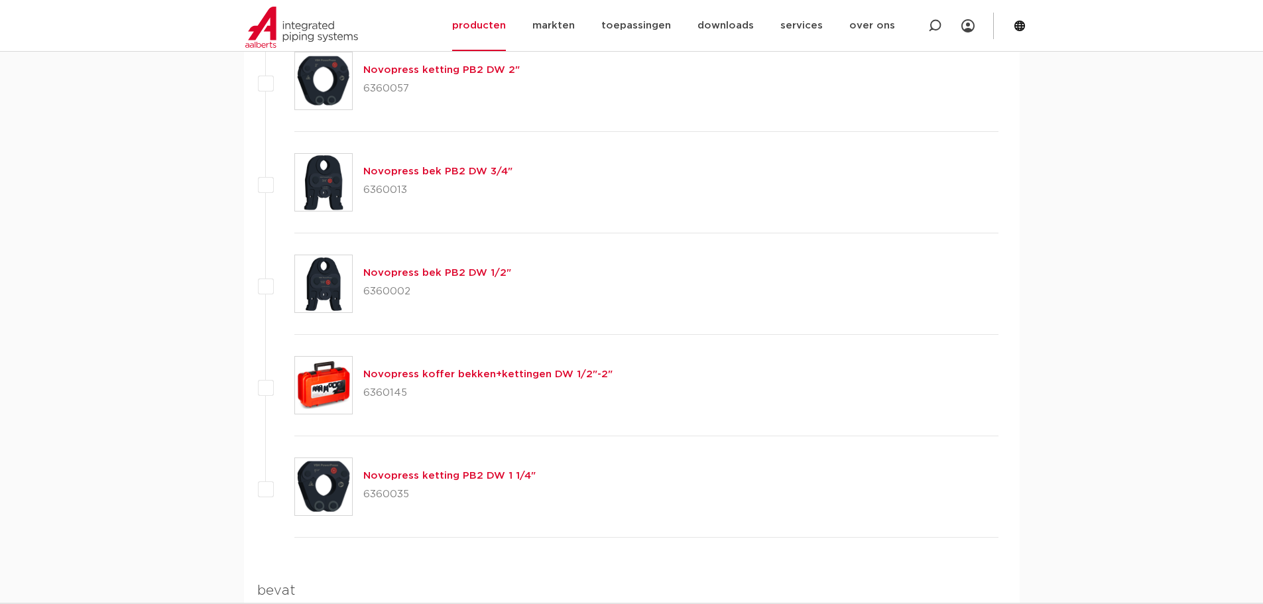
copy p "6360145"
click at [380, 497] on p "6360035" at bounding box center [449, 494] width 172 height 21
copy p "6360035"
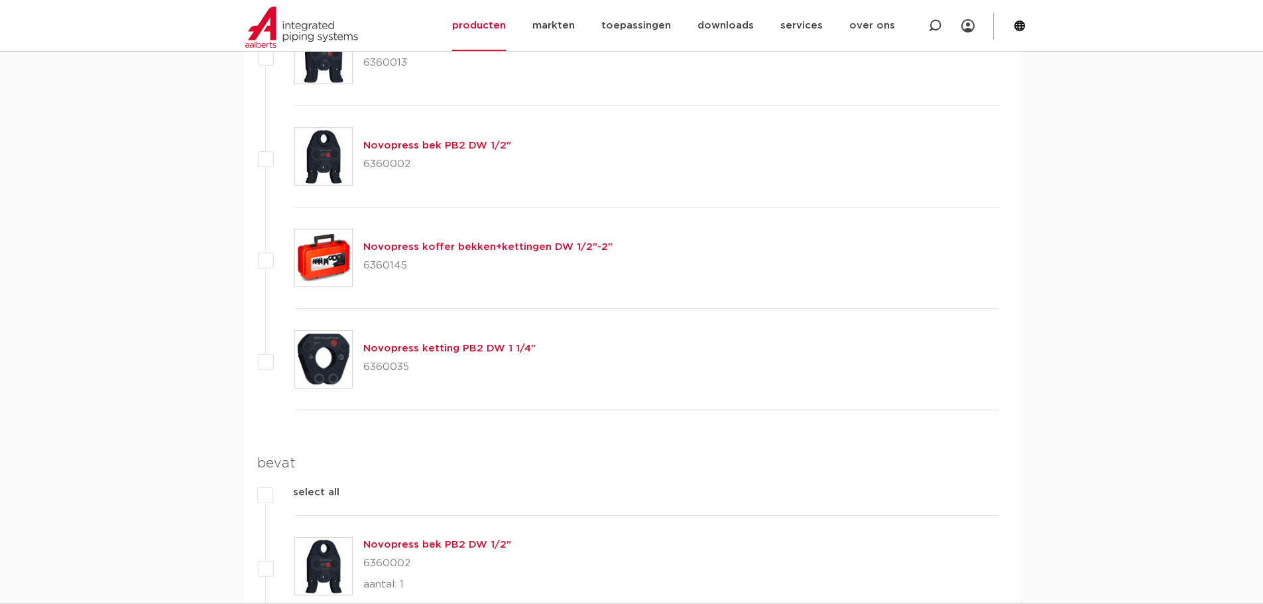
scroll to position [1061, 0]
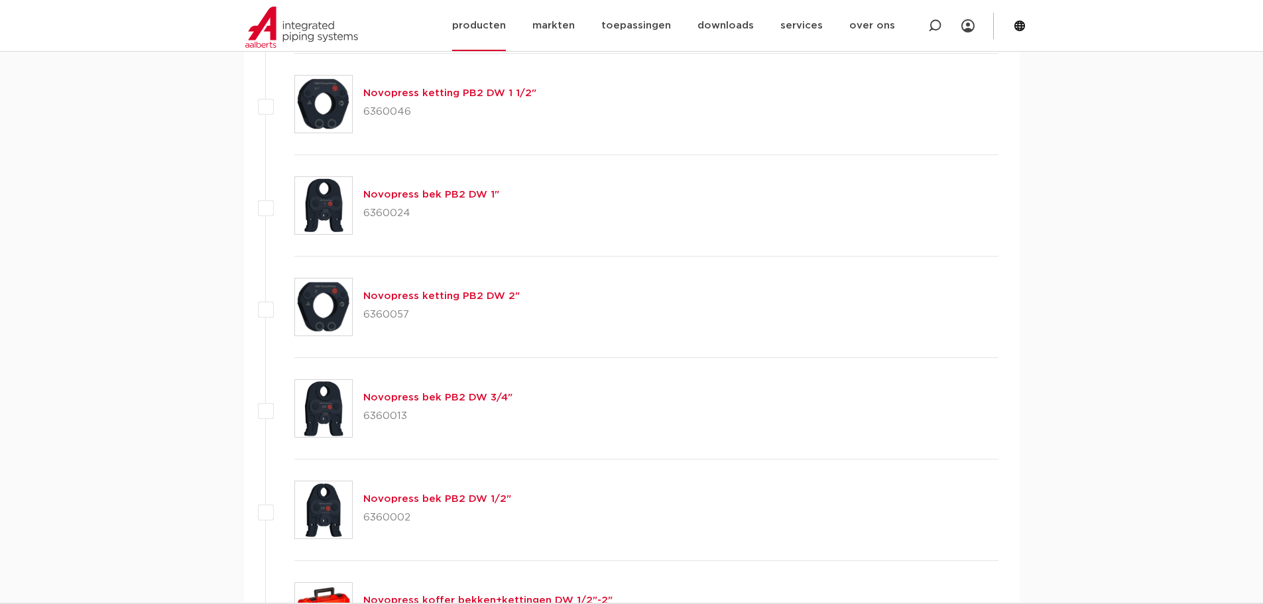
click at [927, 26] on div at bounding box center [935, 25] width 53 height 51
click at [709, 29] on input "Zoeken" at bounding box center [737, 24] width 417 height 27
paste input "6342490"
type input "6342490"
click button "Zoeken" at bounding box center [0, 0] width 0 height 0
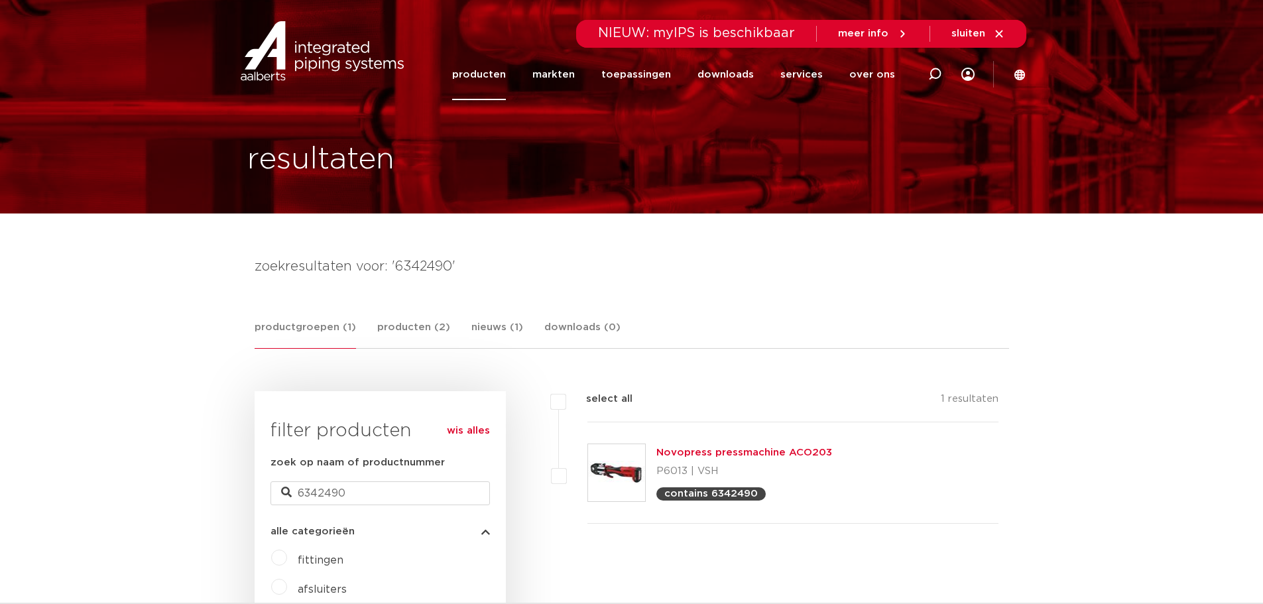
click at [722, 444] on div "Novopress pressmachine ACO203 P6013 | VSH contains 6342490" at bounding box center [794, 472] width 412 height 101
click at [719, 449] on link "Novopress pressmachine ACO203" at bounding box center [745, 453] width 176 height 10
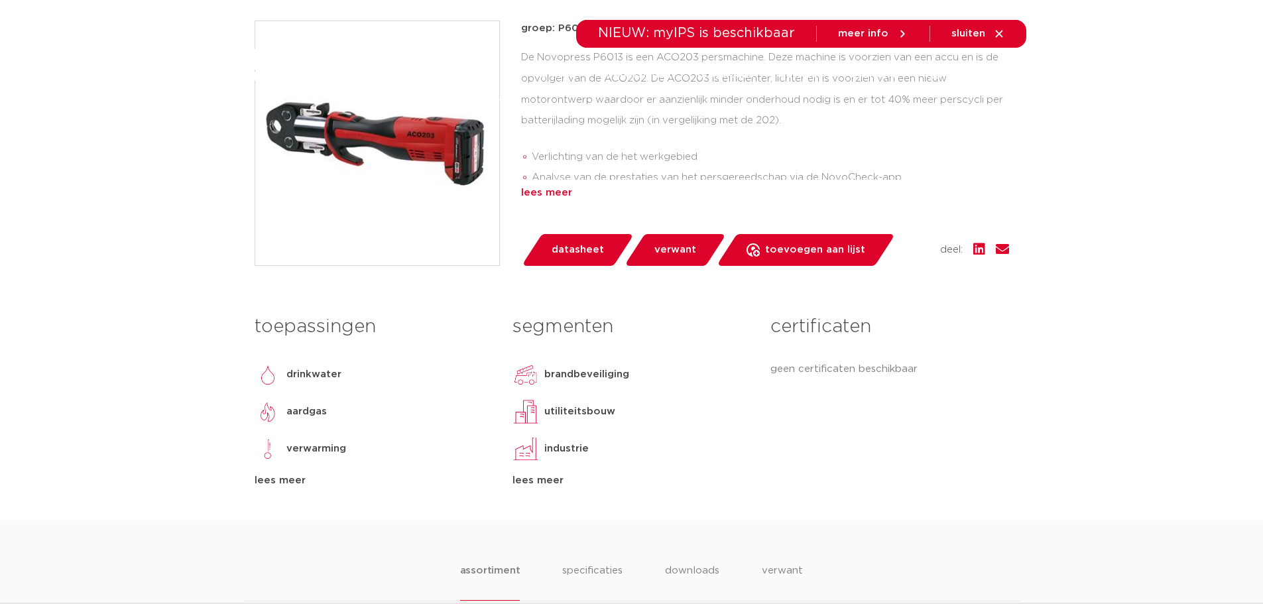
click at [564, 188] on div "lees meer" at bounding box center [765, 193] width 488 height 16
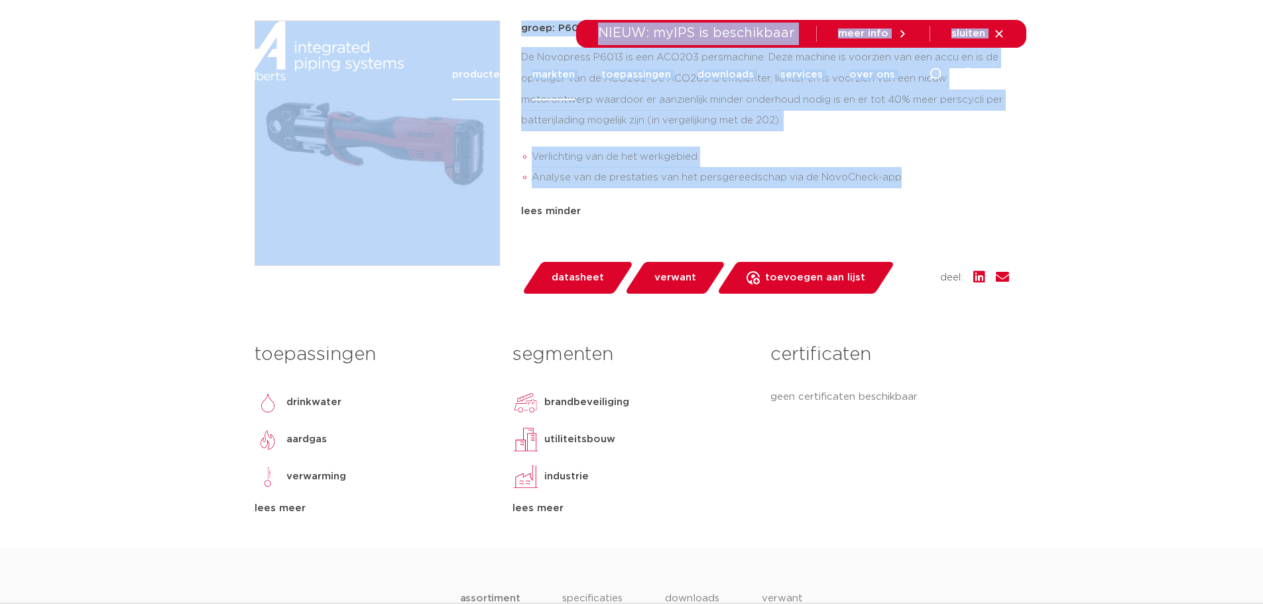
drag, startPoint x: 905, startPoint y: 178, endPoint x: 546, endPoint y: 70, distance: 374.9
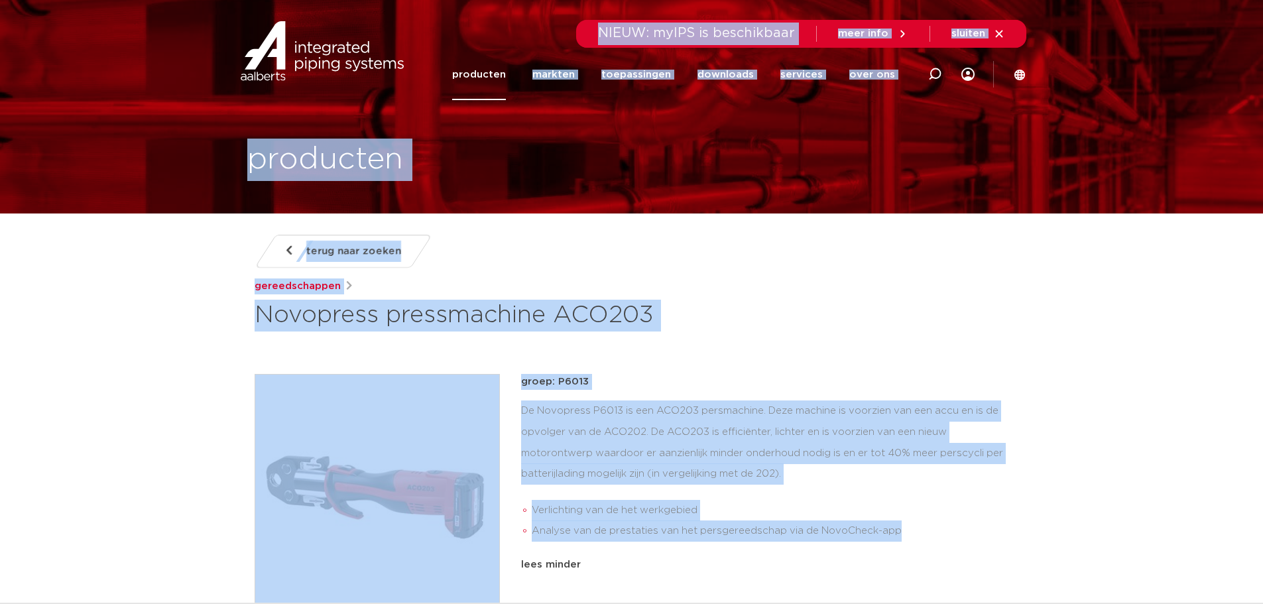
click at [749, 434] on div "De Novopress P6013 is een ACO203 persmachine. Deze machine is voorzien van een …" at bounding box center [765, 474] width 488 height 147
click at [791, 475] on div "De Novopress P6013 is een ACO203 persmachine. Deze machine is voorzien van een …" at bounding box center [765, 474] width 488 height 147
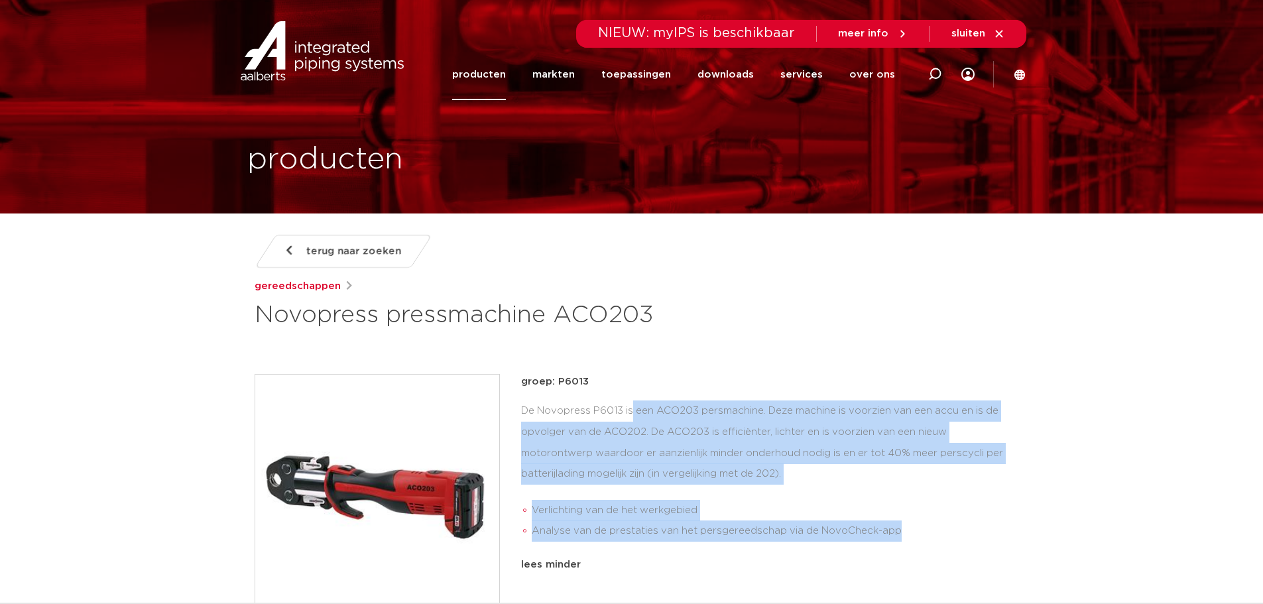
drag, startPoint x: 864, startPoint y: 527, endPoint x: 520, endPoint y: 401, distance: 366.5
click at [520, 401] on div "groep: P6013 De Novopress P6013 is een ACO203 persmachine. Deze machine is voor…" at bounding box center [632, 510] width 755 height 273
copy div "De Novopress P6013 is een ACO203 persmachine. Deze machine is voorzien van een …"
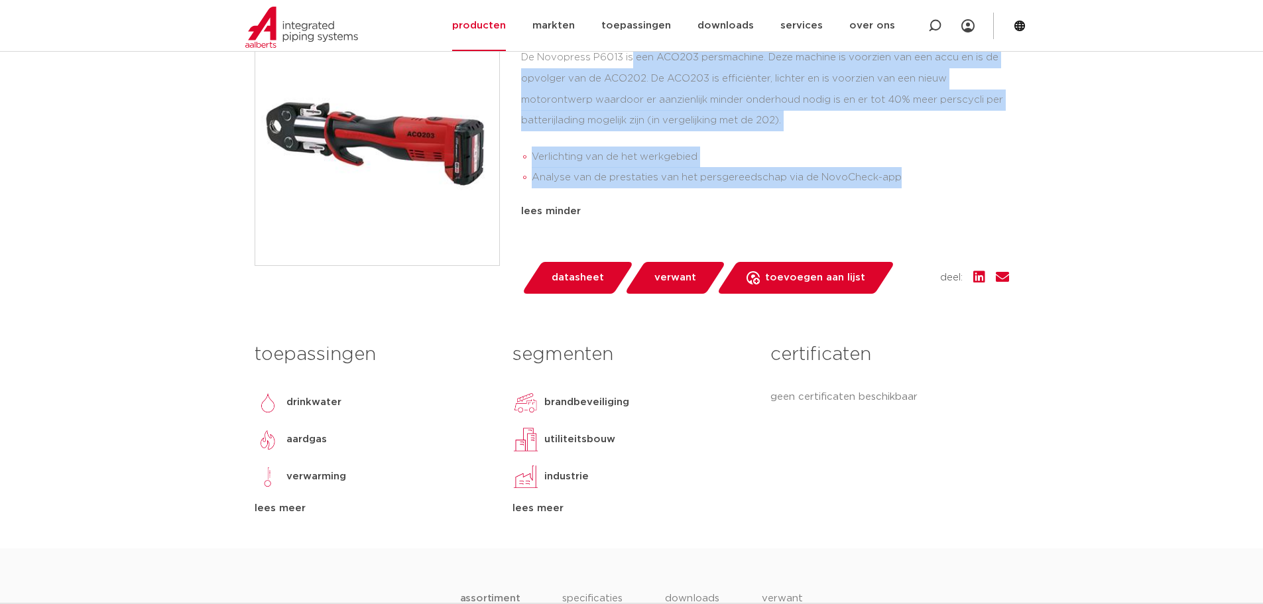
scroll to position [708, 0]
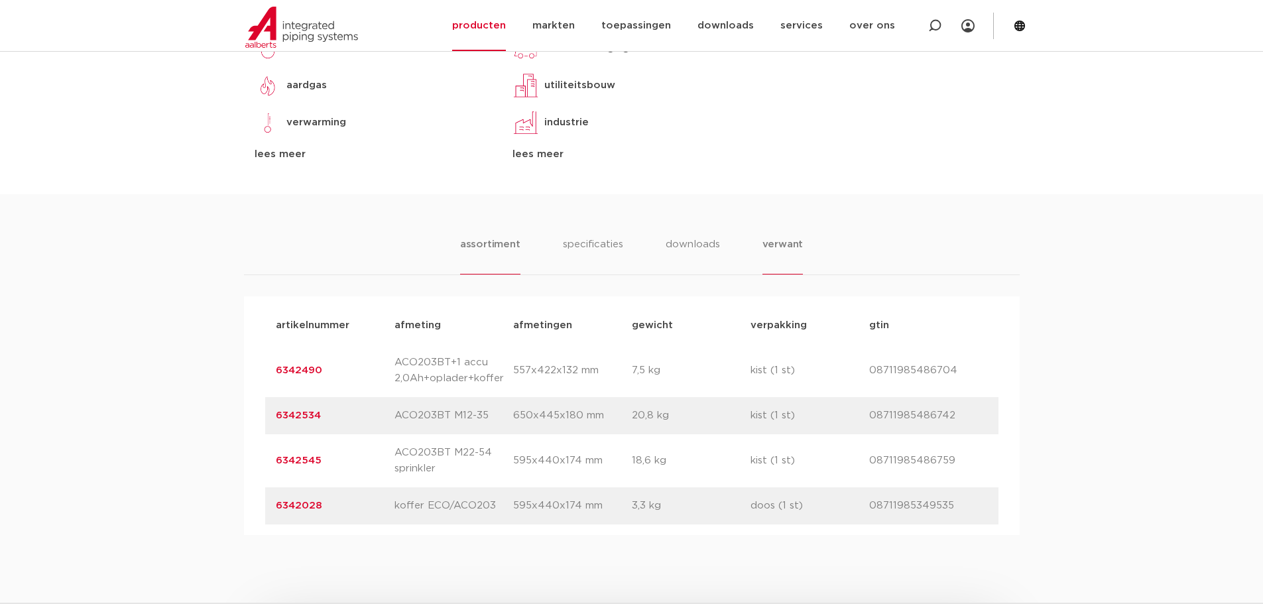
click at [780, 247] on li "verwant" at bounding box center [783, 256] width 41 height 38
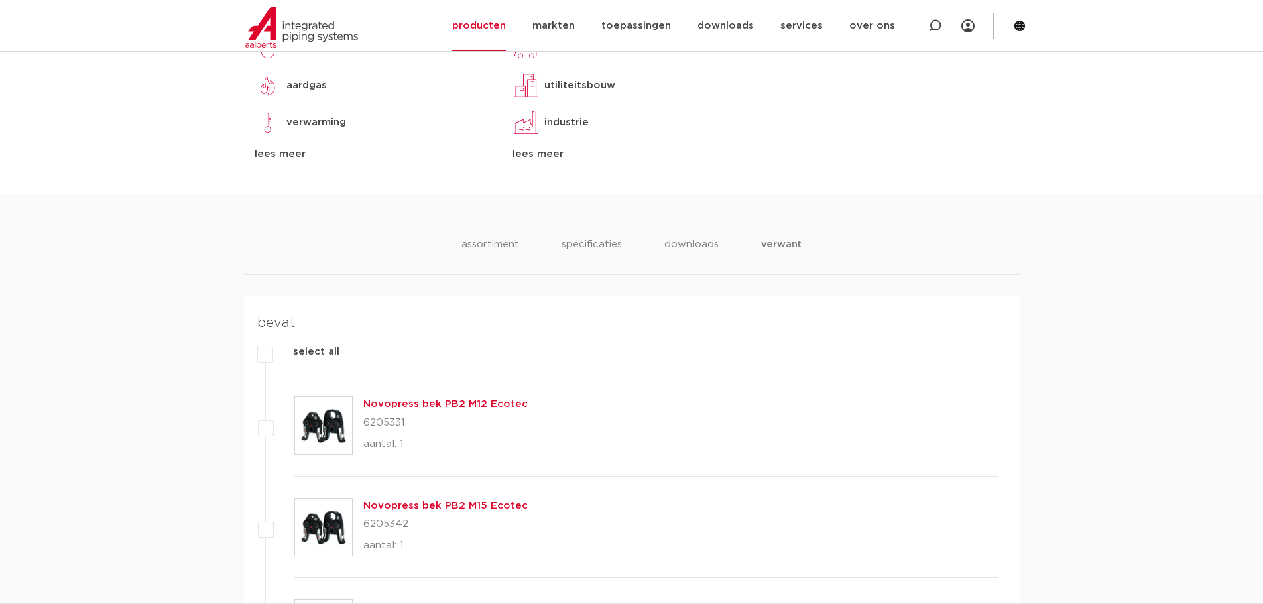
click at [388, 426] on p "6205331" at bounding box center [445, 423] width 164 height 21
copy p "6205331"
click at [377, 527] on p "6205342" at bounding box center [445, 524] width 164 height 21
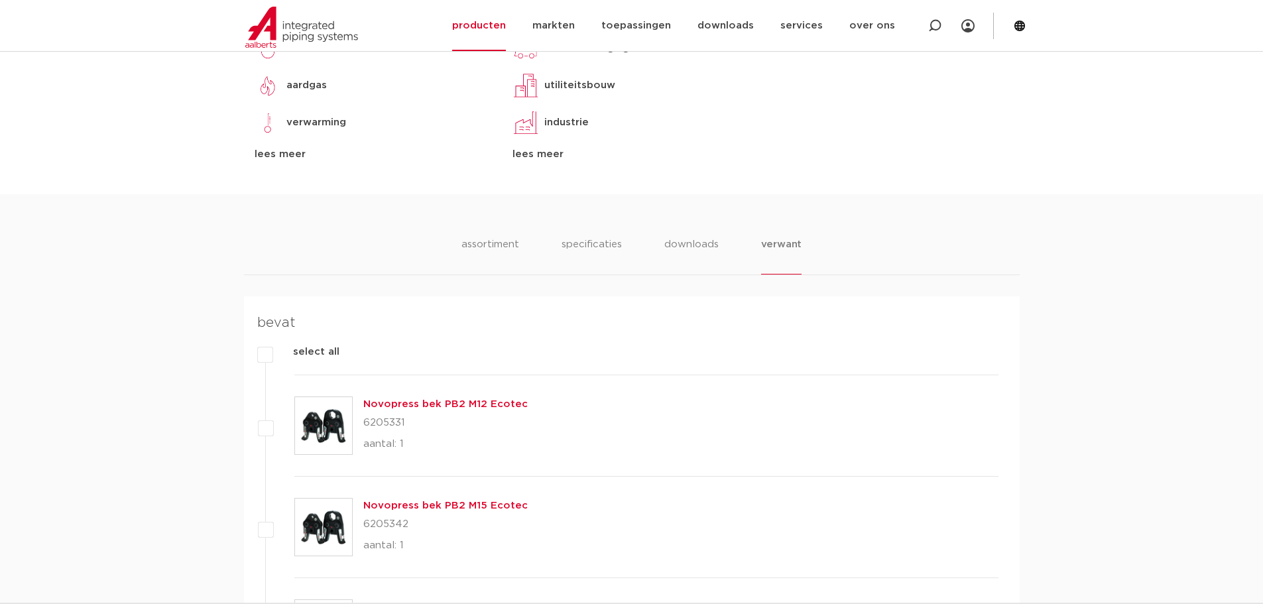
copy p "6205342"
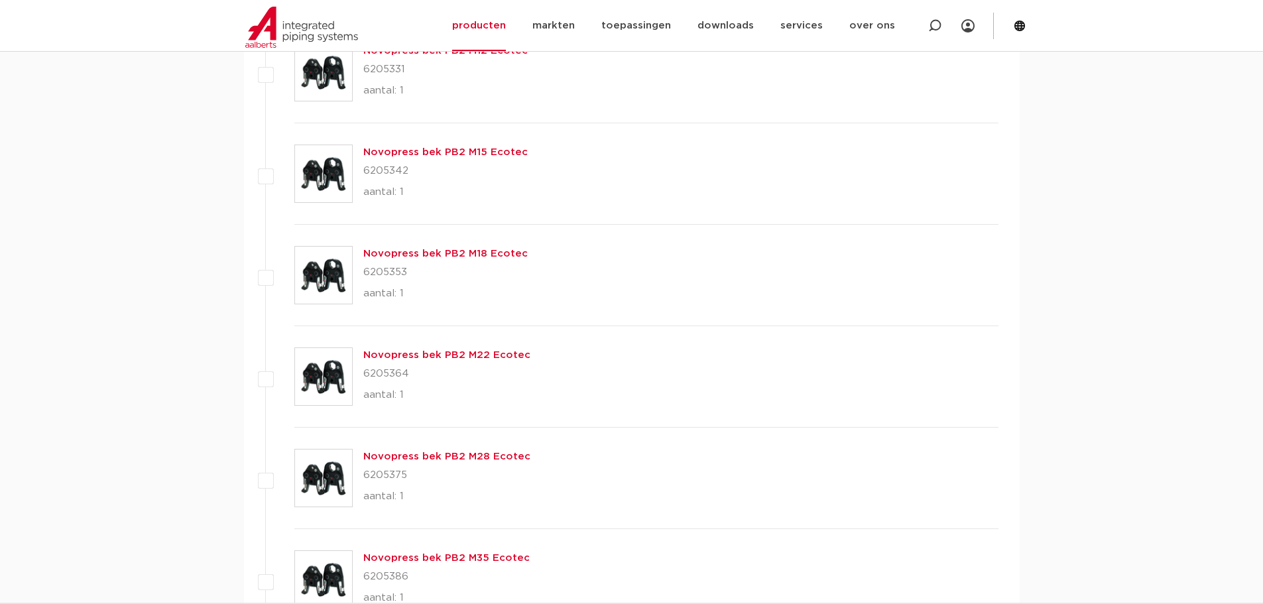
click at [391, 272] on p "6205353" at bounding box center [445, 272] width 164 height 21
click at [392, 272] on p "6205353" at bounding box center [445, 272] width 164 height 21
click at [387, 269] on p "6205353" at bounding box center [445, 272] width 164 height 21
click at [387, 267] on p "6205353" at bounding box center [445, 272] width 164 height 21
copy p "6205353"
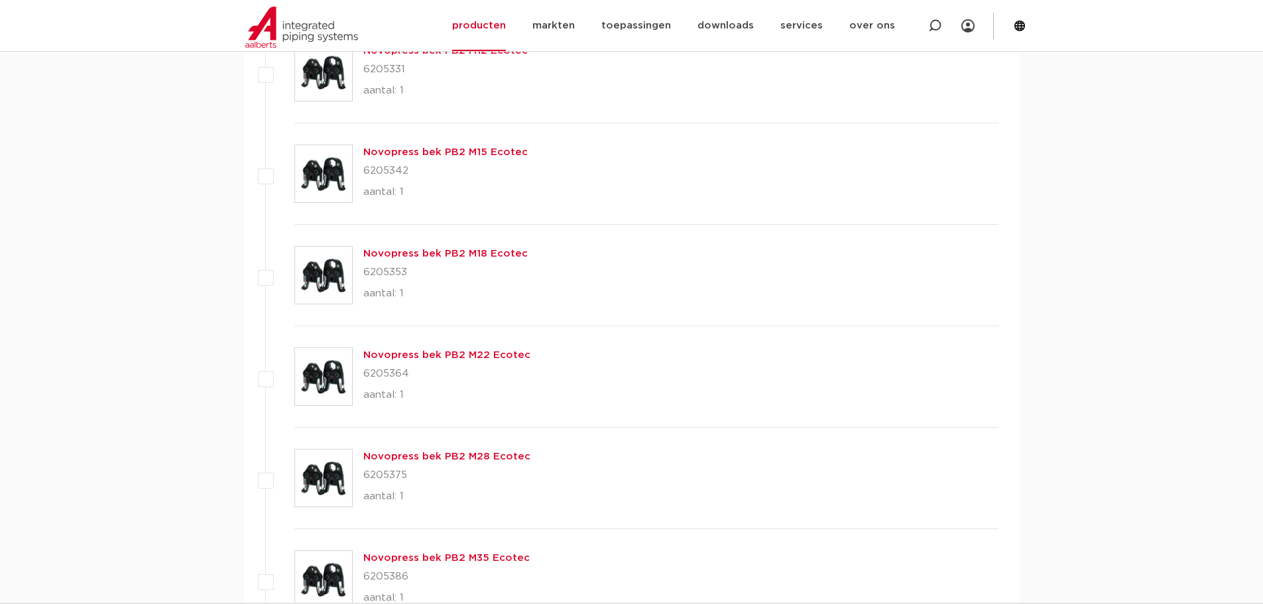
click at [394, 372] on p "6205364" at bounding box center [446, 373] width 167 height 21
copy p "6205364"
click at [391, 472] on p "6205375" at bounding box center [446, 475] width 167 height 21
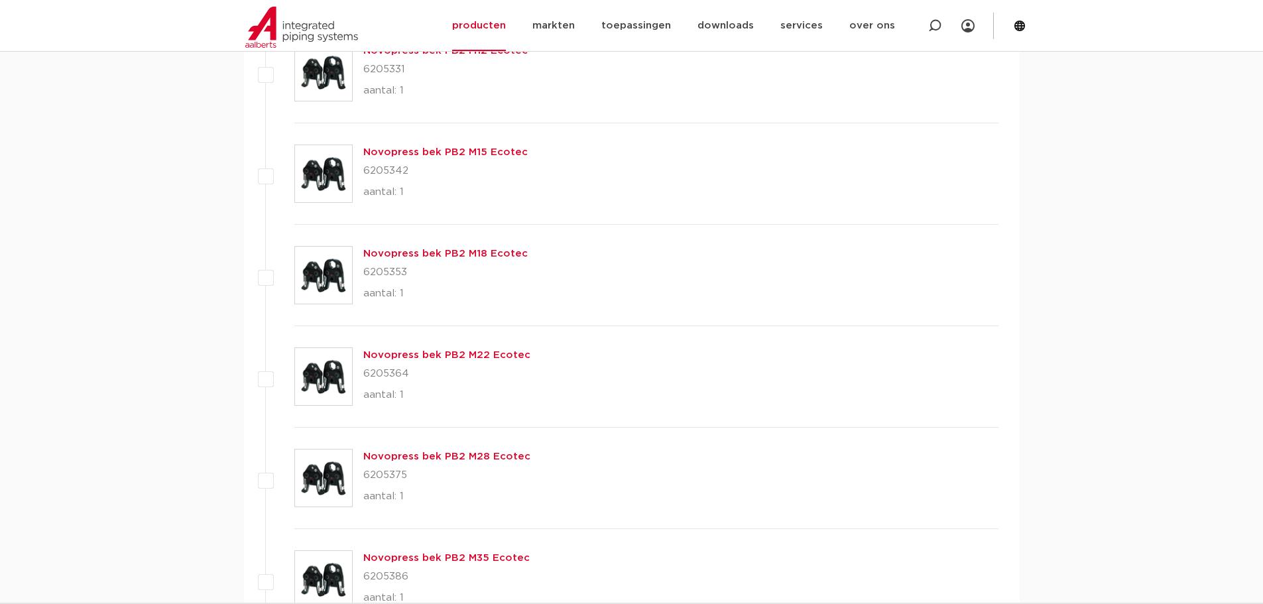
copy p "6205375"
click at [387, 573] on p "6205386" at bounding box center [446, 576] width 166 height 21
copy p "6205386"
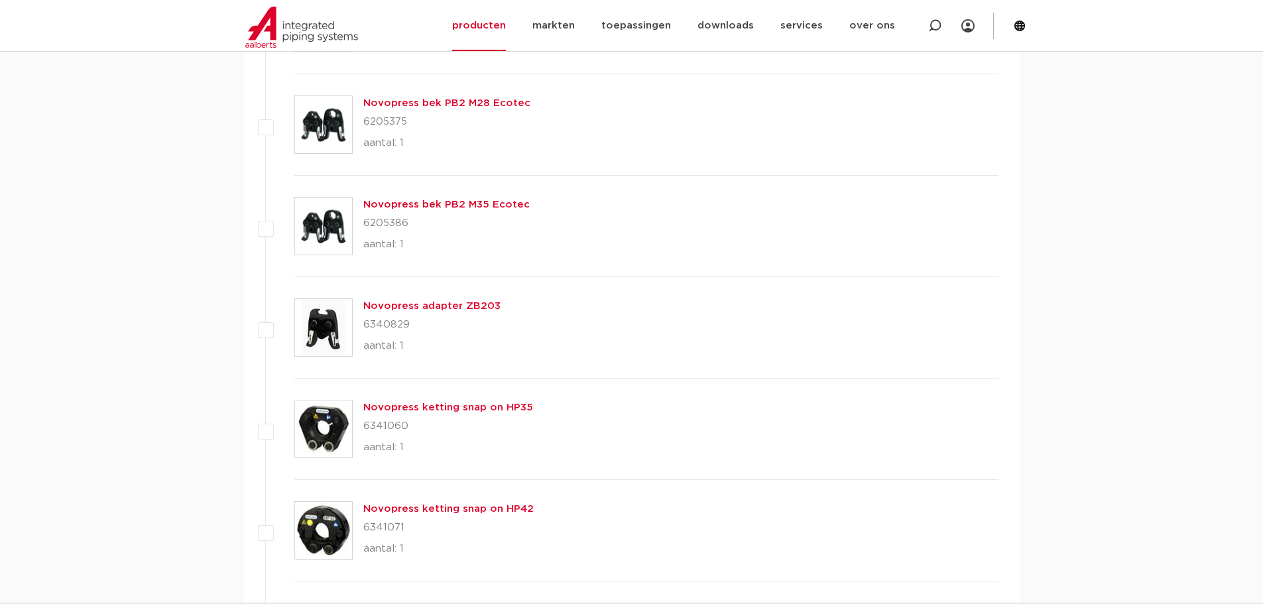
click at [384, 322] on p "6340829" at bounding box center [431, 324] width 137 height 21
copy p "6340829"
click at [392, 422] on p "6341060" at bounding box center [448, 426] width 170 height 21
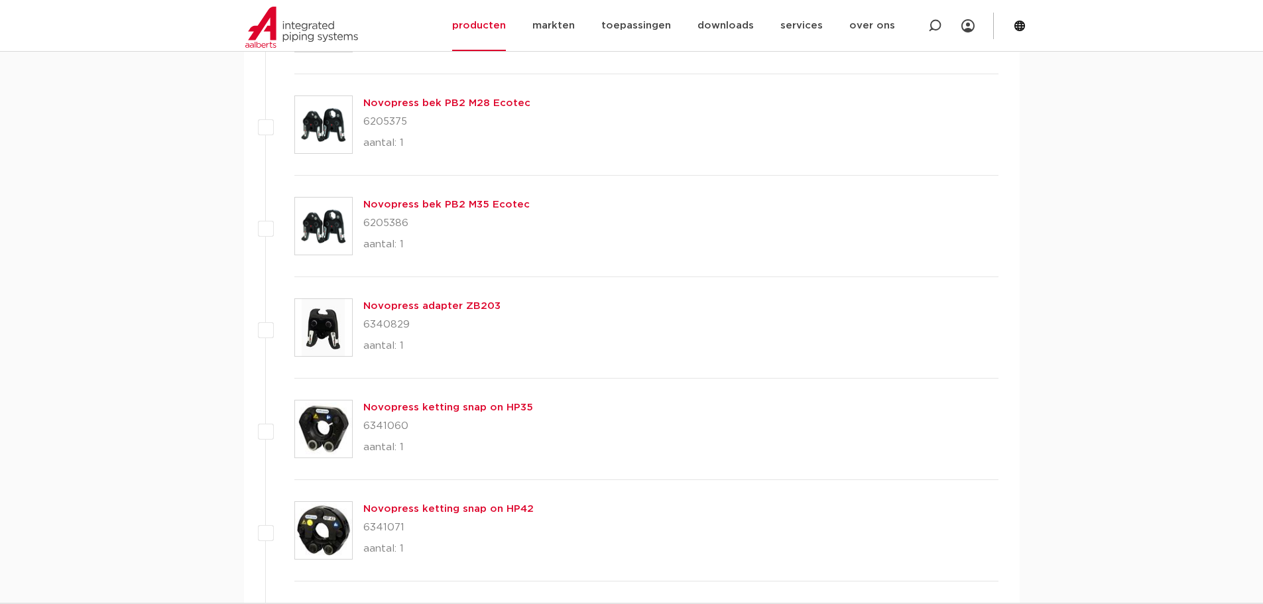
copy p "6341060"
click at [386, 521] on p "6341071" at bounding box center [448, 527] width 170 height 21
copy p "6341071"
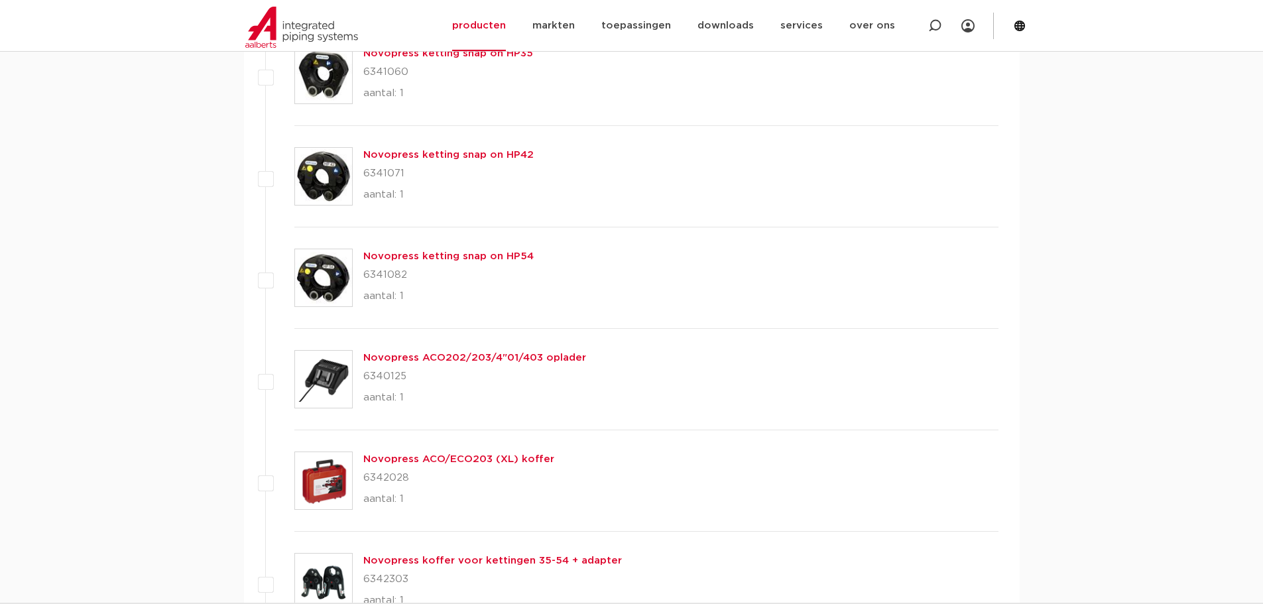
click at [388, 273] on p "6341082" at bounding box center [448, 275] width 170 height 21
click at [383, 377] on p "6340125" at bounding box center [474, 376] width 223 height 21
click at [395, 477] on p "6342028" at bounding box center [458, 478] width 191 height 21
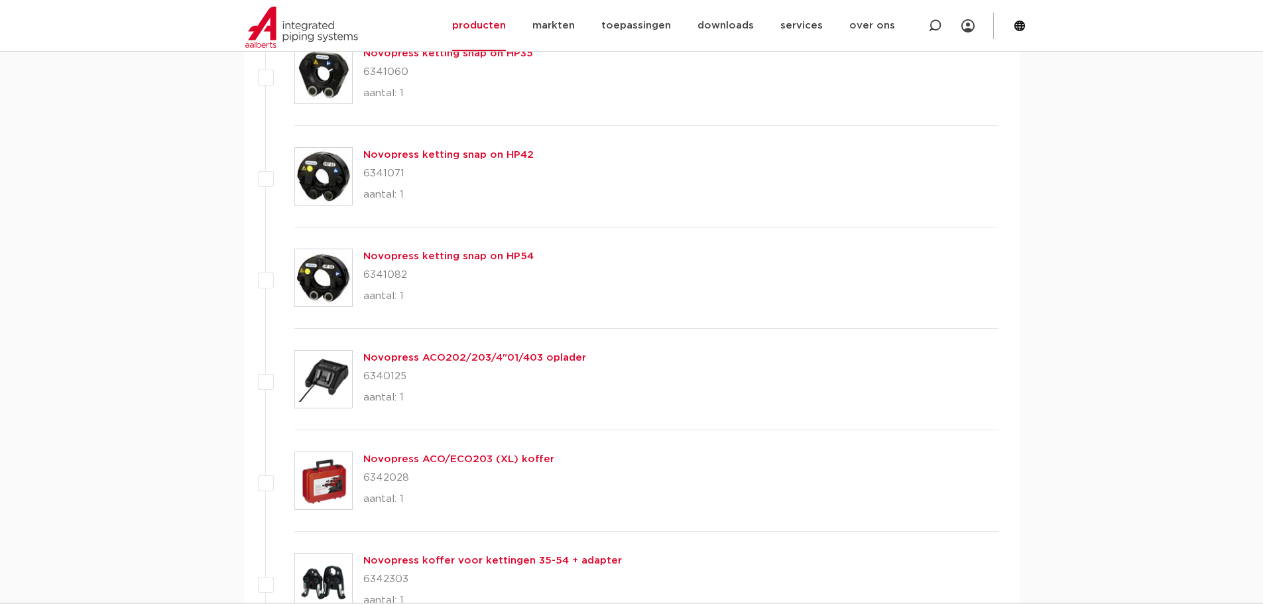
click at [395, 476] on p "6342028" at bounding box center [458, 478] width 191 height 21
click at [393, 578] on p "6342303" at bounding box center [492, 579] width 259 height 21
click at [395, 576] on p "6342303" at bounding box center [492, 579] width 259 height 21
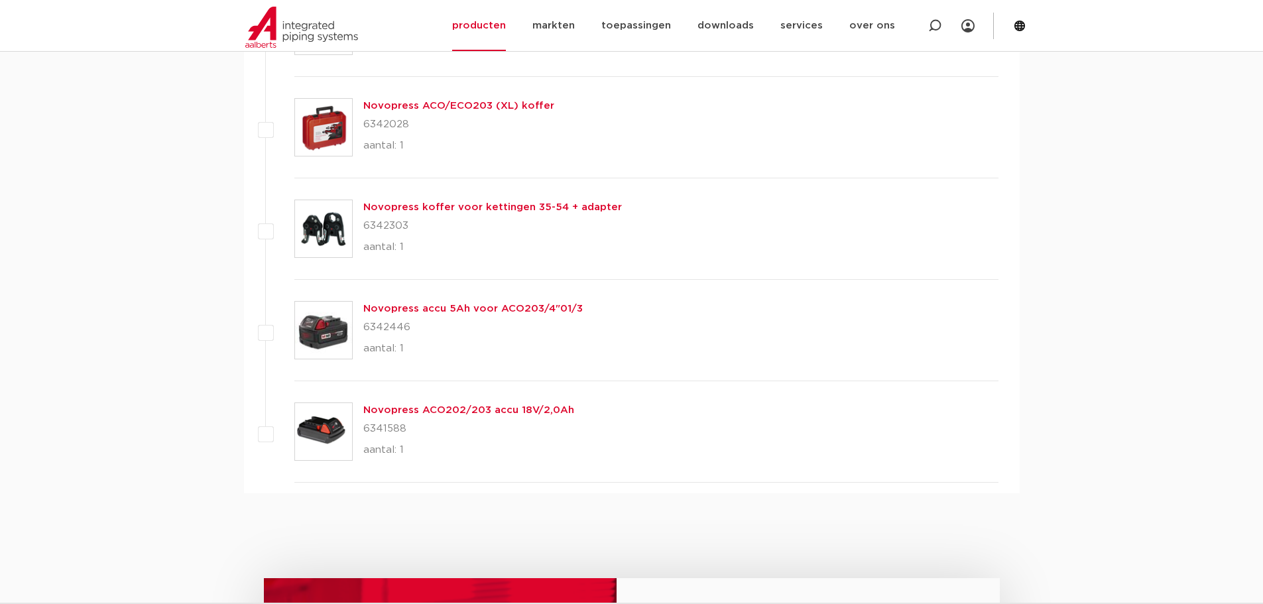
click at [378, 322] on p "6342446" at bounding box center [473, 327] width 220 height 21
click at [378, 424] on p "6341588" at bounding box center [468, 428] width 211 height 21
click at [379, 423] on p "6341588" at bounding box center [468, 428] width 211 height 21
click at [938, 25] on icon at bounding box center [934, 25] width 13 height 13
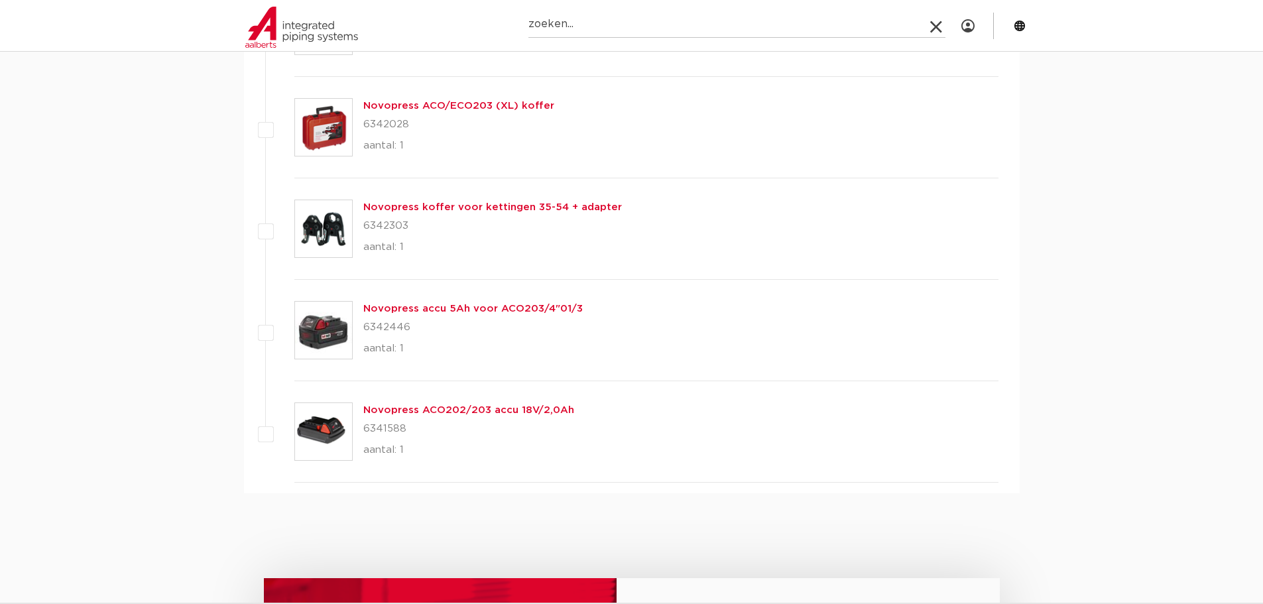
click at [596, 29] on input "Zoeken" at bounding box center [737, 24] width 417 height 27
paste input "6341588"
type input "6341588"
click button "Zoeken" at bounding box center [0, 0] width 0 height 0
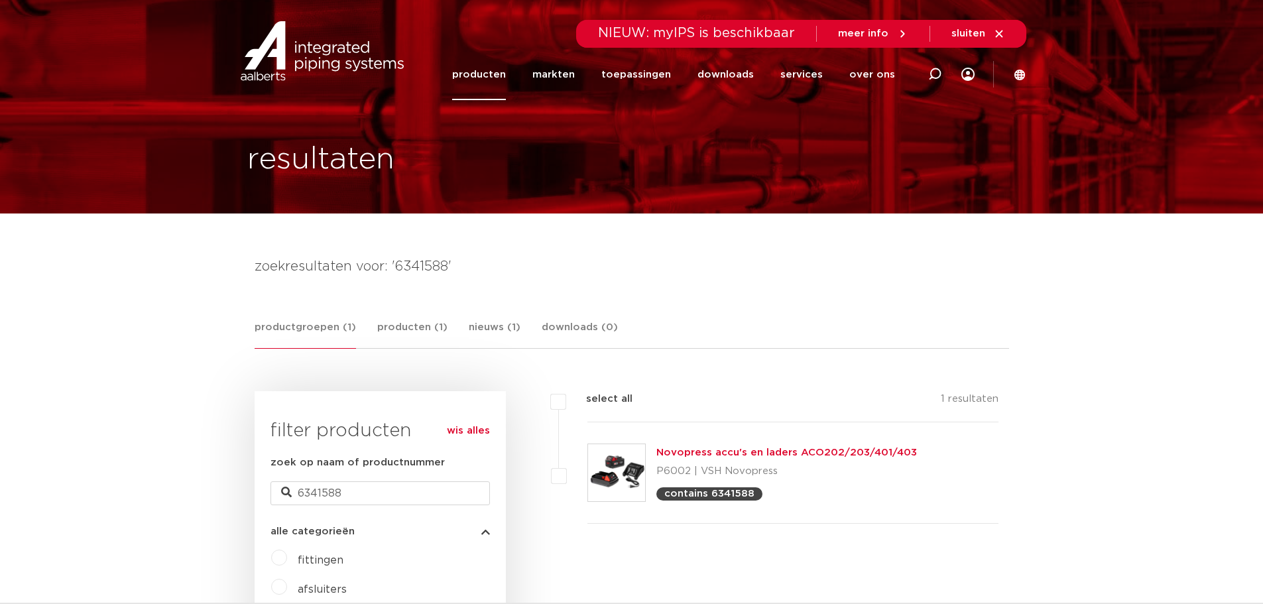
click at [706, 453] on link "Novopress accu's en laders ACO202/203/401/403" at bounding box center [787, 453] width 261 height 10
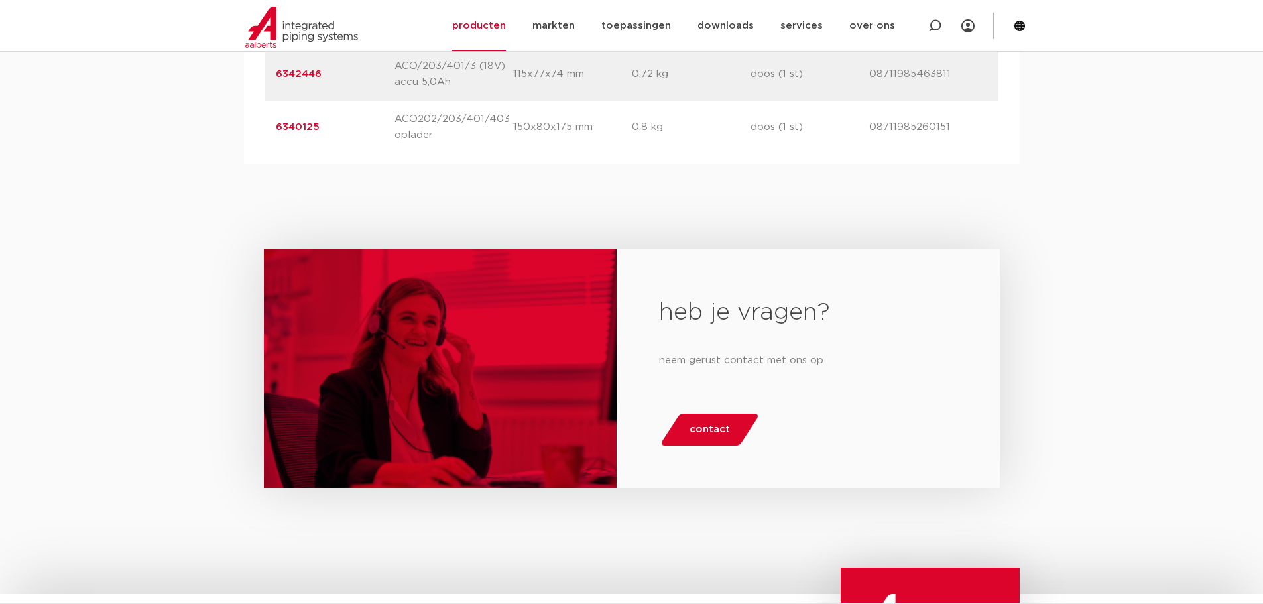
scroll to position [708, 0]
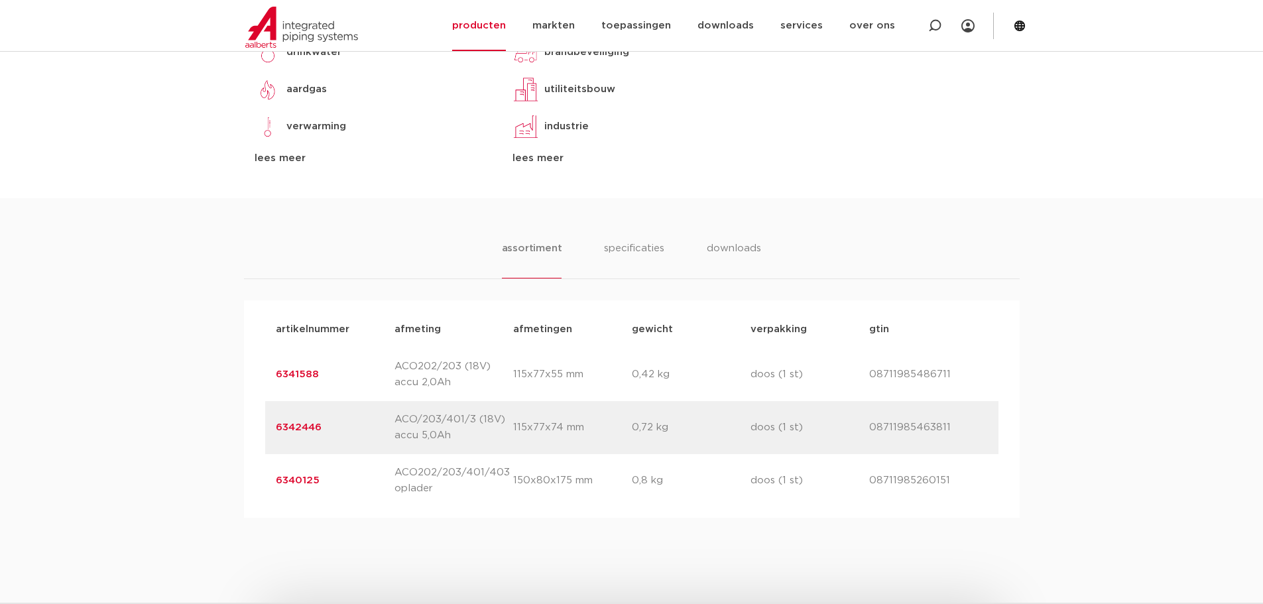
copy link "6340125"
drag, startPoint x: 265, startPoint y: 485, endPoint x: 271, endPoint y: 477, distance: 9.0
click at [315, 482] on div "artikelnummer 6340125 afmeting ACO202/203/401/403 oplader [GEOGRAPHIC_DATA] 150…" at bounding box center [631, 480] width 733 height 53
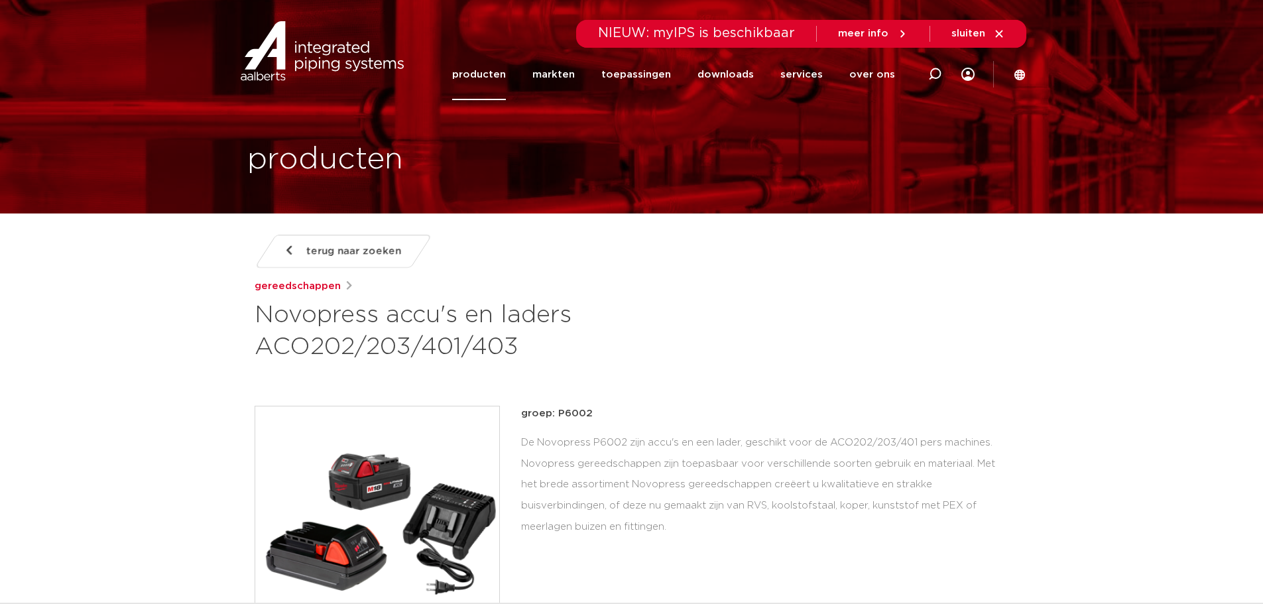
drag, startPoint x: 688, startPoint y: 194, endPoint x: 688, endPoint y: 227, distance: 33.2
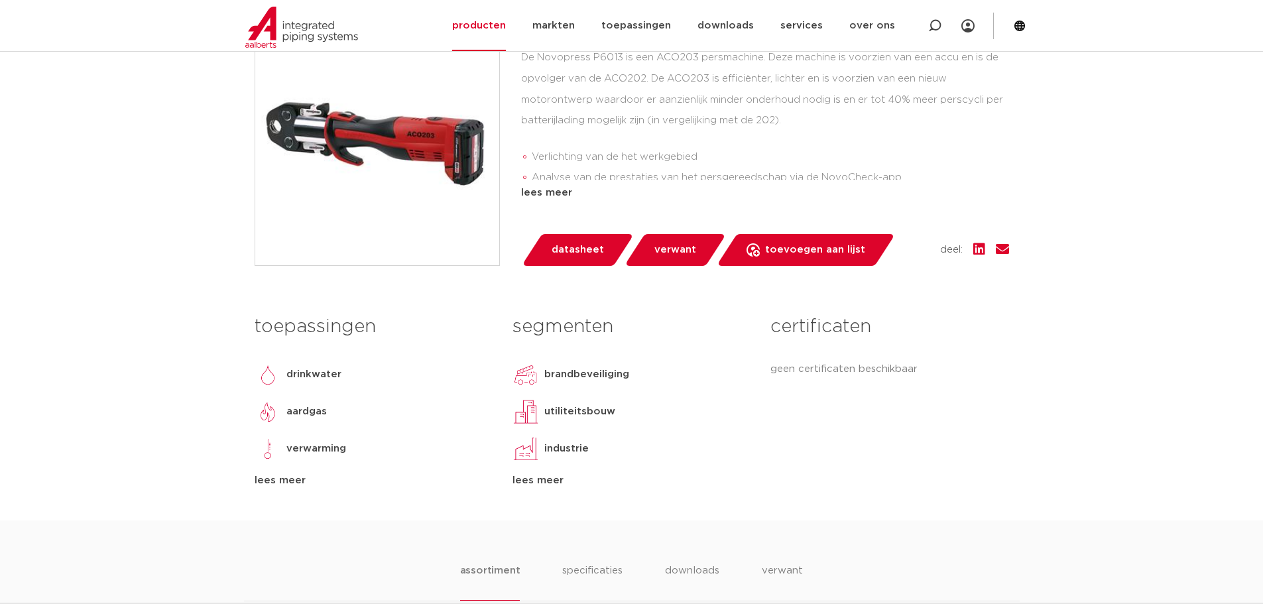
click at [674, 252] on span "verwant" at bounding box center [676, 249] width 42 height 21
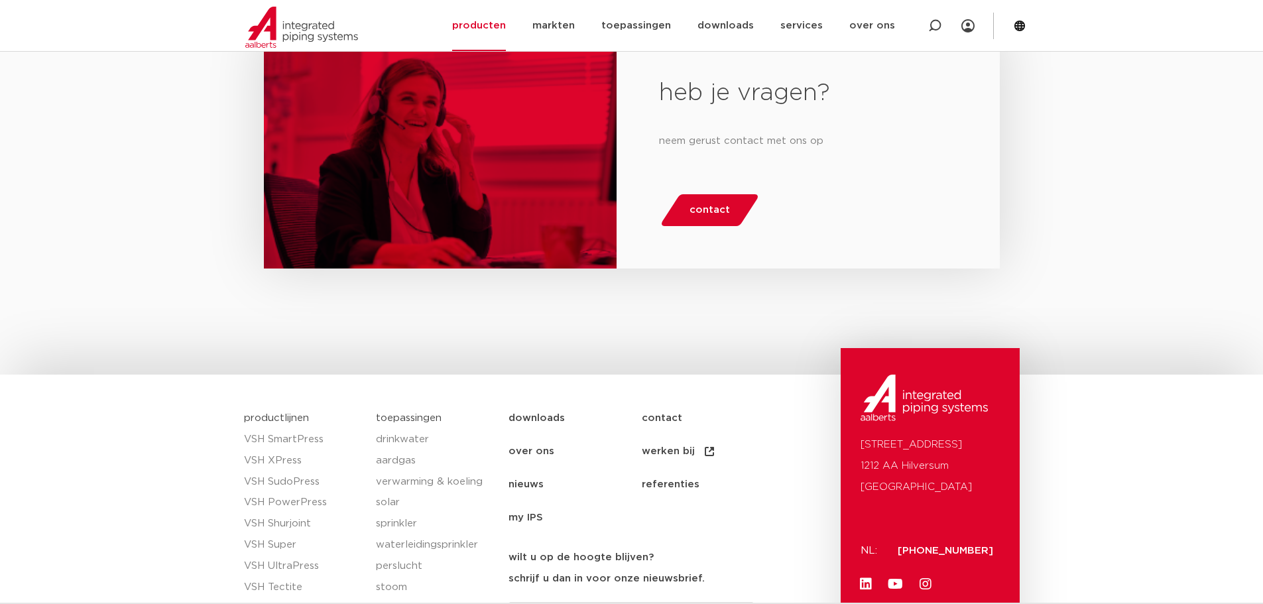
scroll to position [2289, 0]
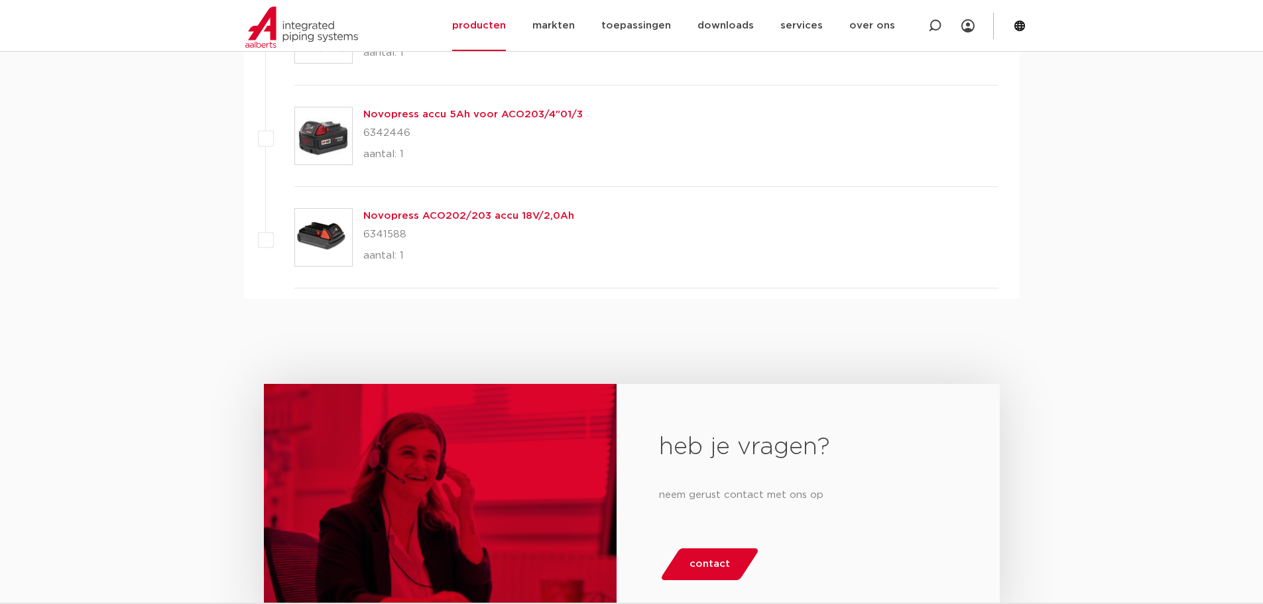
click at [383, 132] on p "6342446" at bounding box center [473, 133] width 220 height 21
copy p "6342446"
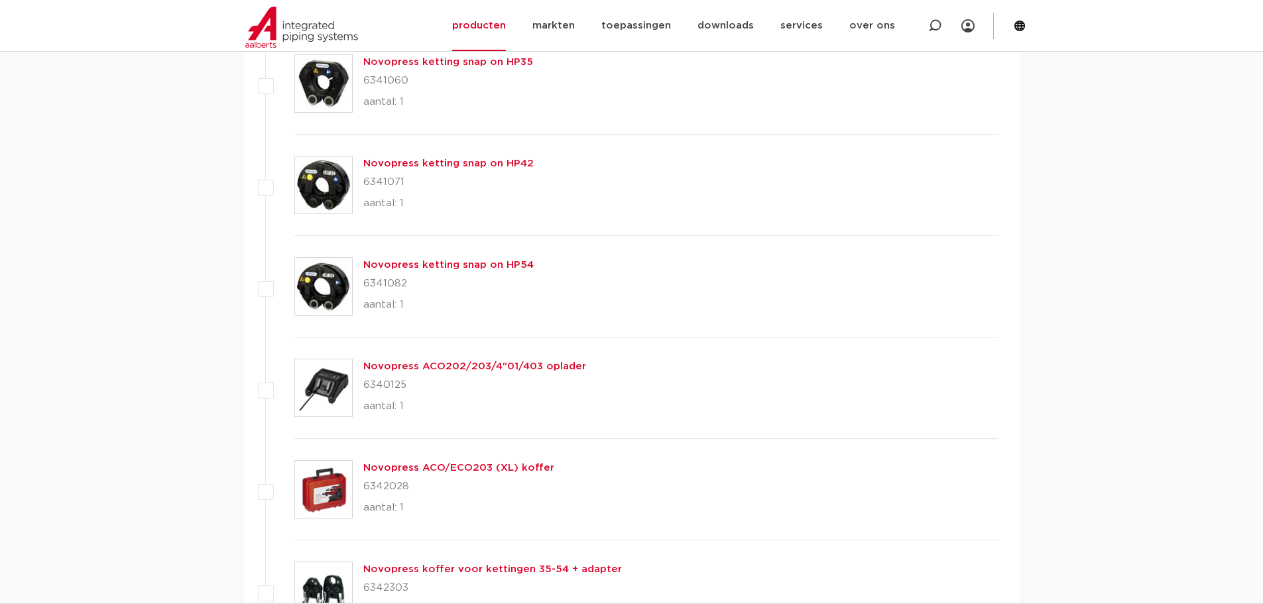
scroll to position [1582, 0]
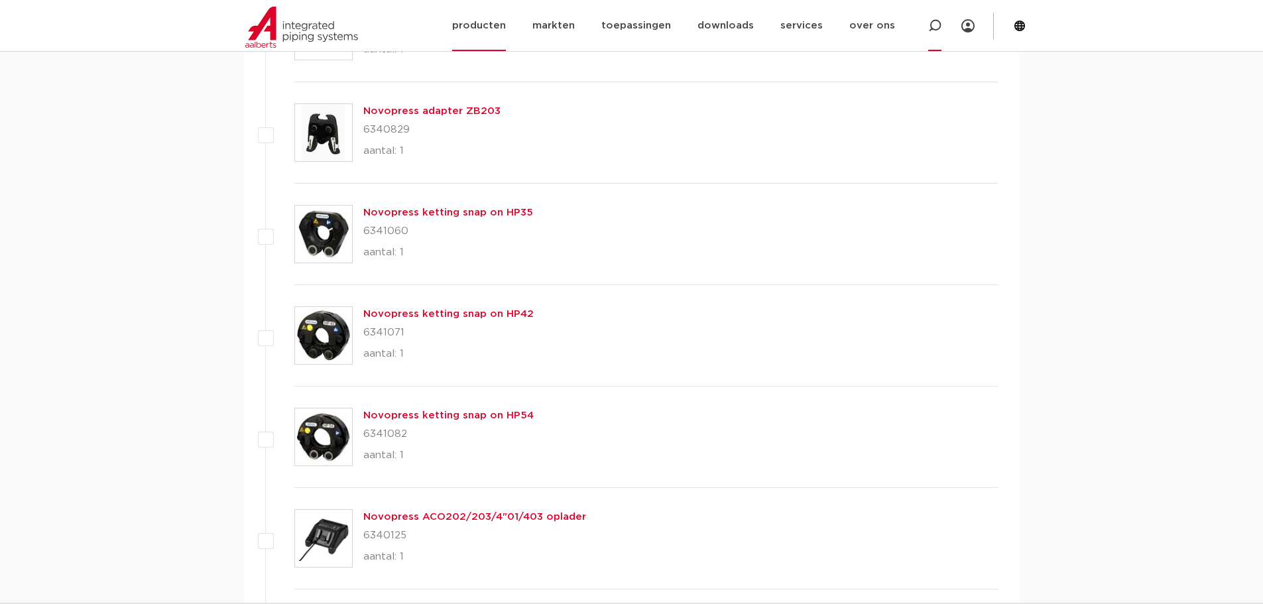
click at [935, 27] on icon at bounding box center [934, 25] width 13 height 13
drag, startPoint x: 527, startPoint y: 25, endPoint x: 495, endPoint y: 26, distance: 31.9
click at [495, 25] on div "Zoeken 6341588" at bounding box center [661, 25] width 616 height 37
paste input "082"
type input "6341082"
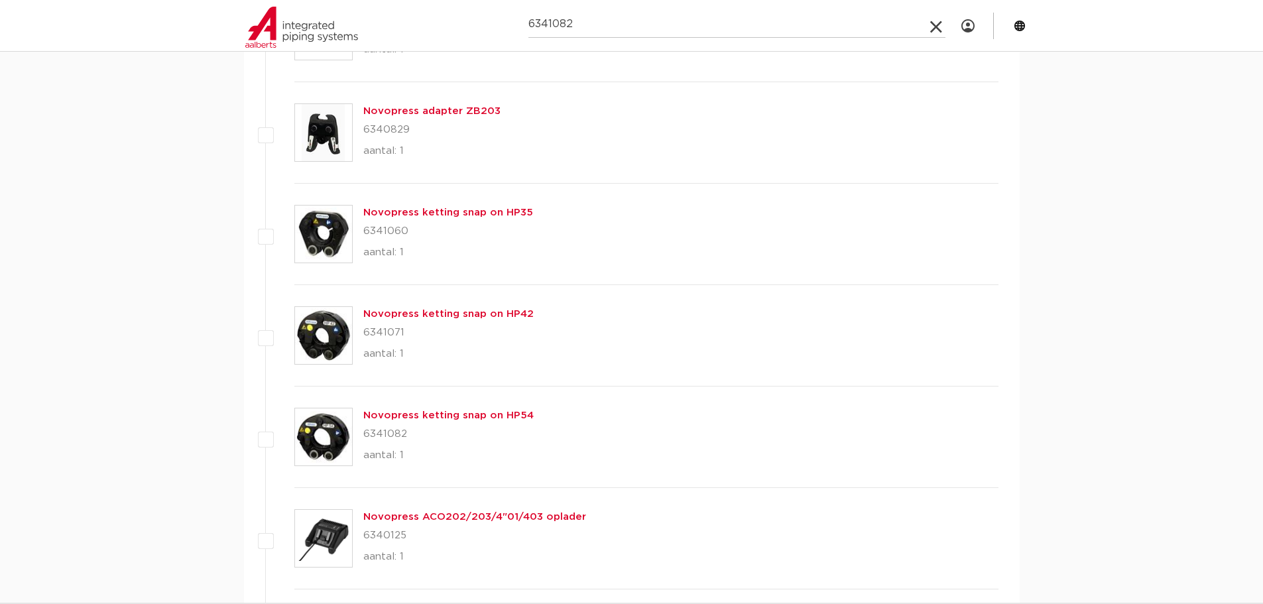
click button "Zoeken" at bounding box center [0, 0] width 0 height 0
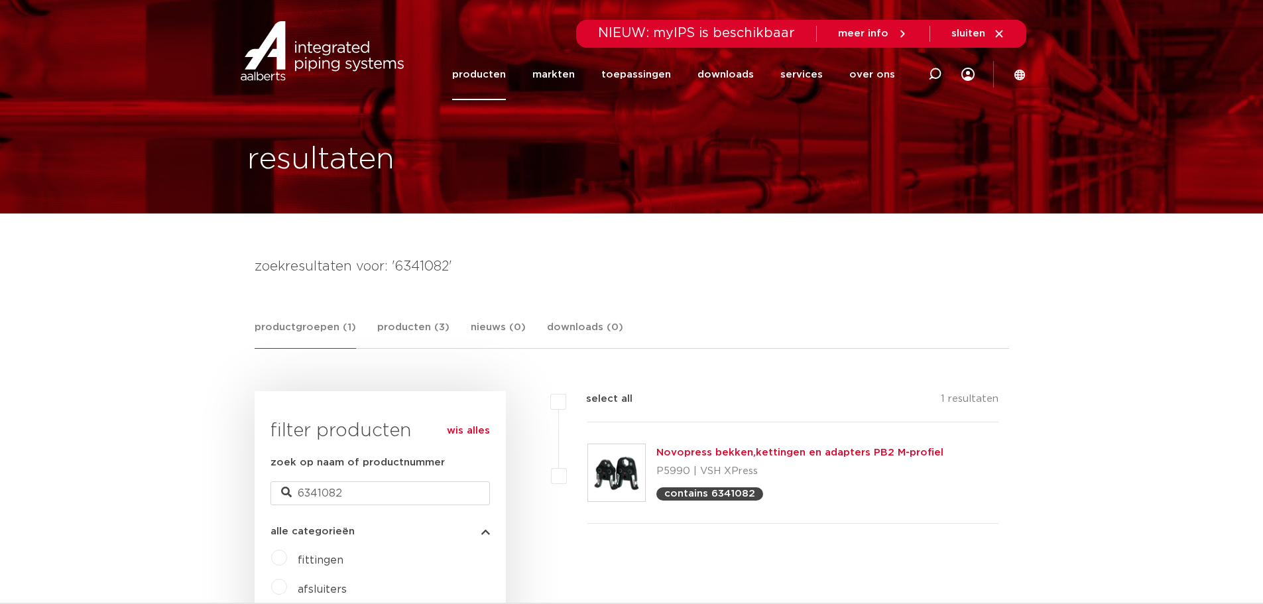
click at [802, 453] on link "Novopress bekken,kettingen en adapters PB2 M-profiel" at bounding box center [800, 453] width 287 height 10
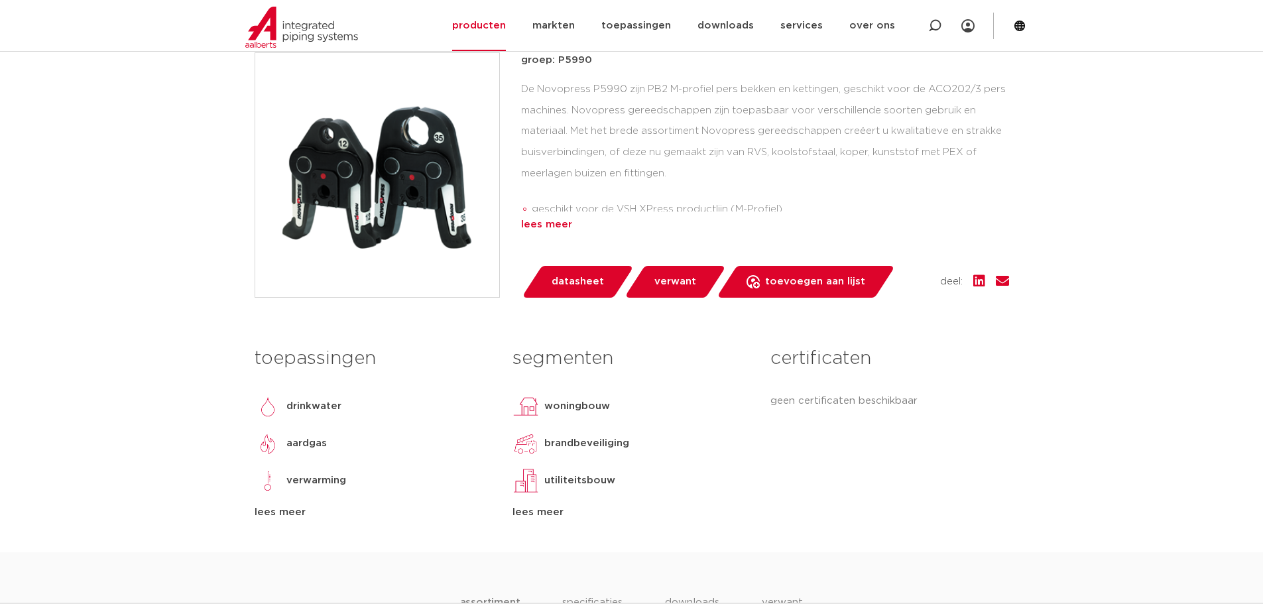
click at [560, 223] on div "lees meer" at bounding box center [765, 225] width 488 height 16
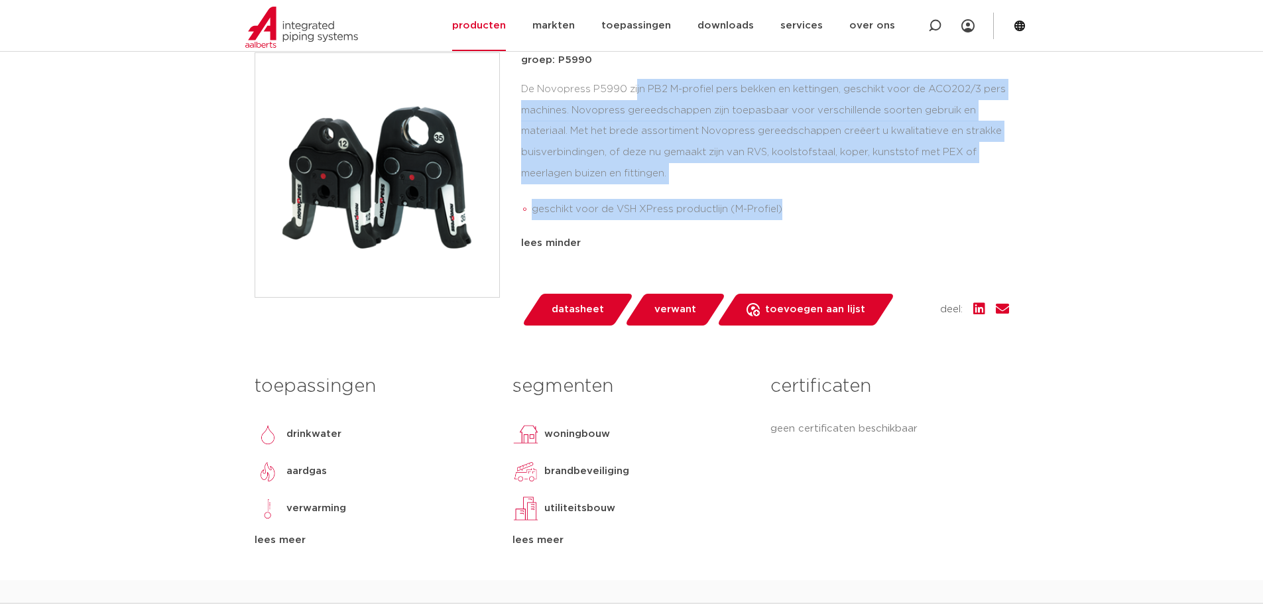
drag, startPoint x: 763, startPoint y: 212, endPoint x: 521, endPoint y: 88, distance: 272.3
click at [521, 88] on div "De Novopress P5990 zijn PB2 M-profiel pers bekken en kettingen, geschikt voor d…" at bounding box center [765, 152] width 488 height 147
copy div "De Novopress P5990 zijn PB2 M-profiel pers bekken en kettingen, geschikt voor d…"
click at [662, 314] on span "verwant" at bounding box center [676, 309] width 42 height 21
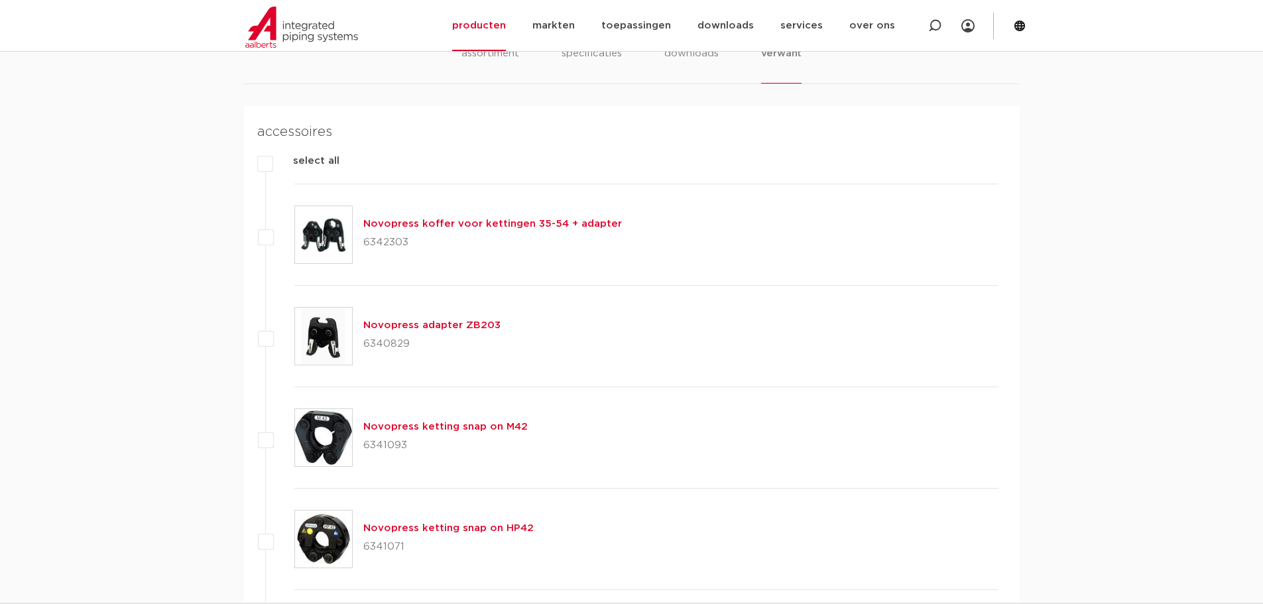
scroll to position [934, 0]
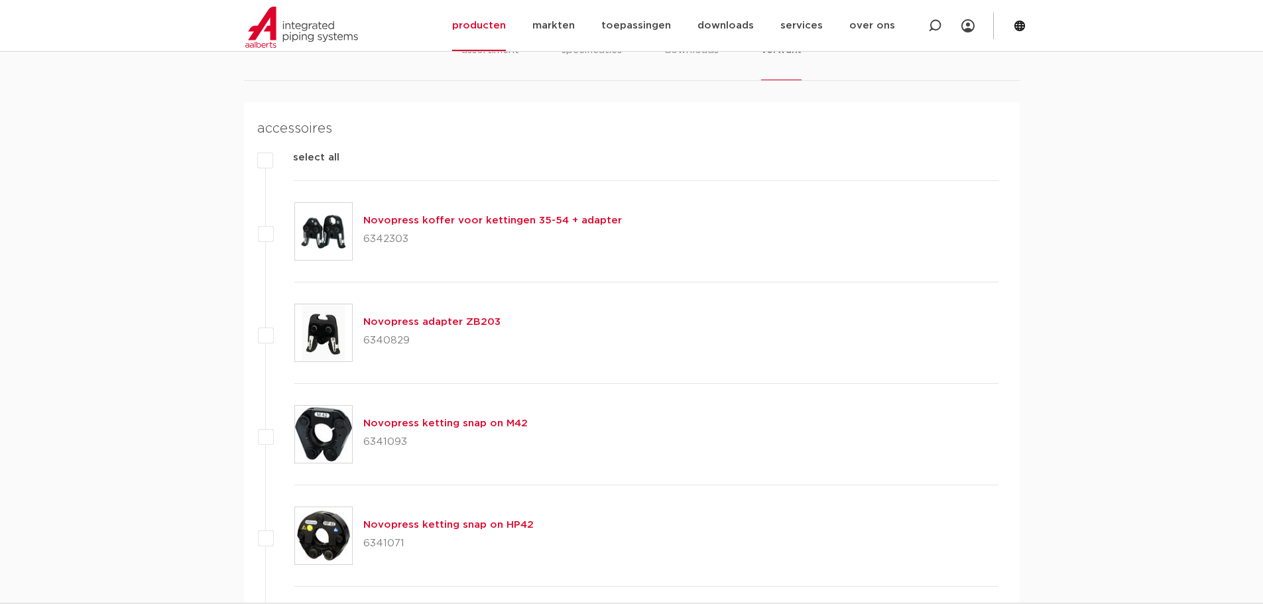
click at [379, 233] on p "6342303" at bounding box center [492, 239] width 259 height 21
copy p "6342303"
click at [382, 340] on p "6340829" at bounding box center [431, 340] width 137 height 21
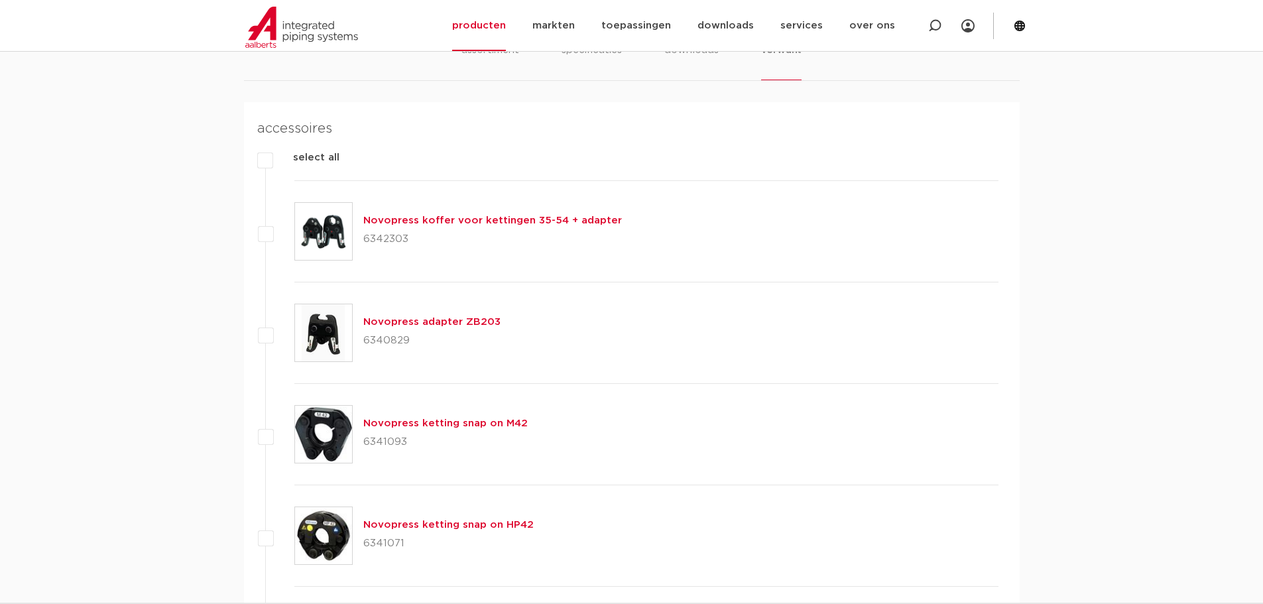
copy p "6340829"
click at [385, 438] on p "6341093" at bounding box center [445, 442] width 164 height 21
copy p "6341093"
click at [385, 544] on p "6341071" at bounding box center [448, 543] width 170 height 21
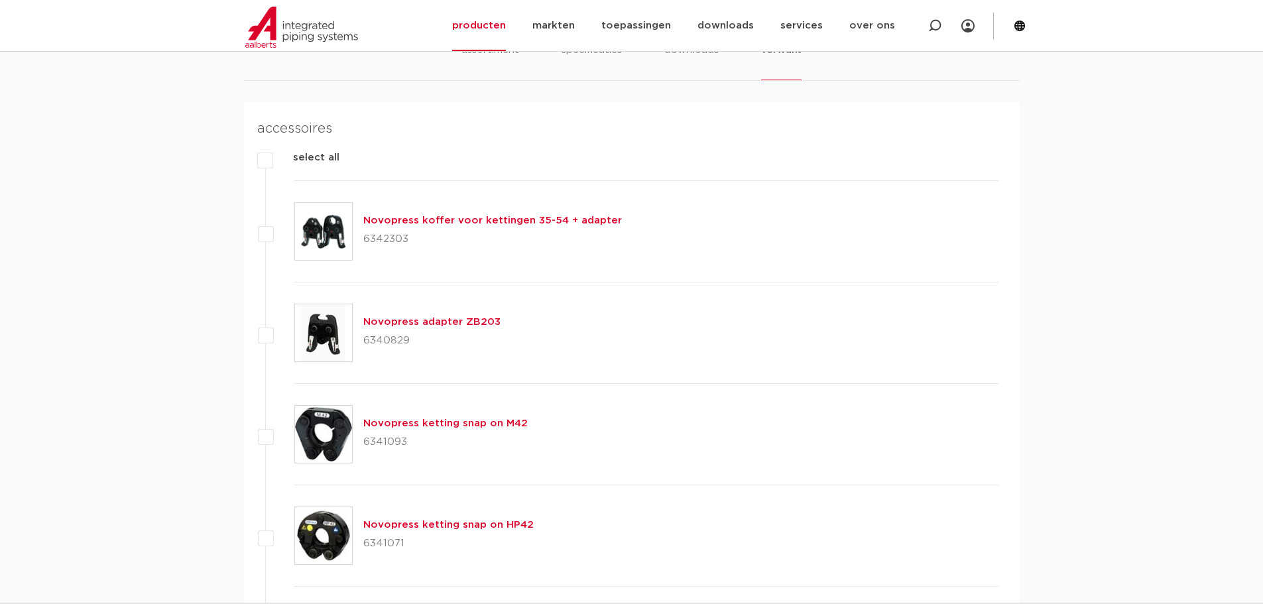
click at [385, 544] on p "6341071" at bounding box center [448, 543] width 170 height 21
copy p "6341071"
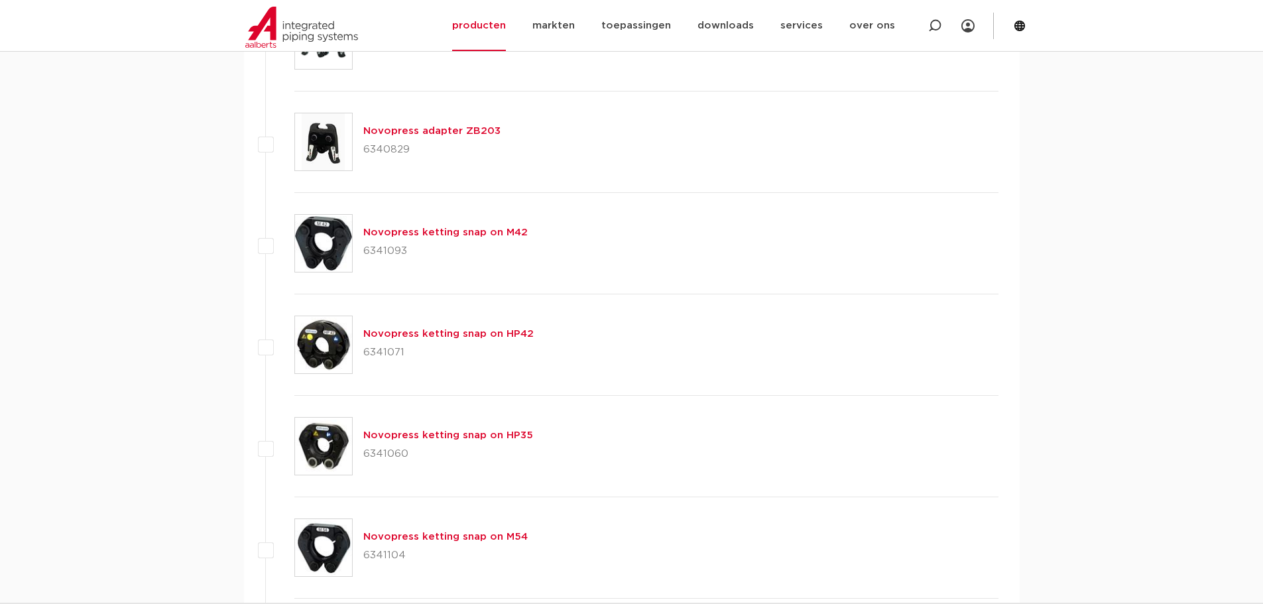
scroll to position [1287, 0]
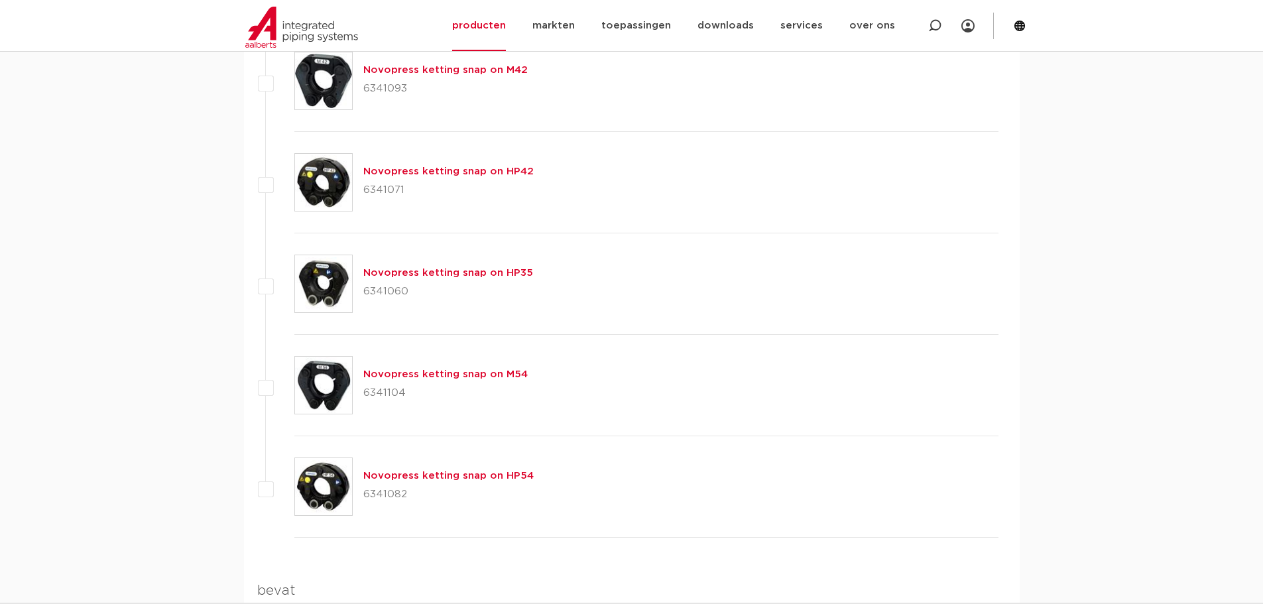
click at [389, 292] on p "6341060" at bounding box center [448, 291] width 170 height 21
copy p "6341060"
click at [386, 390] on p "6341104" at bounding box center [445, 393] width 164 height 21
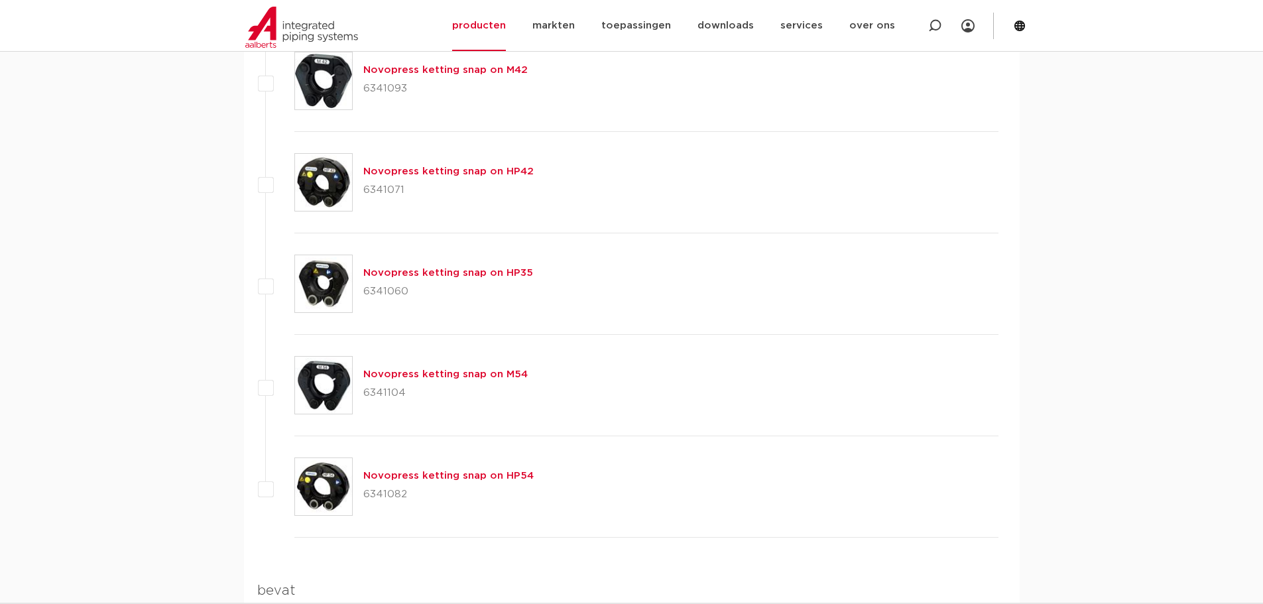
copy p "6341104"
click at [389, 495] on p "6341082" at bounding box center [448, 494] width 170 height 21
click at [388, 495] on p "6341082" at bounding box center [448, 494] width 170 height 21
copy p "6341082"
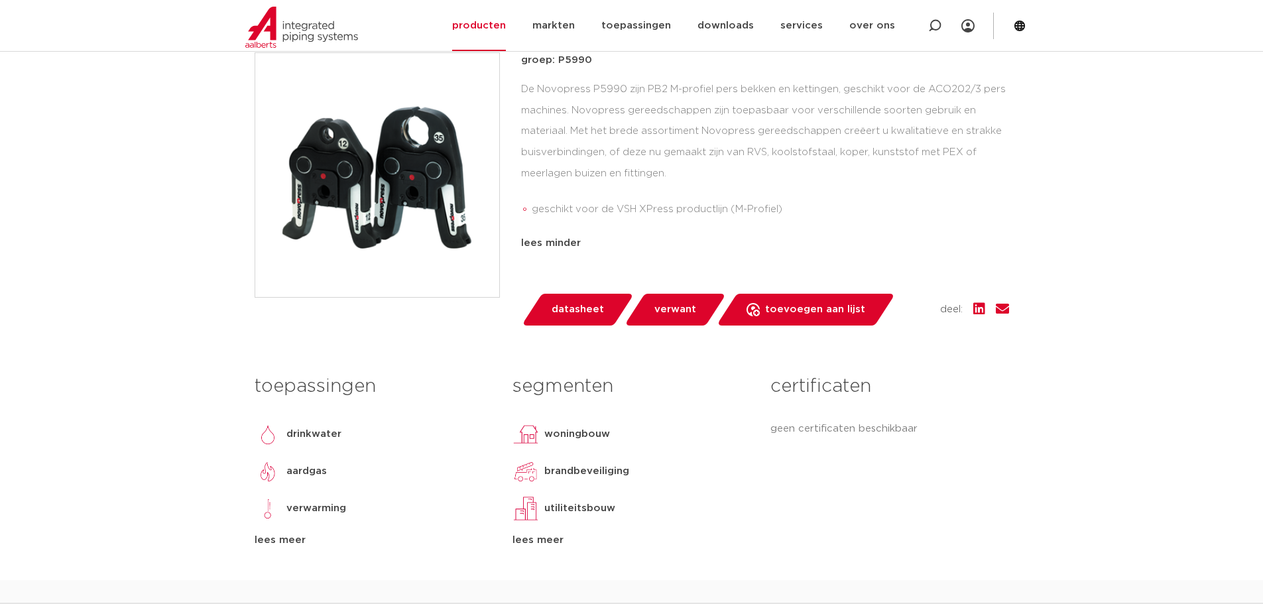
scroll to position [0, 0]
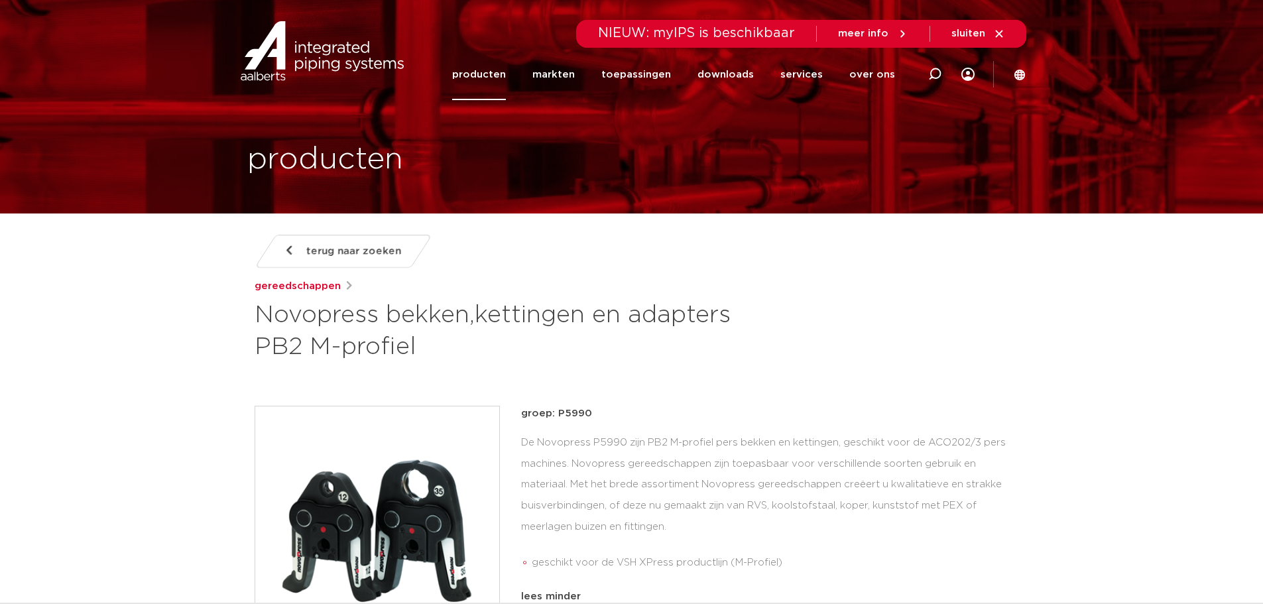
click at [766, 32] on span "NIEUW: myIPS is beschikbaar" at bounding box center [696, 33] width 197 height 13
click at [932, 72] on icon at bounding box center [934, 74] width 13 height 13
click at [654, 75] on input "Zoeken" at bounding box center [735, 72] width 417 height 27
paste input "7500680"
type input "7500680"
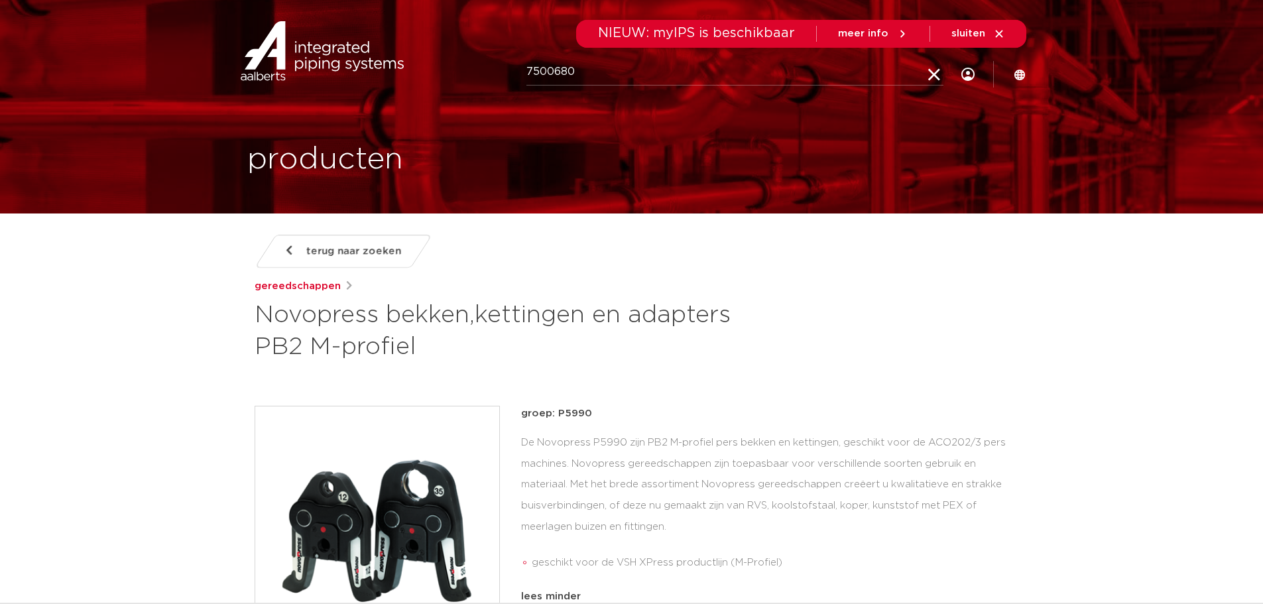
click button "Zoeken" at bounding box center [0, 0] width 0 height 0
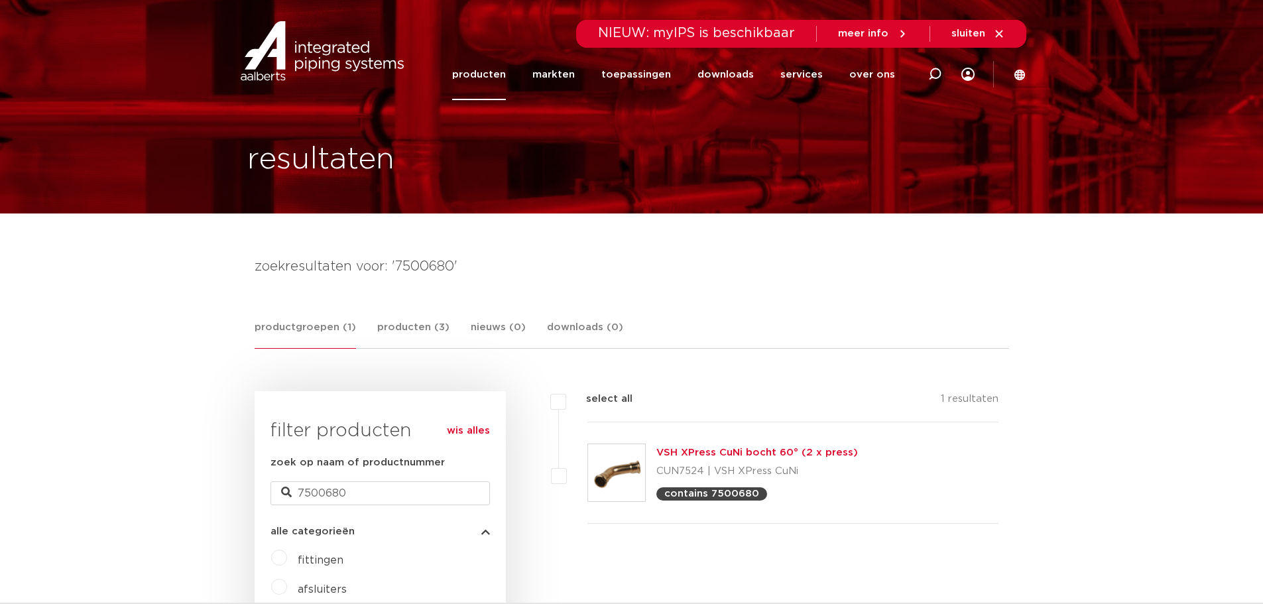
click at [737, 451] on link "VSH XPress CuNi bocht 60° (2 x press)" at bounding box center [758, 453] width 202 height 10
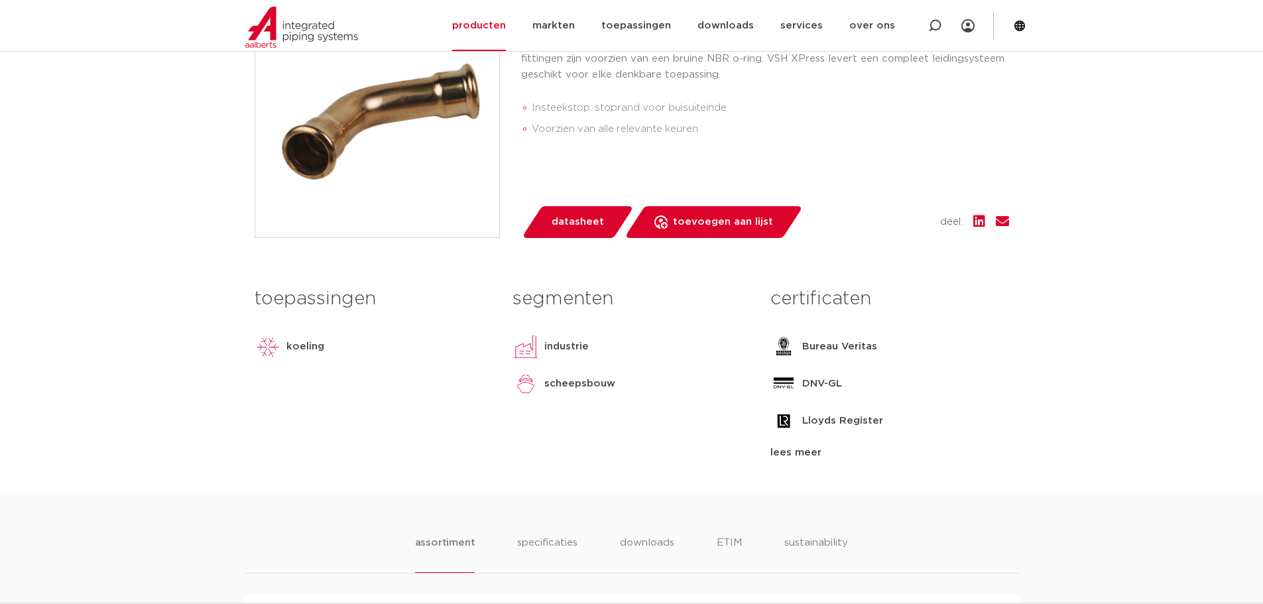
scroll to position [708, 0]
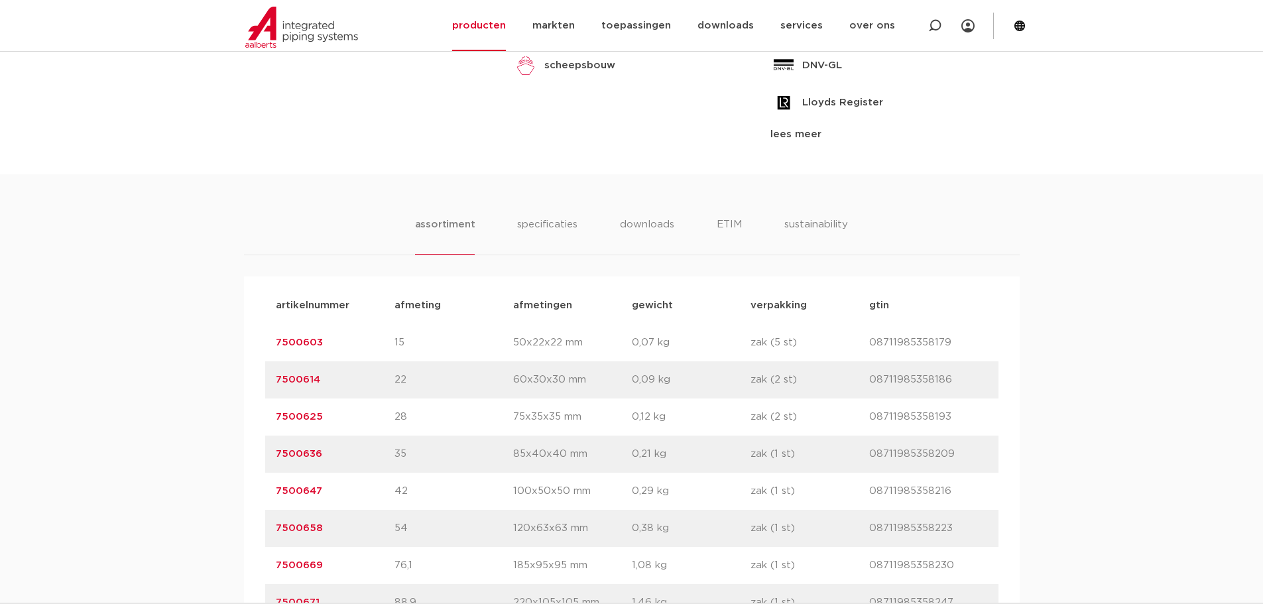
click at [287, 341] on link "7500603" at bounding box center [299, 343] width 47 height 10
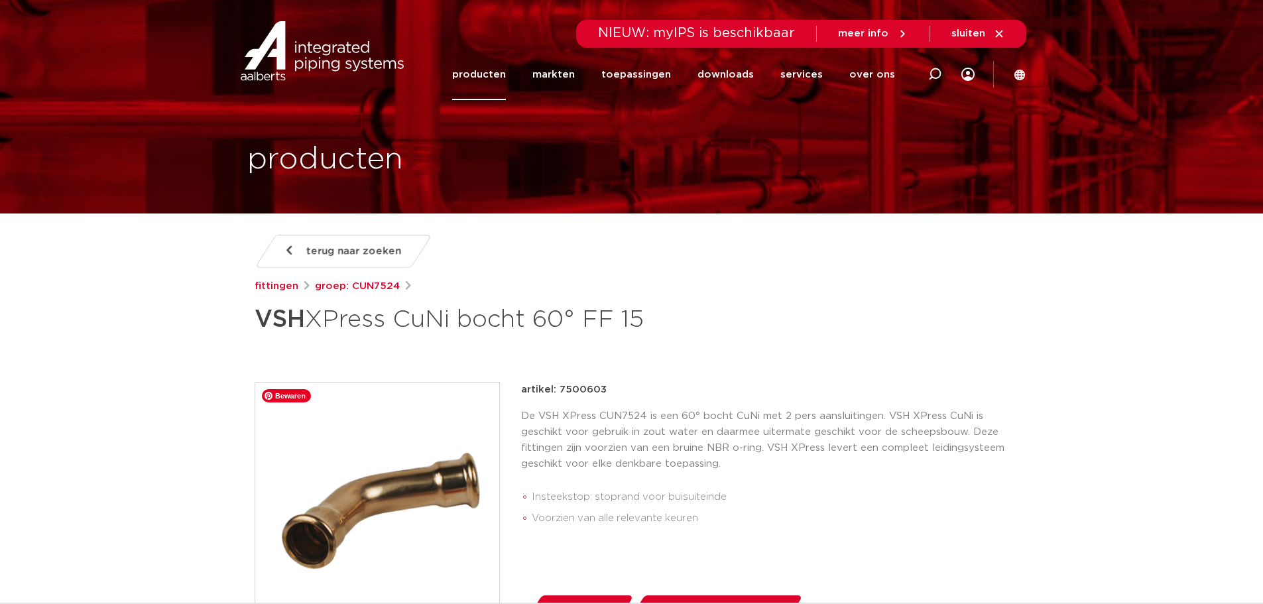
click at [371, 469] on img at bounding box center [377, 505] width 244 height 244
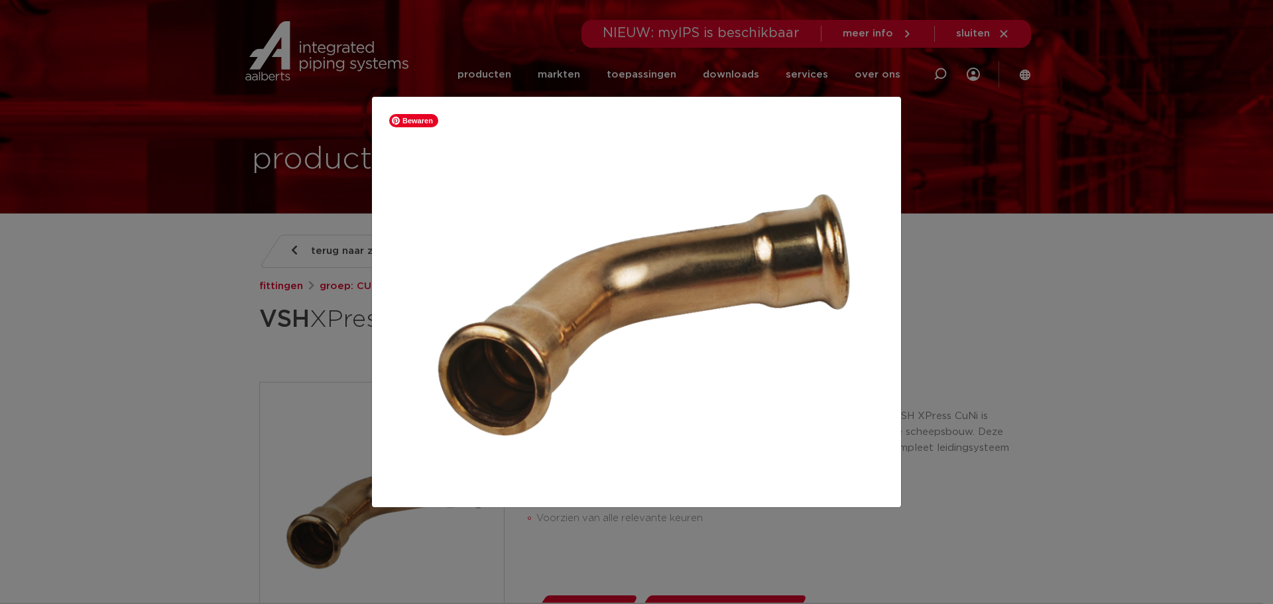
drag, startPoint x: 690, startPoint y: 278, endPoint x: 962, endPoint y: 316, distance: 274.5
click at [962, 316] on div at bounding box center [636, 302] width 1273 height 604
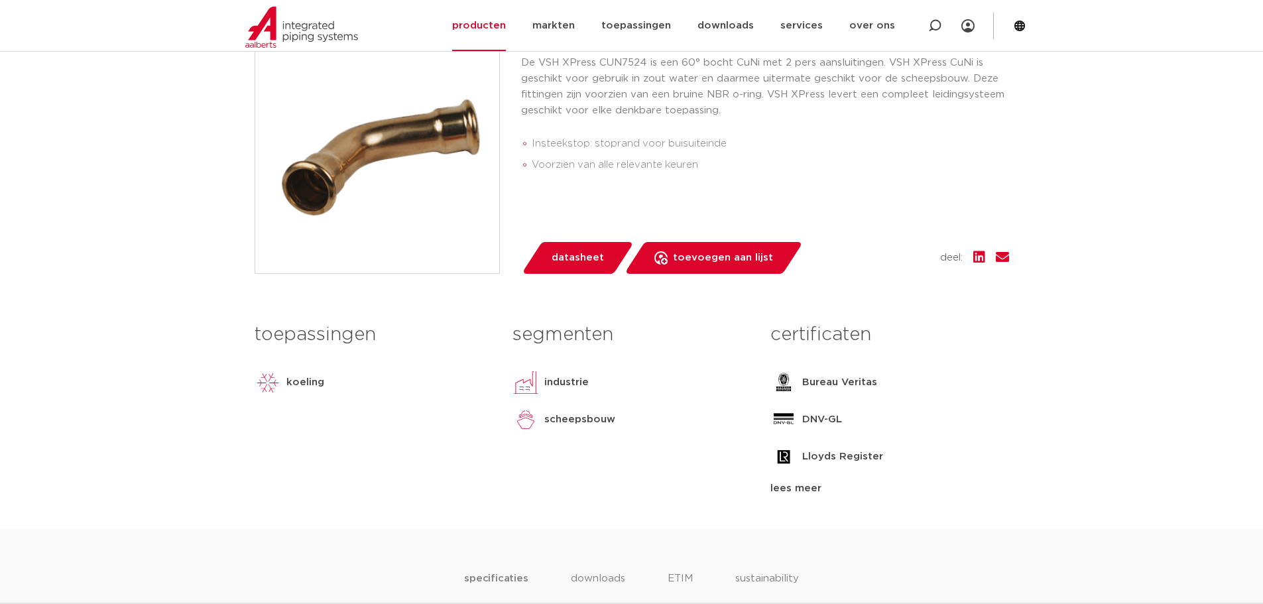
scroll to position [708, 0]
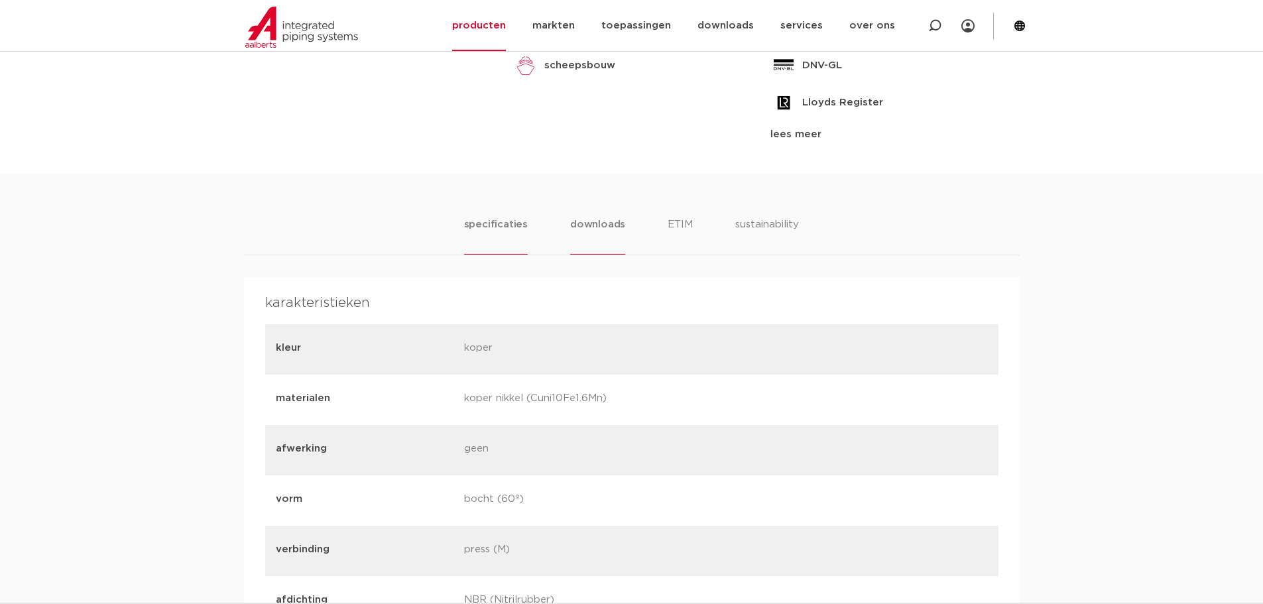
click at [590, 231] on li "downloads" at bounding box center [597, 236] width 55 height 38
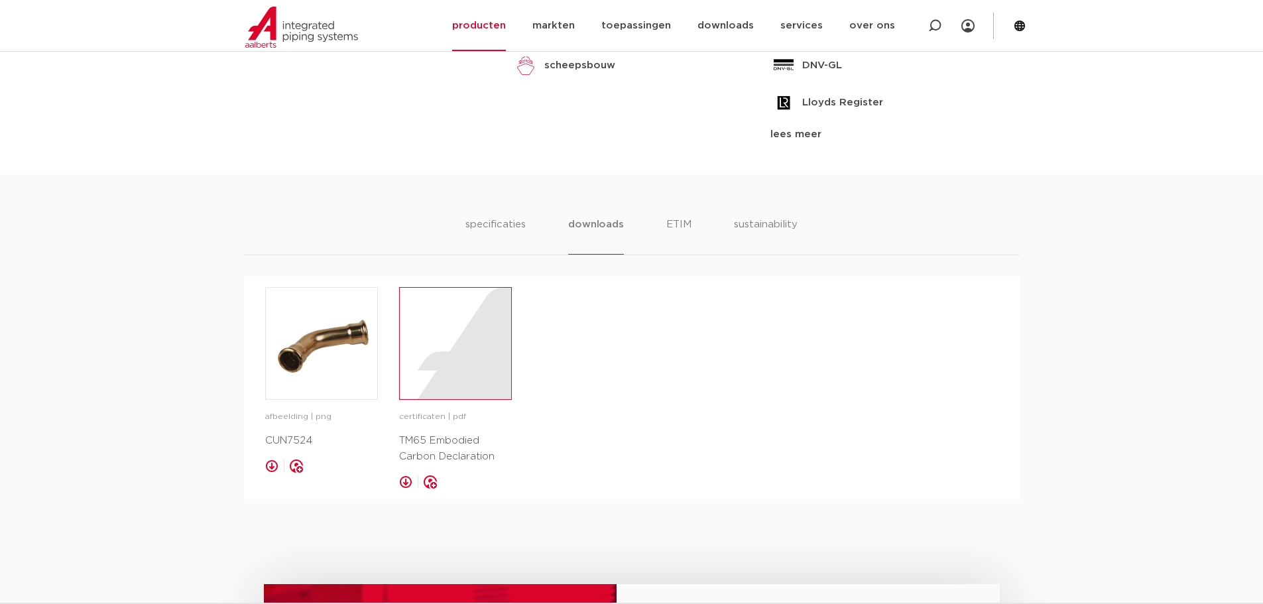
click at [440, 372] on div at bounding box center [455, 343] width 111 height 111
click at [697, 225] on ul "specificaties downloads ETIM sustainability" at bounding box center [632, 236] width 332 height 38
click at [753, 222] on li "sustainability" at bounding box center [765, 236] width 65 height 38
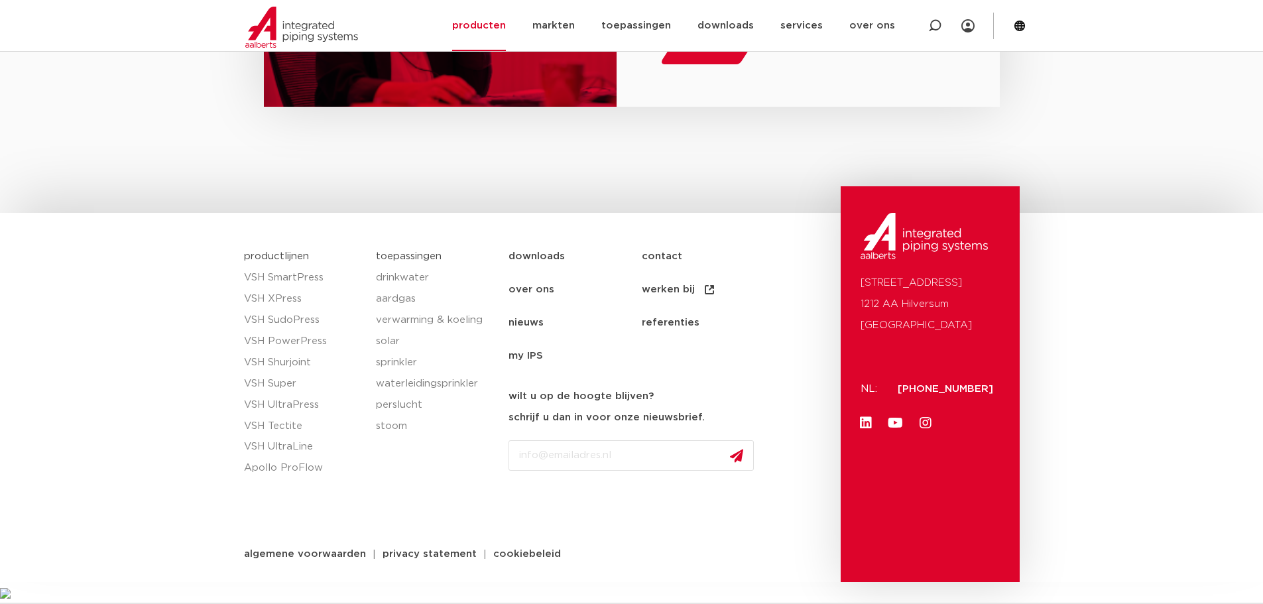
scroll to position [0, 0]
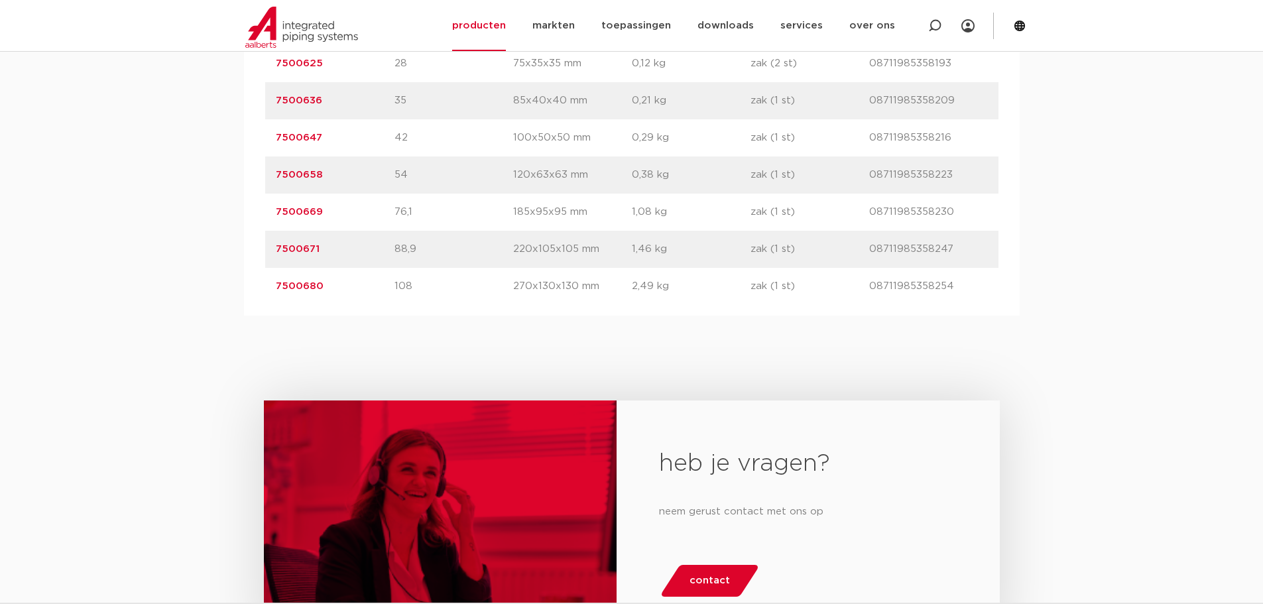
scroll to position [708, 0]
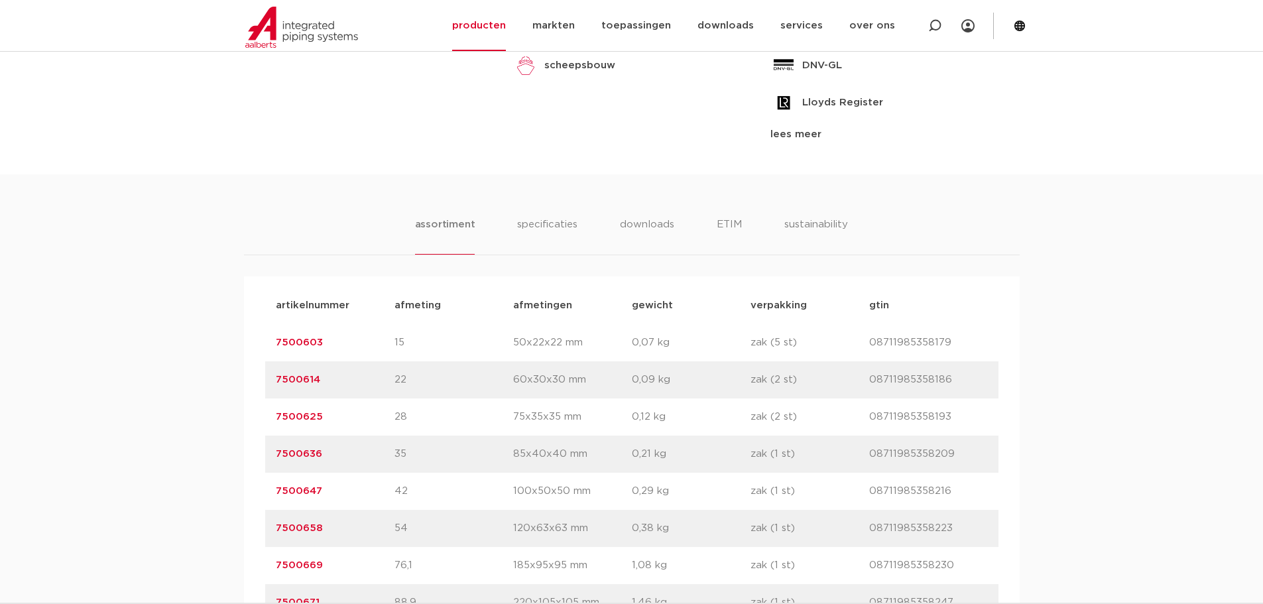
click at [212, 135] on body "Zoeken NIEUW: myIPS is beschikbaar meer info sluiten producten markten toepassi…" at bounding box center [631, 380] width 1263 height 2177
click at [924, 26] on div at bounding box center [935, 25] width 53 height 51
click at [775, 32] on input "Zoeken" at bounding box center [737, 24] width 417 height 27
paste input "6341104"
type input "6341104"
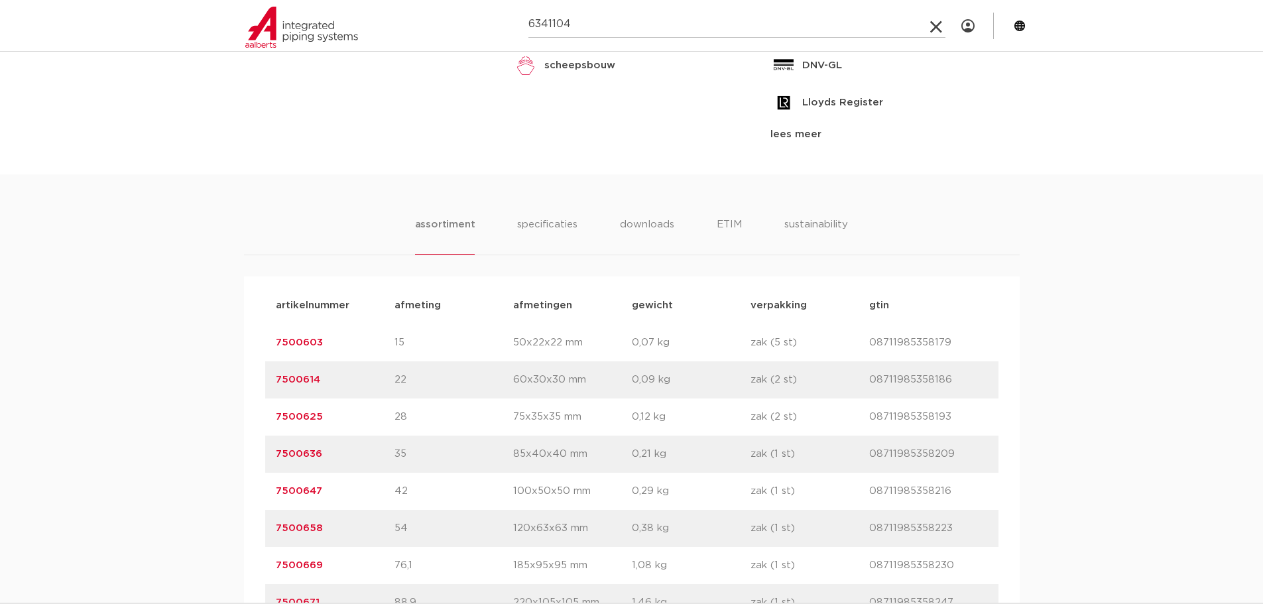
click button "Zoeken" at bounding box center [0, 0] width 0 height 0
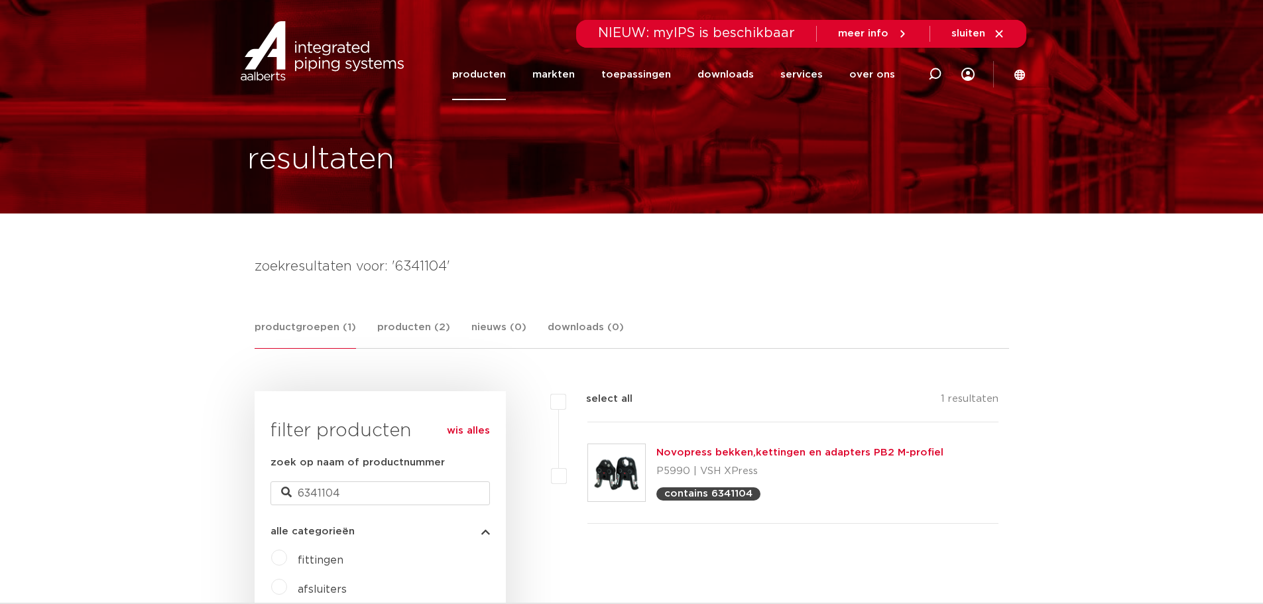
click at [820, 454] on link "Novopress bekken,kettingen en adapters PB2 M-profiel" at bounding box center [800, 453] width 287 height 10
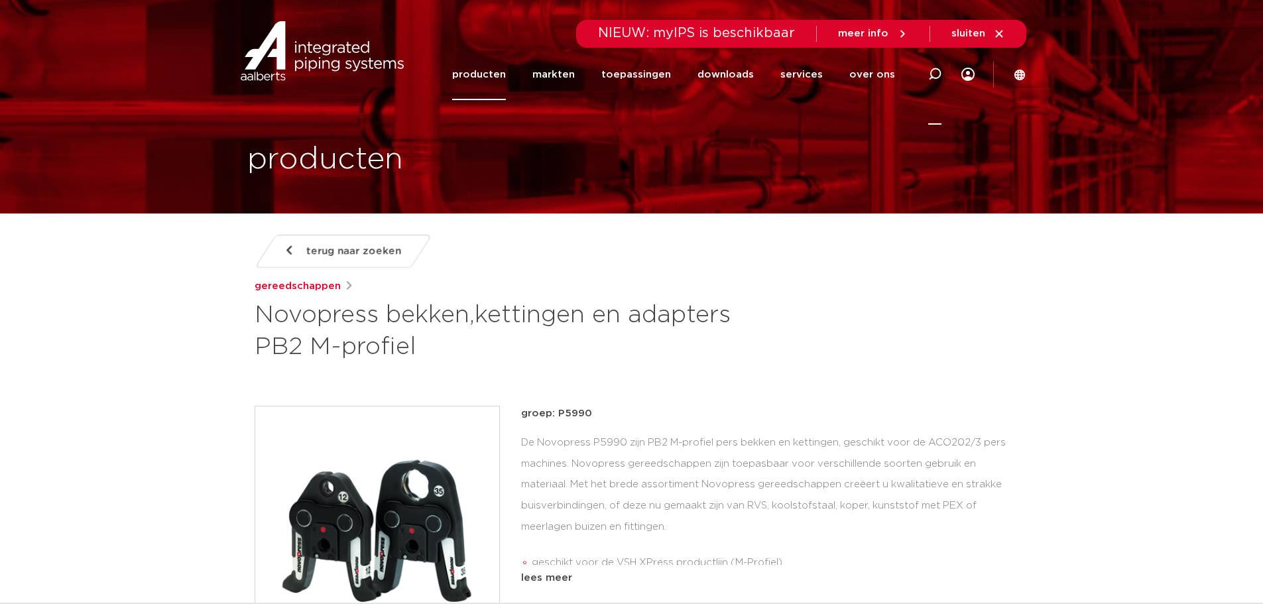
click at [928, 76] on icon at bounding box center [934, 74] width 13 height 13
click at [589, 69] on input "Zoeken" at bounding box center [735, 72] width 417 height 27
paste input "3805230"
type input "3805230"
click at [623, 76] on input "3805230" at bounding box center [735, 72] width 417 height 27
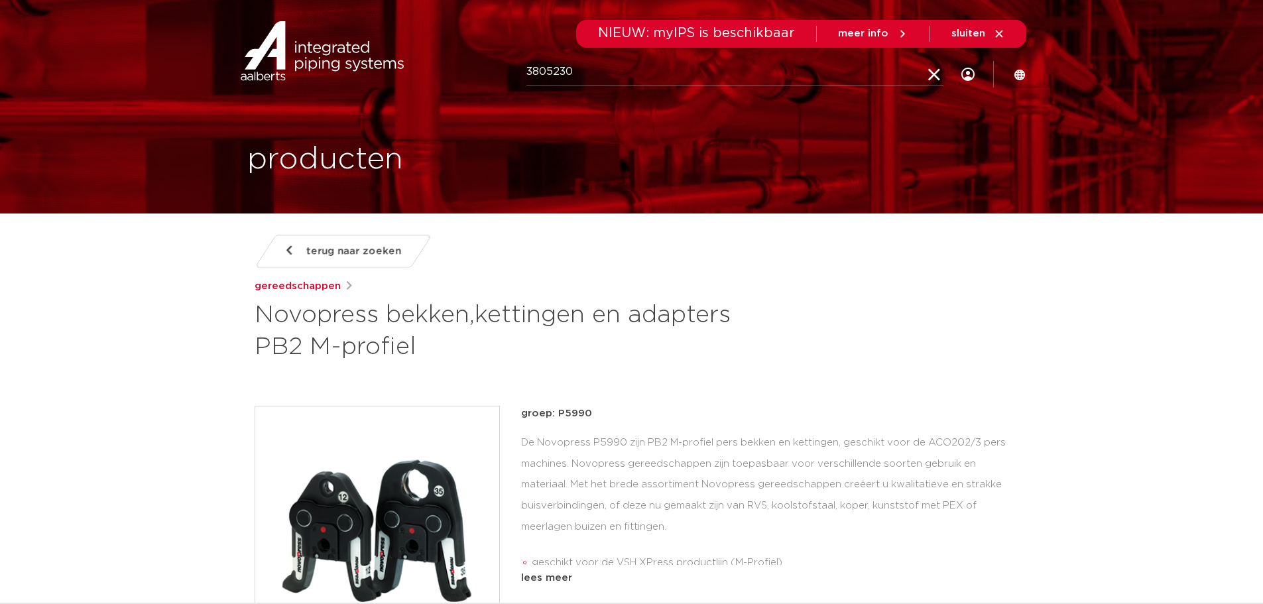
click at [678, 70] on input "3805230" at bounding box center [735, 72] width 417 height 27
drag, startPoint x: 620, startPoint y: 76, endPoint x: 507, endPoint y: 76, distance: 112.7
click at [507, 76] on div "Zoeken 3805230" at bounding box center [659, 73] width 616 height 37
click button "Zoeken" at bounding box center [0, 0] width 0 height 0
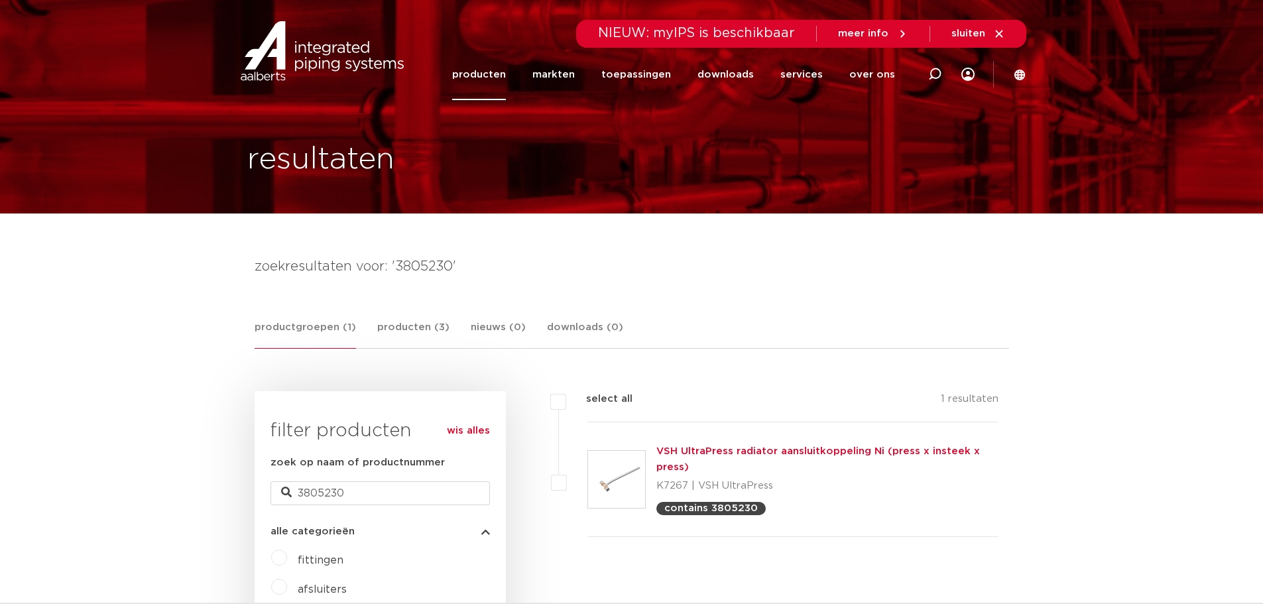
click at [724, 452] on link "VSH UltraPress radiator aansluitkoppeling Ni (press x insteek x press)" at bounding box center [819, 459] width 324 height 26
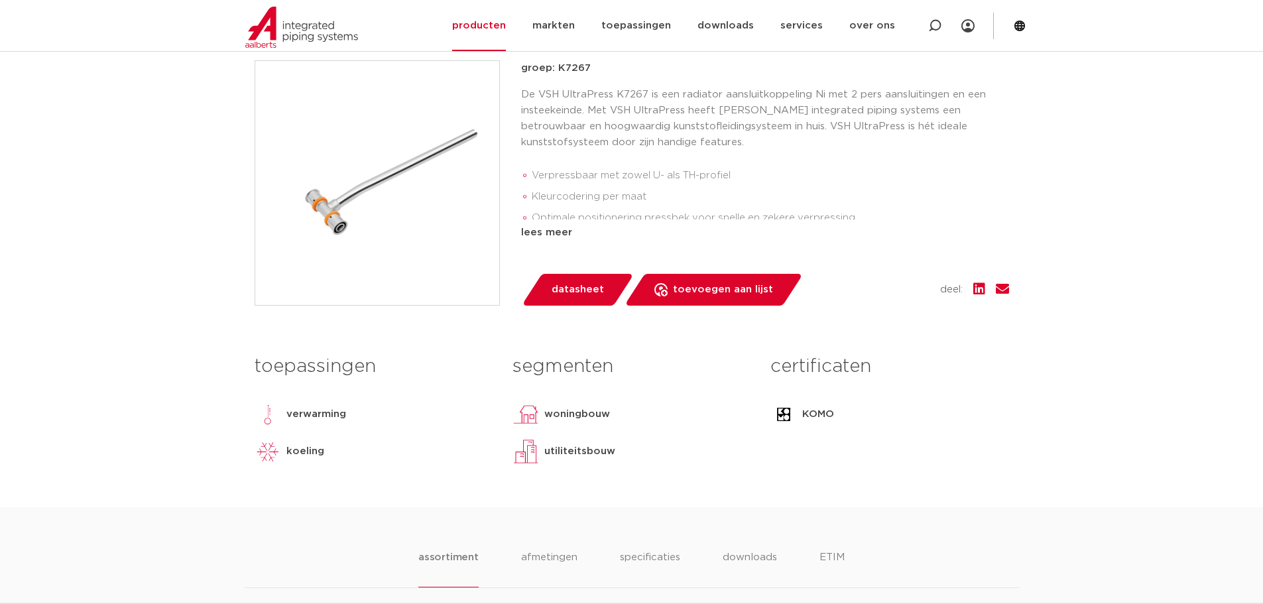
scroll to position [353, 0]
click at [541, 230] on div "lees meer" at bounding box center [765, 233] width 488 height 16
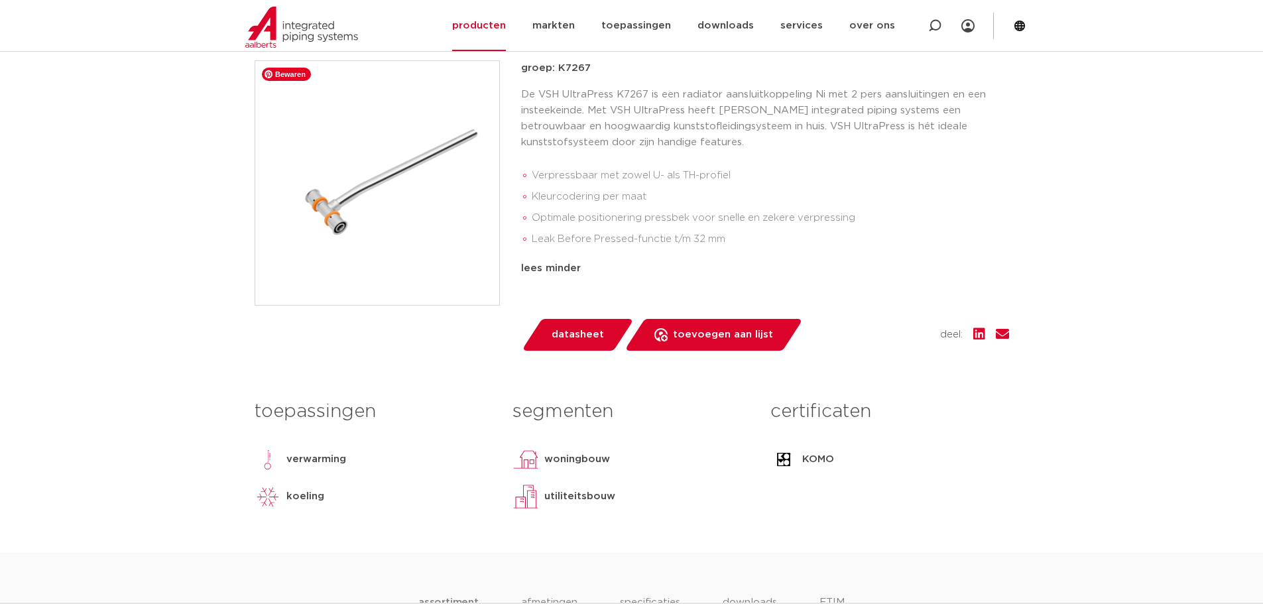
click at [432, 223] on img at bounding box center [377, 183] width 244 height 244
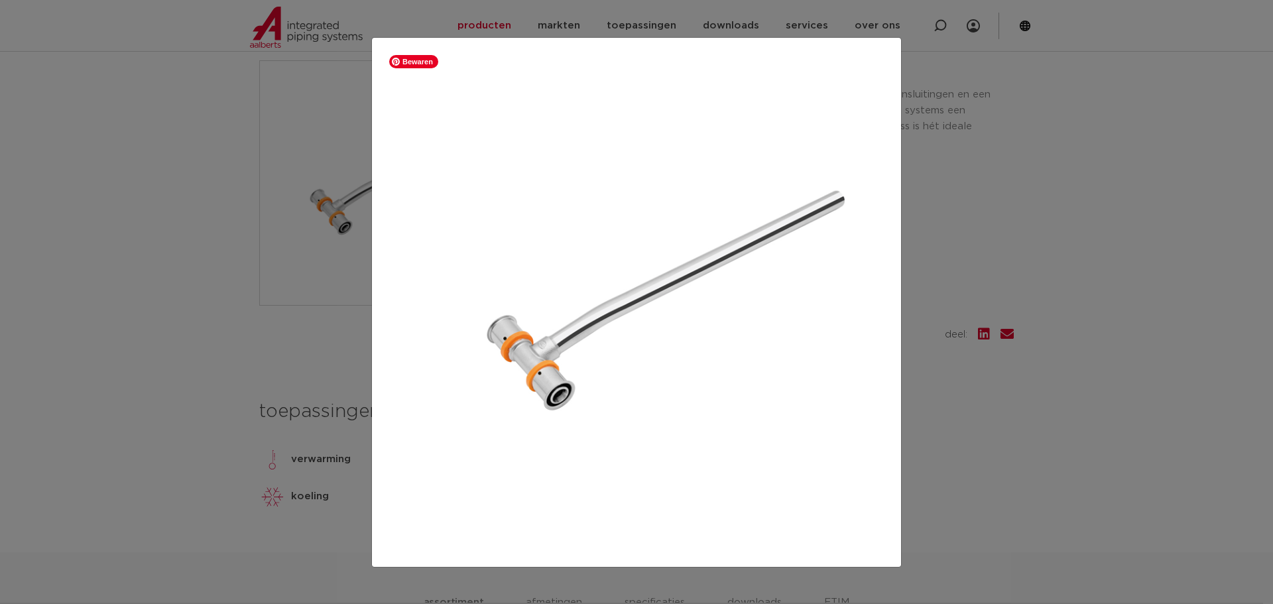
click at [661, 142] on img at bounding box center [637, 302] width 508 height 508
click at [997, 157] on div at bounding box center [636, 302] width 1273 height 604
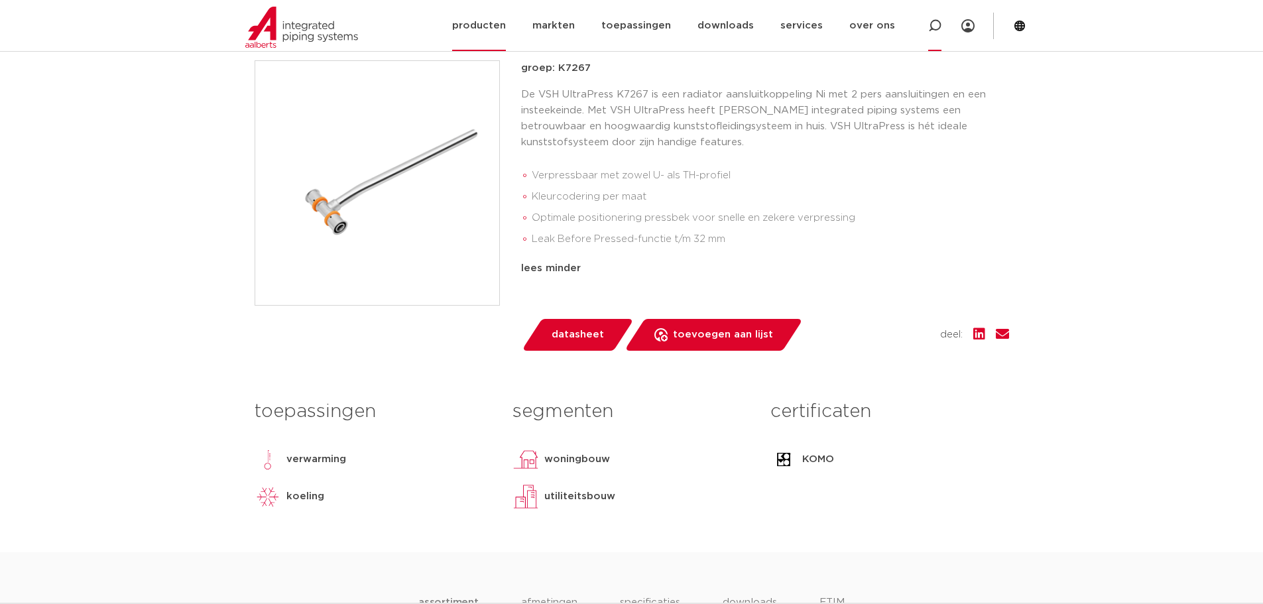
click at [937, 25] on icon at bounding box center [934, 25] width 13 height 13
click at [566, 27] on input "Zoeken" at bounding box center [737, 24] width 417 height 27
paste input "7502616"
type input "7502616"
click button "Zoeken" at bounding box center [0, 0] width 0 height 0
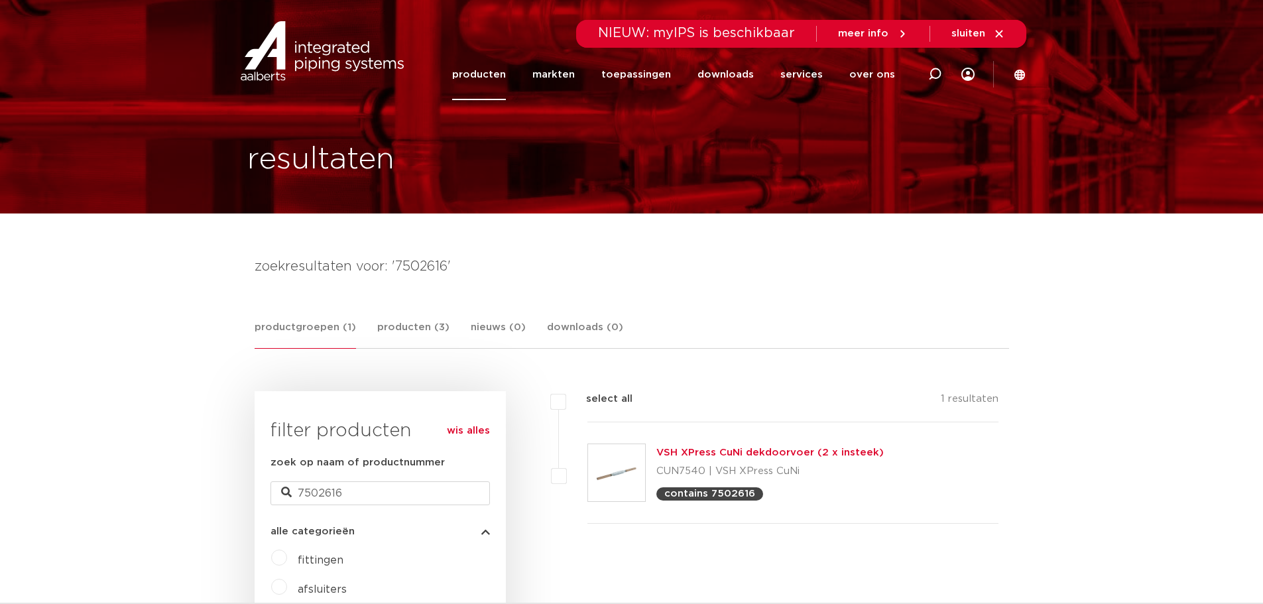
drag, startPoint x: 0, startPoint y: 0, endPoint x: 708, endPoint y: 454, distance: 841.5
click at [708, 454] on link "VSH XPress CuNi dekdoorvoer (2 x insteek)" at bounding box center [770, 453] width 227 height 10
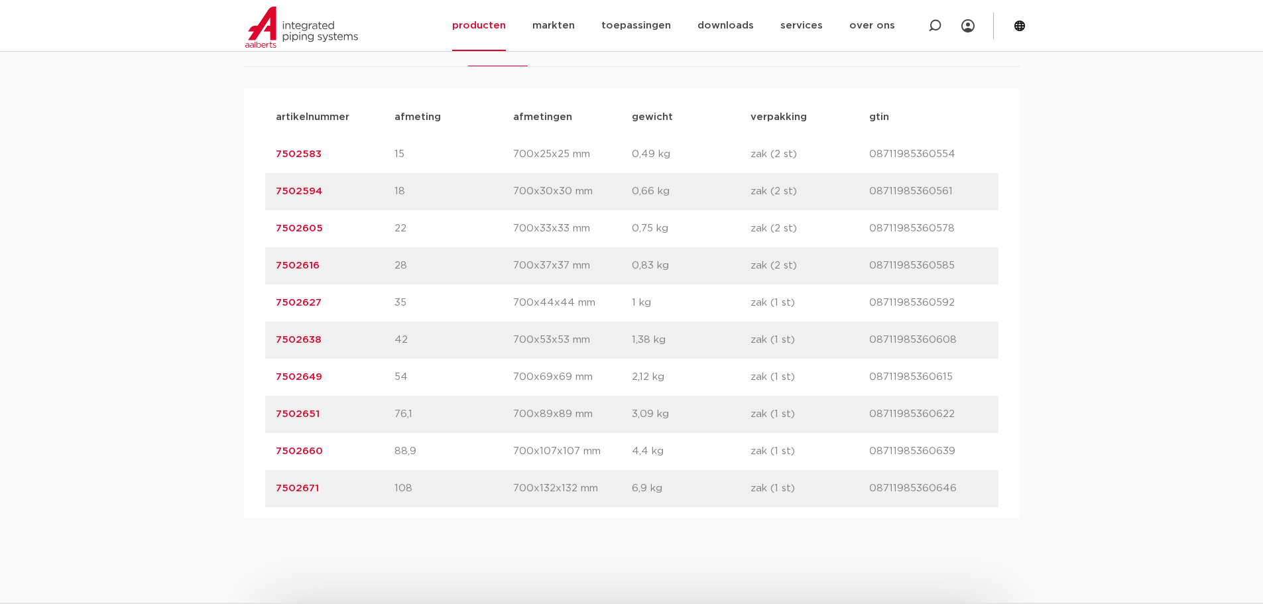
scroll to position [913, 0]
